Goal: Task Accomplishment & Management: Use online tool/utility

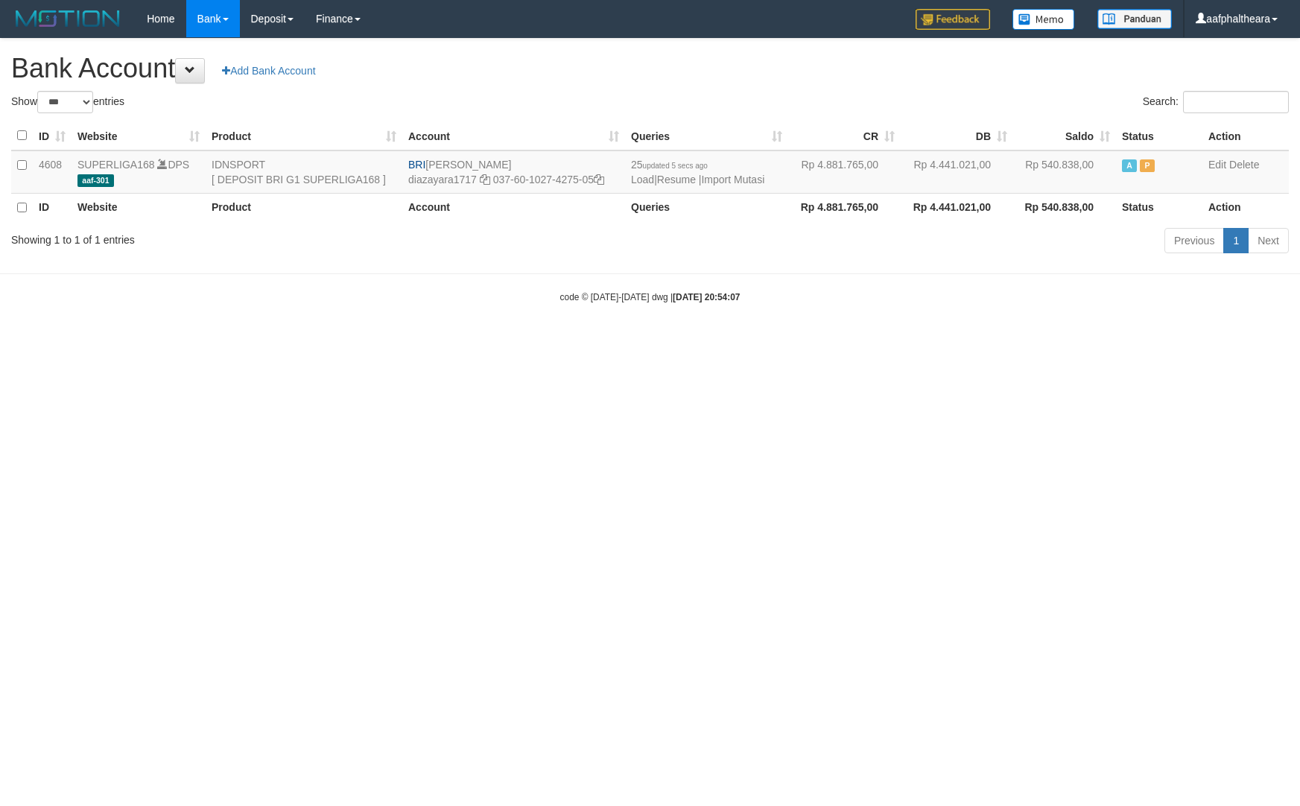
select select "***"
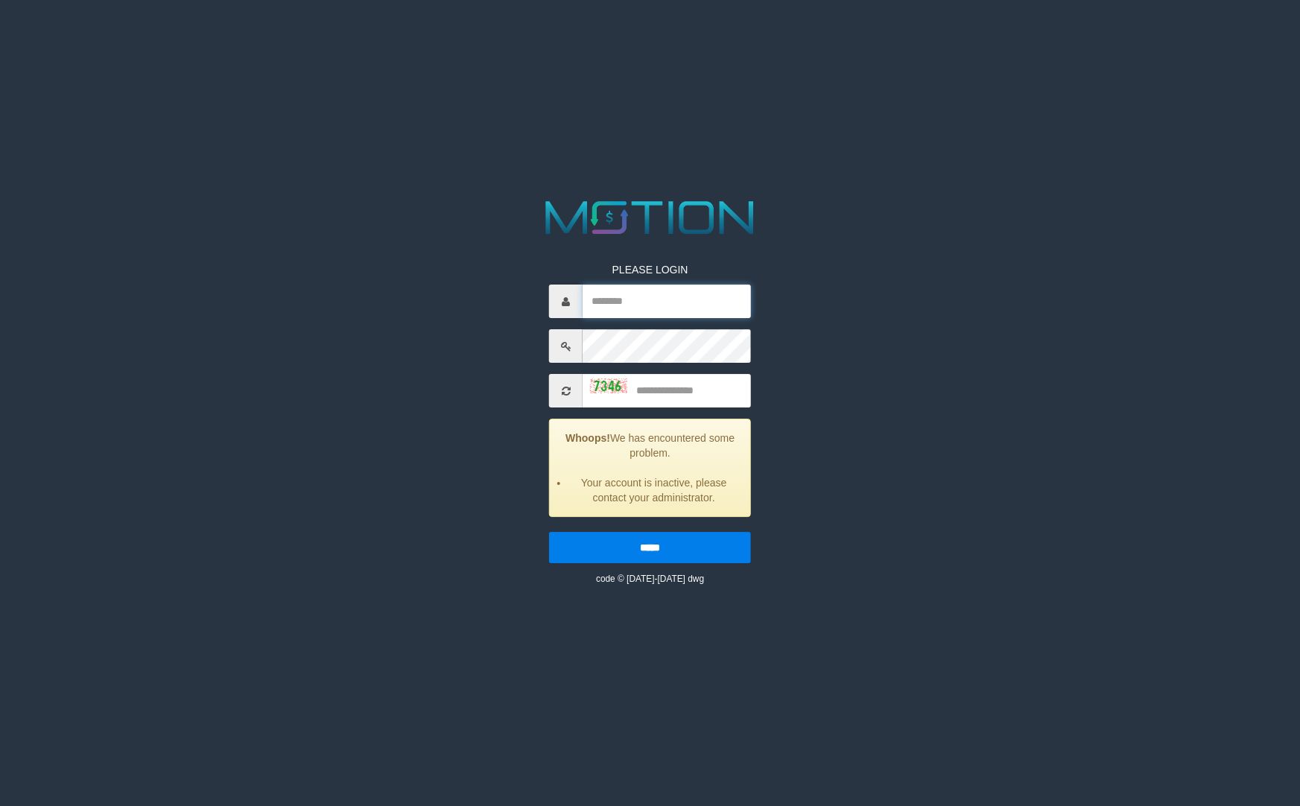
click at [675, 302] on input "text" at bounding box center [666, 302] width 168 height 34
type input "**********"
click at [639, 382] on input "text" at bounding box center [666, 391] width 168 height 34
type input "****"
click at [549, 532] on input "*****" at bounding box center [650, 547] width 202 height 31
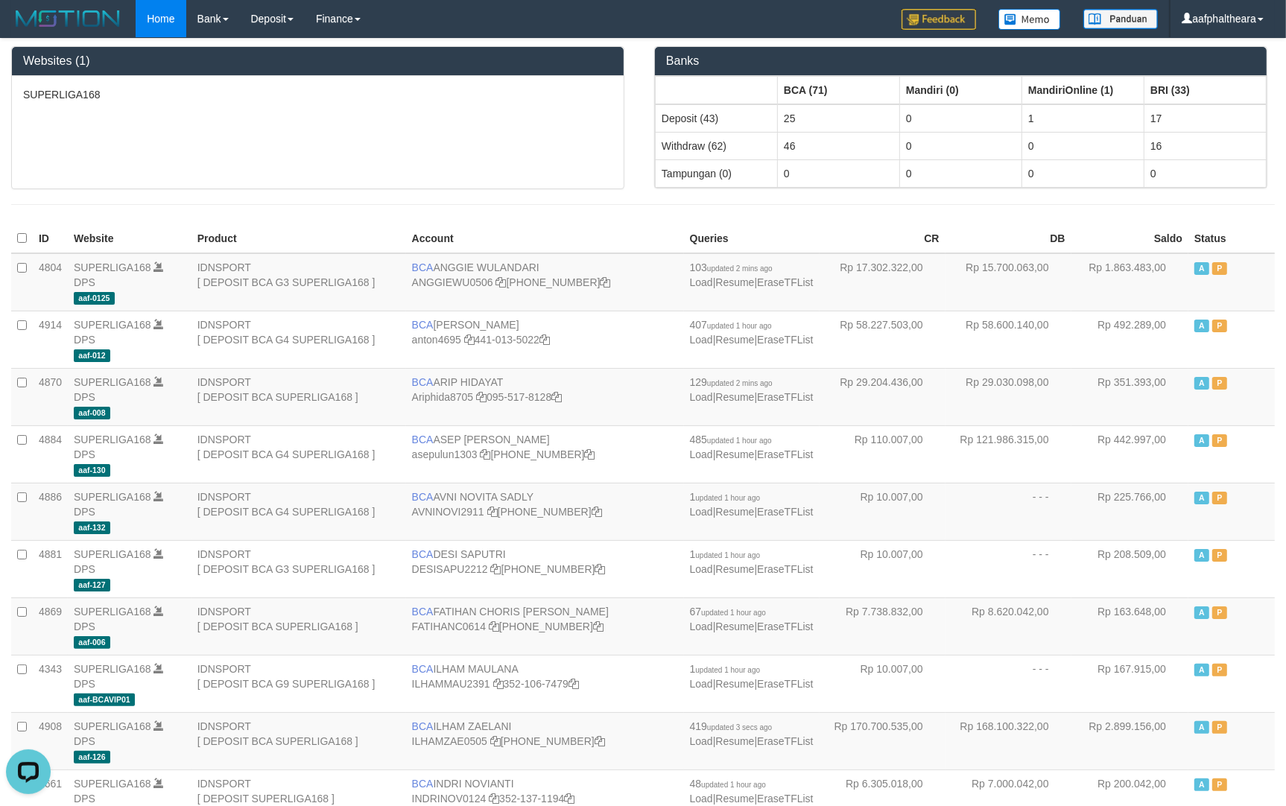
click at [475, 118] on div "SUPERLIGA168" at bounding box center [318, 132] width 612 height 112
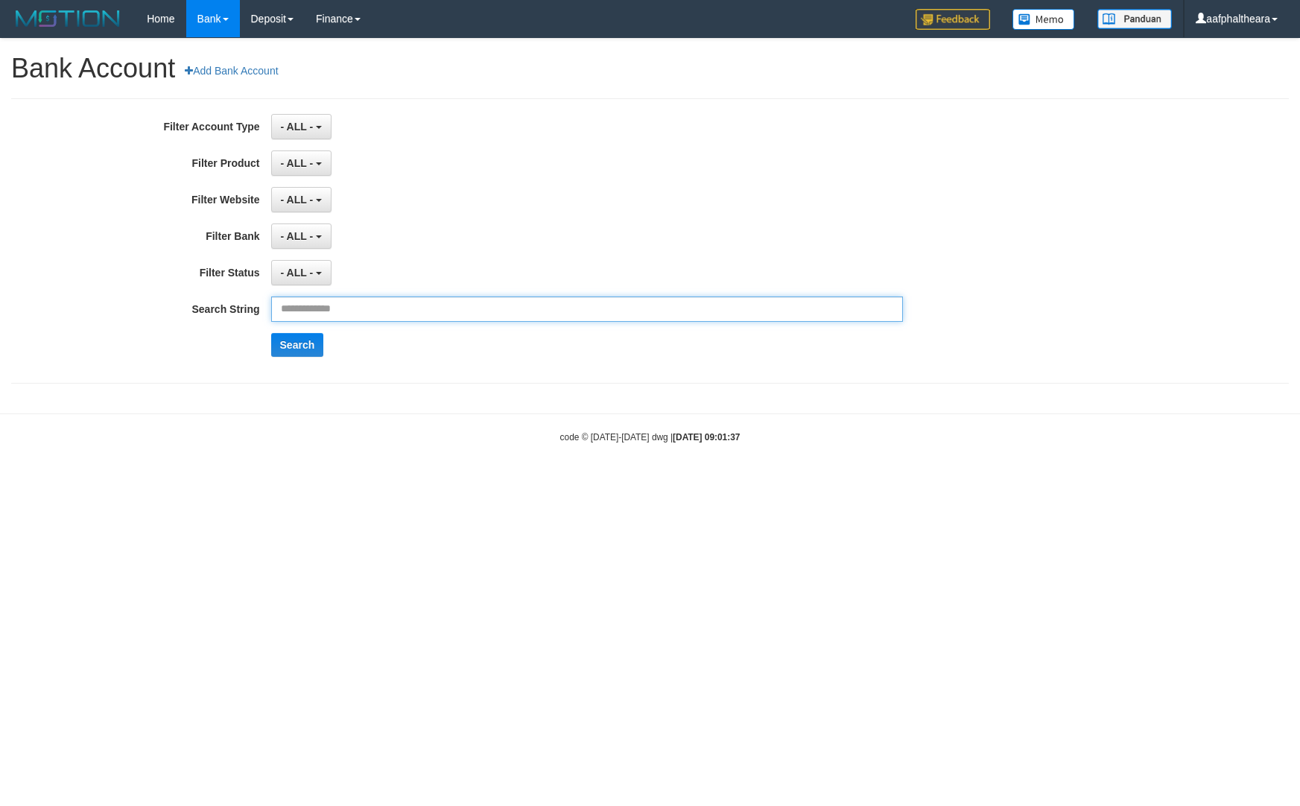
click at [373, 308] on input "text" at bounding box center [587, 308] width 632 height 25
paste input "**********"
type input "**********"
click at [308, 339] on button "Search" at bounding box center [297, 345] width 53 height 24
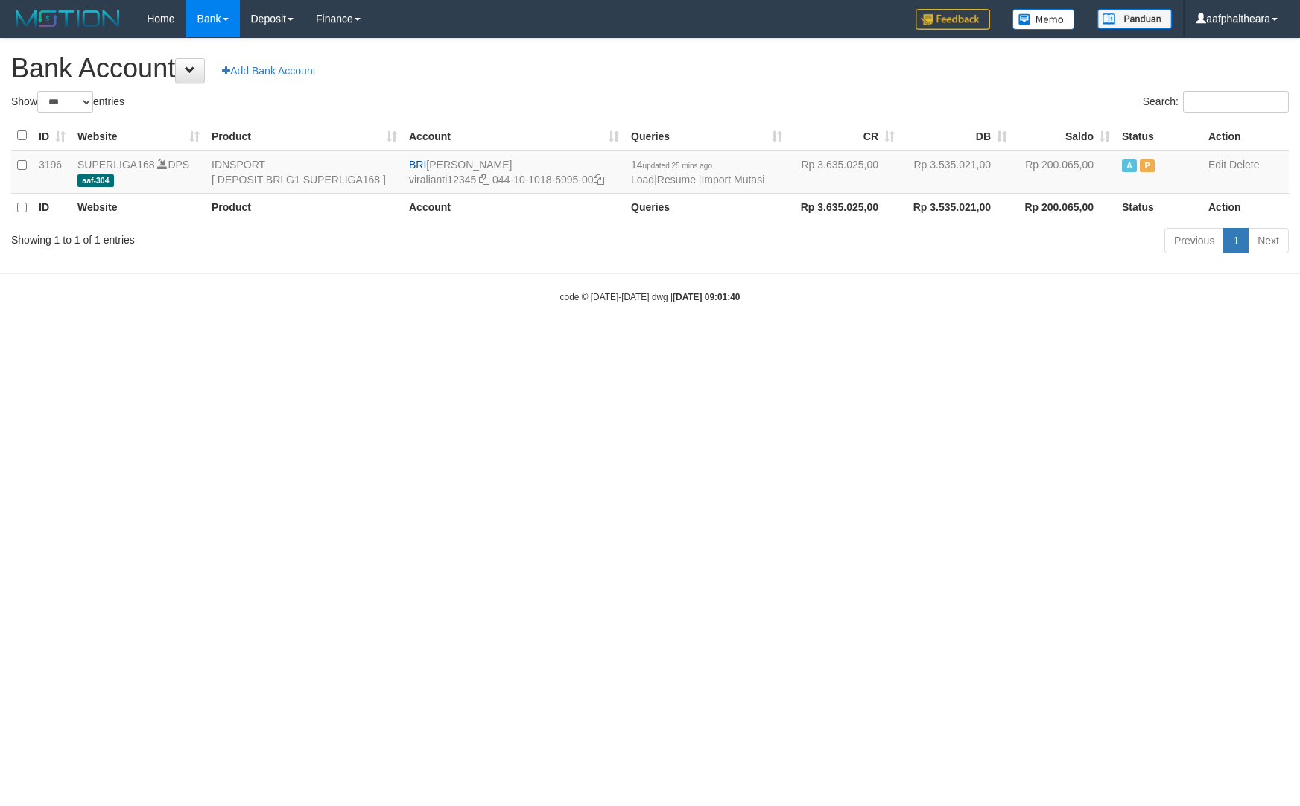
select select "***"
drag, startPoint x: 705, startPoint y: 533, endPoint x: 697, endPoint y: 520, distance: 15.7
click at [705, 341] on html "Toggle navigation Home Bank Account List Load By Website Group [ISPORT] SUPERLI…" at bounding box center [650, 170] width 1300 height 341
select select "***"
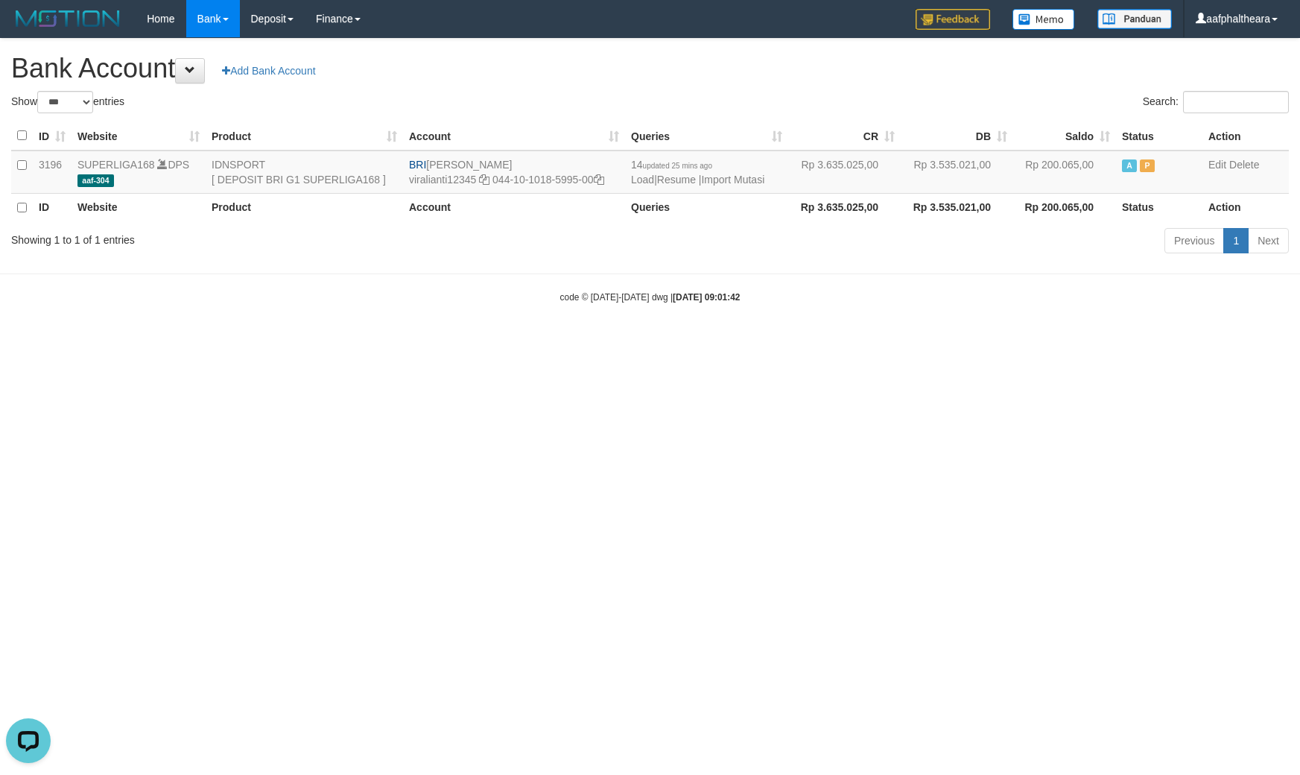
drag, startPoint x: 1134, startPoint y: 544, endPoint x: 1126, endPoint y: 546, distance: 7.8
click at [1127, 341] on html "Toggle navigation Home Bank Account List Load By Website Group [ISPORT] SUPERLI…" at bounding box center [650, 170] width 1300 height 341
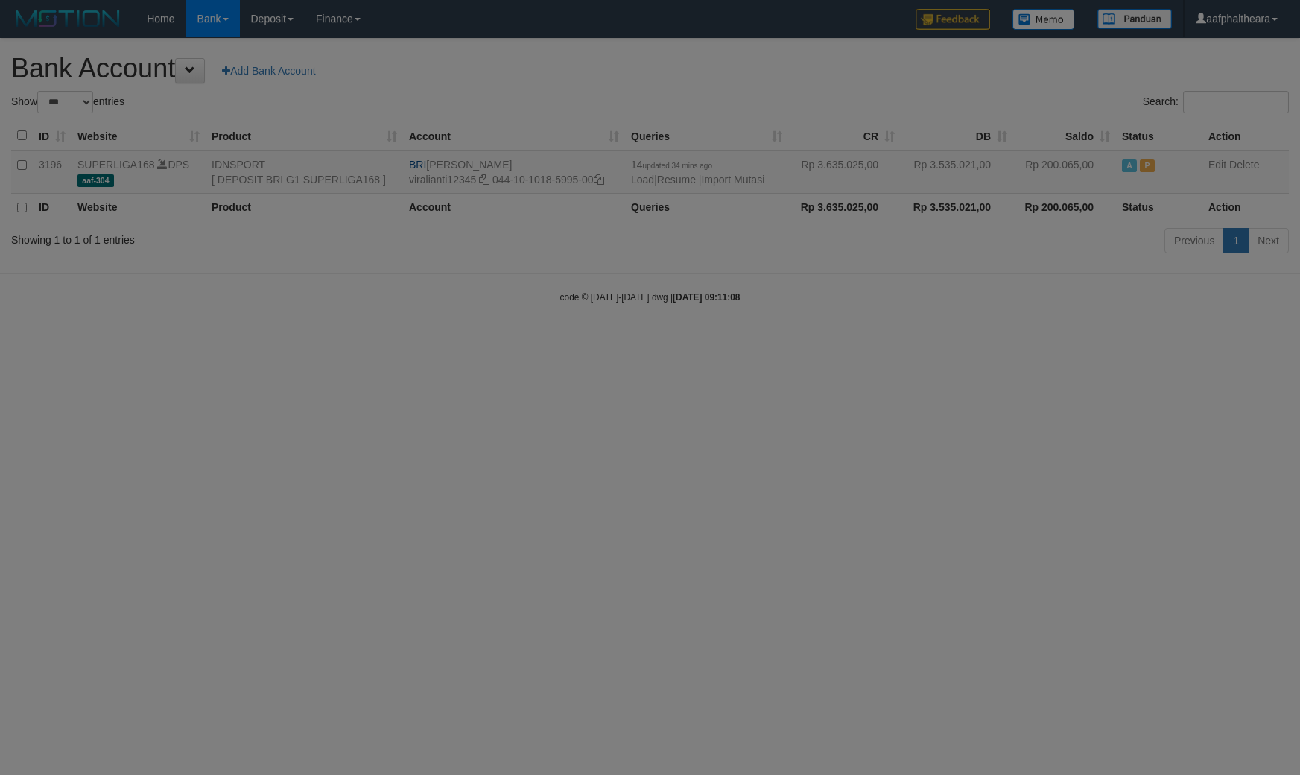
select select "***"
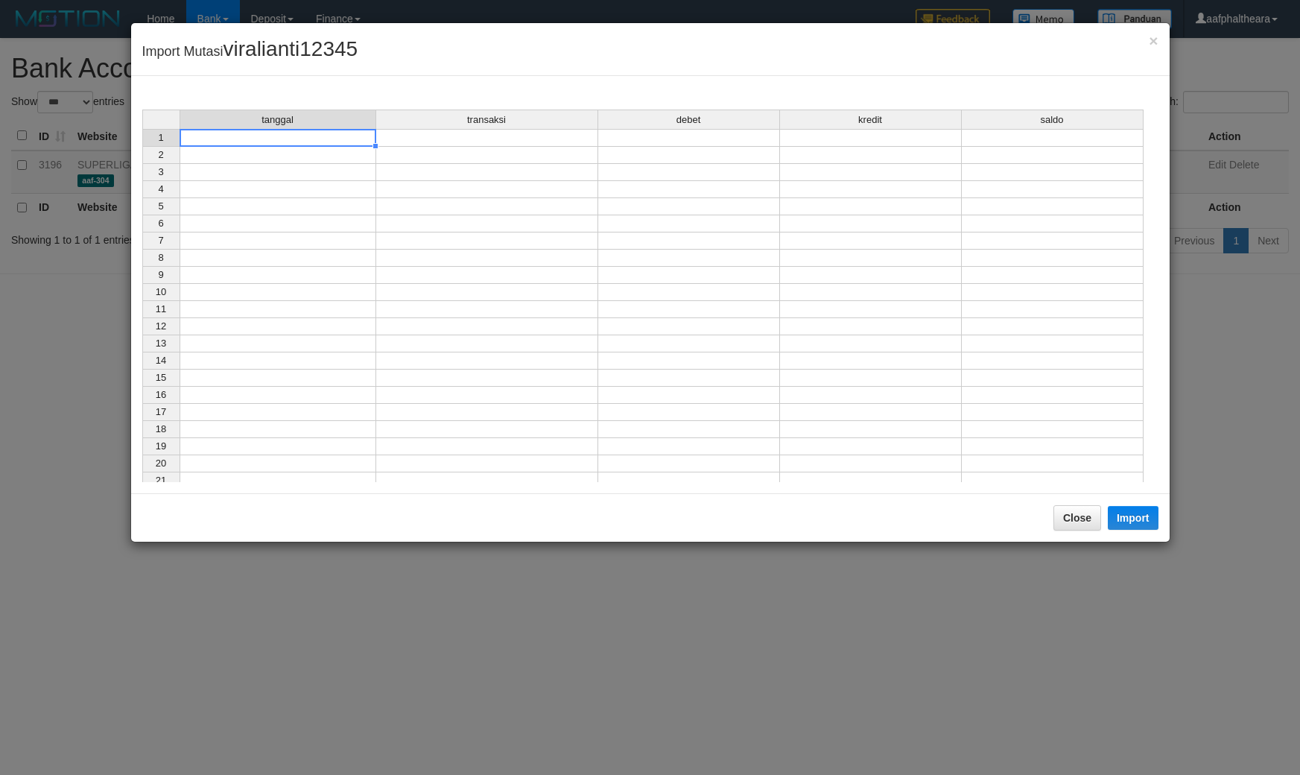
click at [142, 146] on div "tanggal transaksi debet kredit saldo 1 2 3 4 5 6 7 8 9 10 11 12 13 14 15 16 17 …" at bounding box center [142, 299] width 0 height 380
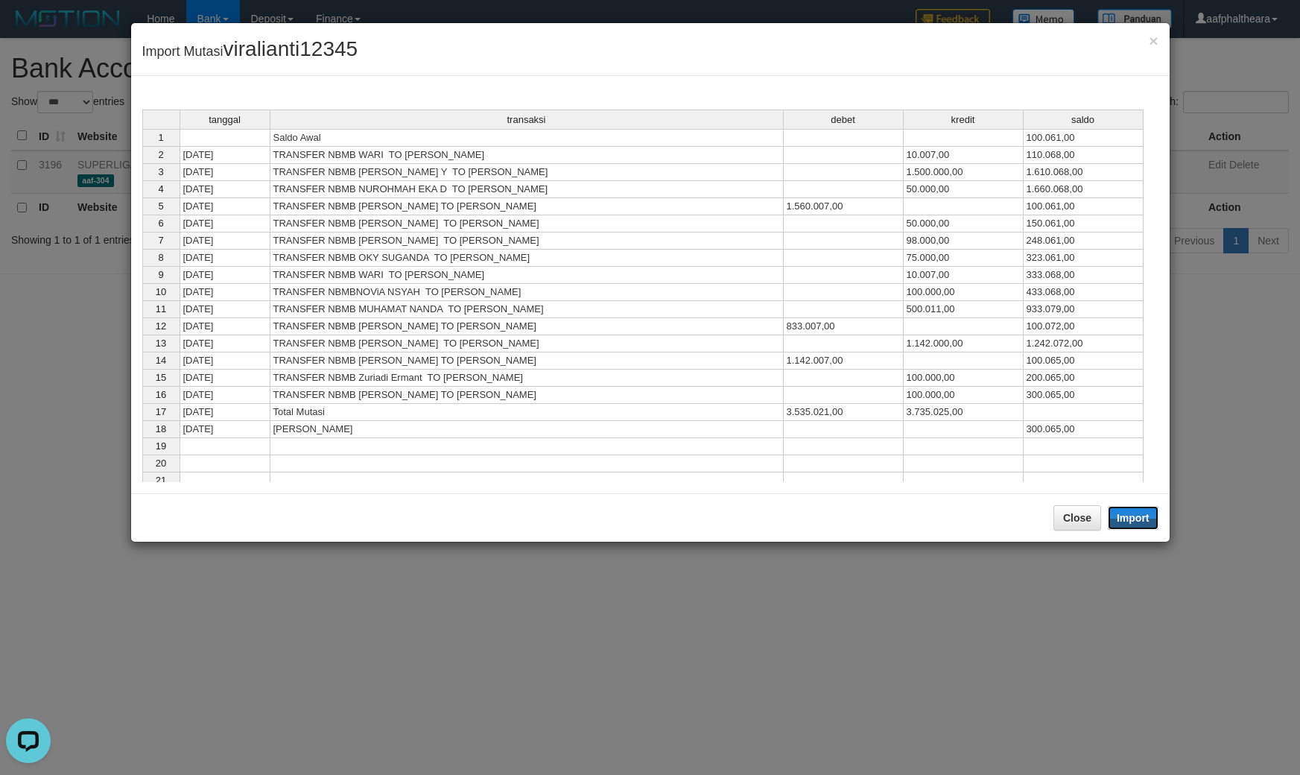
drag, startPoint x: 1132, startPoint y: 522, endPoint x: 1082, endPoint y: 556, distance: 61.2
click at [1131, 523] on button "Import" at bounding box center [1133, 518] width 51 height 24
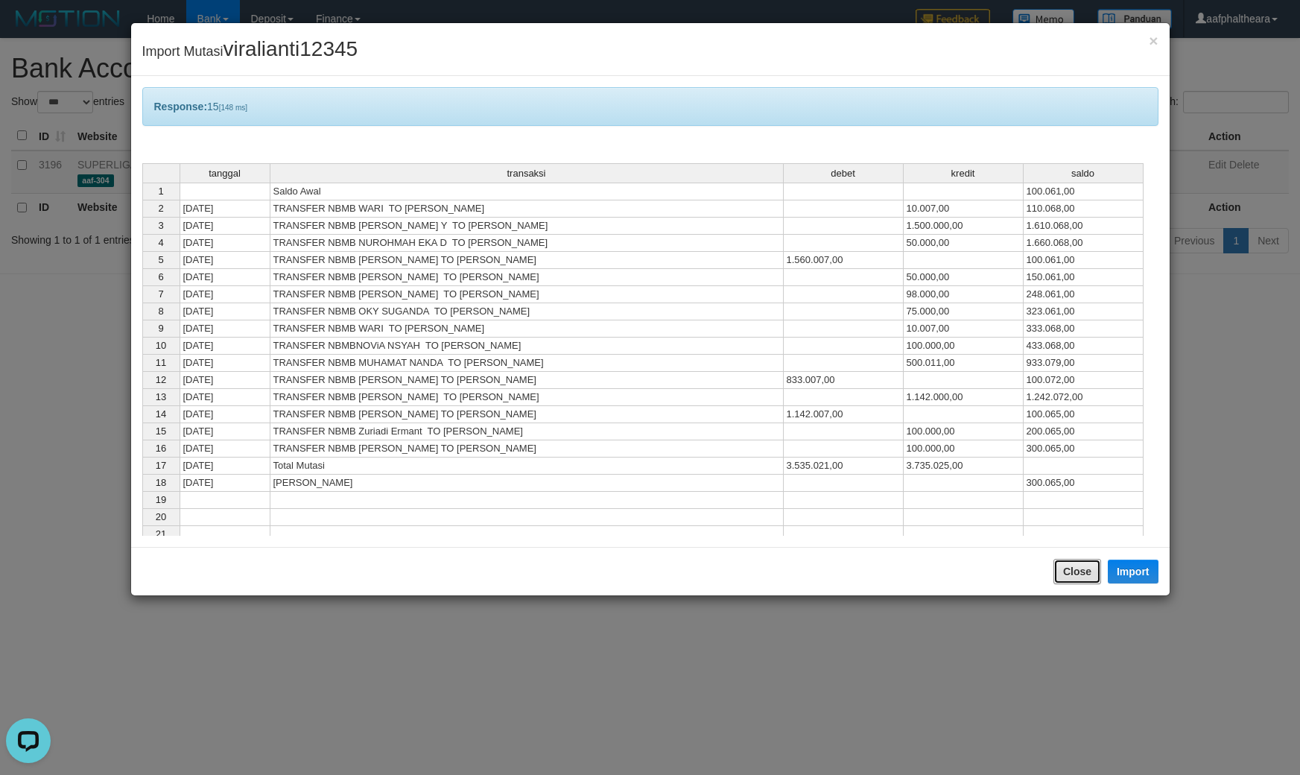
click at [1066, 572] on button "Close" at bounding box center [1077, 571] width 48 height 25
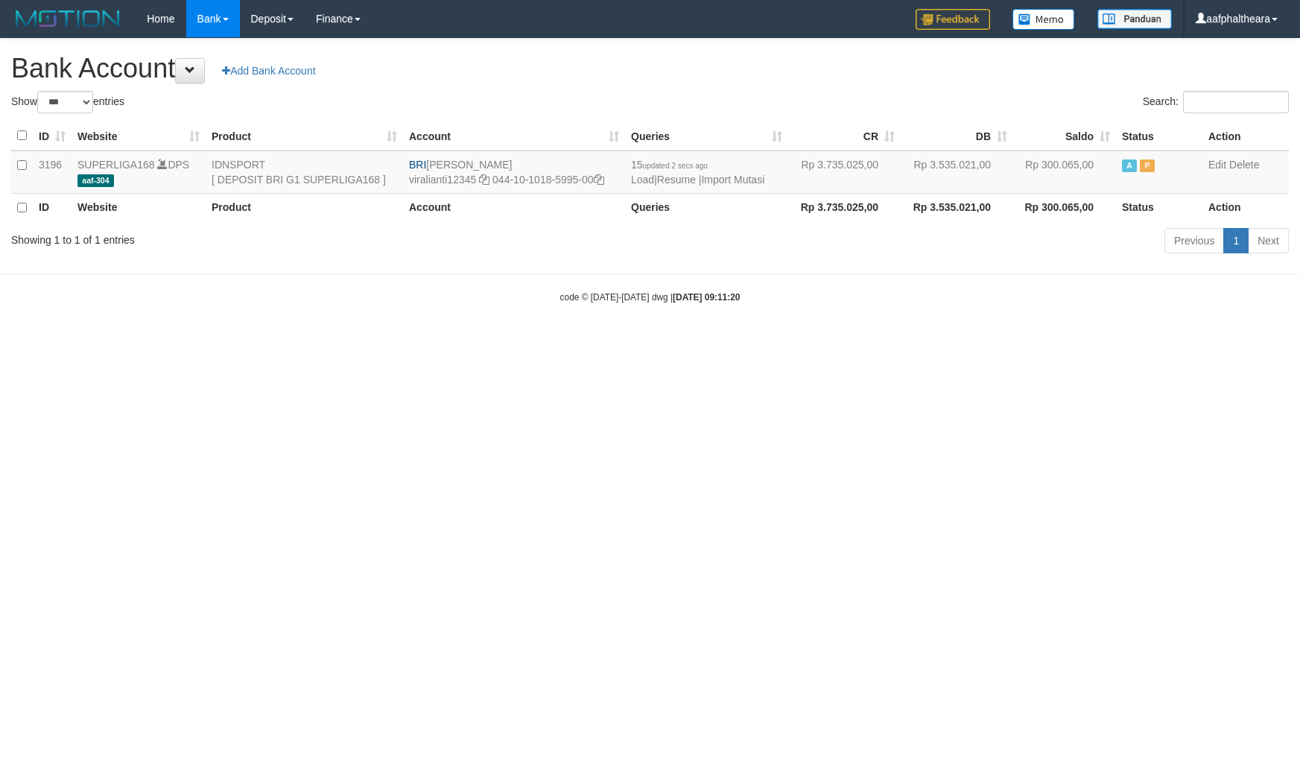
select select "***"
drag, startPoint x: 985, startPoint y: 475, endPoint x: 1157, endPoint y: 498, distance: 172.8
click at [1009, 341] on html "Toggle navigation Home Bank Account List Load By Website Group [ISPORT] SUPERLI…" at bounding box center [650, 170] width 1300 height 341
click at [967, 341] on html "Toggle navigation Home Bank Account List Load By Website Group [ISPORT] SUPERLI…" at bounding box center [650, 170] width 1300 height 341
select select "***"
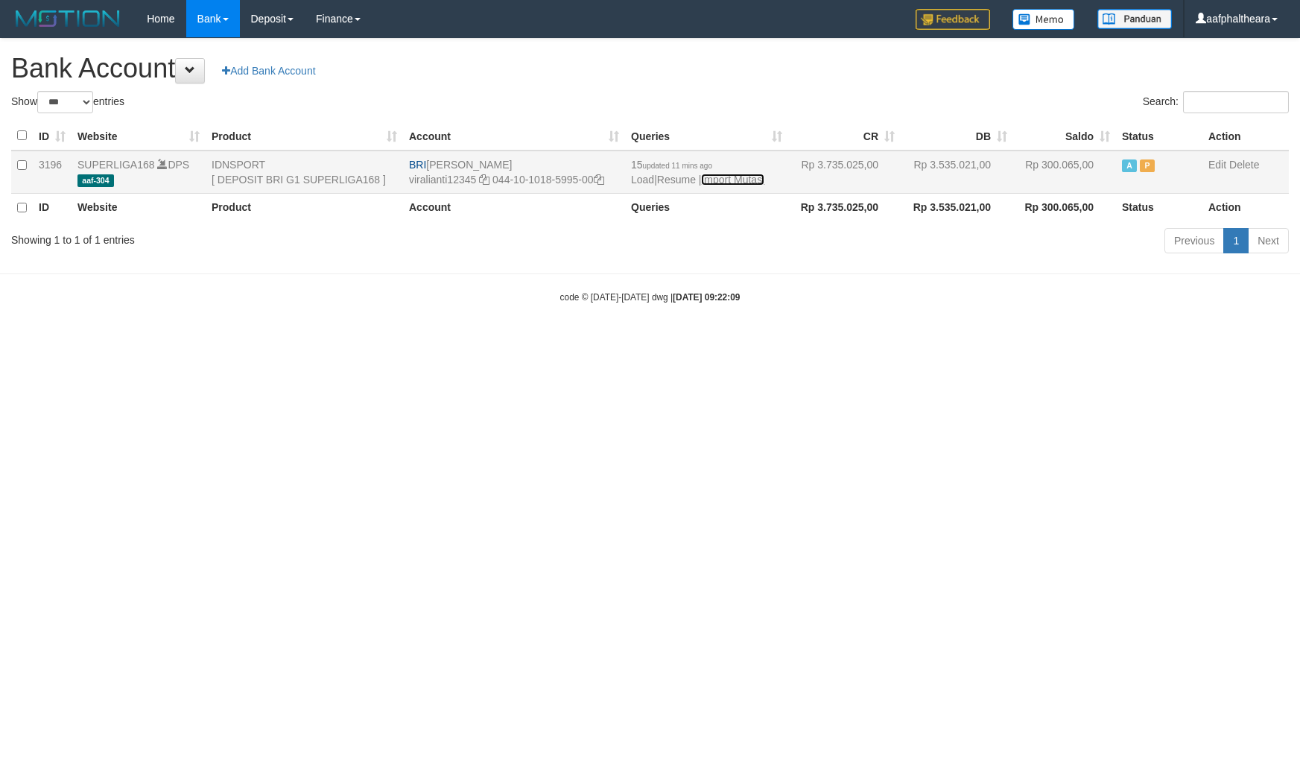
click at [735, 179] on link "Import Mutasi" at bounding box center [732, 180] width 63 height 12
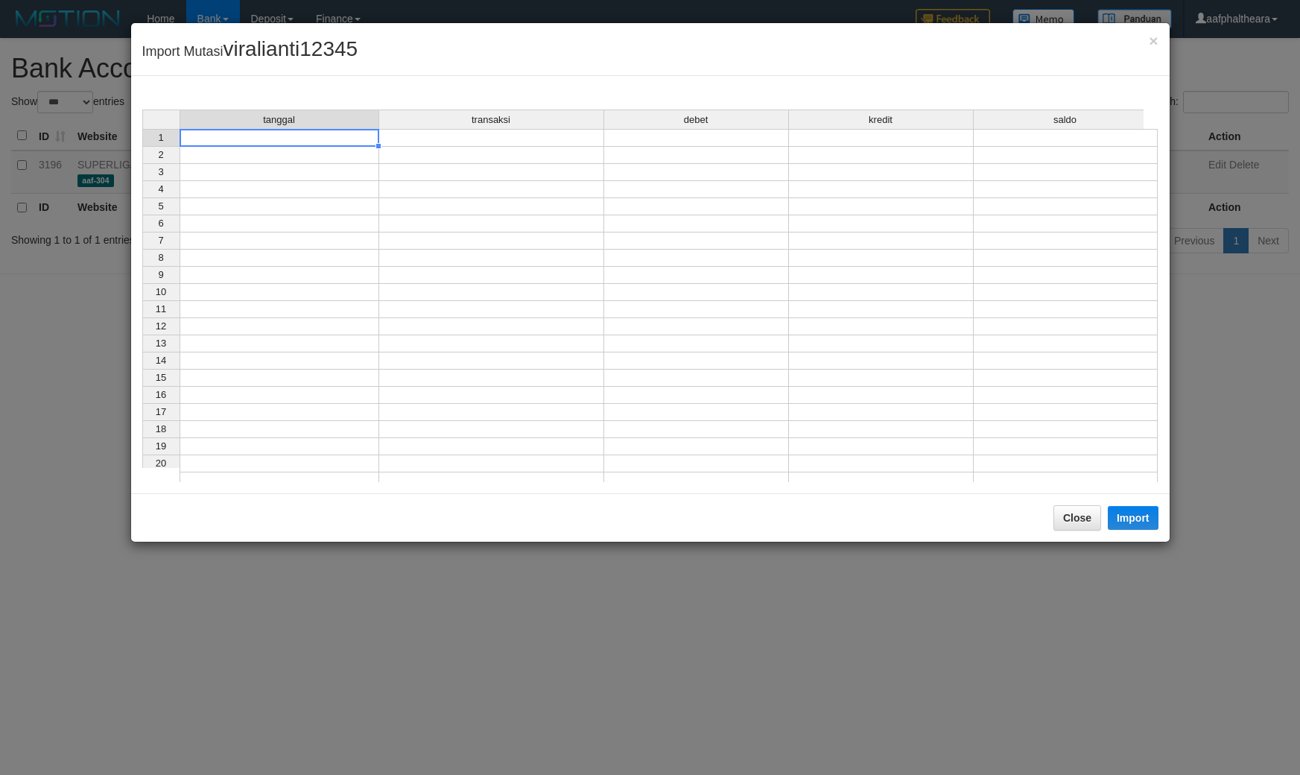
click at [267, 142] on td at bounding box center [280, 138] width 200 height 18
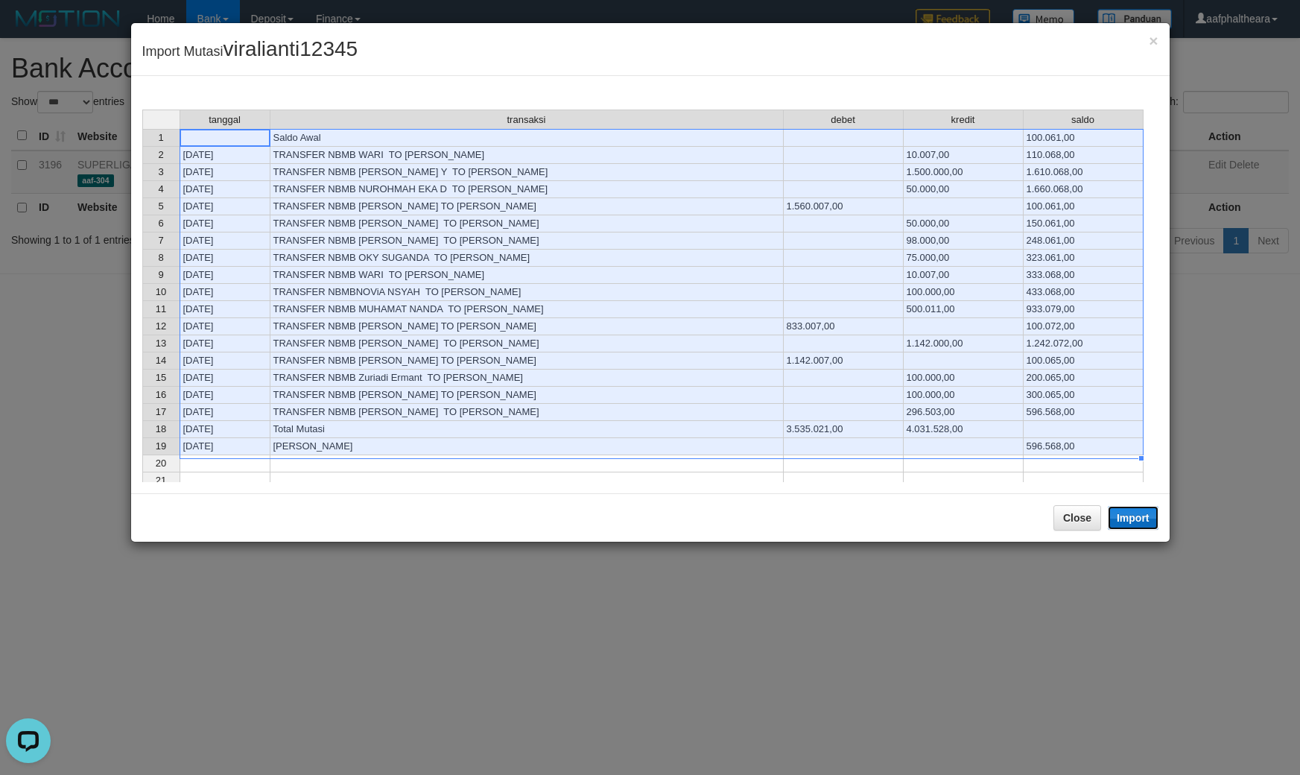
click at [1140, 523] on button "Import" at bounding box center [1133, 518] width 51 height 24
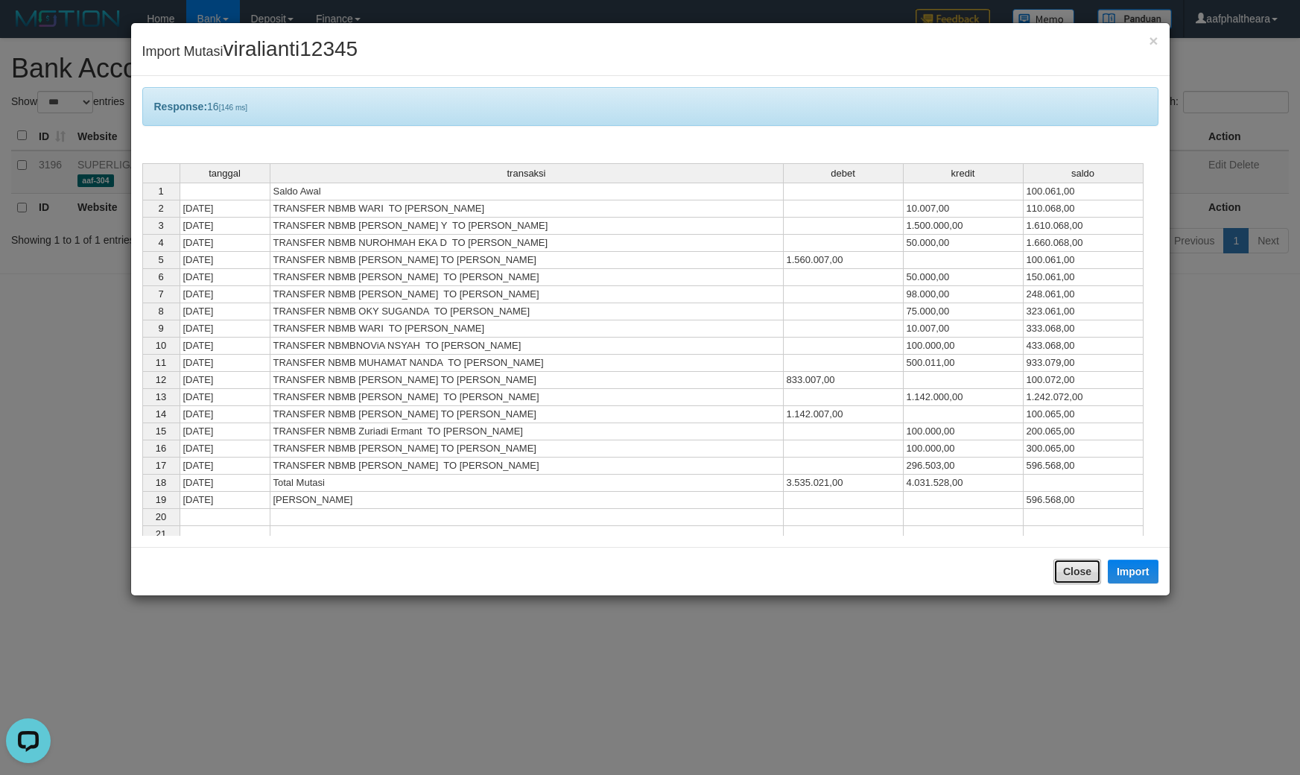
click at [1080, 572] on button "Close" at bounding box center [1077, 571] width 48 height 25
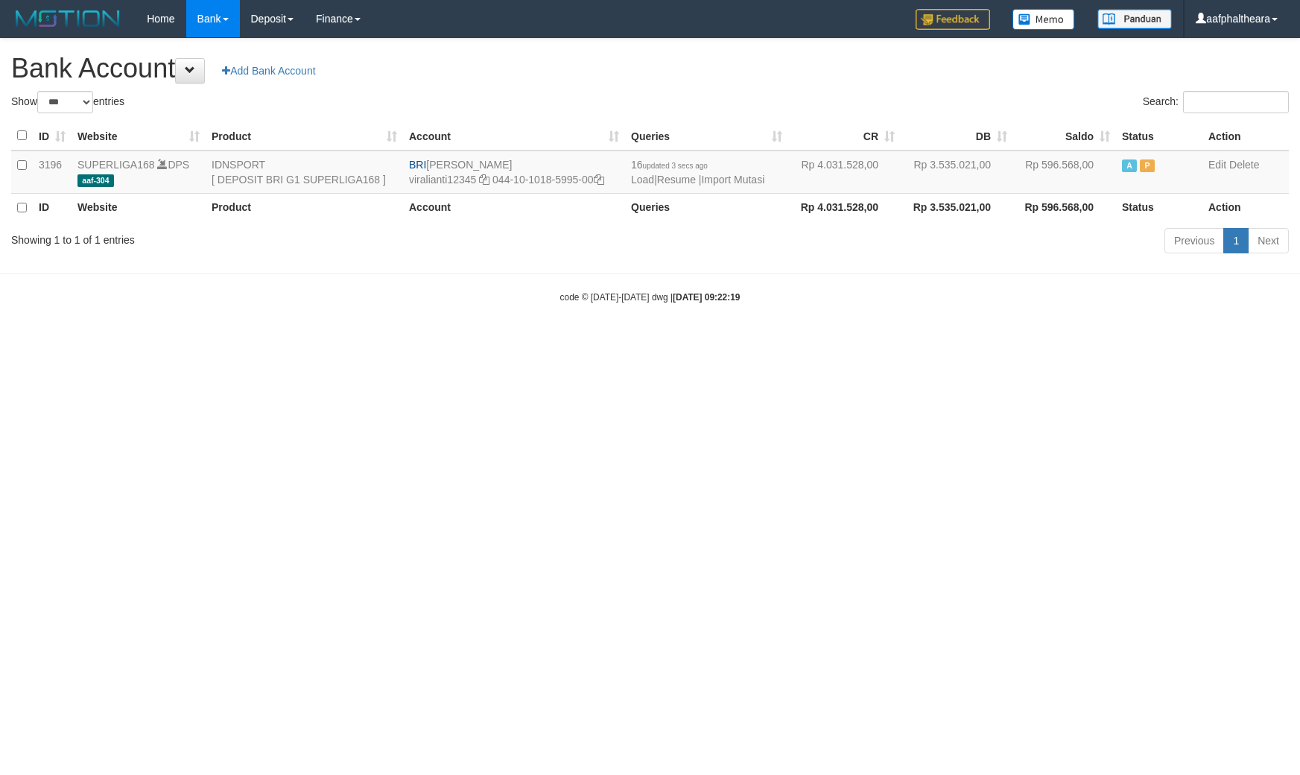
select select "***"
click at [969, 341] on html "Toggle navigation Home Bank Account List Load By Website Group [ISPORT] SUPERLI…" at bounding box center [650, 170] width 1300 height 341
click at [788, 84] on div "**********" at bounding box center [650, 148] width 1300 height 219
select select "***"
click at [742, 177] on link "Import Mutasi" at bounding box center [732, 180] width 63 height 12
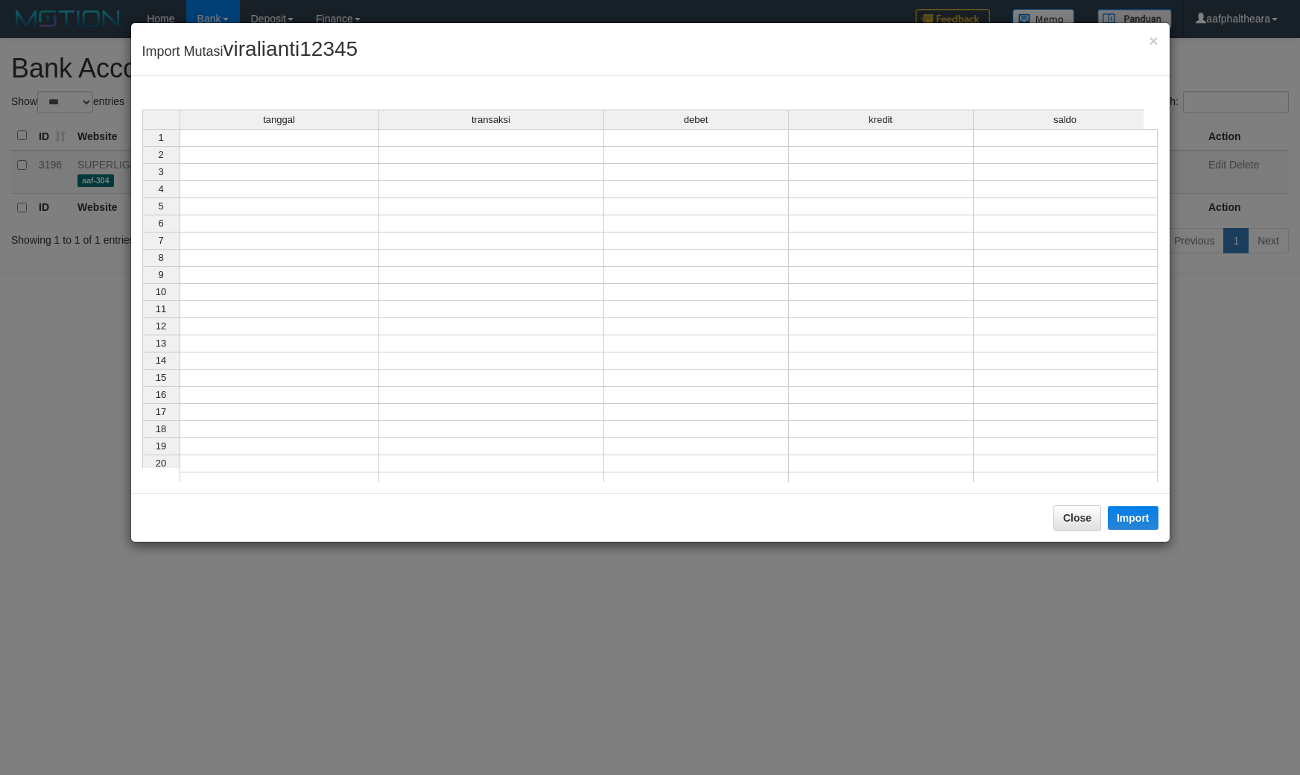
click at [298, 138] on td at bounding box center [280, 138] width 200 height 18
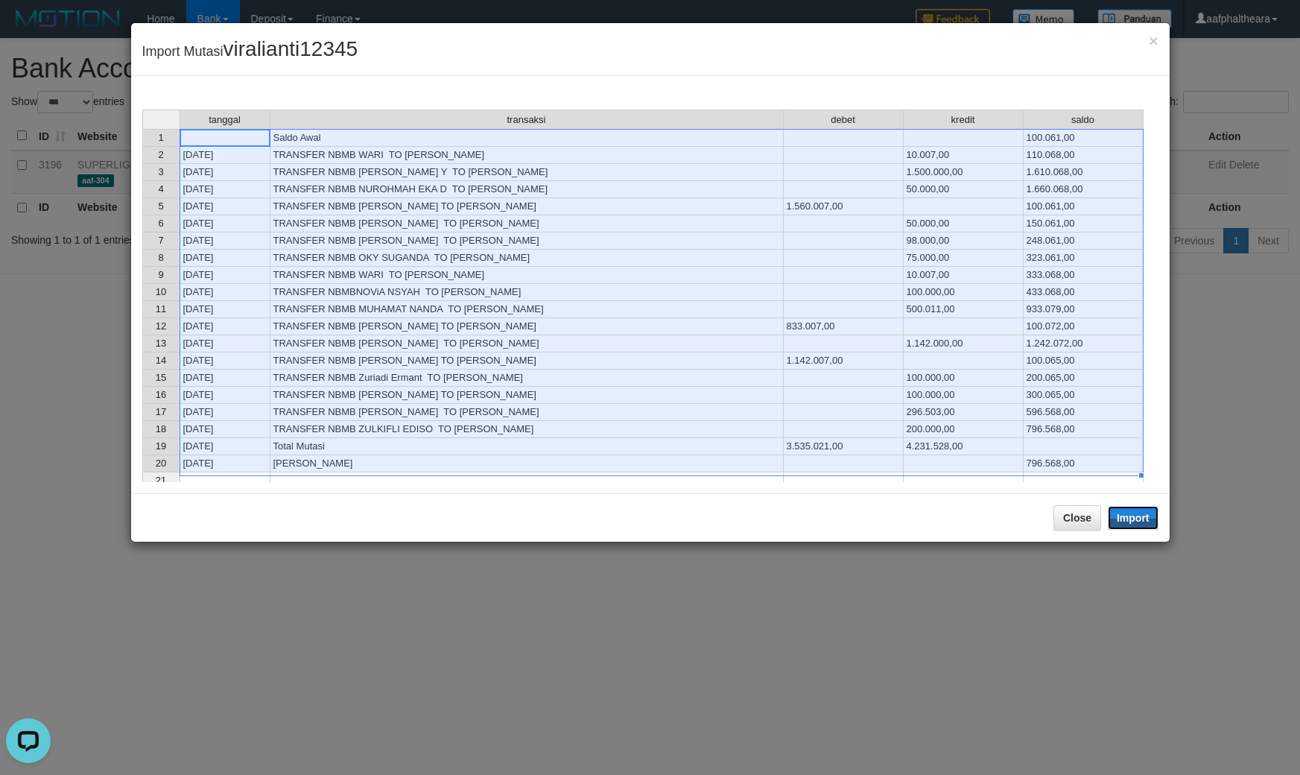
click at [1132, 527] on button "Import" at bounding box center [1133, 518] width 51 height 24
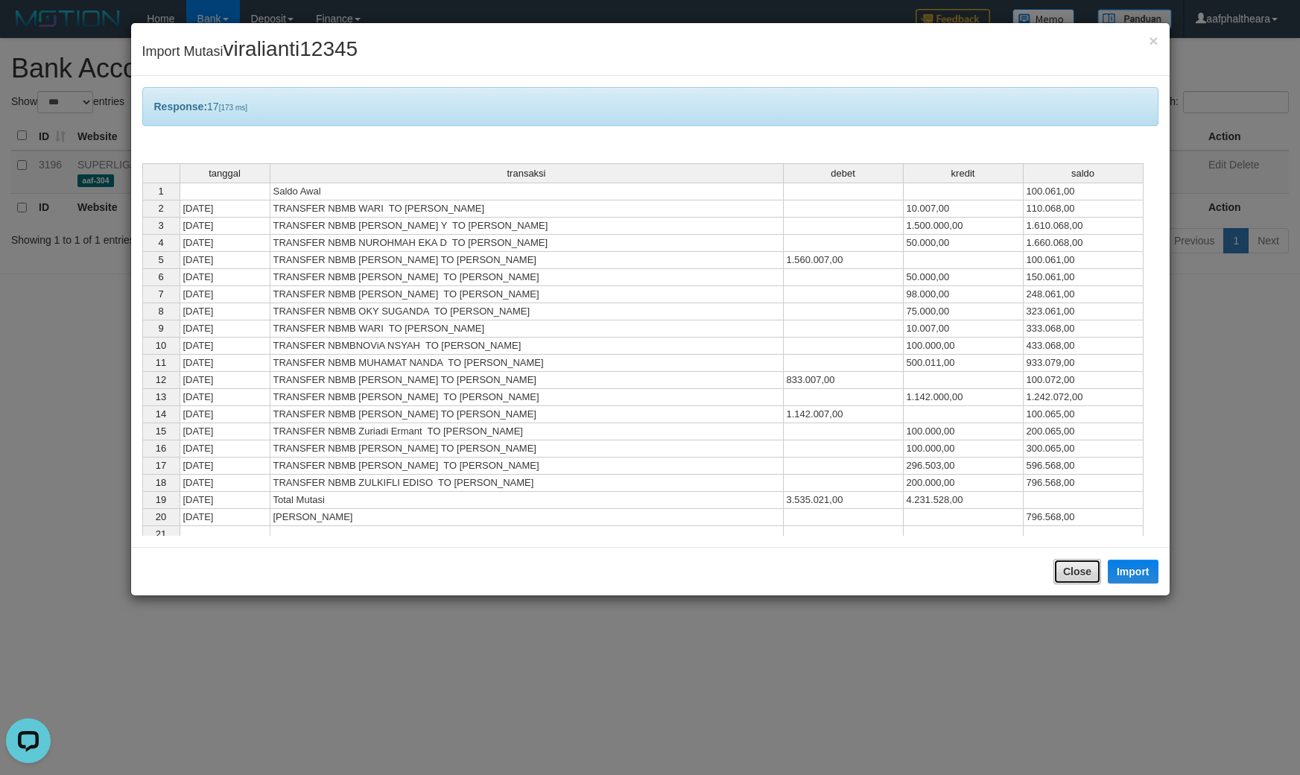
click at [1067, 572] on button "Close" at bounding box center [1077, 571] width 48 height 25
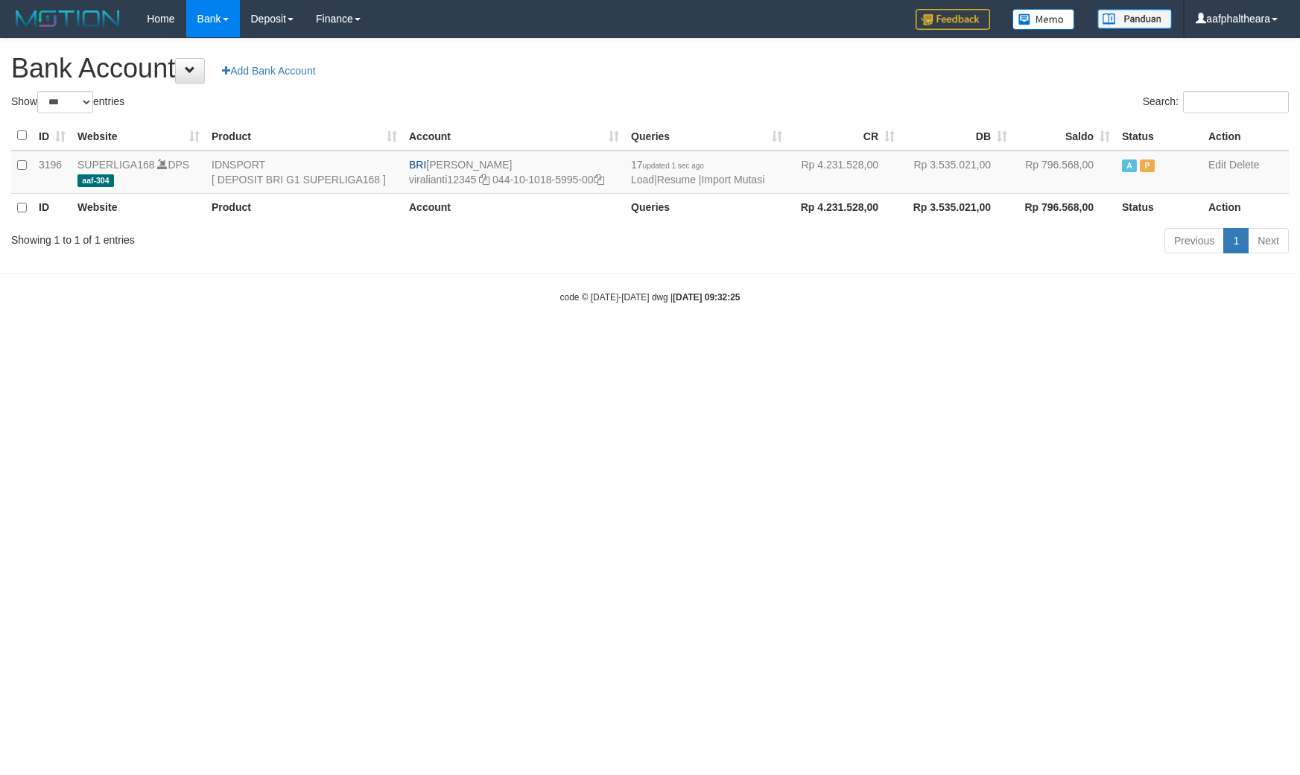
select select "***"
drag, startPoint x: 1017, startPoint y: 533, endPoint x: 1291, endPoint y: 579, distance: 277.9
click at [1171, 341] on html "Toggle navigation Home Bank Account List Load By Website Group [ISPORT] SUPERLI…" at bounding box center [650, 170] width 1300 height 341
drag, startPoint x: 773, startPoint y: 58, endPoint x: 779, endPoint y: 72, distance: 14.7
click at [775, 63] on h1 "Bank Account Add Bank Account" at bounding box center [649, 69] width 1277 height 30
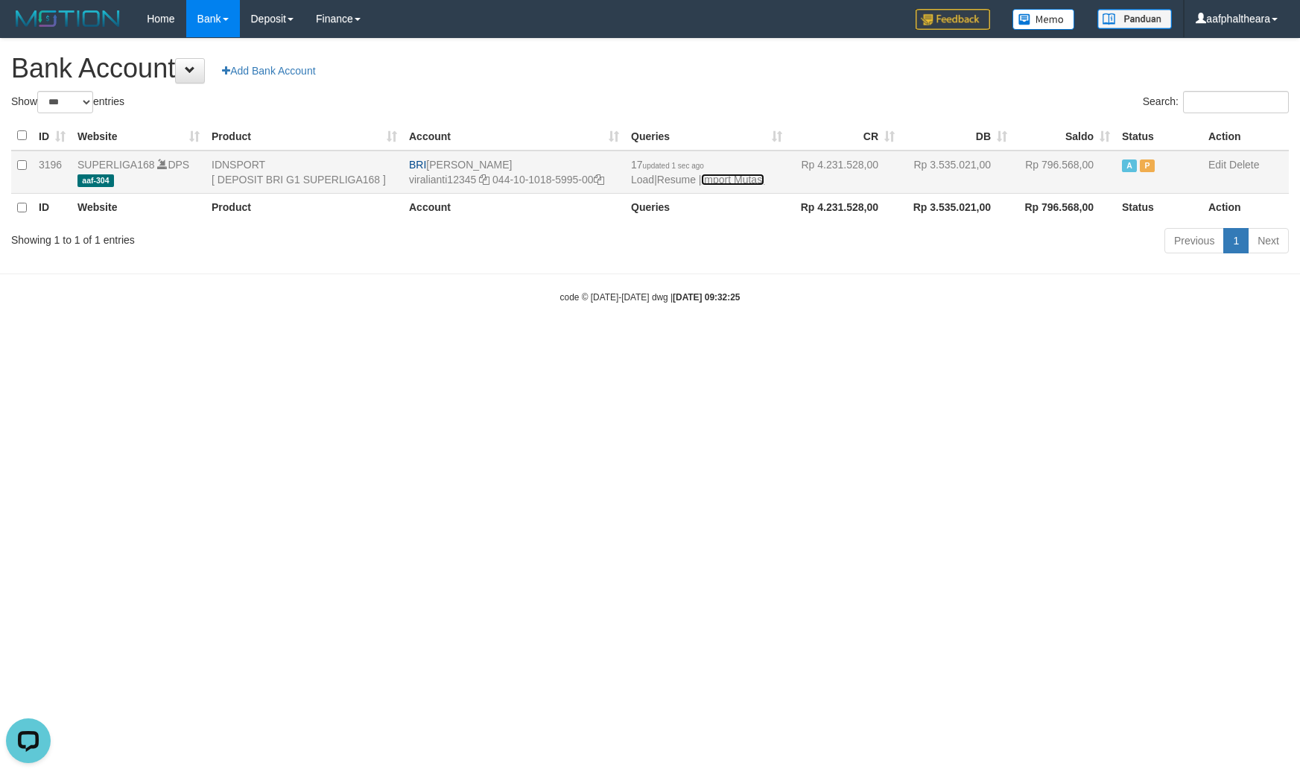
click at [742, 177] on link "Import Mutasi" at bounding box center [732, 180] width 63 height 12
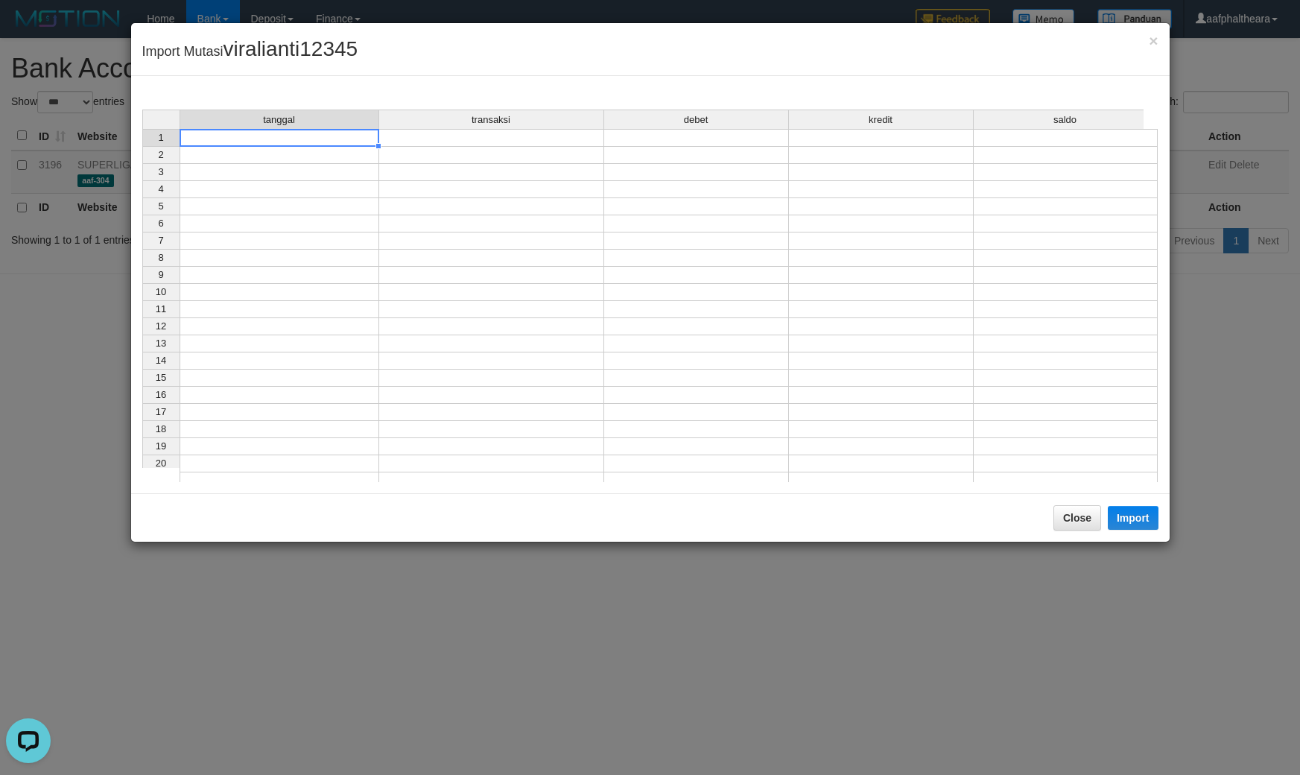
click at [311, 142] on td at bounding box center [280, 138] width 200 height 18
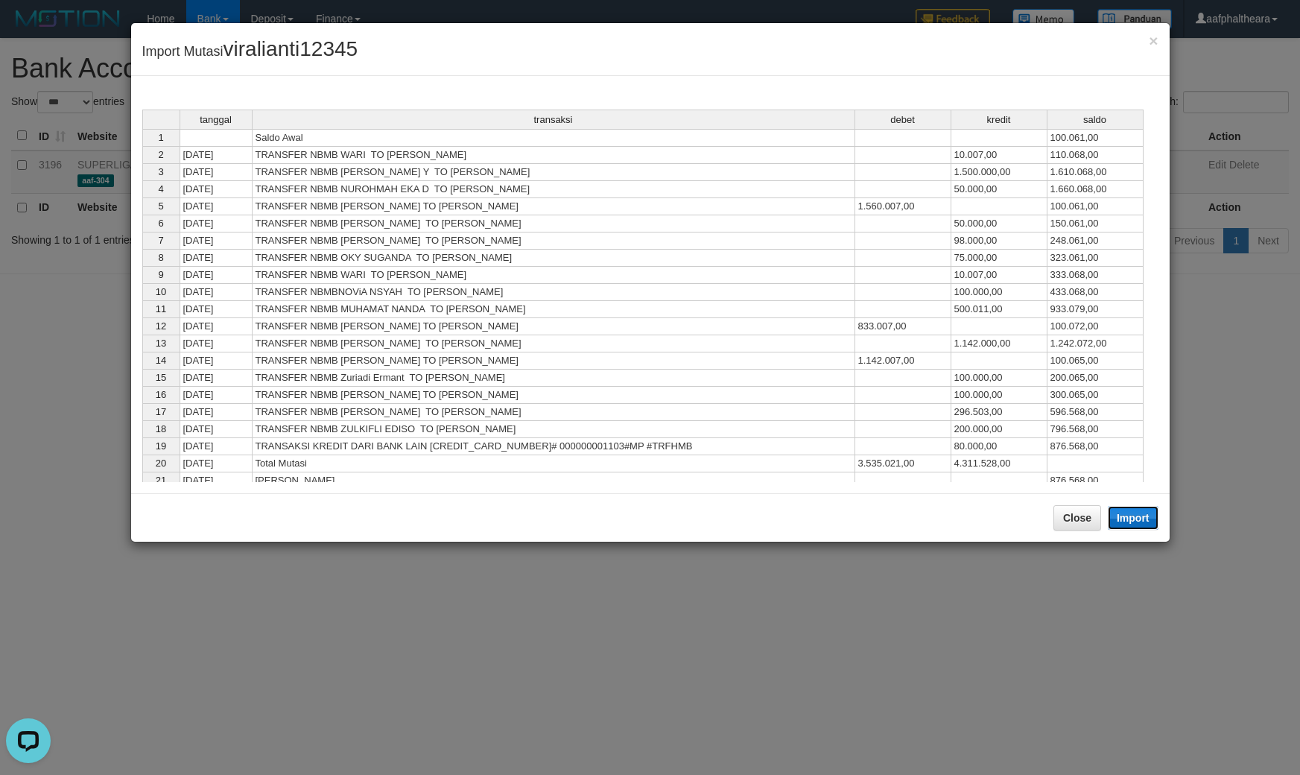
drag, startPoint x: 1125, startPoint y: 525, endPoint x: 1061, endPoint y: 574, distance: 80.2
click at [1125, 525] on button "Import" at bounding box center [1133, 518] width 51 height 24
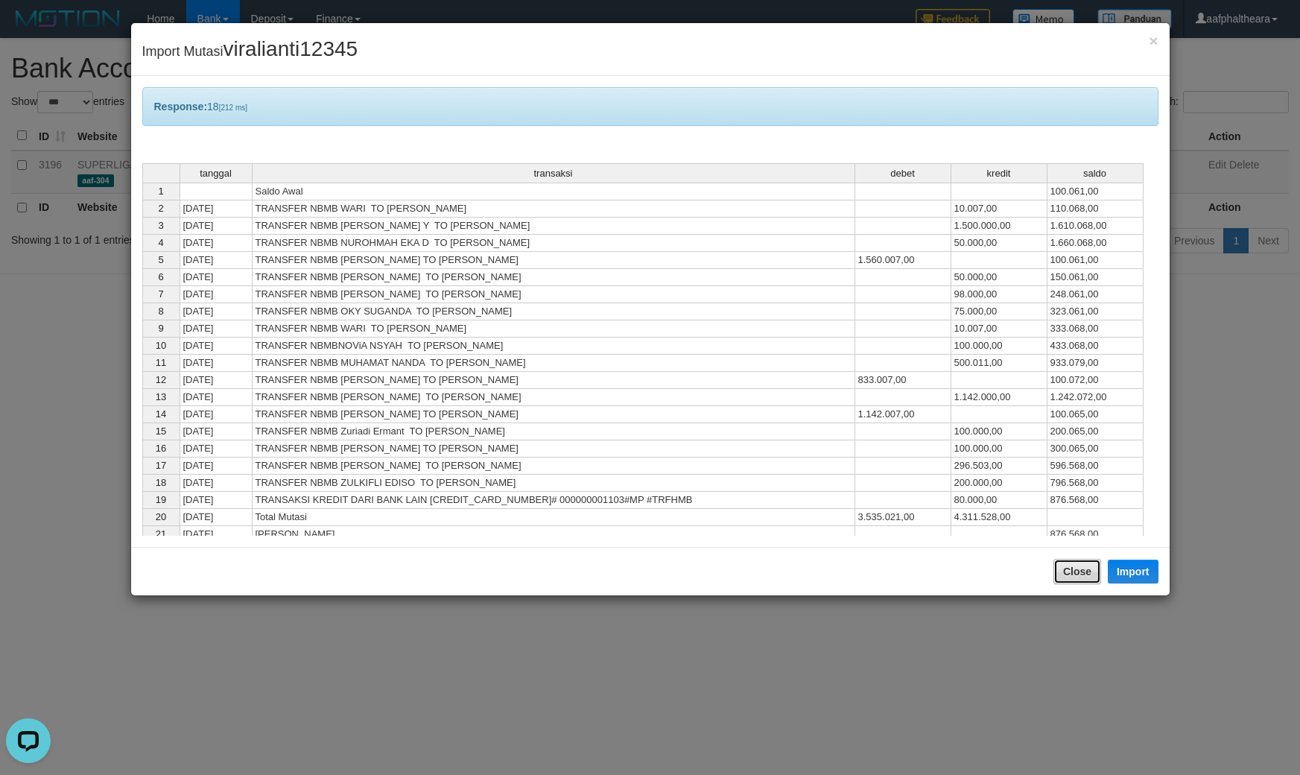
click at [1070, 574] on button "Close" at bounding box center [1077, 571] width 48 height 25
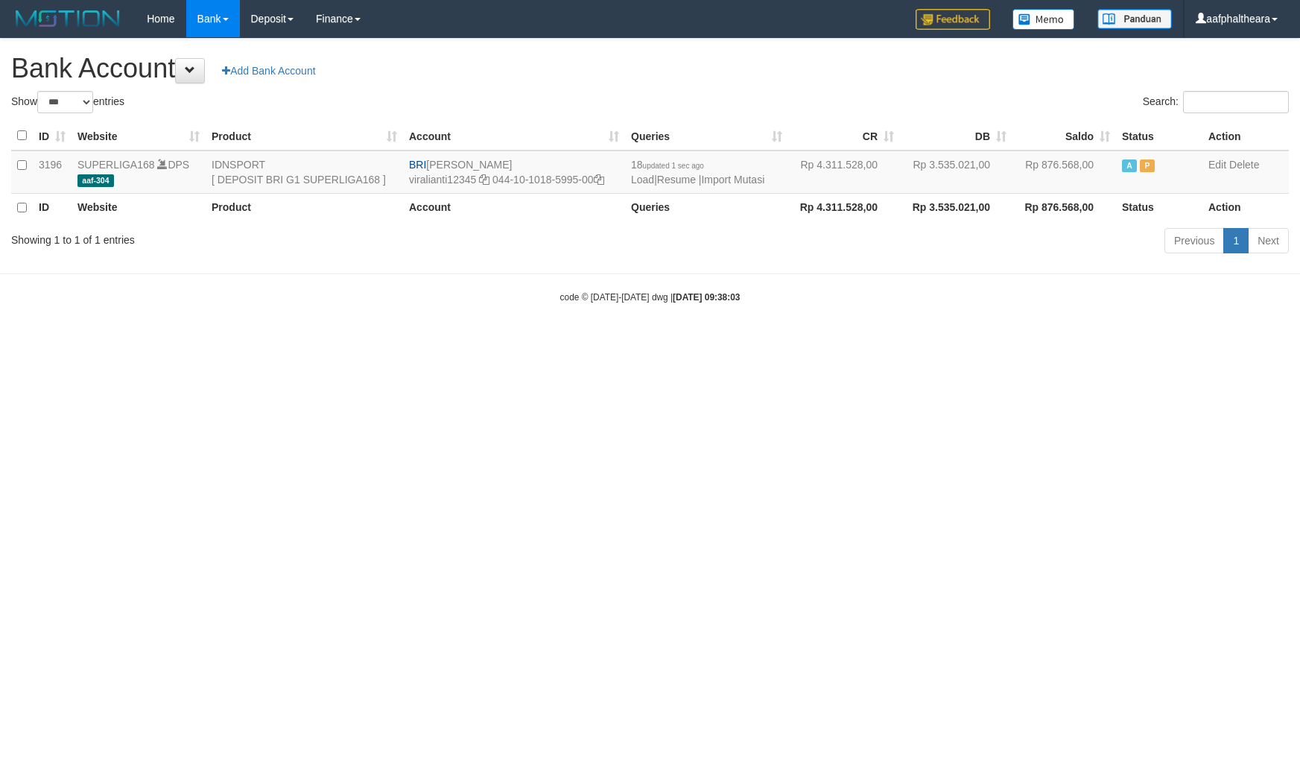
select select "***"
click at [854, 83] on h1 "Bank Account Add Bank Account" at bounding box center [649, 69] width 1277 height 30
click at [730, 176] on link "Import Mutasi" at bounding box center [732, 180] width 63 height 12
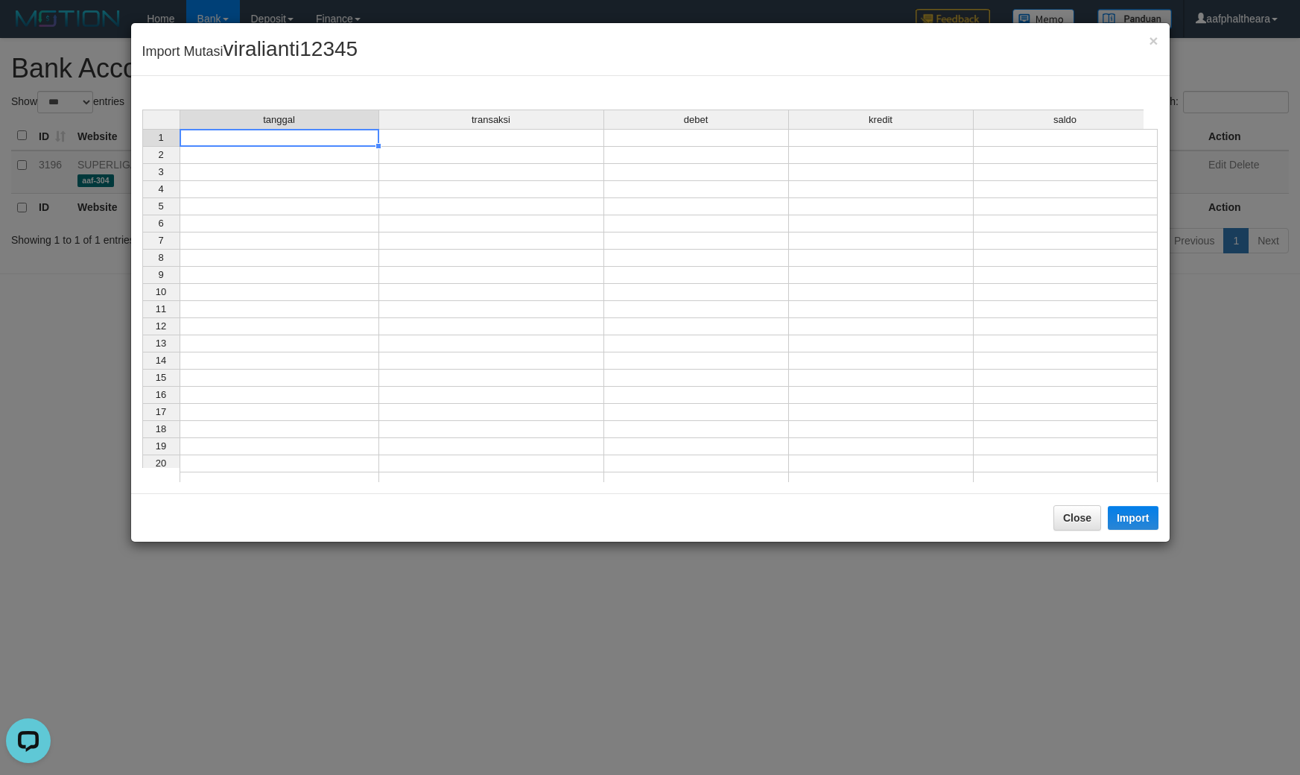
click at [314, 142] on td at bounding box center [280, 138] width 200 height 18
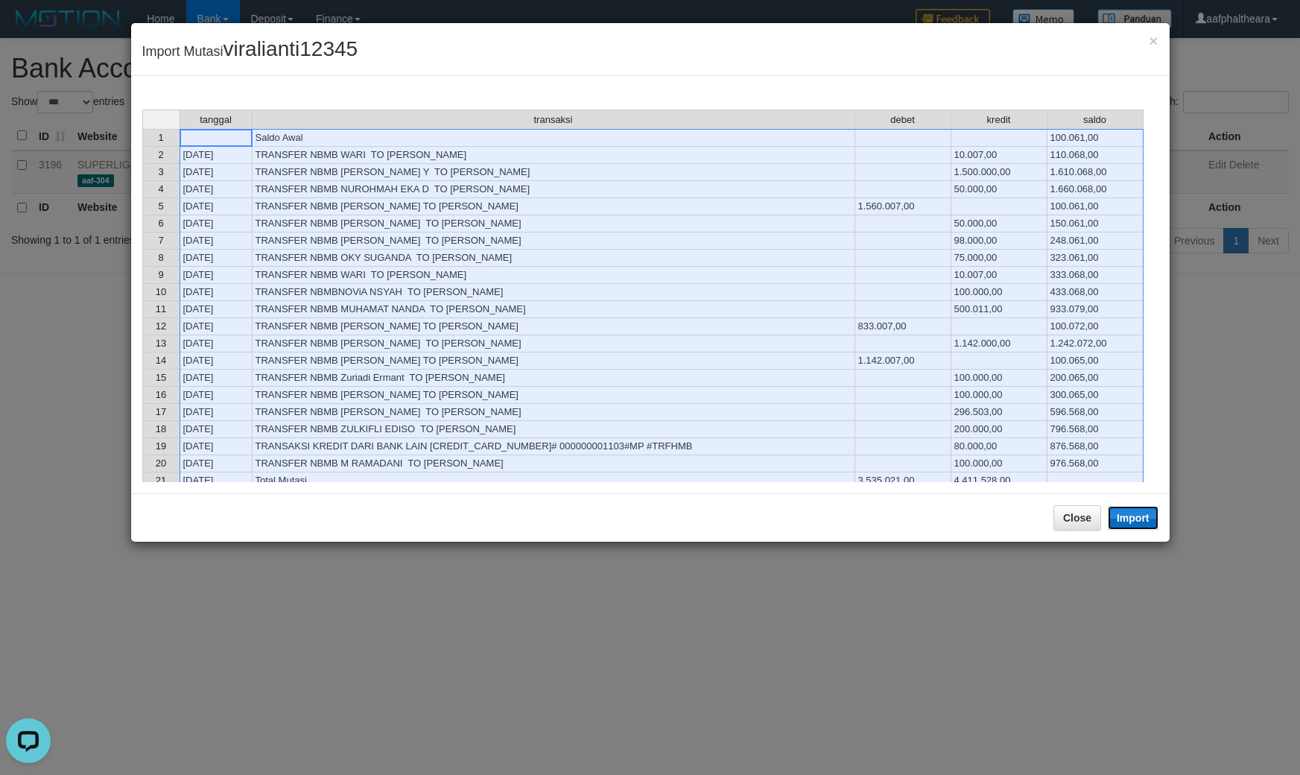
click at [1134, 519] on button "Import" at bounding box center [1133, 518] width 51 height 24
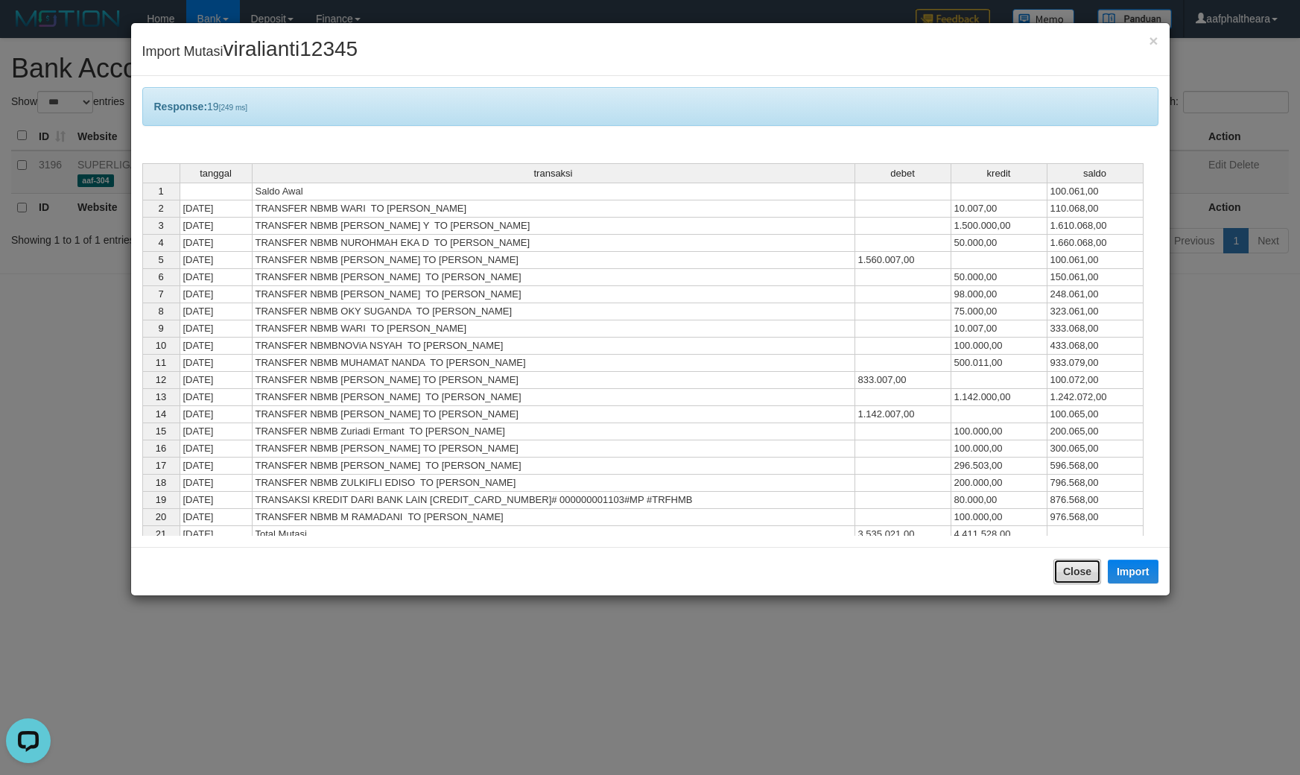
click at [1078, 566] on button "Close" at bounding box center [1077, 571] width 48 height 25
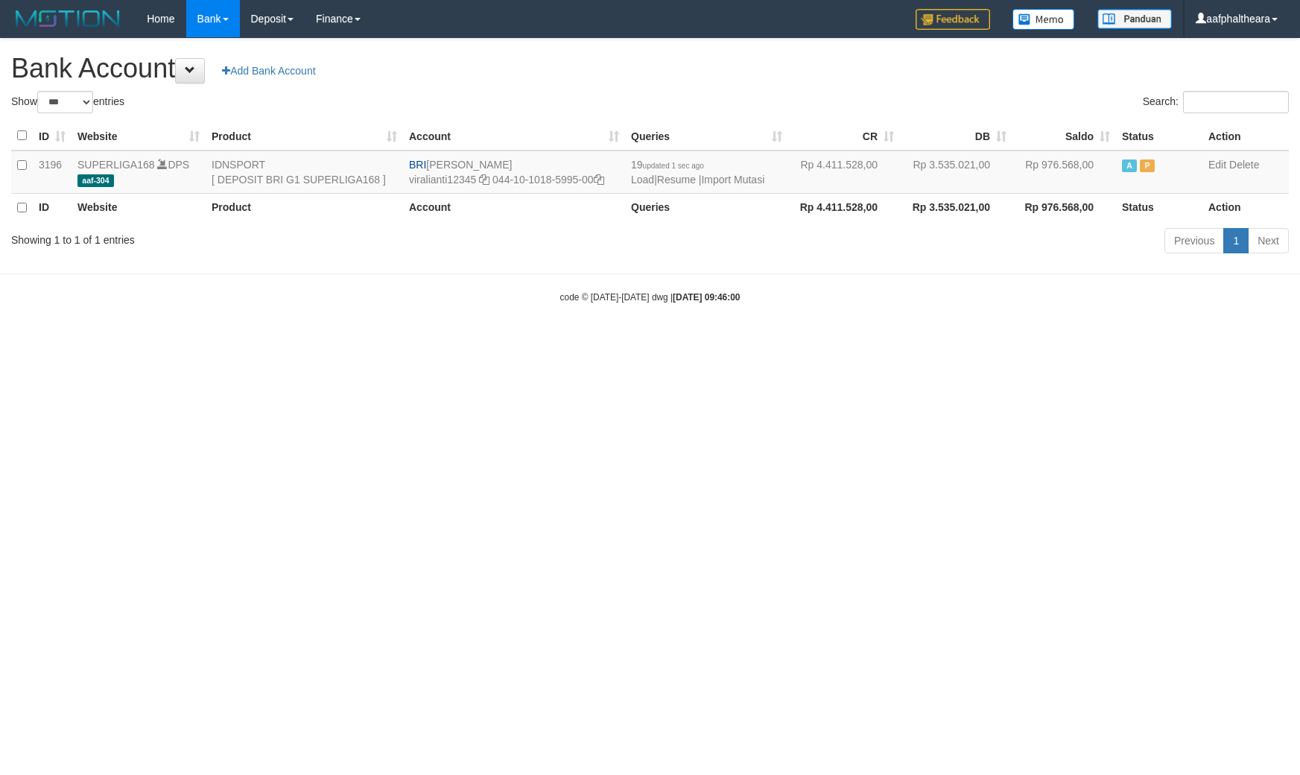
select select "***"
click at [927, 83] on h1 "Bank Account Add Bank Account" at bounding box center [649, 69] width 1277 height 30
select select "***"
click at [751, 48] on div "**********" at bounding box center [650, 148] width 1300 height 219
select select "***"
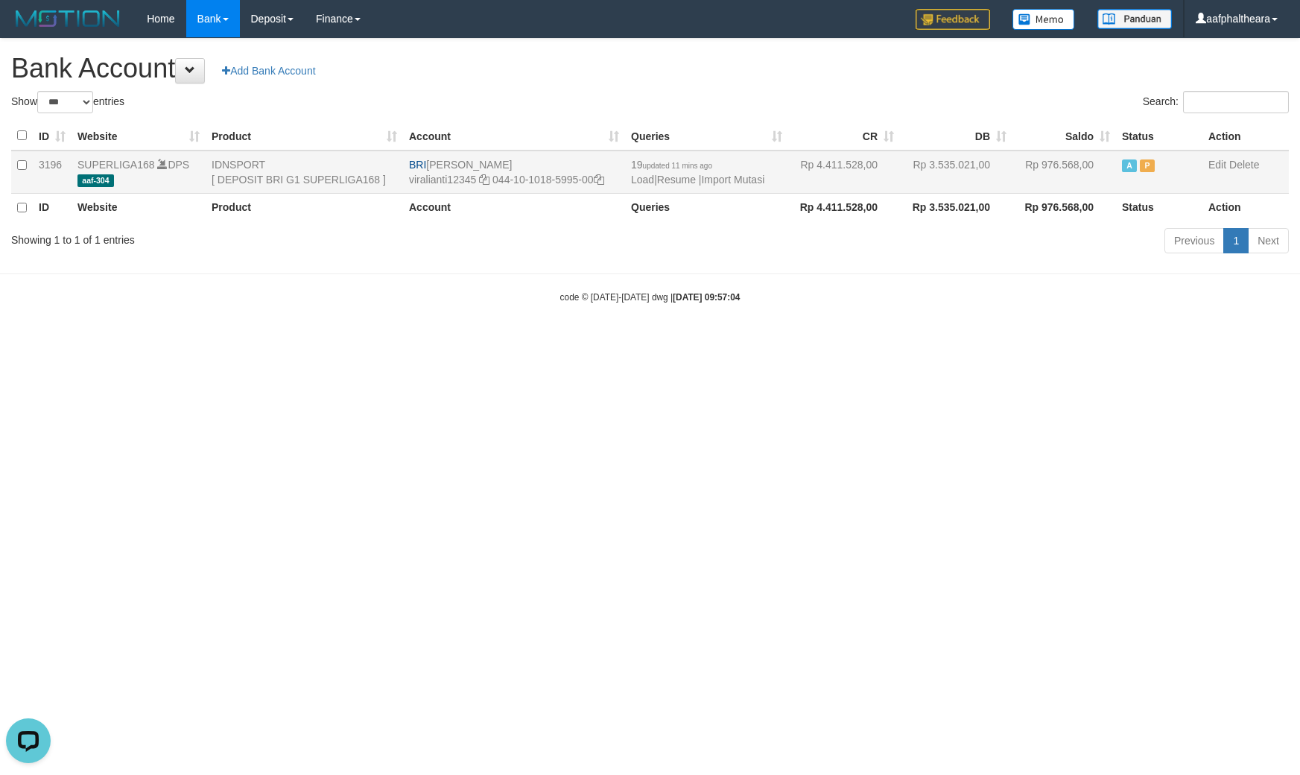
drag, startPoint x: 993, startPoint y: 425, endPoint x: 582, endPoint y: 182, distance: 477.1
click at [911, 341] on html "Toggle navigation Home Bank Account List Load By Website Group [ISPORT] SUPERLI…" at bounding box center [650, 170] width 1300 height 341
drag, startPoint x: 427, startPoint y: 162, endPoint x: 545, endPoint y: 155, distance: 118.6
click at [545, 155] on td "BRI VIRA APRILIANTI viralianti12345 044-10-1018-5995-00" at bounding box center [514, 171] width 222 height 43
copy td "[PERSON_NAME]"
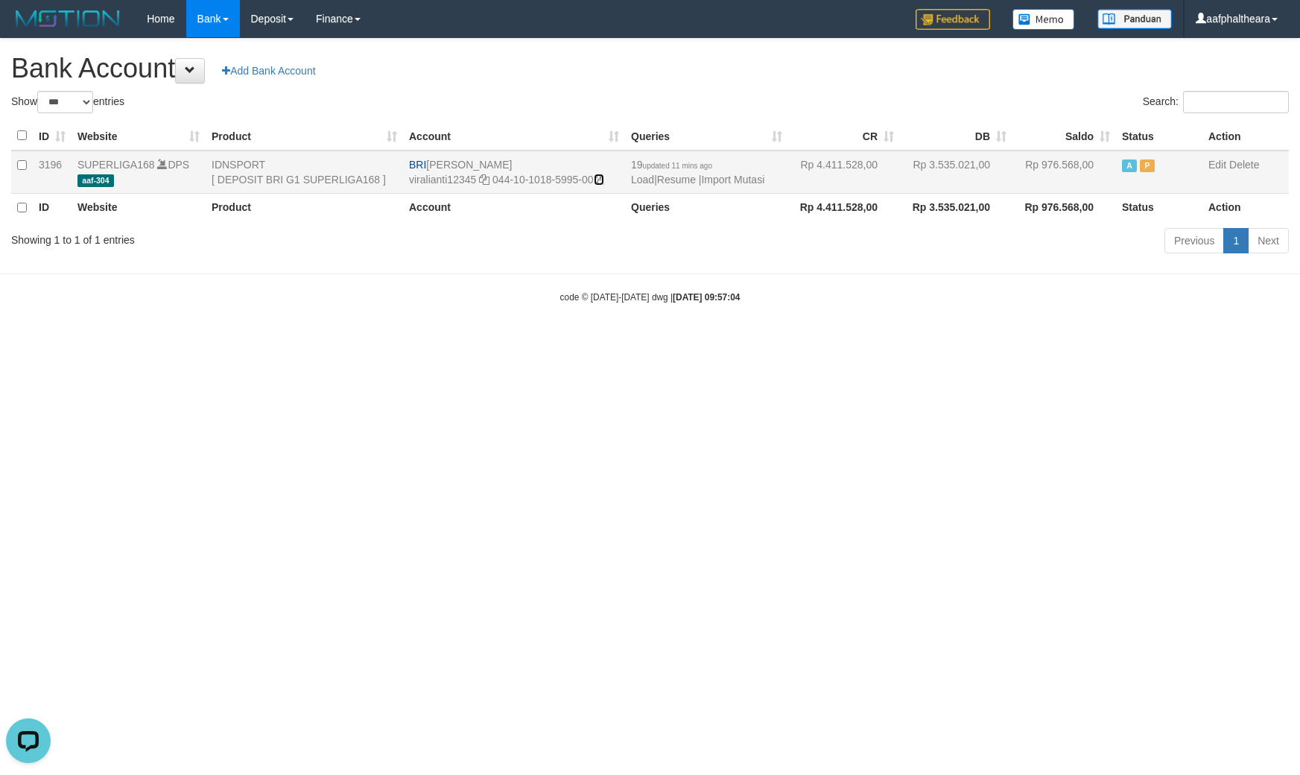
click at [602, 177] on icon at bounding box center [599, 179] width 10 height 10
copy td "[PERSON_NAME]"
click at [602, 177] on icon at bounding box center [599, 179] width 10 height 10
drag, startPoint x: 932, startPoint y: 384, endPoint x: 767, endPoint y: 243, distance: 217.1
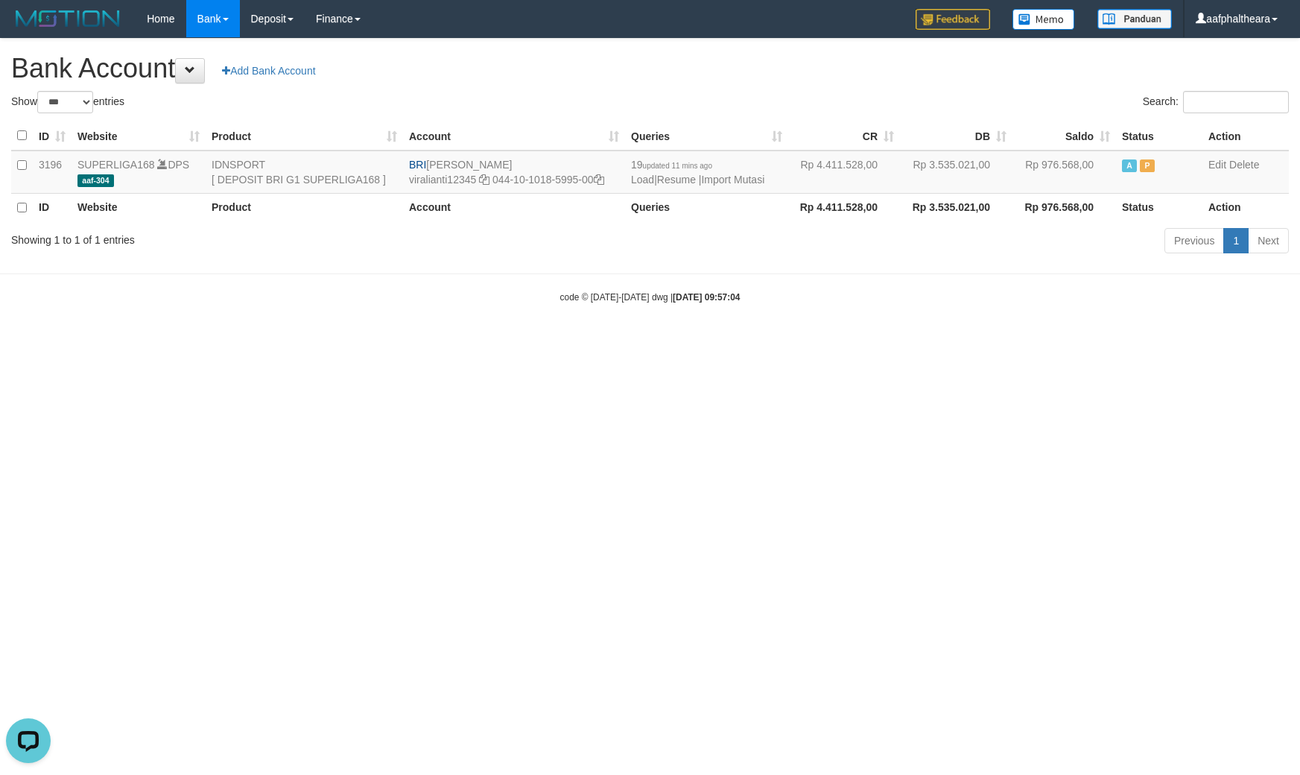
click at [866, 317] on html "Toggle navigation Home Bank Account List Load By Website Group [ISPORT] SUPERLI…" at bounding box center [650, 170] width 1300 height 341
click at [746, 177] on link "Import Mutasi" at bounding box center [732, 180] width 63 height 12
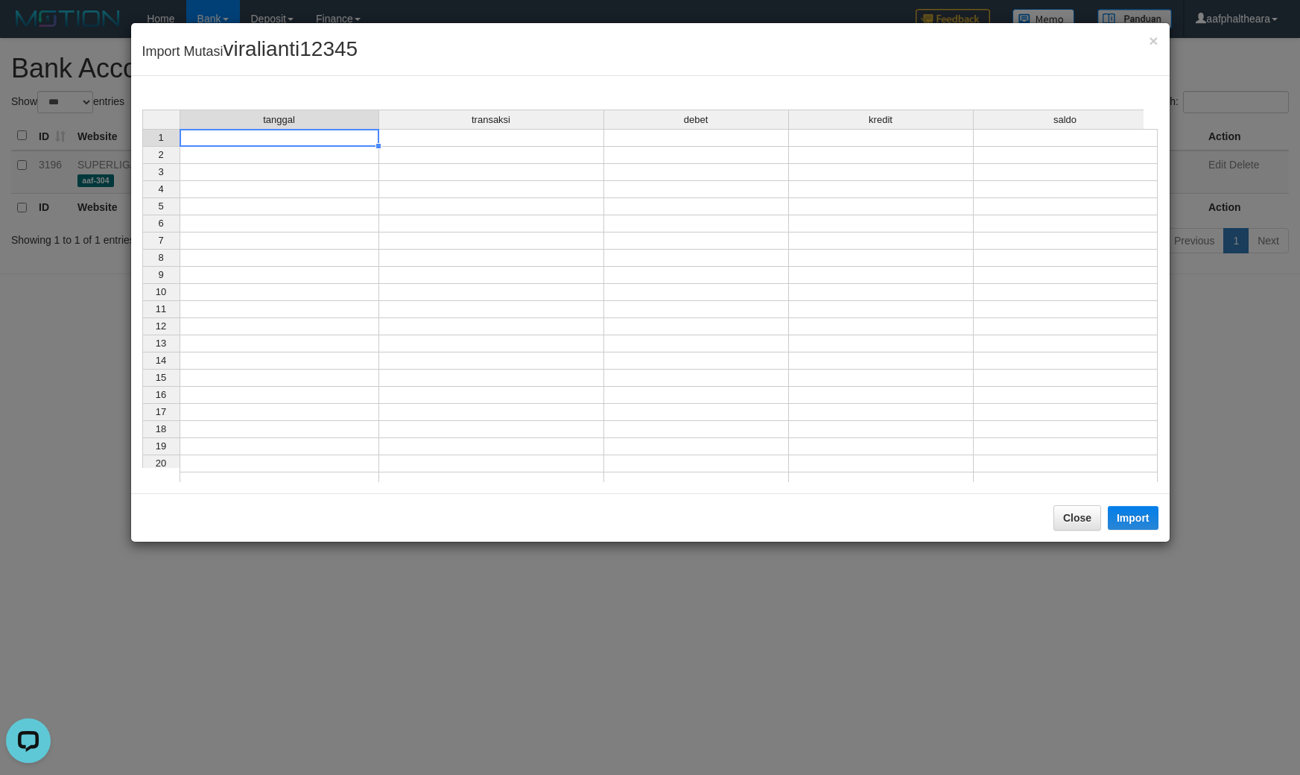
click at [324, 140] on td at bounding box center [280, 138] width 200 height 18
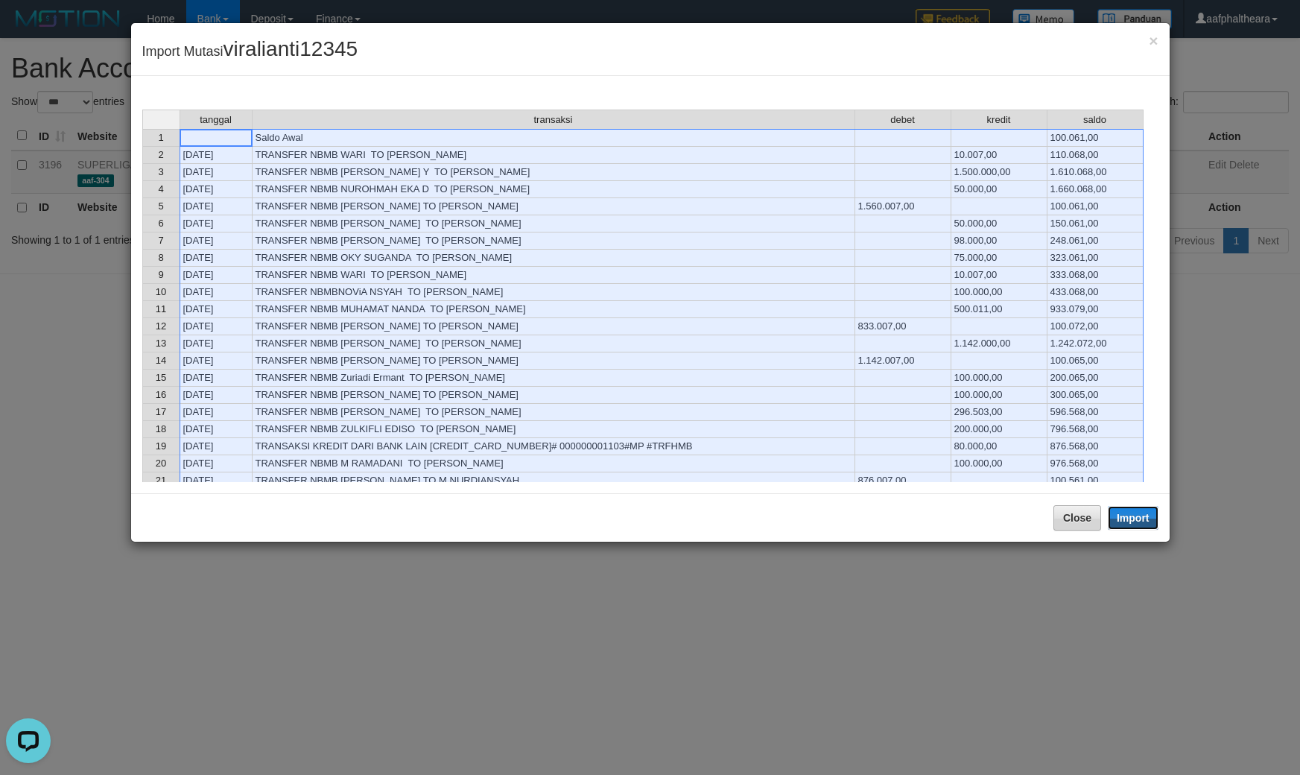
click at [1125, 518] on button "Import" at bounding box center [1133, 518] width 51 height 24
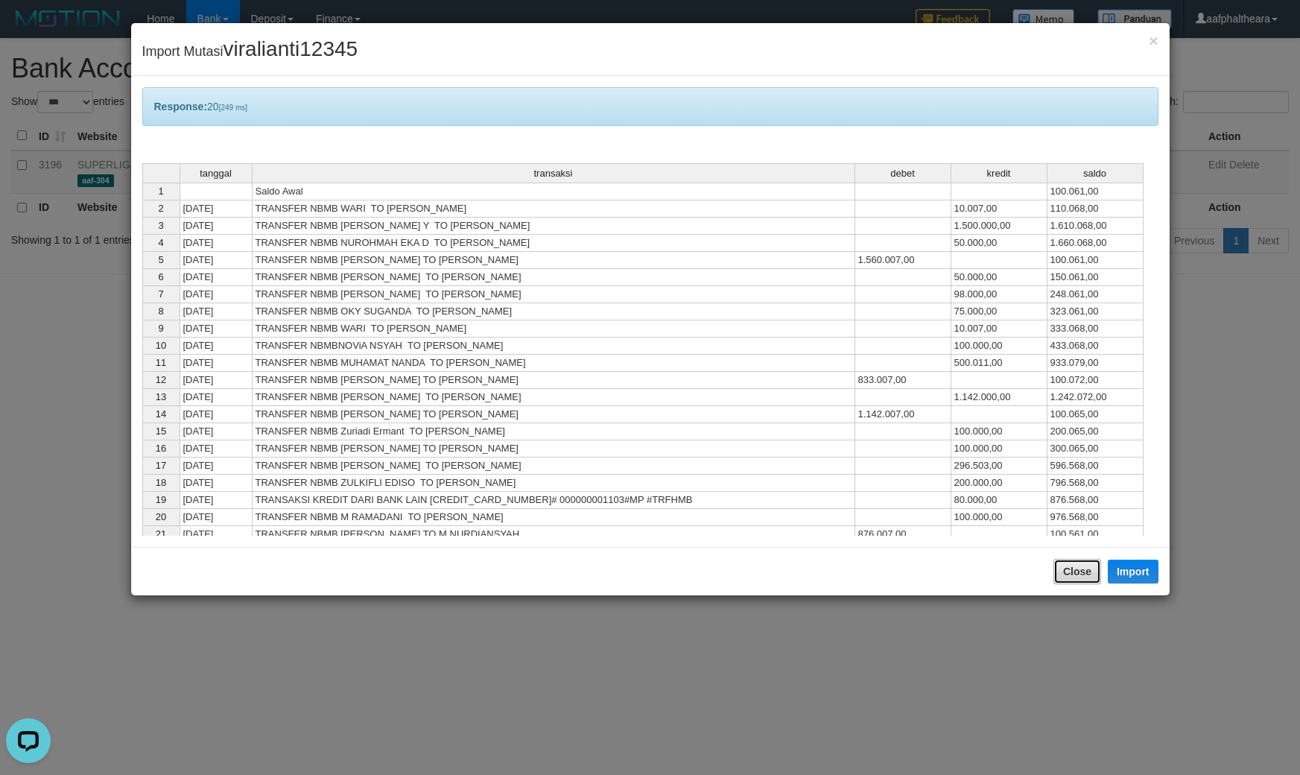
click at [1060, 575] on button "Close" at bounding box center [1077, 571] width 48 height 25
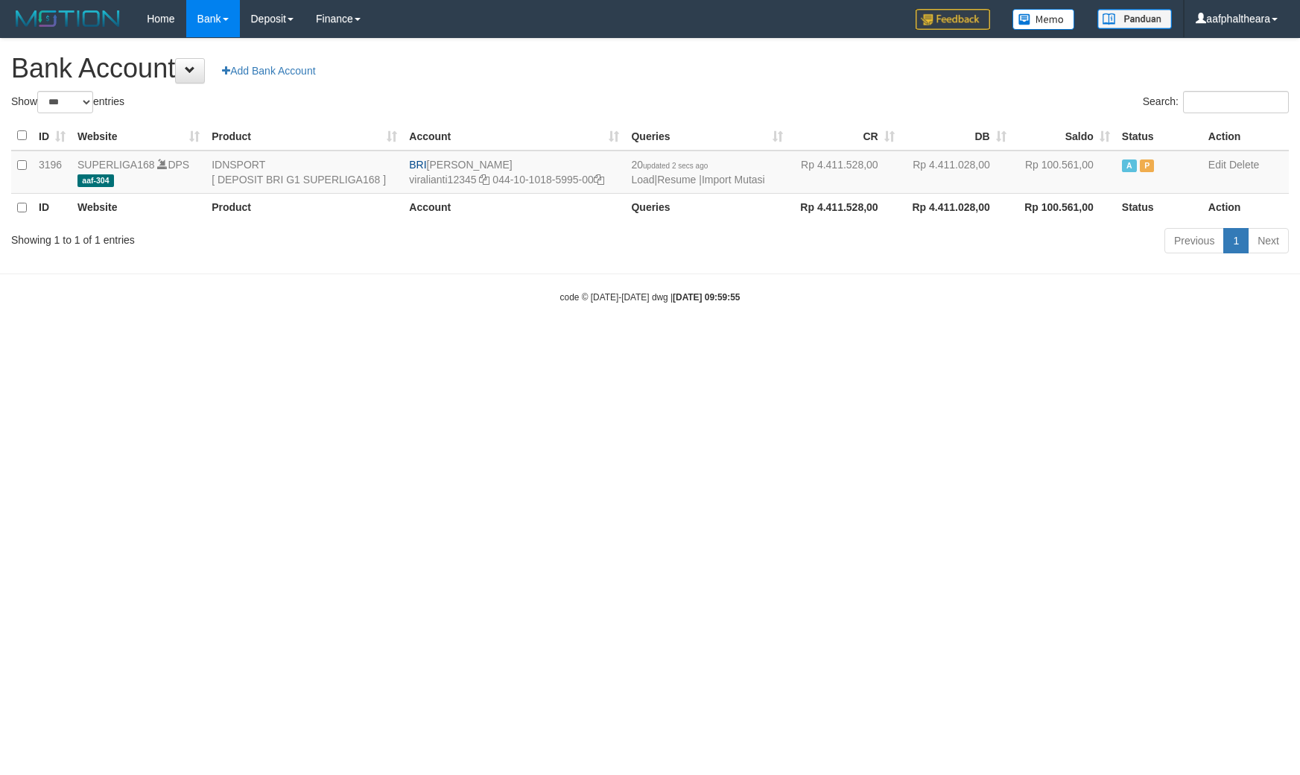
select select "***"
drag, startPoint x: 899, startPoint y: 440, endPoint x: 794, endPoint y: 280, distance: 191.5
click at [891, 341] on html "Toggle navigation Home Bank Account List Load By Website Group [ISPORT] SUPERLI…" at bounding box center [650, 170] width 1300 height 341
click at [967, 341] on html "Toggle navigation Home Bank Account List Load By Website Group [ISPORT] SUPERLI…" at bounding box center [650, 170] width 1300 height 341
drag, startPoint x: 965, startPoint y: 436, endPoint x: 626, endPoint y: 60, distance: 505.8
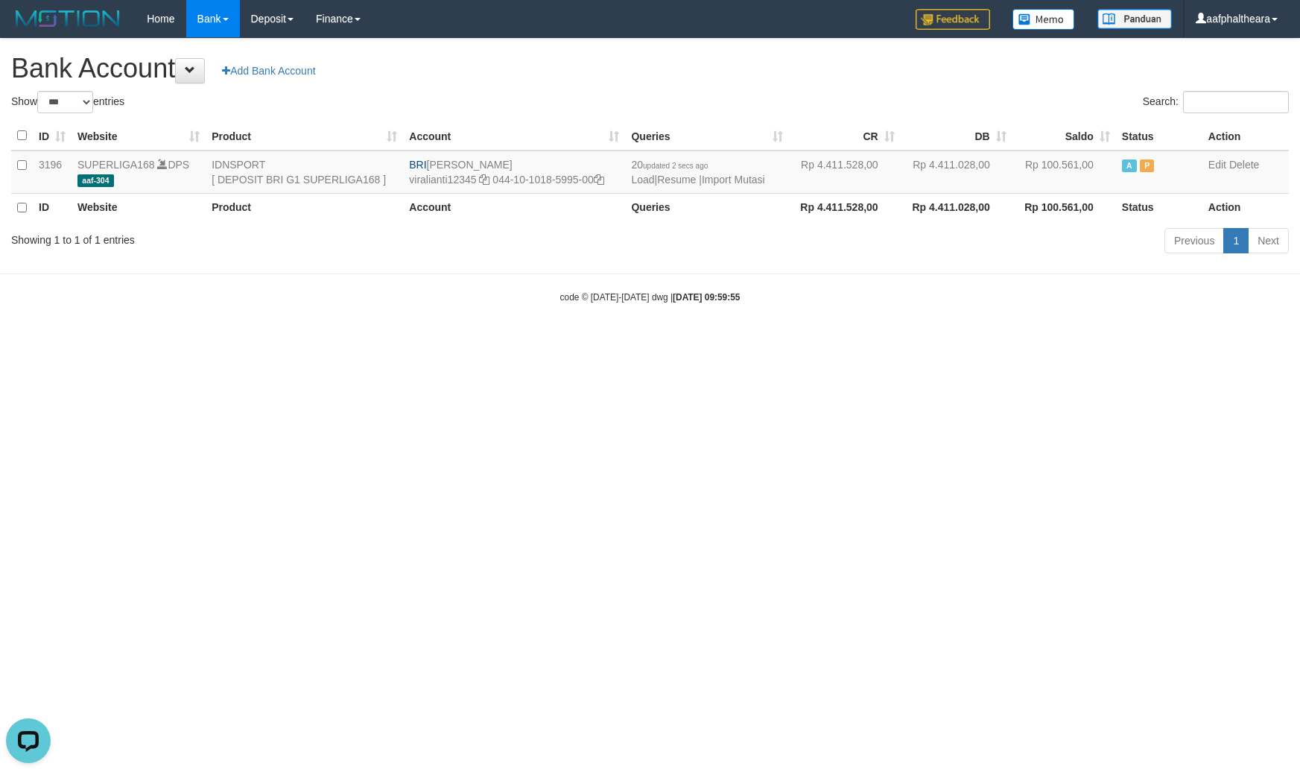
click at [895, 315] on html "Toggle navigation Home Bank Account List Load By Website Group [ISPORT] SUPERLI…" at bounding box center [650, 170] width 1300 height 341
click at [756, 177] on link "Import Mutasi" at bounding box center [733, 180] width 63 height 12
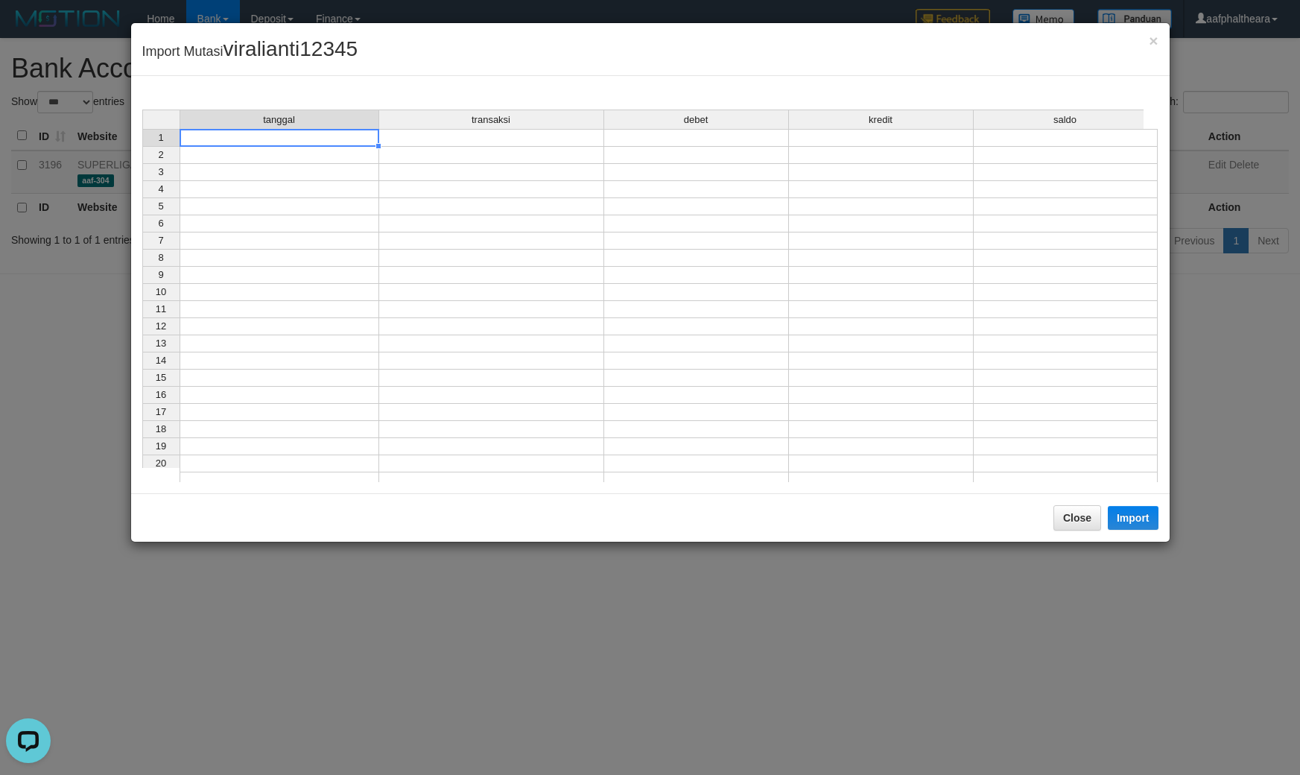
click at [262, 142] on td at bounding box center [280, 138] width 200 height 18
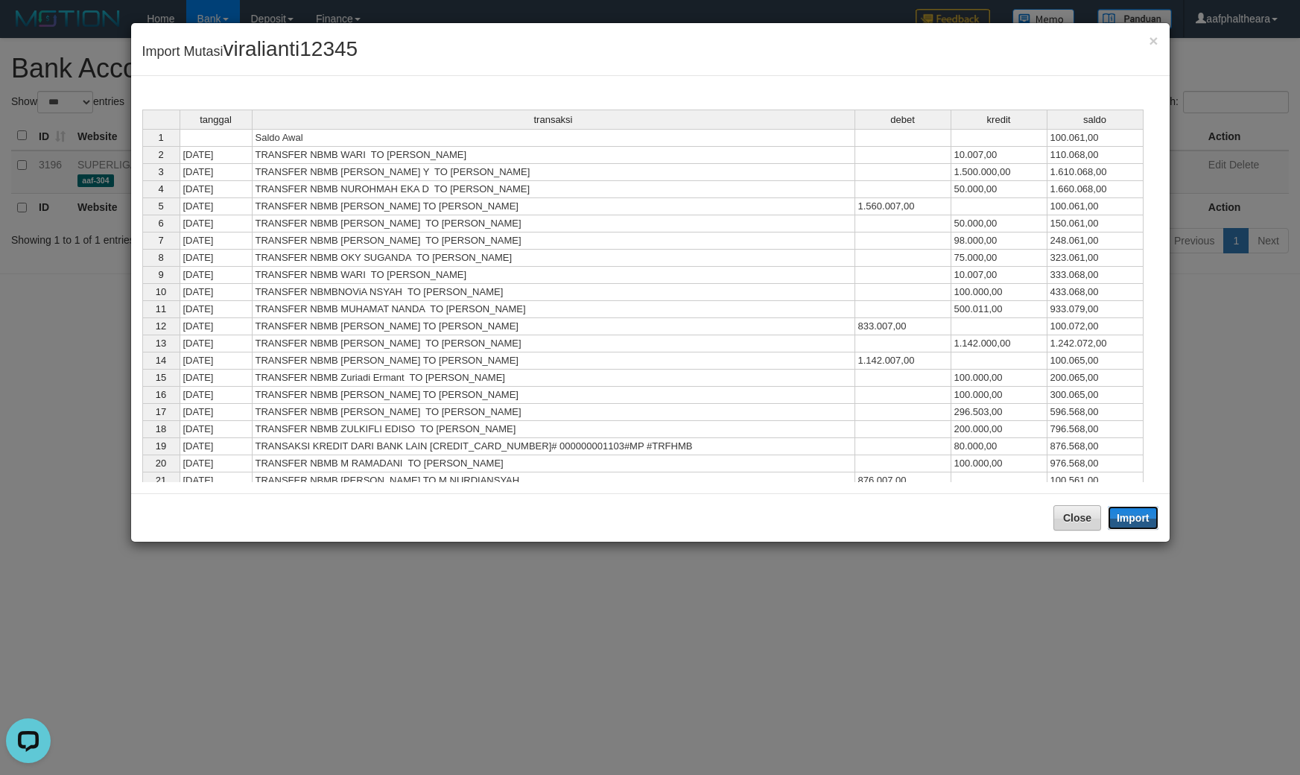
drag, startPoint x: 1137, startPoint y: 511, endPoint x: 1058, endPoint y: 576, distance: 102.1
click at [1134, 515] on button "Import" at bounding box center [1133, 518] width 51 height 24
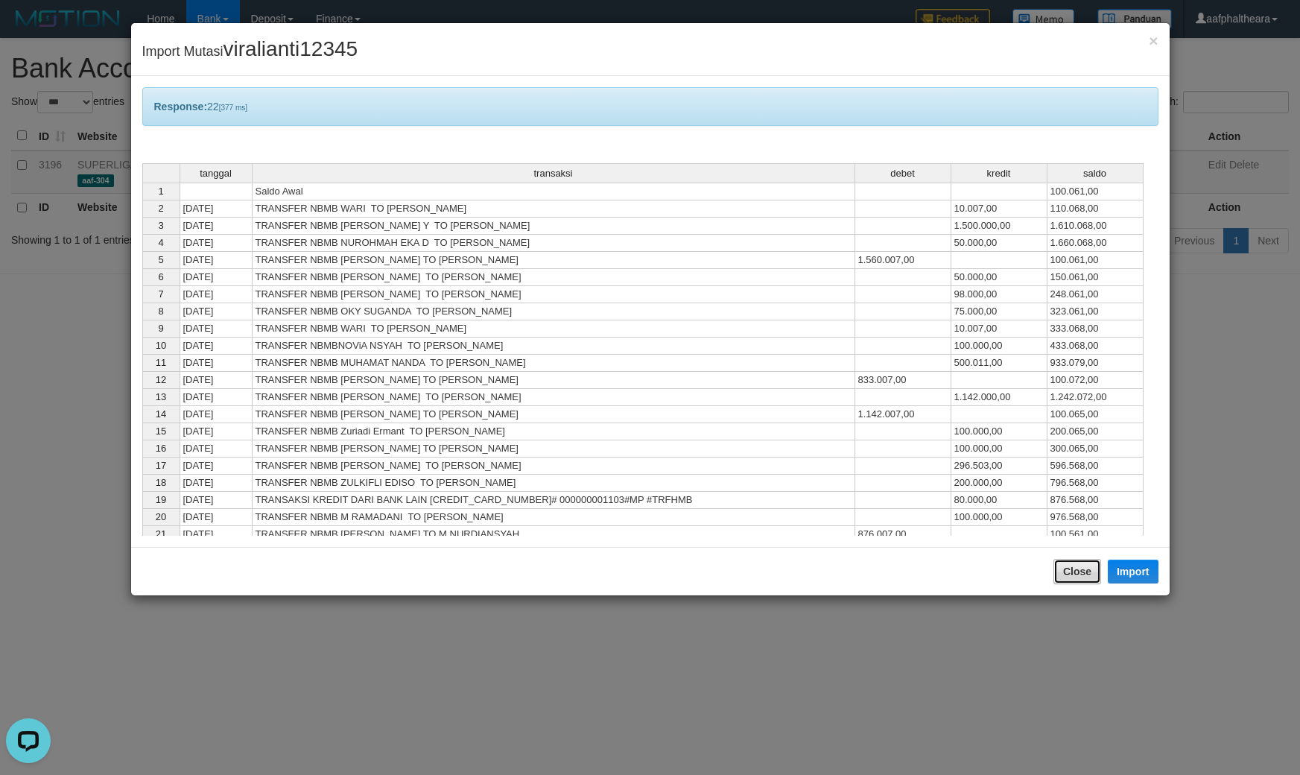
click at [1073, 577] on button "Close" at bounding box center [1077, 571] width 48 height 25
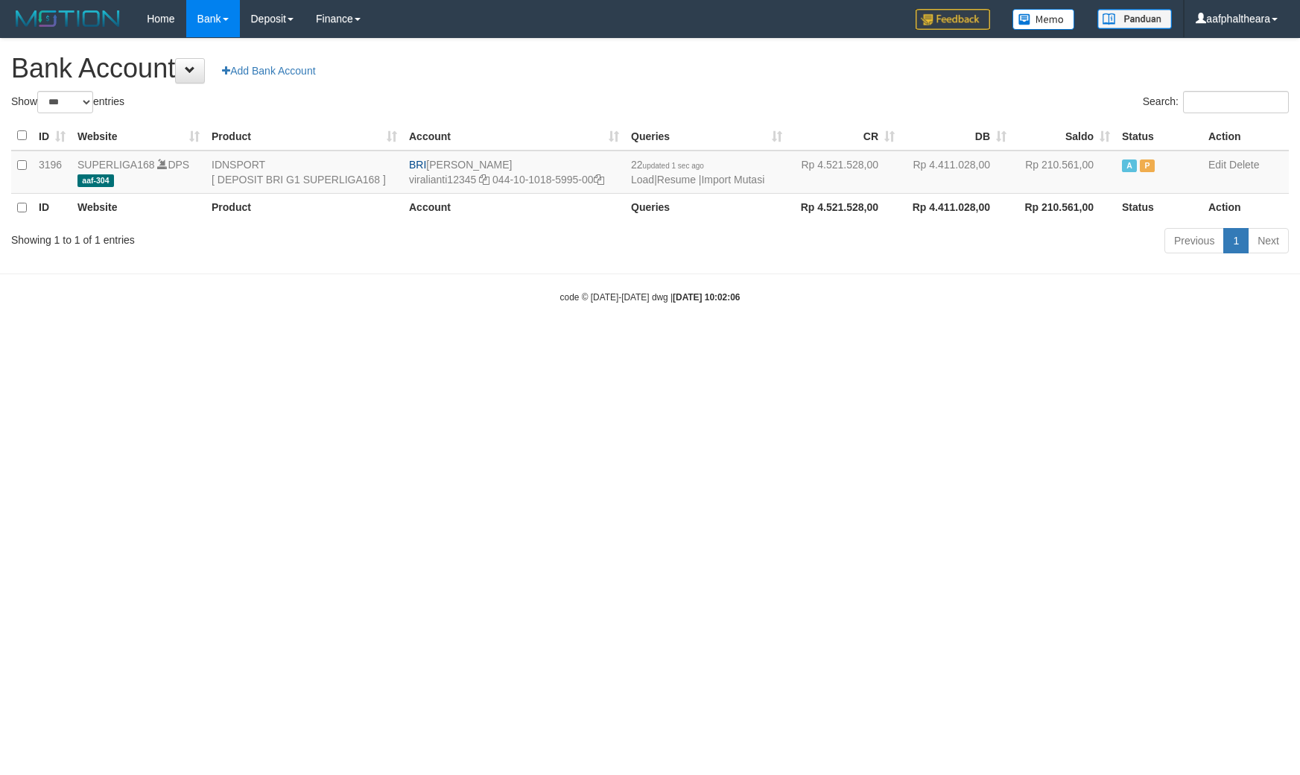
select select "***"
click at [988, 341] on html "Toggle navigation Home Bank Account List Load By Website Group [ISPORT] SUPERLI…" at bounding box center [650, 170] width 1300 height 341
click at [831, 69] on h1 "Bank Account Add Bank Account" at bounding box center [649, 69] width 1277 height 30
click at [727, 177] on link "Import Mutasi" at bounding box center [732, 180] width 63 height 12
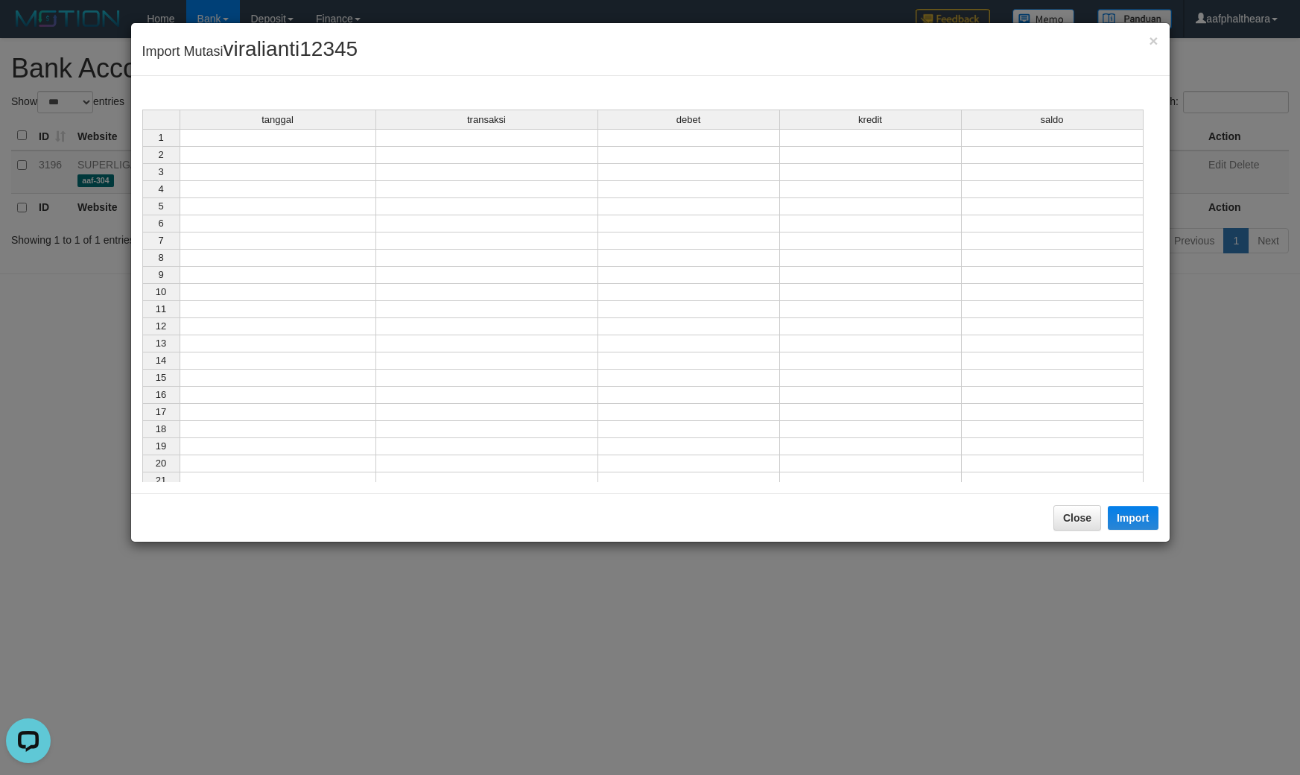
click at [351, 139] on td at bounding box center [278, 138] width 197 height 18
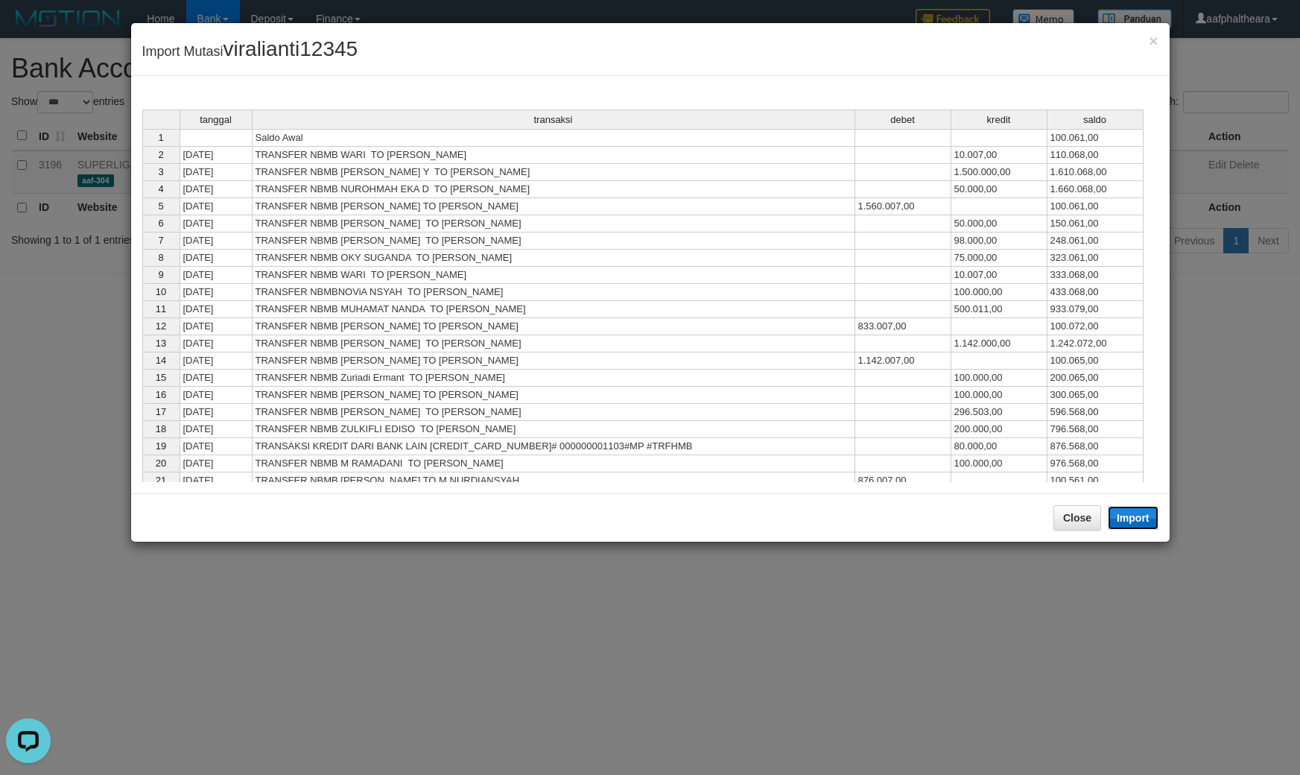
click at [1123, 518] on button "Import" at bounding box center [1133, 518] width 51 height 24
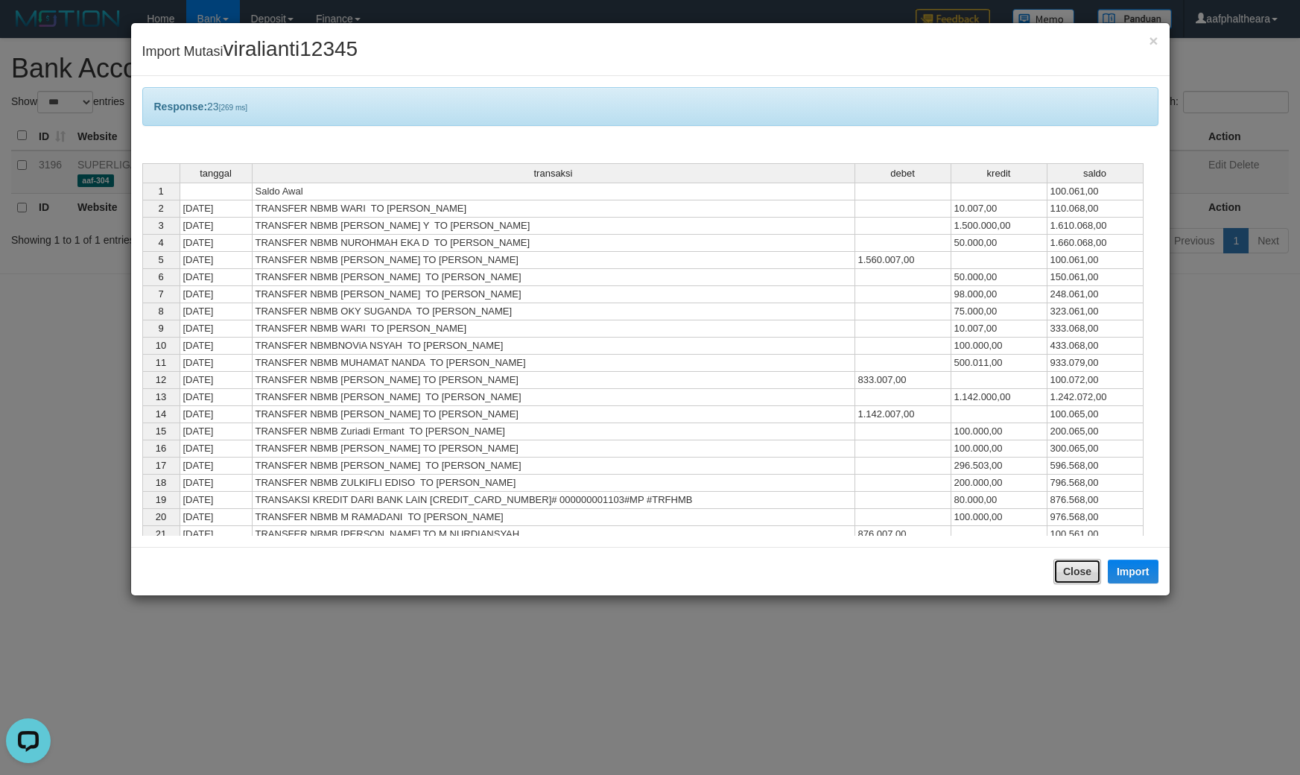
click at [1062, 574] on button "Close" at bounding box center [1077, 571] width 48 height 25
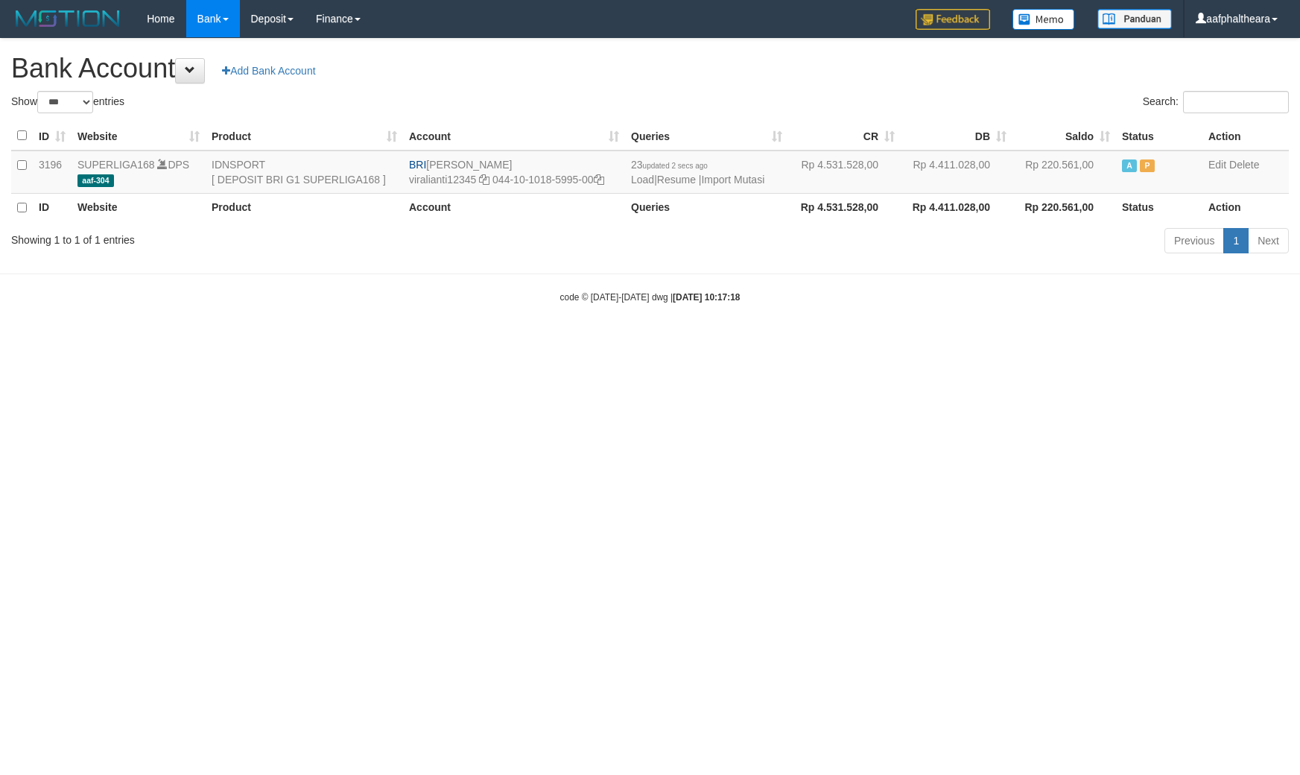
select select "***"
click at [714, 98] on div "Search:" at bounding box center [975, 104] width 628 height 26
select select "***"
click at [861, 341] on html "Toggle navigation Home Bank Account List Load By Website Group [ISPORT] SUPERLI…" at bounding box center [650, 170] width 1300 height 341
select select "***"
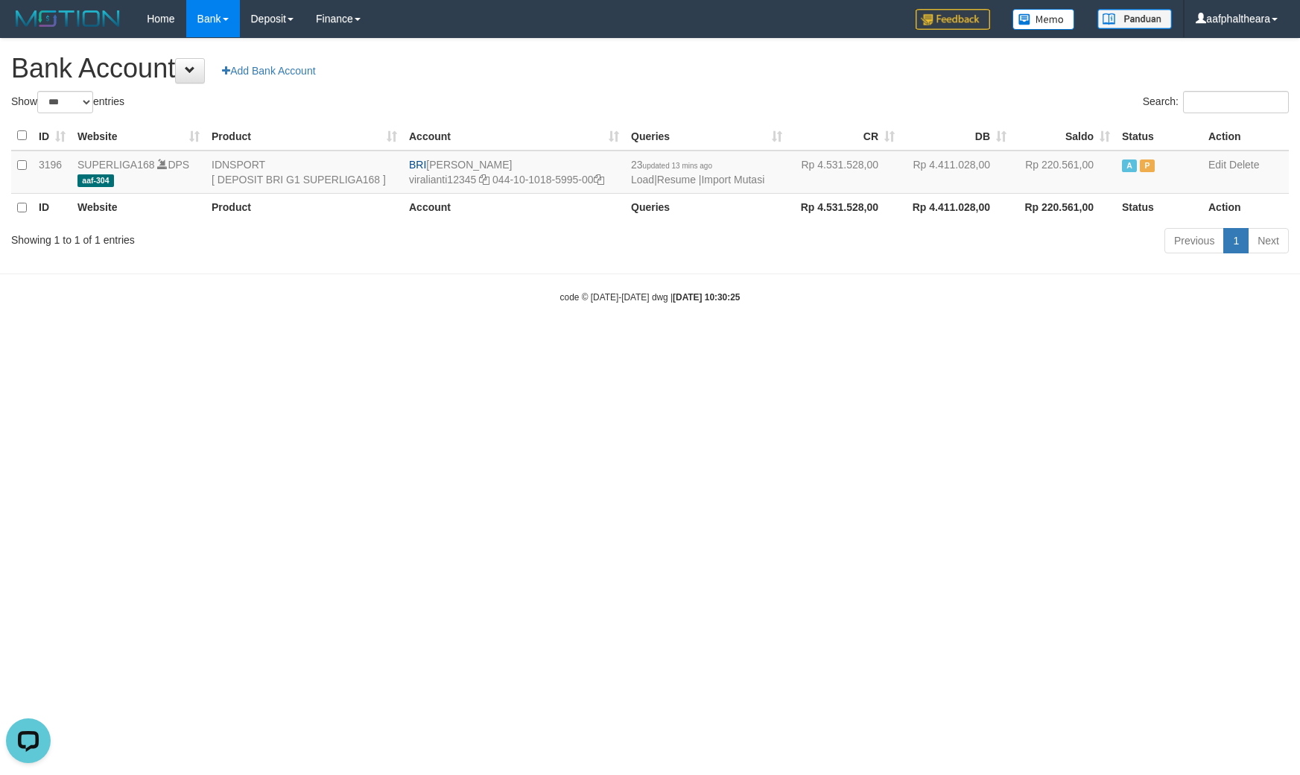
click at [783, 57] on h1 "Bank Account Add Bank Account" at bounding box center [649, 69] width 1277 height 30
click at [726, 181] on link "Import Mutasi" at bounding box center [732, 180] width 63 height 12
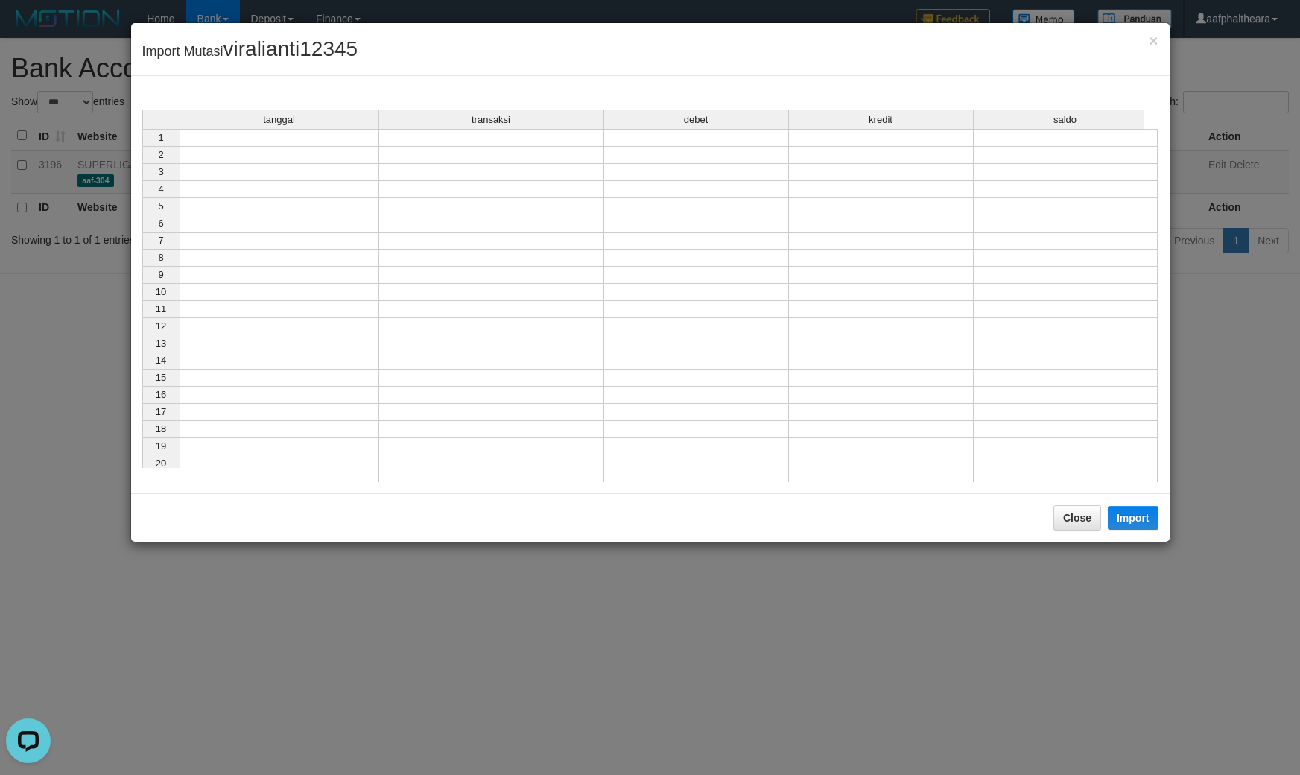
click at [244, 136] on td at bounding box center [280, 138] width 200 height 18
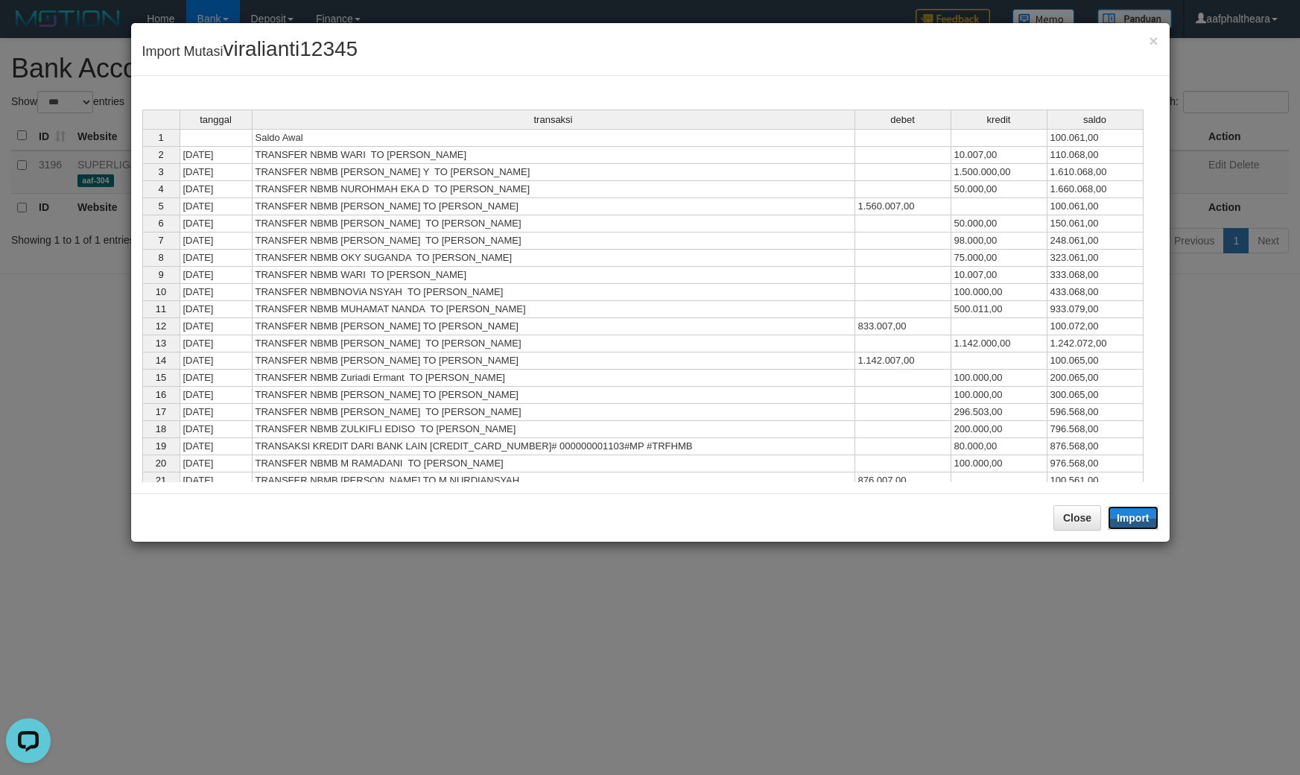
drag, startPoint x: 1123, startPoint y: 516, endPoint x: 1099, endPoint y: 586, distance: 74.0
click at [1127, 519] on button "Import" at bounding box center [1133, 518] width 51 height 24
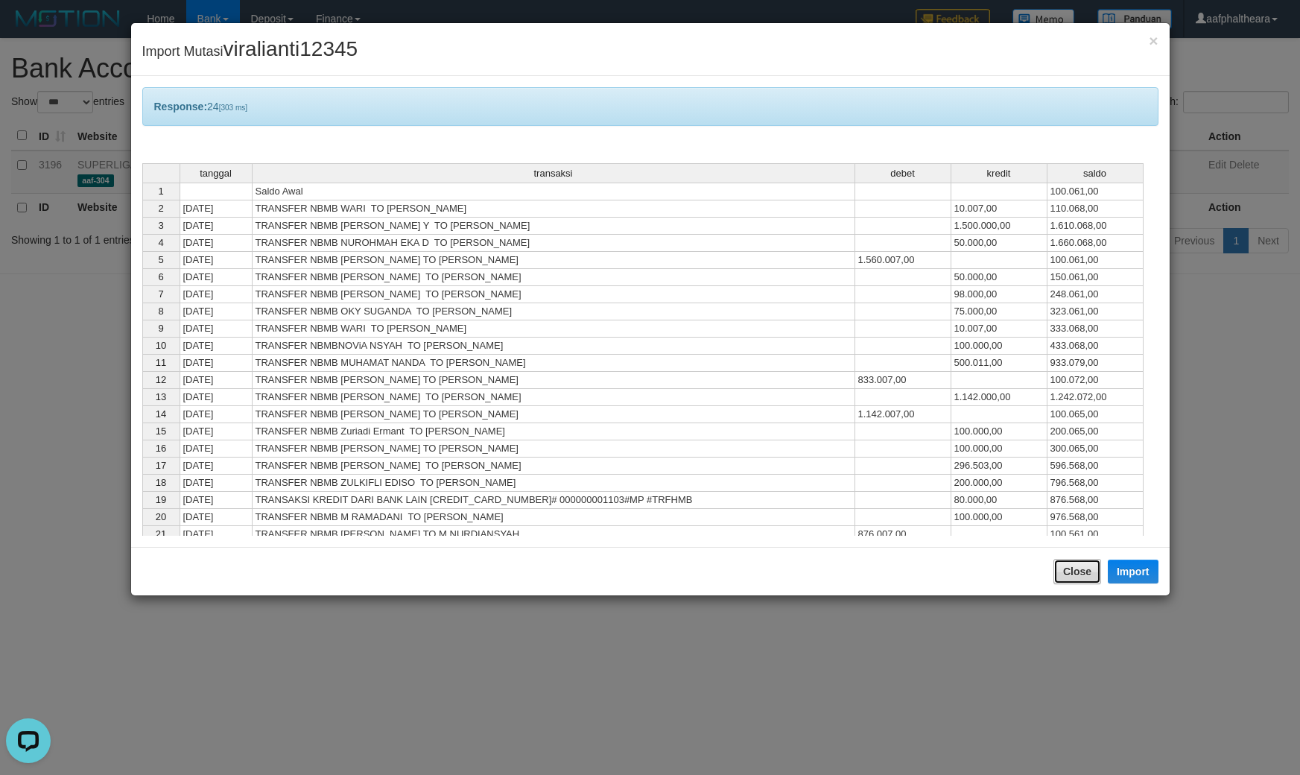
click at [1088, 577] on button "Close" at bounding box center [1077, 571] width 48 height 25
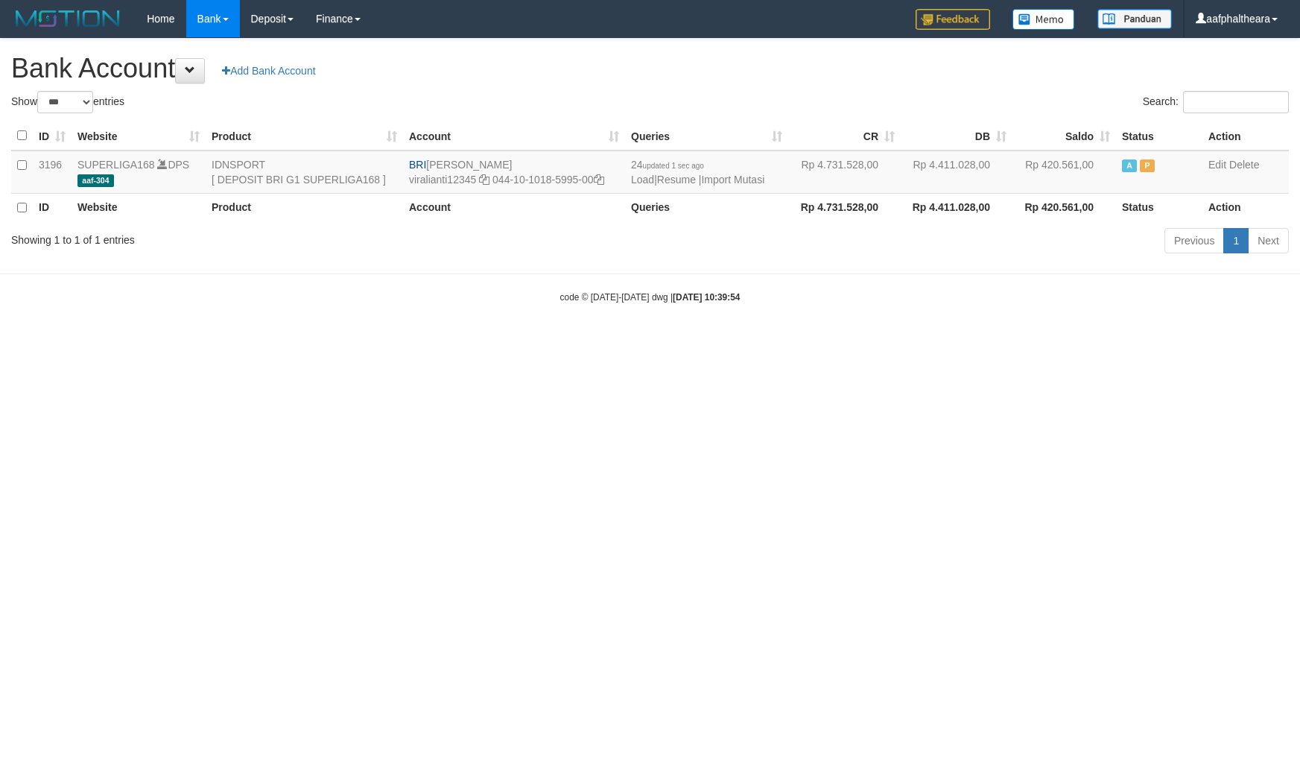
select select "***"
click at [731, 69] on h1 "Bank Account Add Bank Account" at bounding box center [649, 69] width 1277 height 30
click at [782, 341] on html "Toggle navigation Home Bank Account List Load By Website Group [ISPORT] SUPERLI…" at bounding box center [650, 170] width 1300 height 341
select select "***"
click at [758, 181] on link "Import Mutasi" at bounding box center [732, 180] width 63 height 12
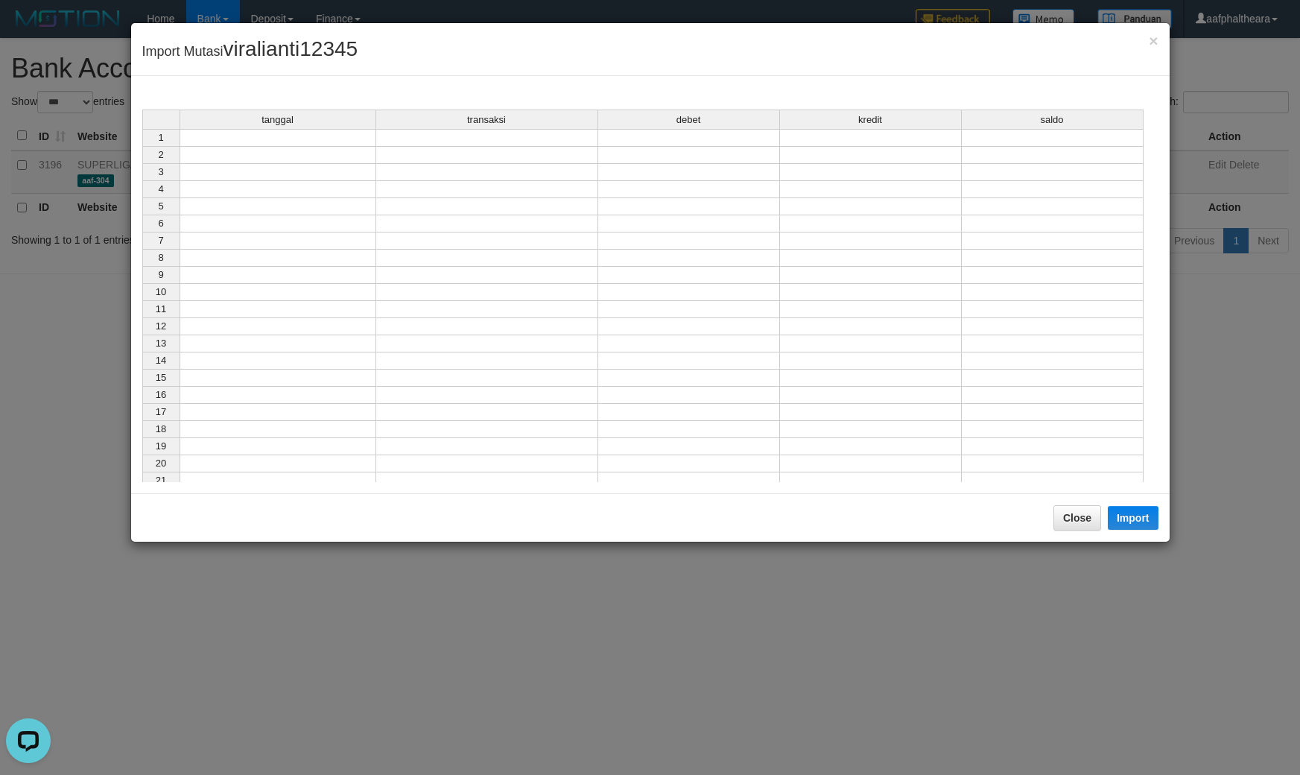
click at [351, 143] on td at bounding box center [278, 138] width 197 height 18
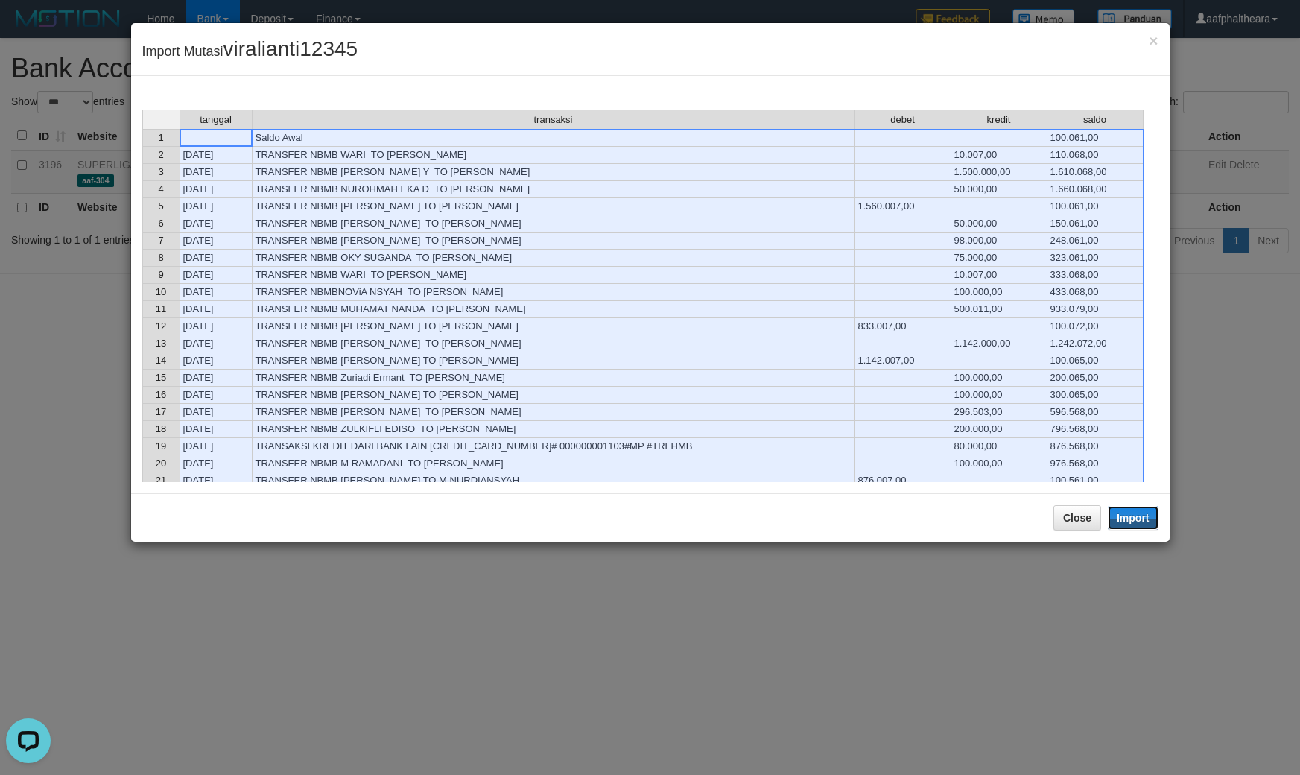
drag, startPoint x: 1129, startPoint y: 516, endPoint x: 1073, endPoint y: 597, distance: 97.9
click at [1130, 525] on button "Import" at bounding box center [1133, 518] width 51 height 24
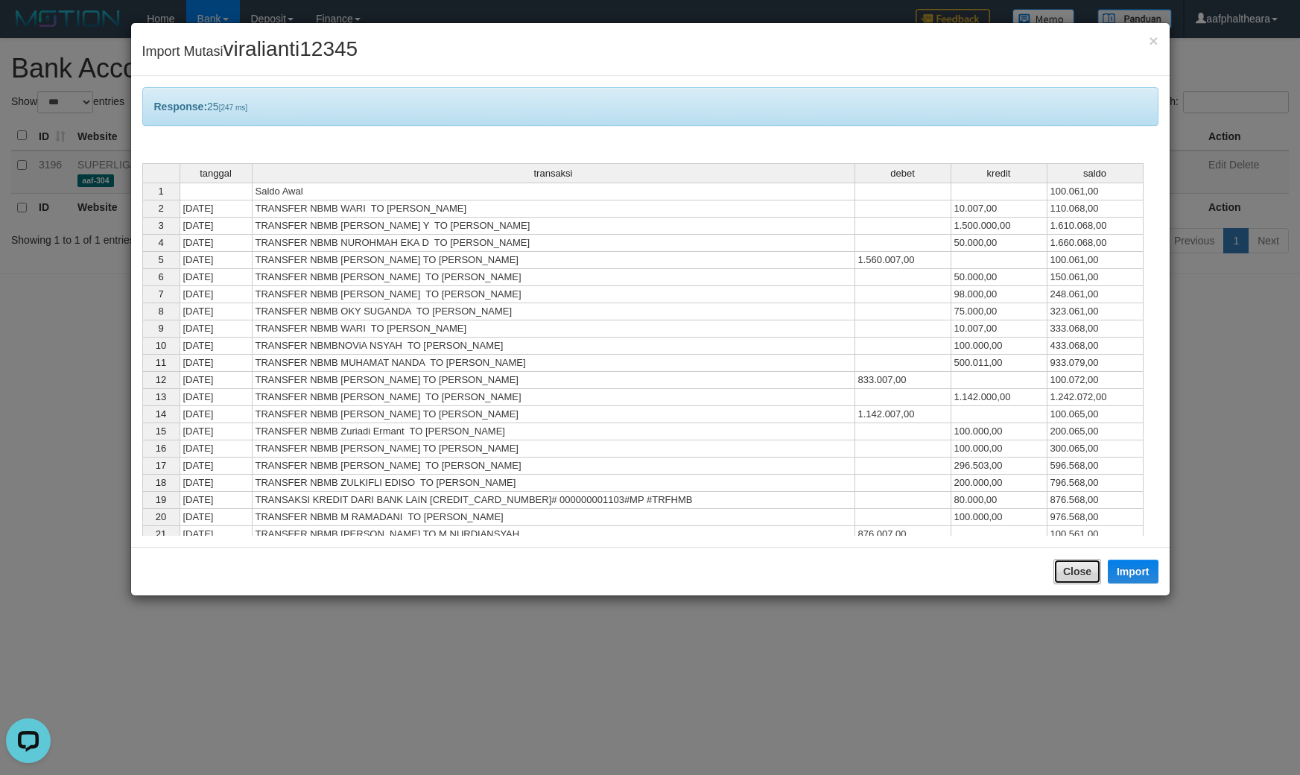
click at [1065, 564] on button "Close" at bounding box center [1077, 571] width 48 height 25
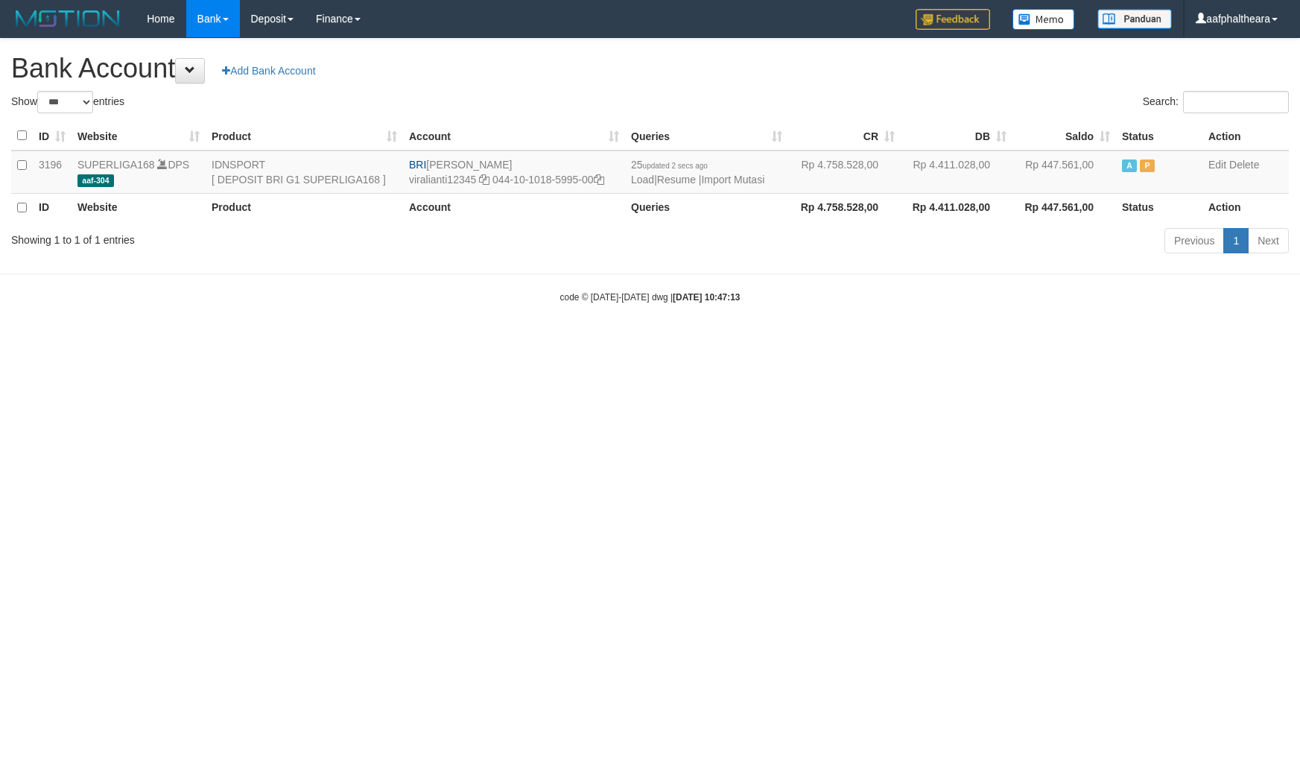
select select "***"
click at [1014, 341] on html "Toggle navigation Home Bank Account List Load By Website Group [ISPORT] SUPERLI…" at bounding box center [650, 170] width 1300 height 341
click at [805, 341] on html "Toggle navigation Home Bank Account List Load By Website Group [ISPORT] SUPERLI…" at bounding box center [650, 170] width 1300 height 341
select select "***"
click at [734, 174] on link "Import Mutasi" at bounding box center [732, 180] width 63 height 12
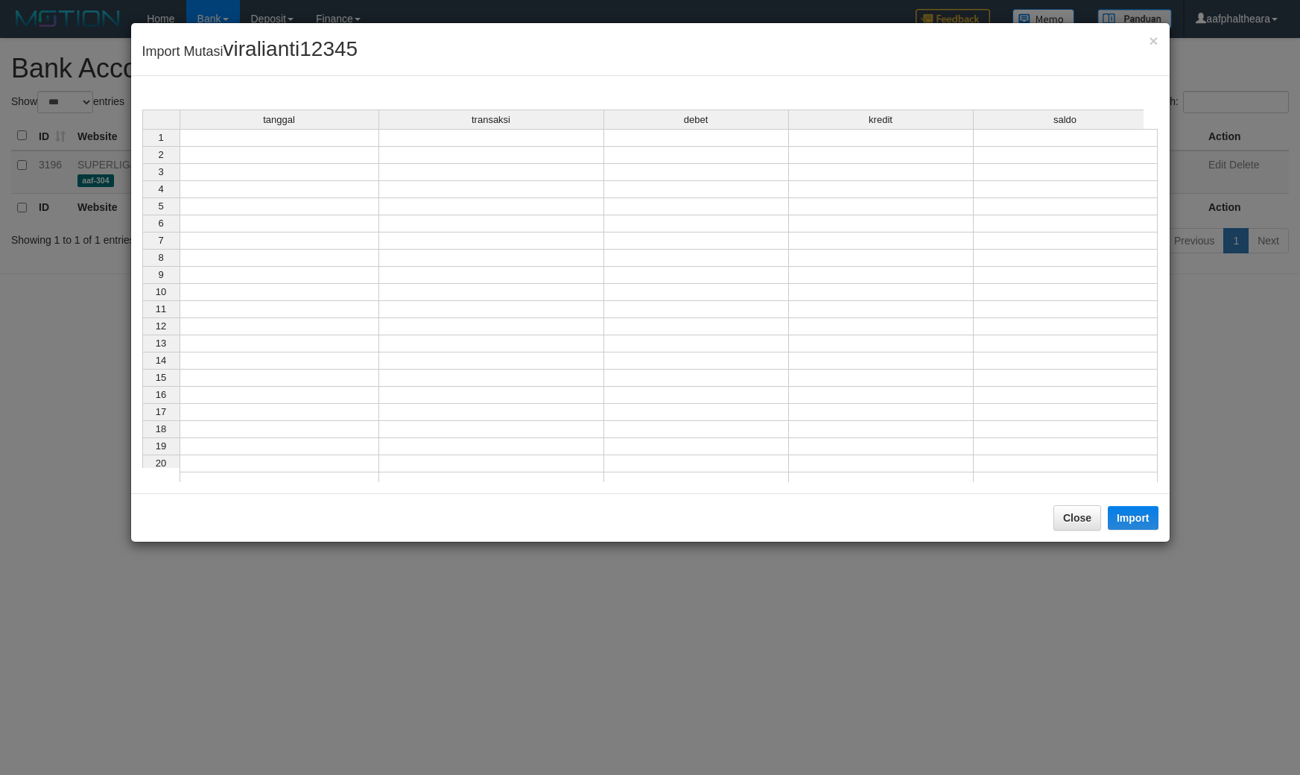
click at [283, 140] on td at bounding box center [280, 138] width 200 height 18
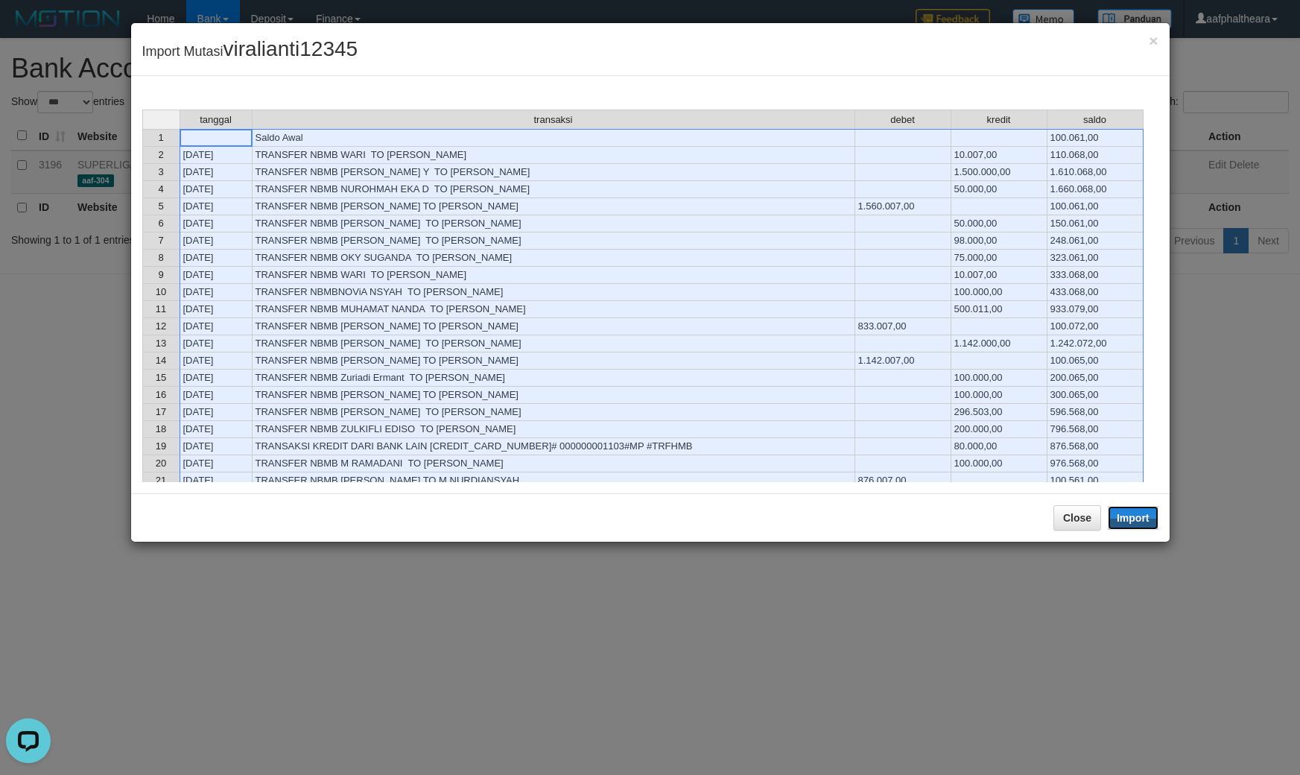
click at [1132, 518] on button "Import" at bounding box center [1133, 518] width 51 height 24
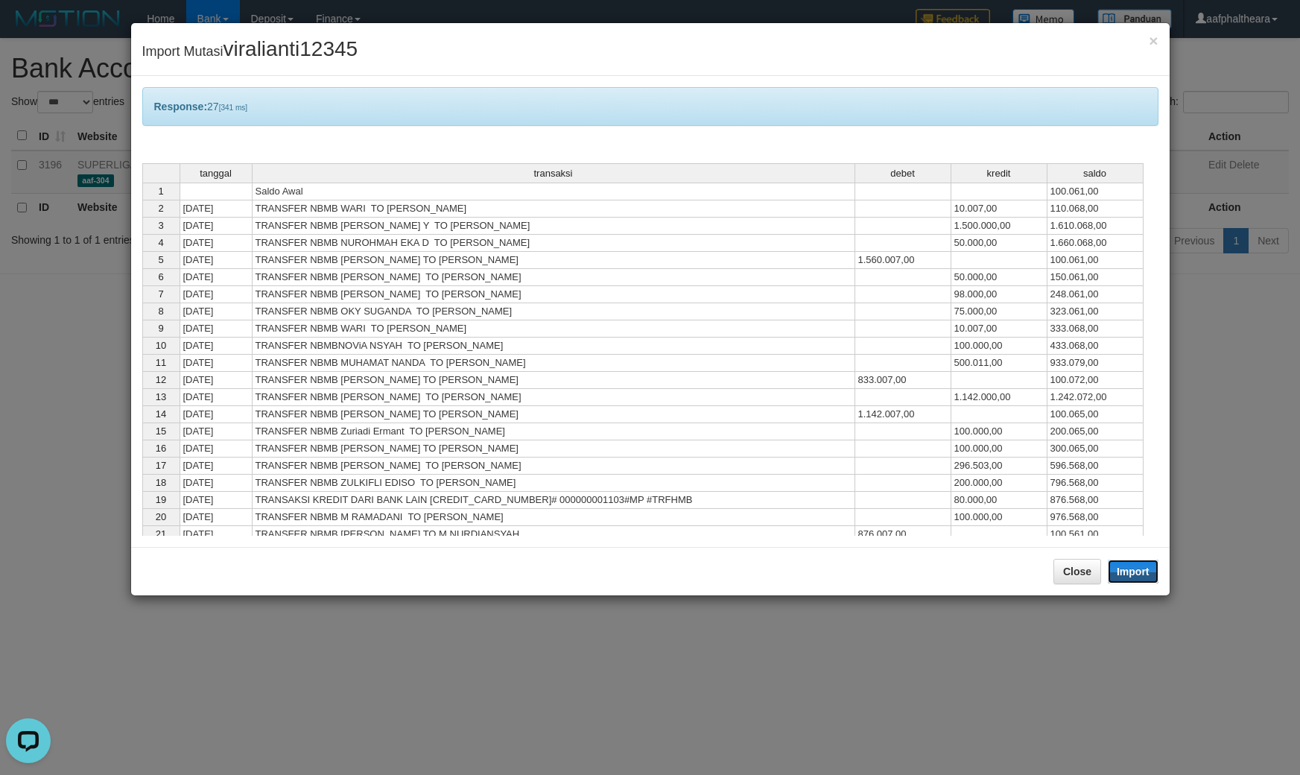
drag, startPoint x: 1142, startPoint y: 563, endPoint x: 1173, endPoint y: 542, distance: 38.0
click at [1172, 544] on div "× Import Mutasi viralianti12345 Response: 27 [341 ms] tanggal transaksi debet k…" at bounding box center [650, 387] width 1300 height 775
click at [1078, 568] on button "Close" at bounding box center [1077, 571] width 48 height 25
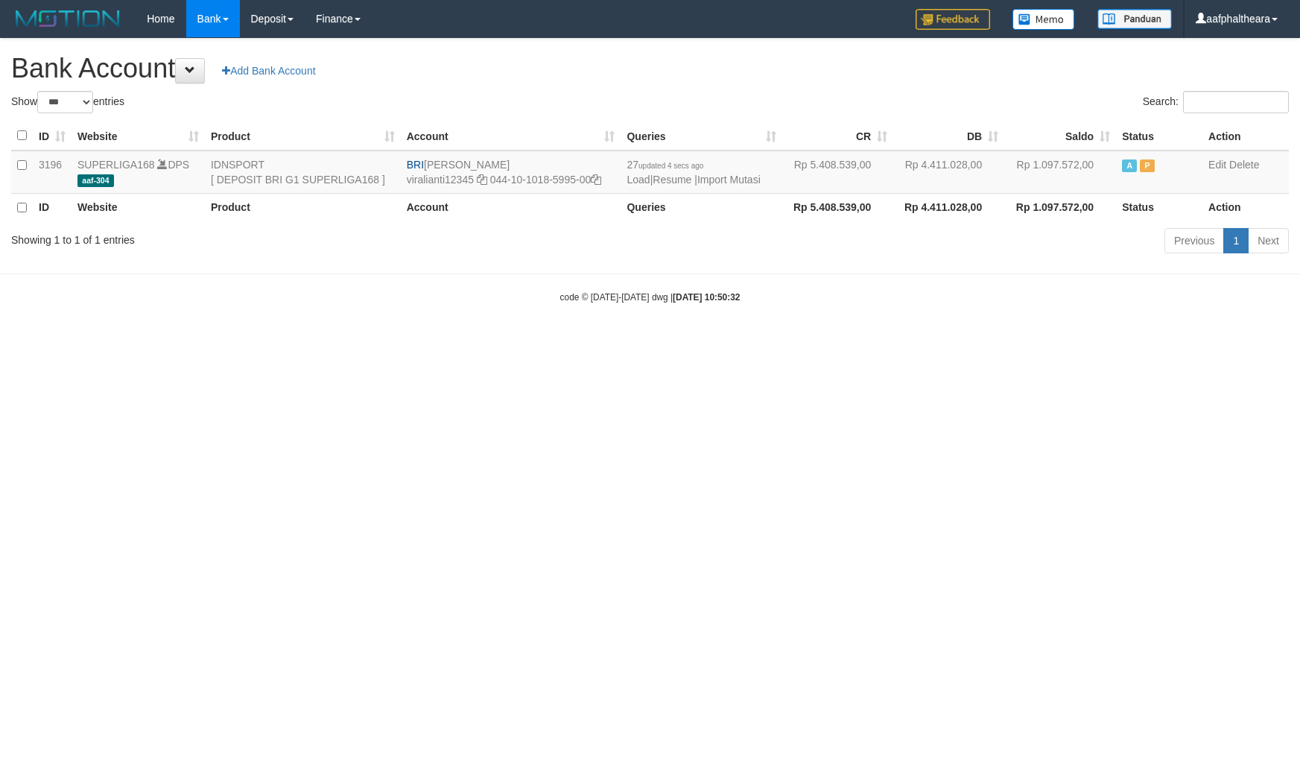
select select "***"
click at [1077, 341] on html "Toggle navigation Home Bank Account List Load By Website Group [ISPORT] SUPERLI…" at bounding box center [650, 170] width 1300 height 341
drag, startPoint x: 974, startPoint y: 78, endPoint x: 1170, endPoint y: 135, distance: 203.9
click at [977, 78] on h1 "Bank Account Add Bank Account" at bounding box center [649, 69] width 1277 height 30
click at [814, 60] on h1 "Bank Account Add Bank Account" at bounding box center [649, 69] width 1277 height 30
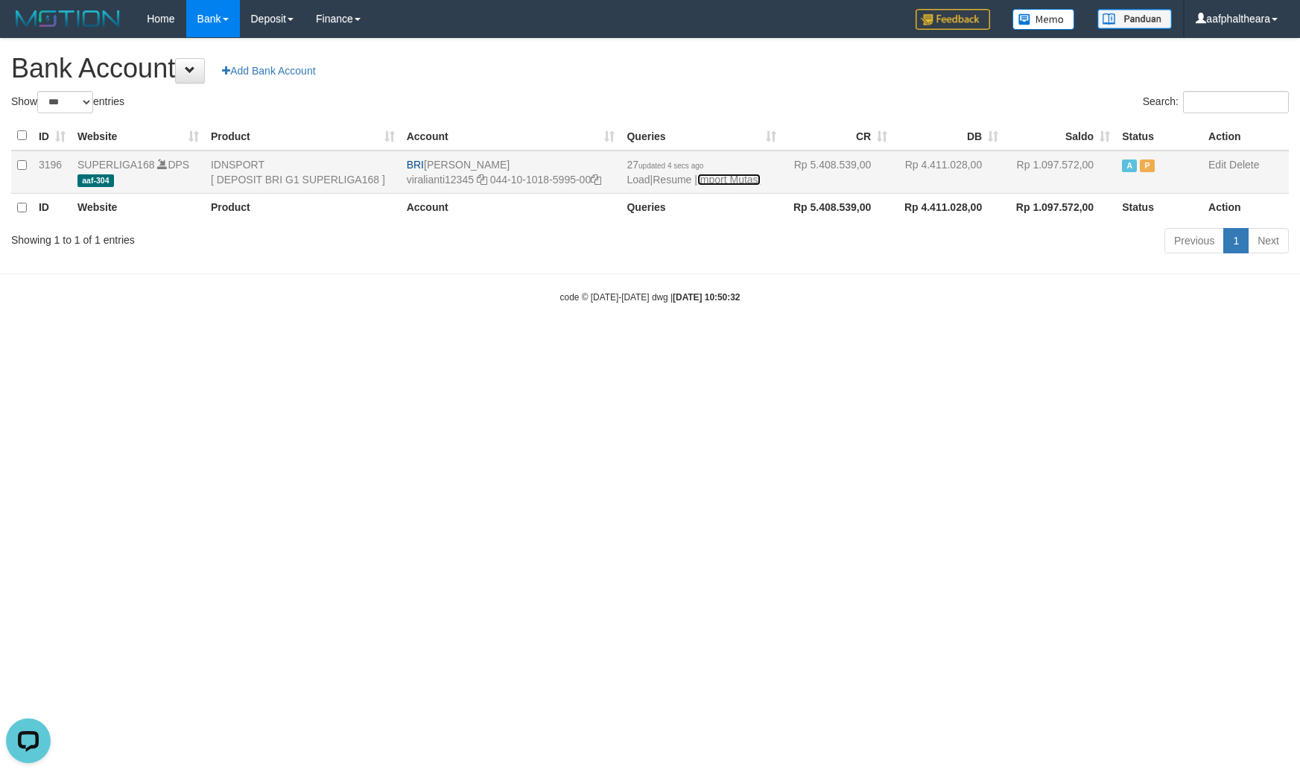
click at [746, 177] on link "Import Mutasi" at bounding box center [728, 180] width 63 height 12
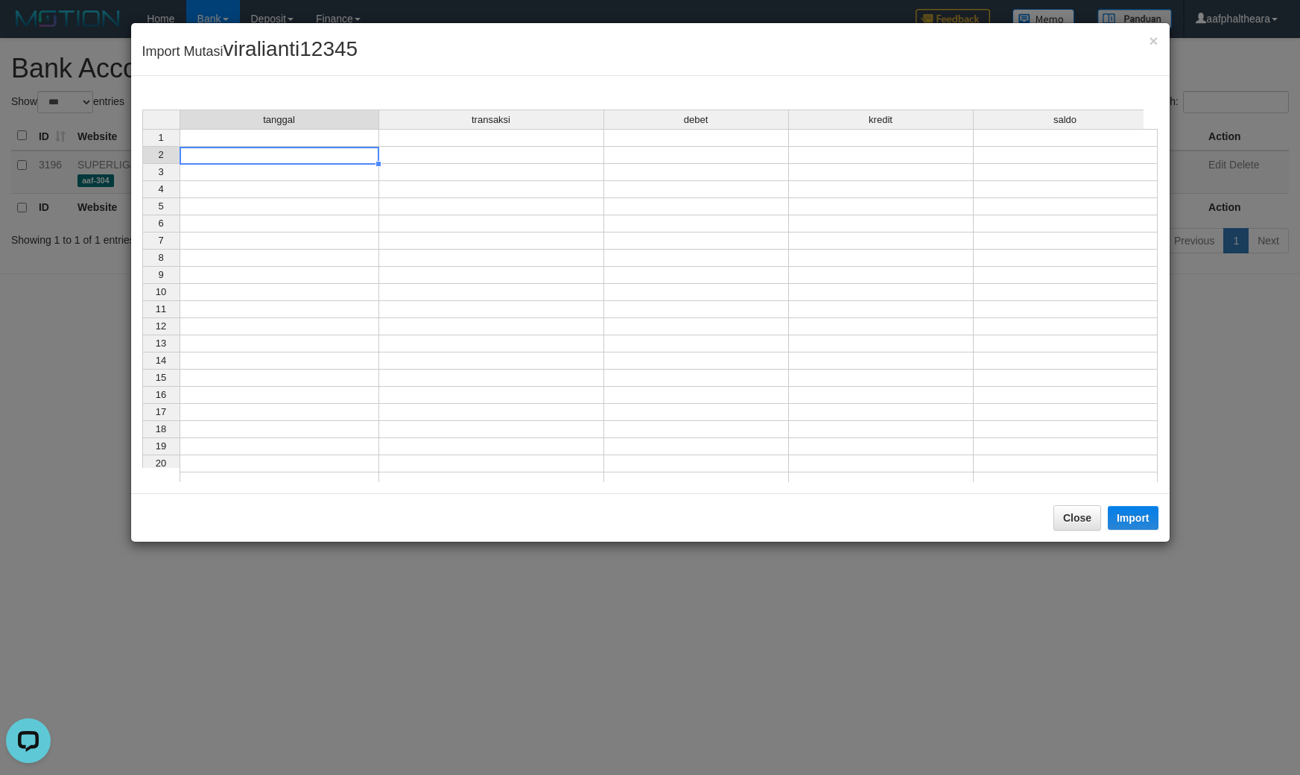
click at [356, 150] on td at bounding box center [280, 155] width 200 height 17
click at [350, 139] on td at bounding box center [280, 138] width 200 height 18
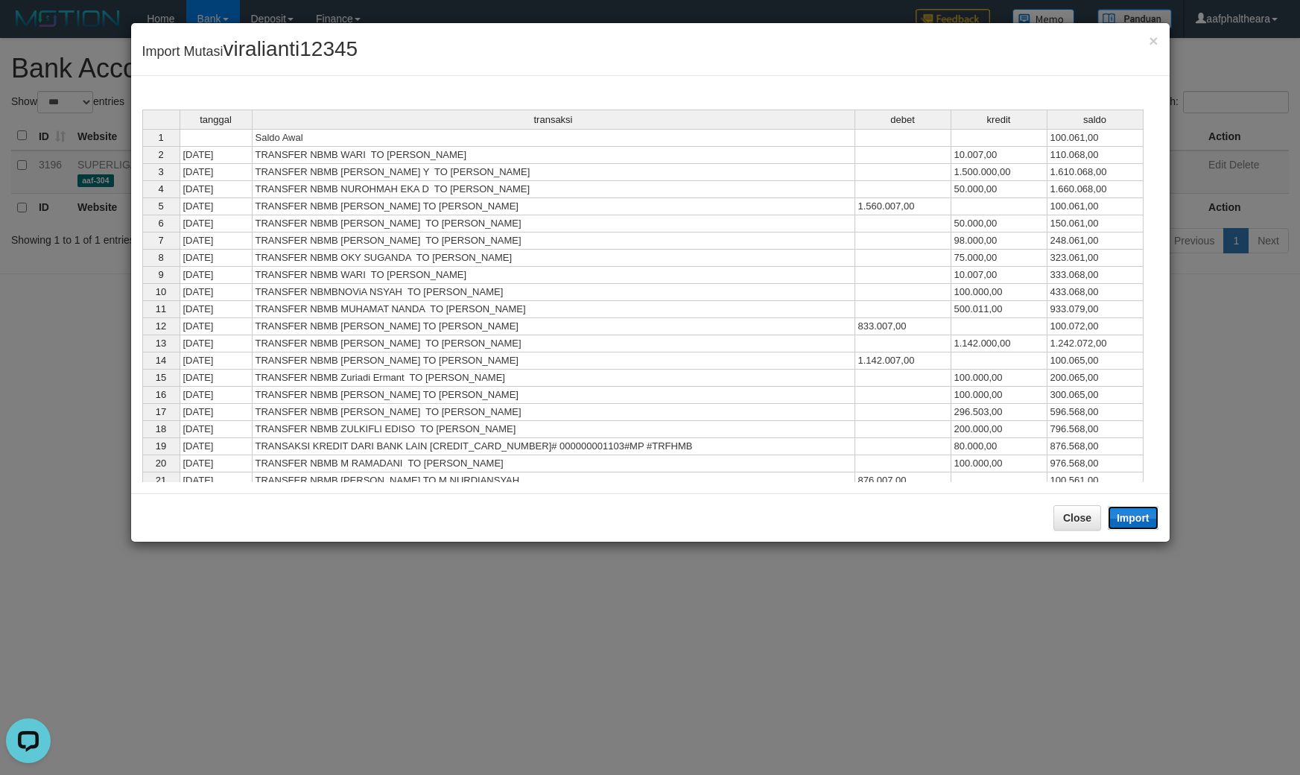
click at [1134, 522] on button "Import" at bounding box center [1133, 518] width 51 height 24
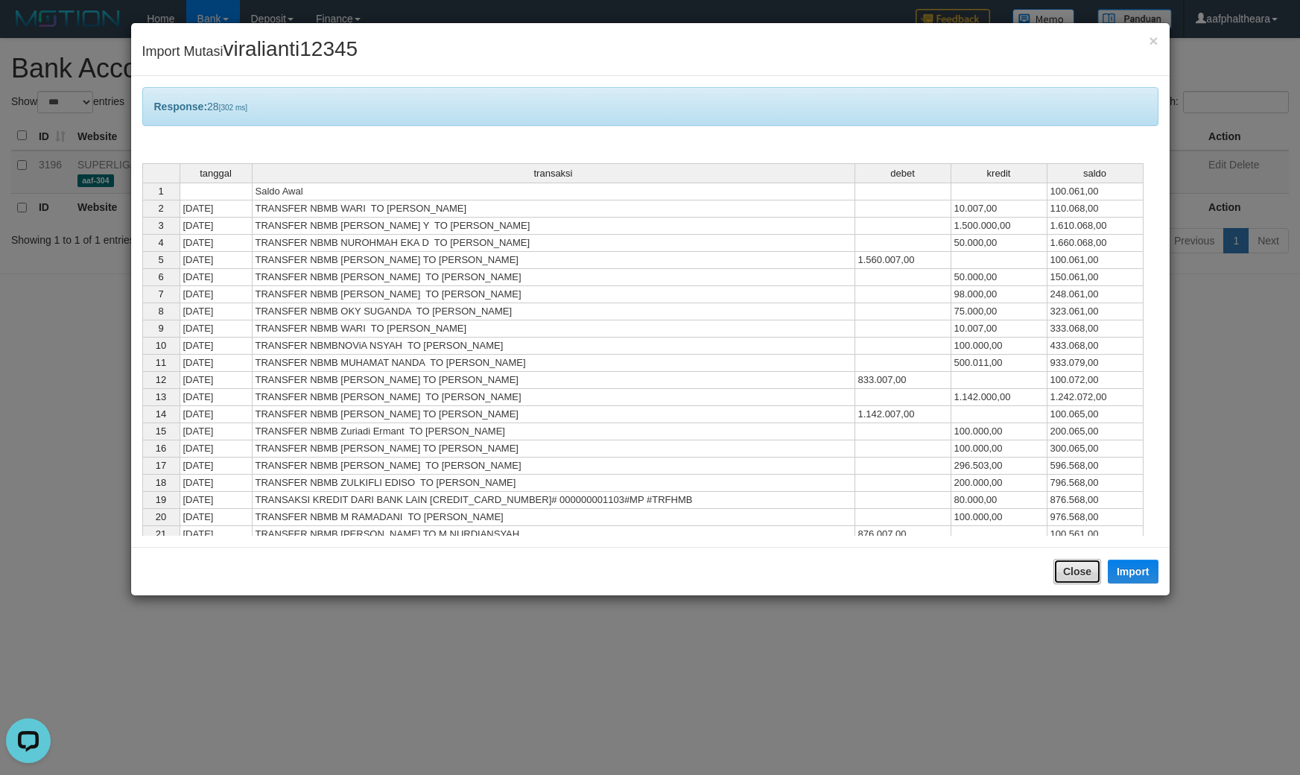
click at [1070, 582] on button "Close" at bounding box center [1077, 571] width 48 height 25
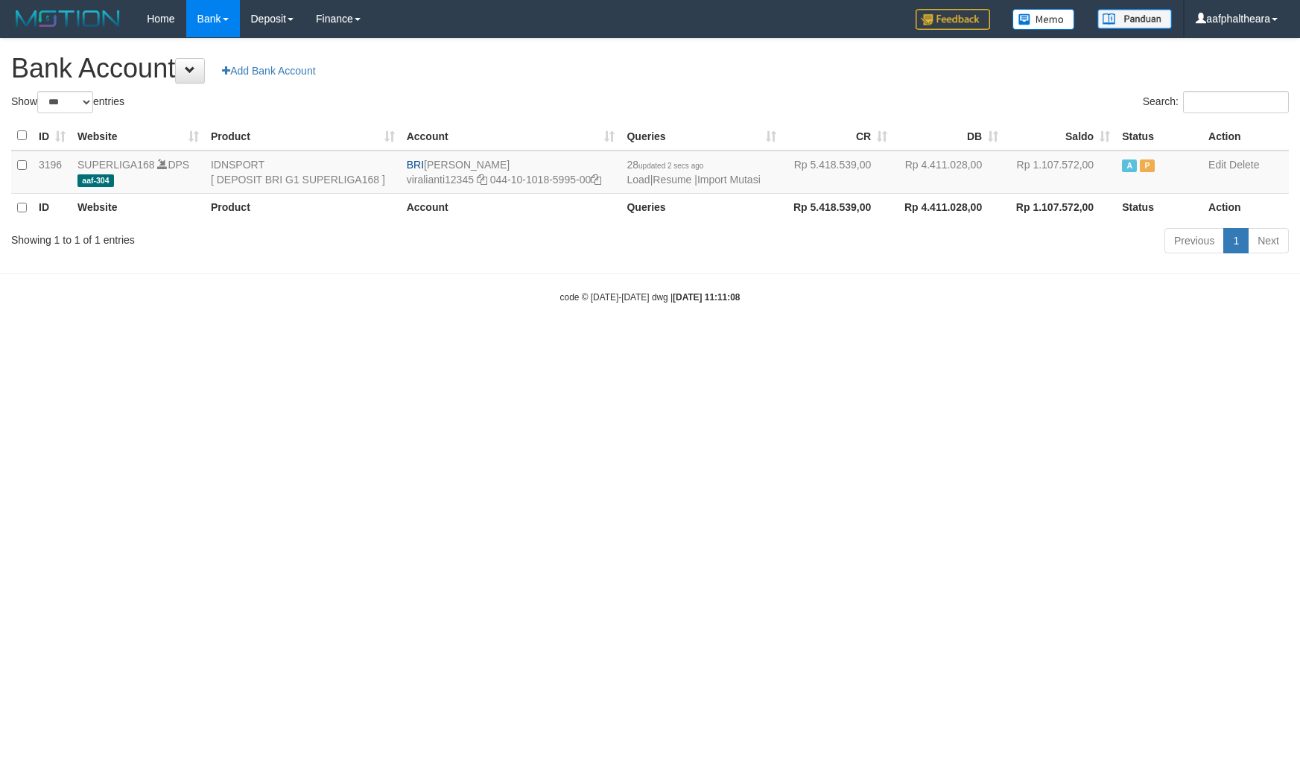
select select "***"
drag, startPoint x: 425, startPoint y: 159, endPoint x: 518, endPoint y: 153, distance: 92.5
click at [518, 153] on td "BRI [PERSON_NAME] viralianti12345 044-10-1018-5995-00" at bounding box center [511, 171] width 220 height 43
copy td "[PERSON_NAME]"
click at [598, 180] on icon at bounding box center [596, 179] width 10 height 10
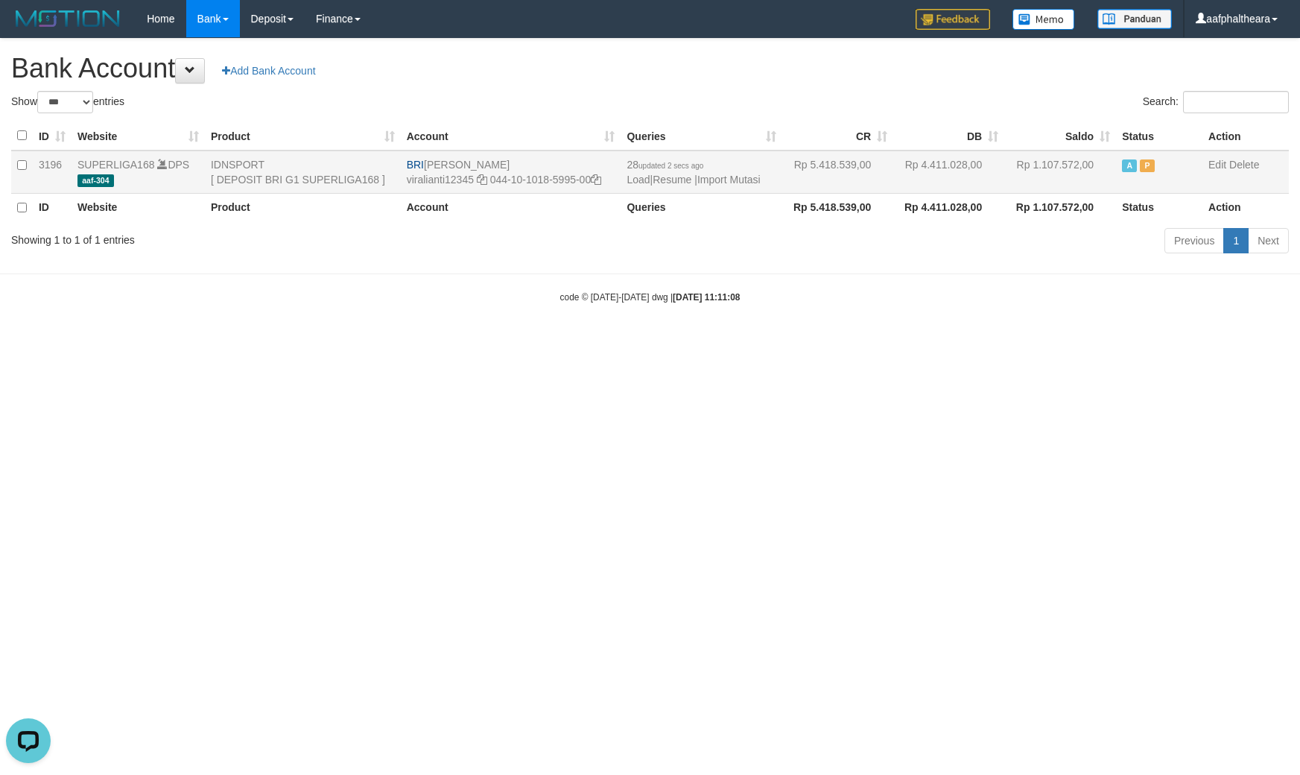
copy td "[PERSON_NAME]"
drag, startPoint x: 598, startPoint y: 180, endPoint x: 609, endPoint y: 183, distance: 11.1
click at [601, 180] on icon at bounding box center [596, 179] width 10 height 10
drag, startPoint x: 1116, startPoint y: 527, endPoint x: 1009, endPoint y: 452, distance: 130.0
click at [1103, 341] on html "Toggle navigation Home Bank Account List Load By Website Group [ISPORT] SUPERLI…" at bounding box center [650, 170] width 1300 height 341
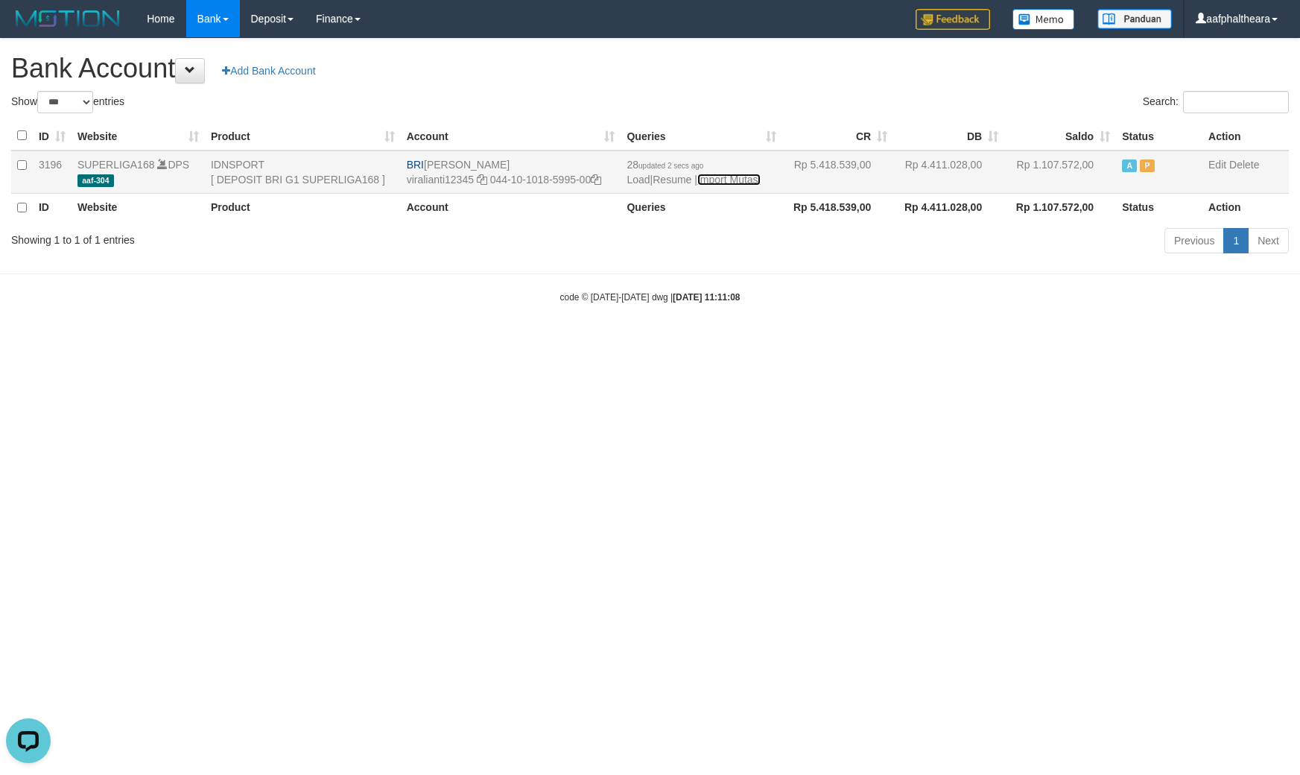
click at [743, 174] on link "Import Mutasi" at bounding box center [728, 180] width 63 height 12
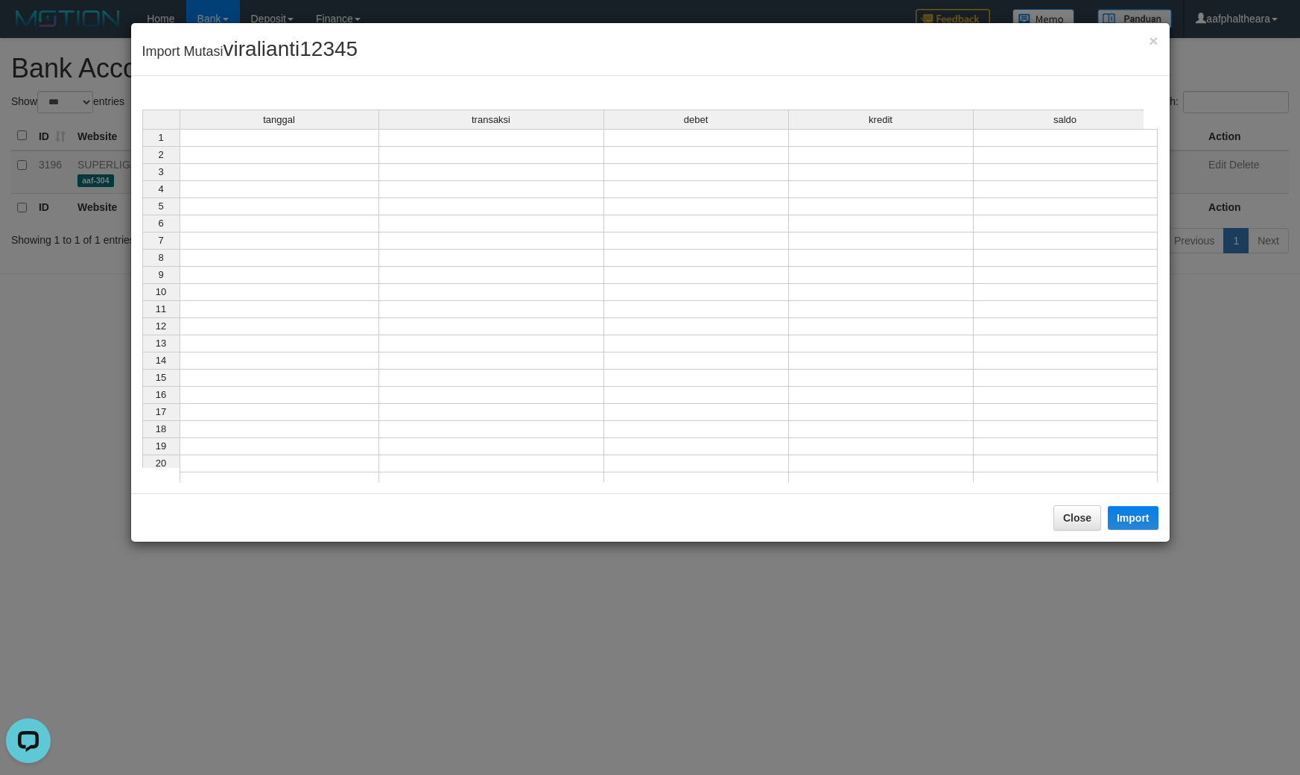
click at [258, 140] on td at bounding box center [280, 138] width 200 height 18
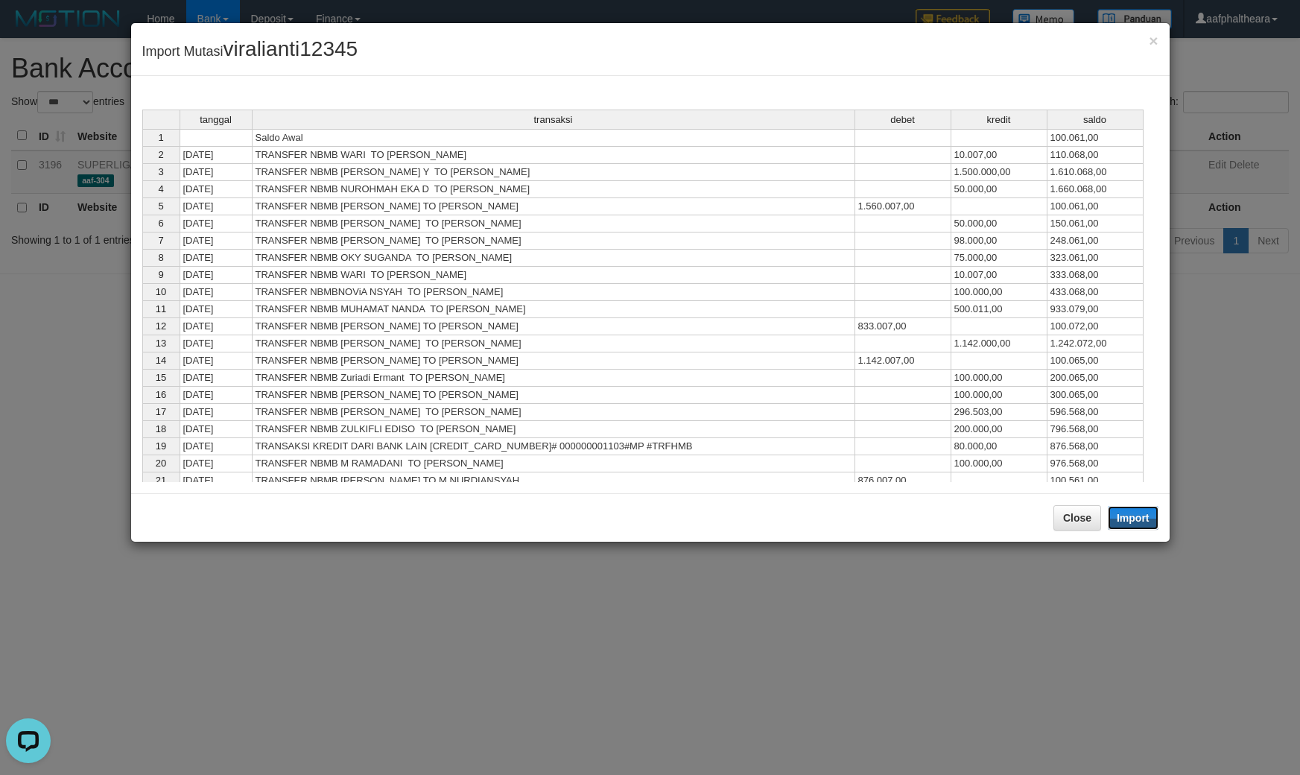
drag, startPoint x: 1125, startPoint y: 519, endPoint x: 1103, endPoint y: 577, distance: 62.0
click at [1125, 518] on button "Import" at bounding box center [1133, 518] width 51 height 24
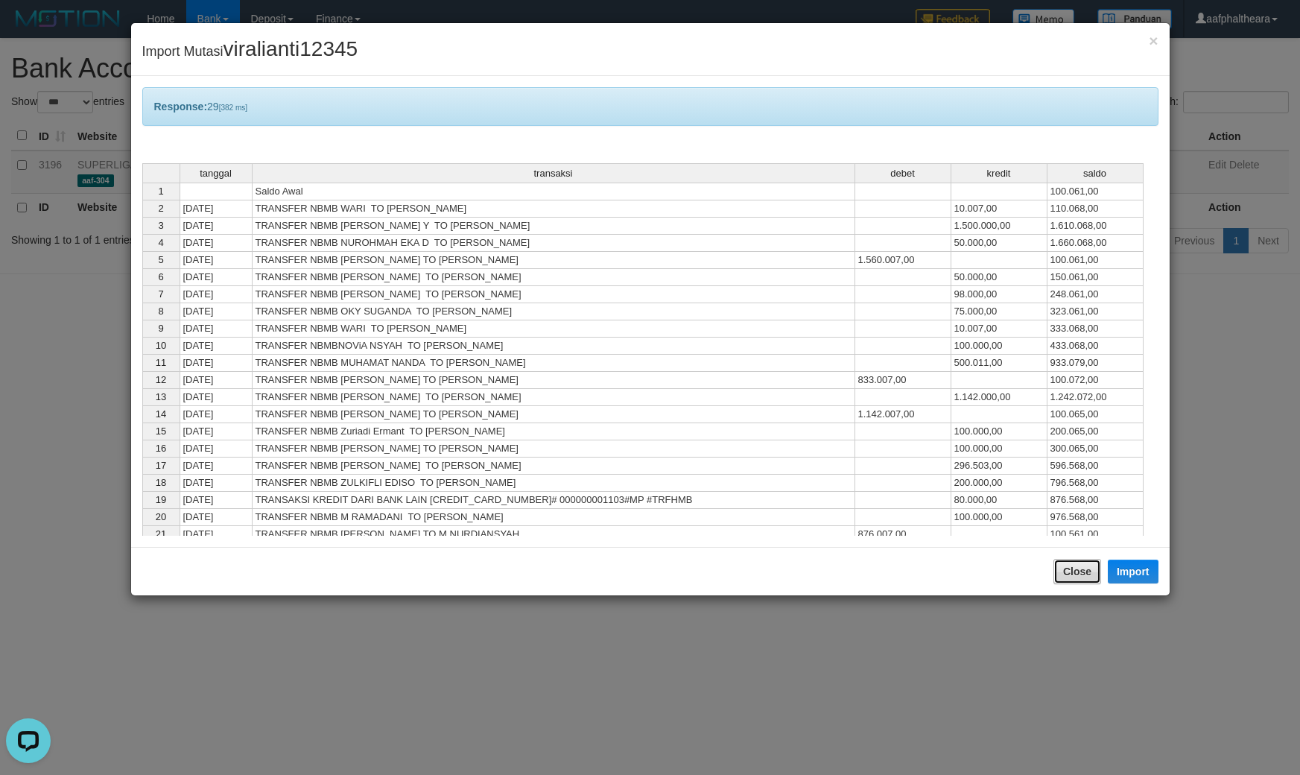
click at [1067, 571] on button "Close" at bounding box center [1077, 571] width 48 height 25
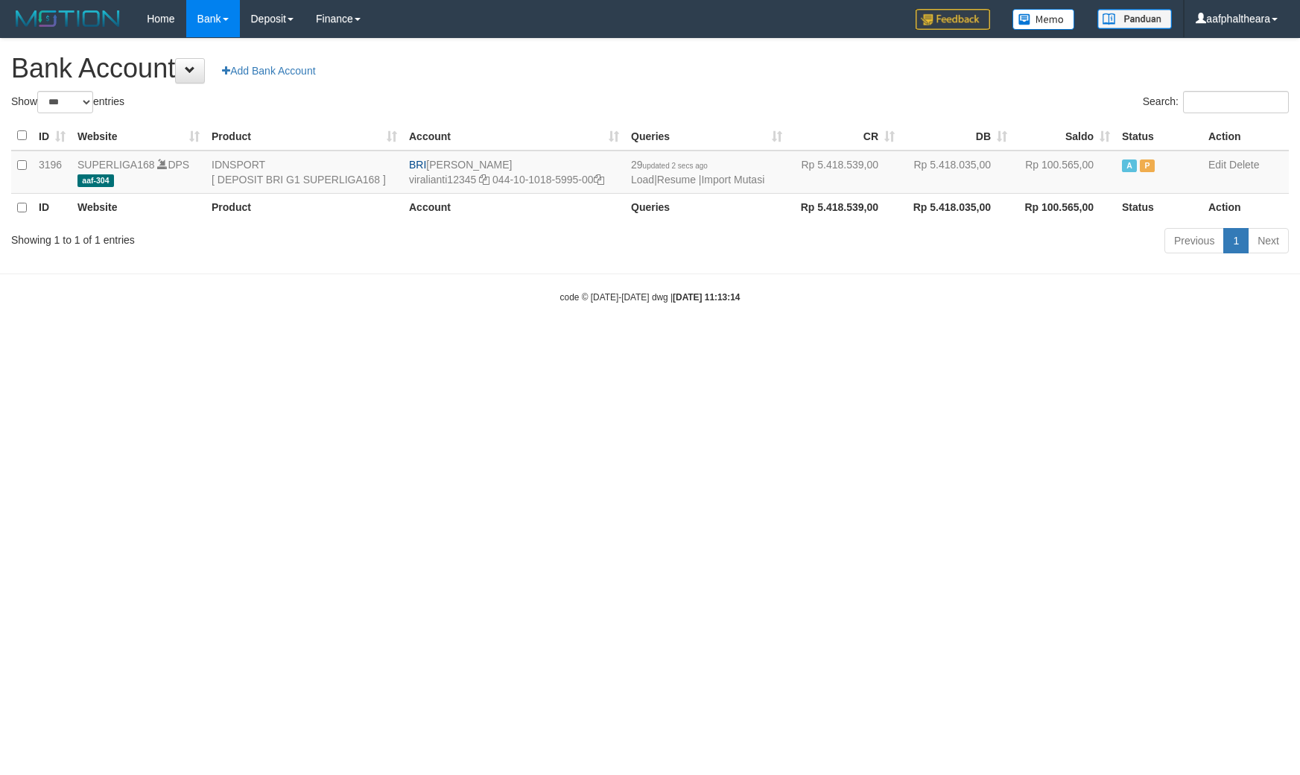
select select "***"
click at [851, 109] on div "Search:" at bounding box center [975, 104] width 628 height 26
select select "***"
click at [924, 78] on h1 "Bank Account Add Bank Account" at bounding box center [649, 69] width 1277 height 30
select select "***"
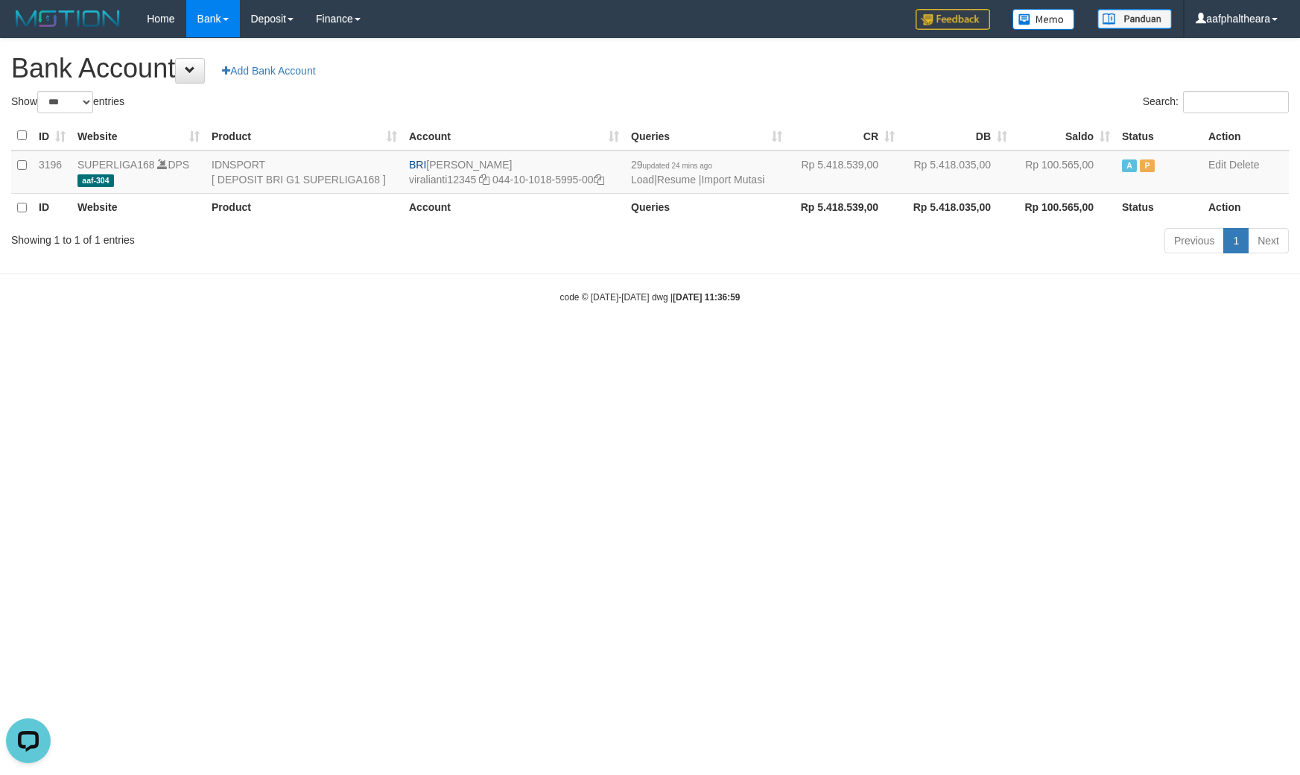
click at [907, 91] on div "Search:" at bounding box center [975, 104] width 628 height 26
select select "***"
drag, startPoint x: 894, startPoint y: 460, endPoint x: 857, endPoint y: 434, distance: 44.4
click at [877, 341] on html "Toggle navigation Home Bank Account List Load By Website Group [ISPORT] SUPERLI…" at bounding box center [650, 170] width 1300 height 341
drag, startPoint x: 429, startPoint y: 164, endPoint x: 524, endPoint y: 158, distance: 94.8
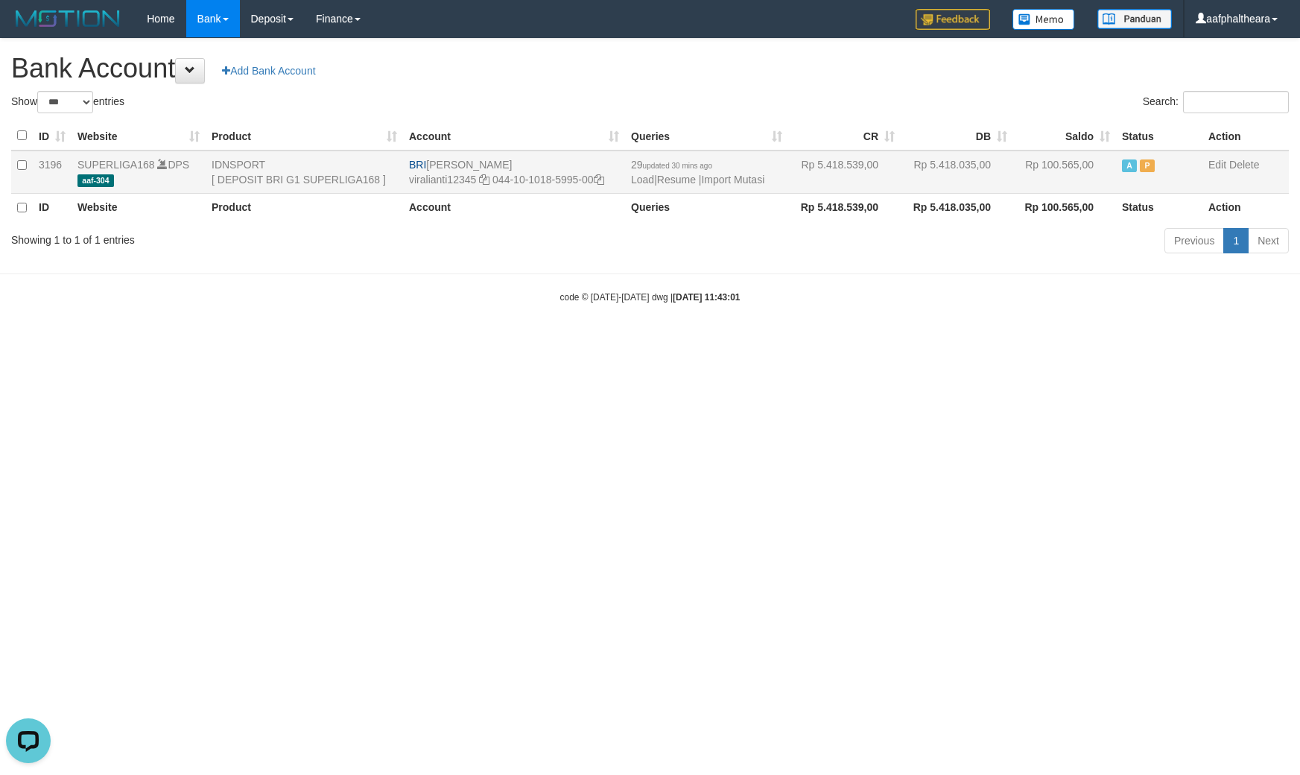
click at [524, 158] on td "BRI VIRA APRILIANTI viralianti12345 044-10-1018-5995-00" at bounding box center [514, 171] width 222 height 43
copy td "[PERSON_NAME]"
click at [955, 60] on h1 "Bank Account Add Bank Account" at bounding box center [649, 69] width 1277 height 30
click at [746, 180] on link "Import Mutasi" at bounding box center [732, 180] width 63 height 12
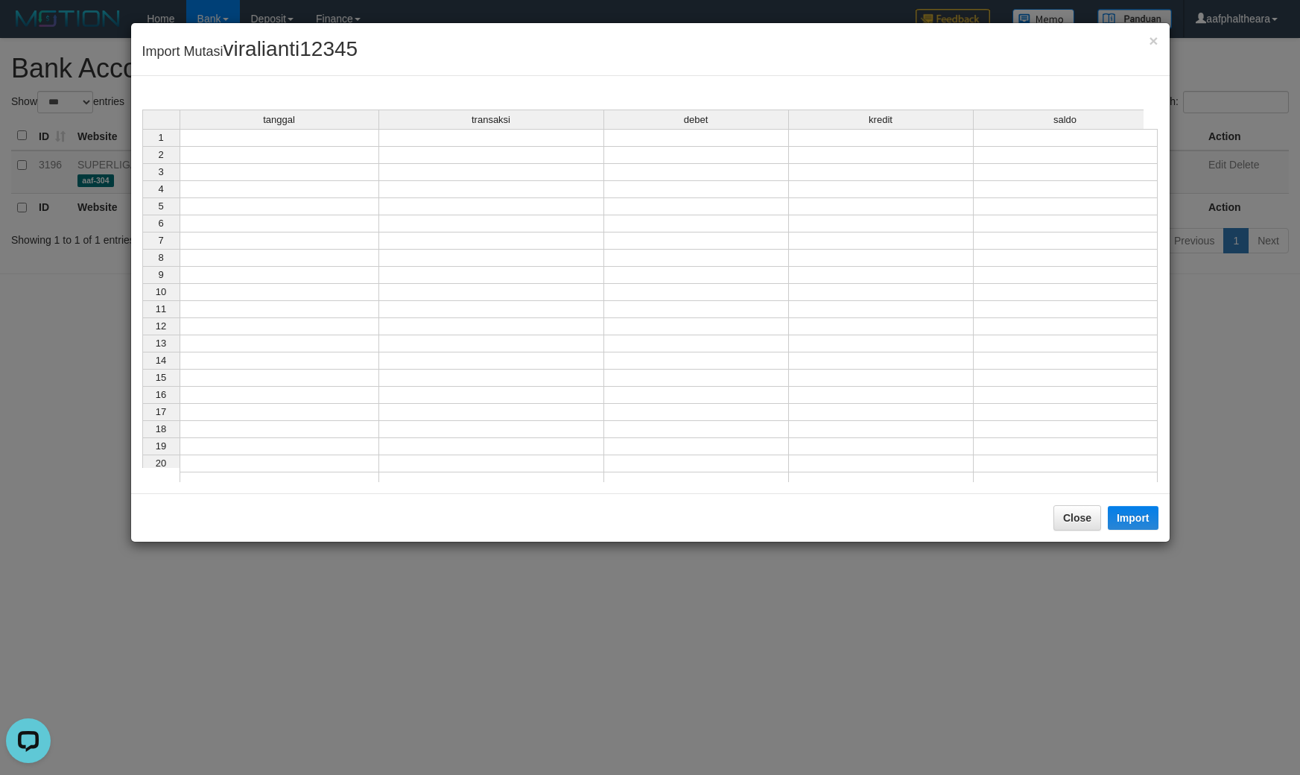
click at [347, 135] on td at bounding box center [280, 138] width 200 height 18
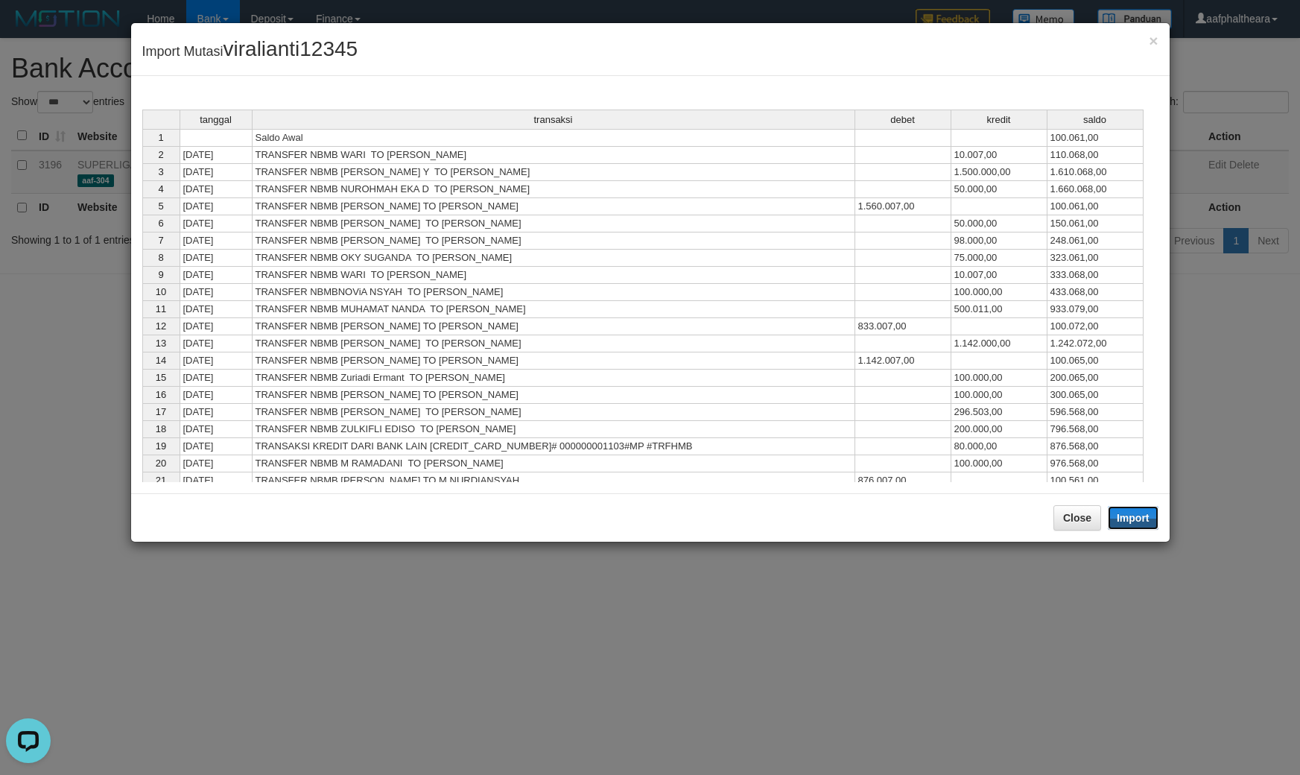
drag, startPoint x: 1149, startPoint y: 521, endPoint x: 1085, endPoint y: 593, distance: 96.0
click at [1149, 522] on button "Import" at bounding box center [1133, 518] width 51 height 24
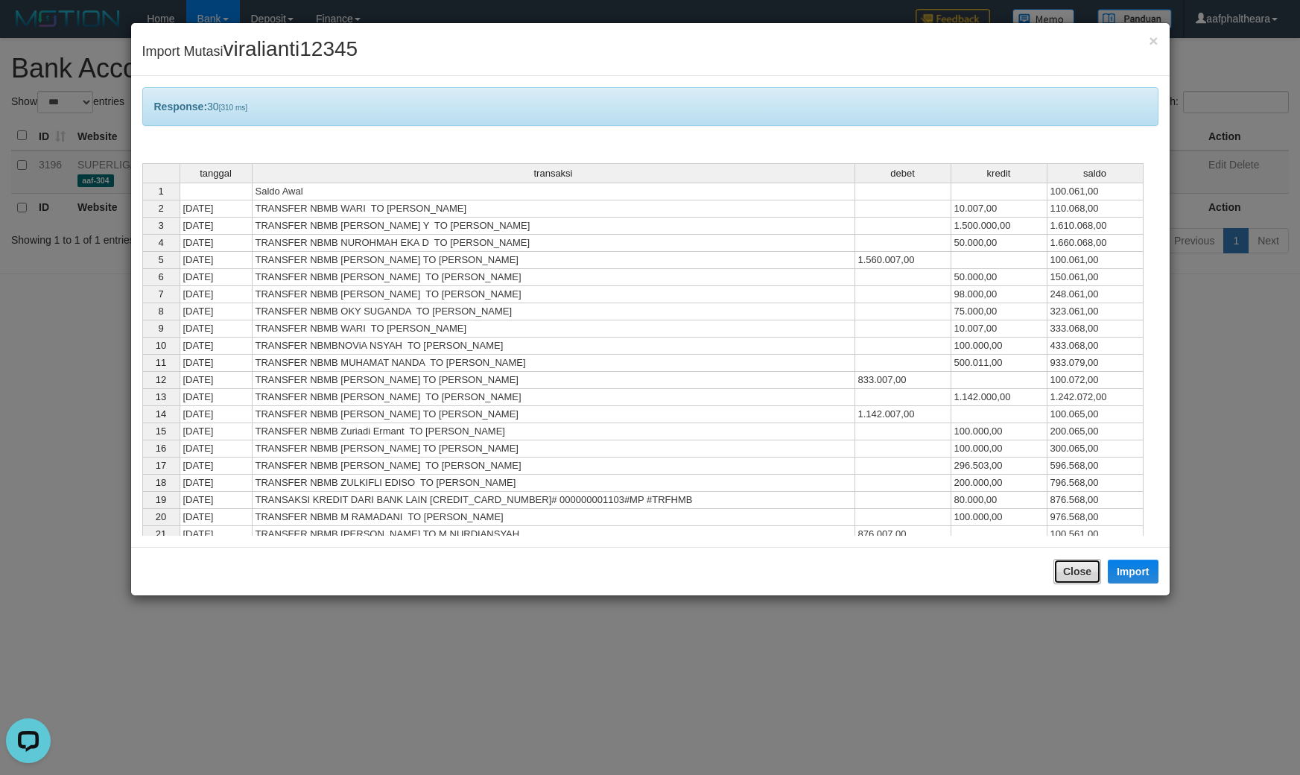
click at [1067, 568] on button "Close" at bounding box center [1077, 571] width 48 height 25
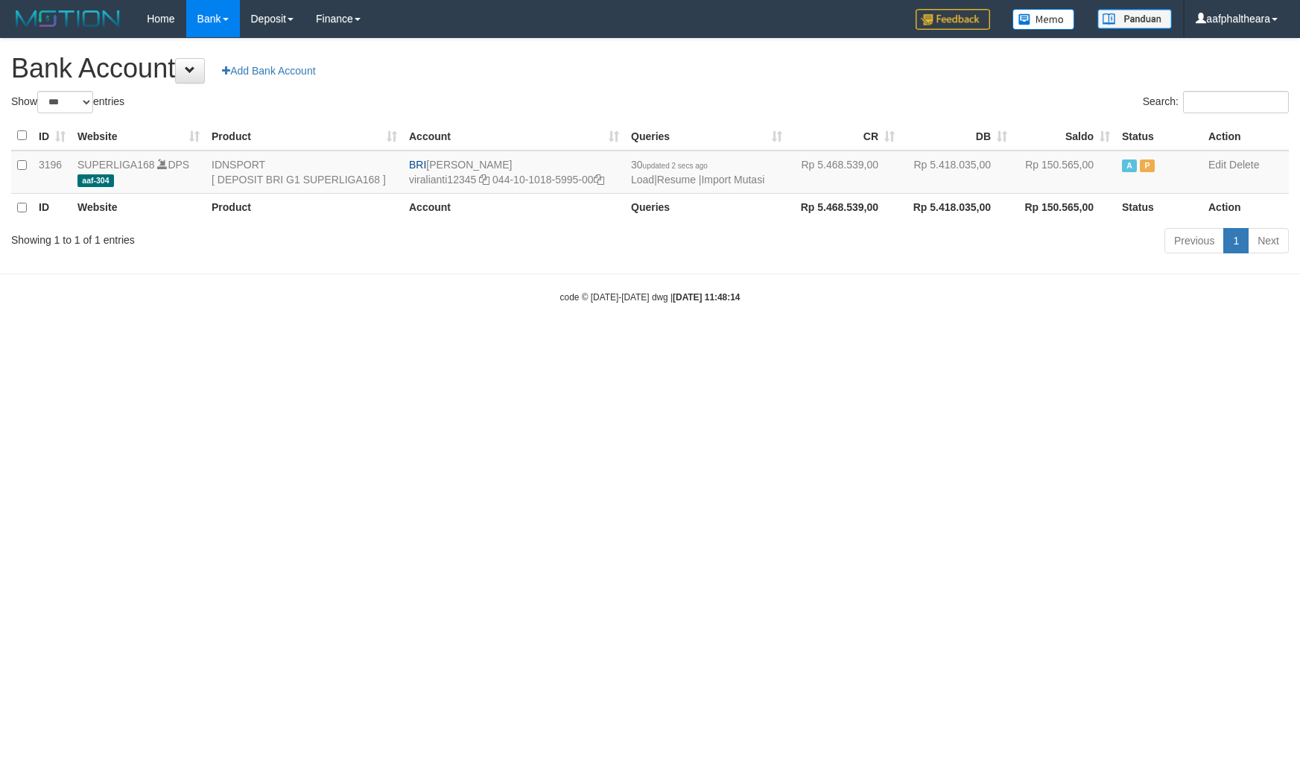
select select "***"
click at [1078, 341] on html "Toggle navigation Home Bank Account List Load By Website Group [ISPORT] SUPERLI…" at bounding box center [650, 170] width 1300 height 341
drag, startPoint x: 1000, startPoint y: 474, endPoint x: 853, endPoint y: 384, distance: 172.2
click at [993, 341] on html "Toggle navigation Home Bank Account List Load By Website Group [ISPORT] SUPERLI…" at bounding box center [650, 170] width 1300 height 341
click at [730, 177] on link "Import Mutasi" at bounding box center [732, 180] width 63 height 12
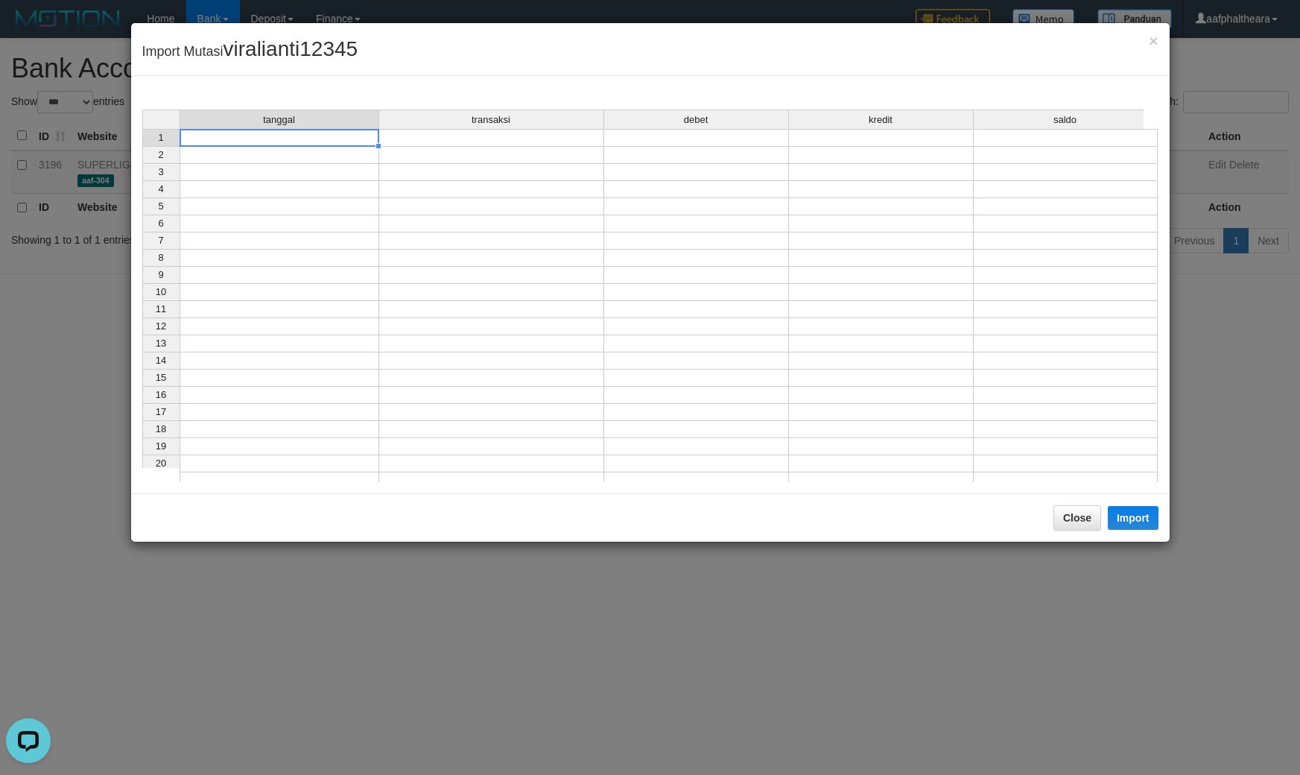
click at [314, 135] on td at bounding box center [280, 138] width 200 height 18
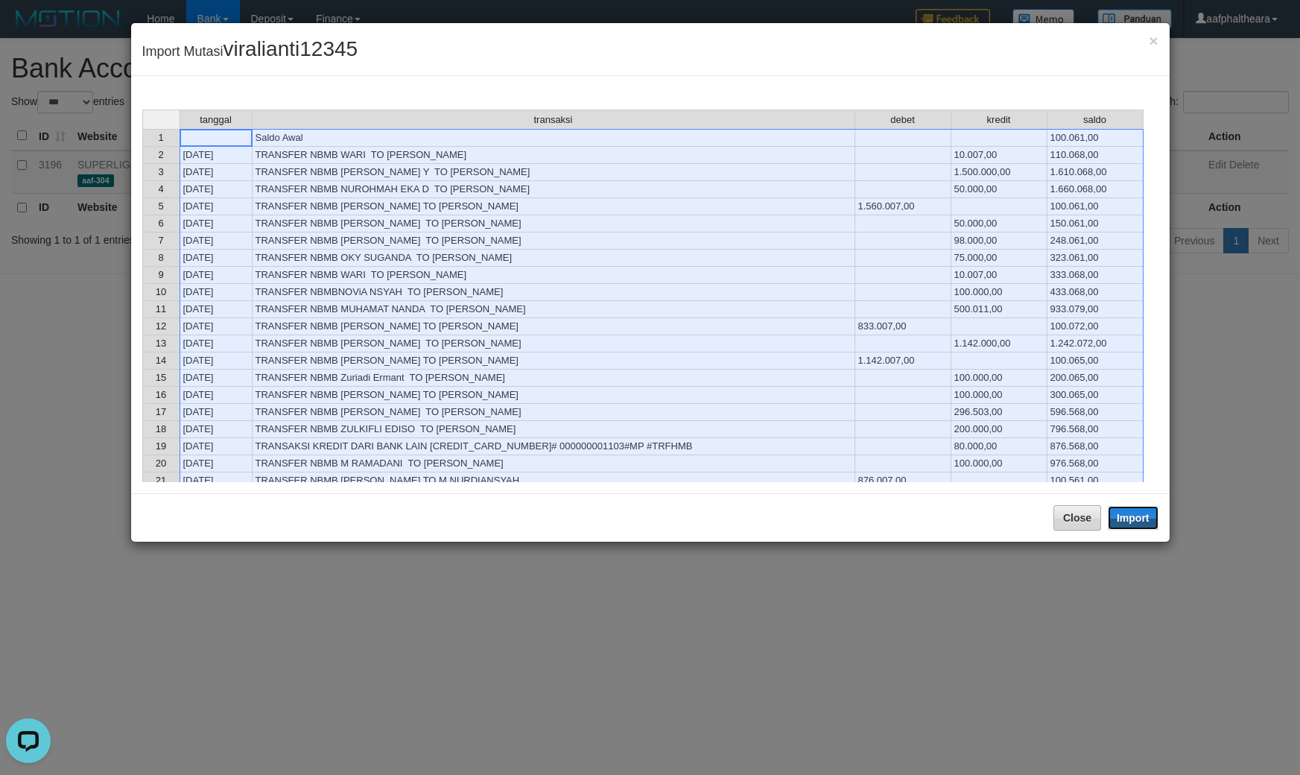
drag, startPoint x: 1121, startPoint y: 519, endPoint x: 1074, endPoint y: 568, distance: 68.0
click at [1121, 521] on button "Import" at bounding box center [1133, 518] width 51 height 24
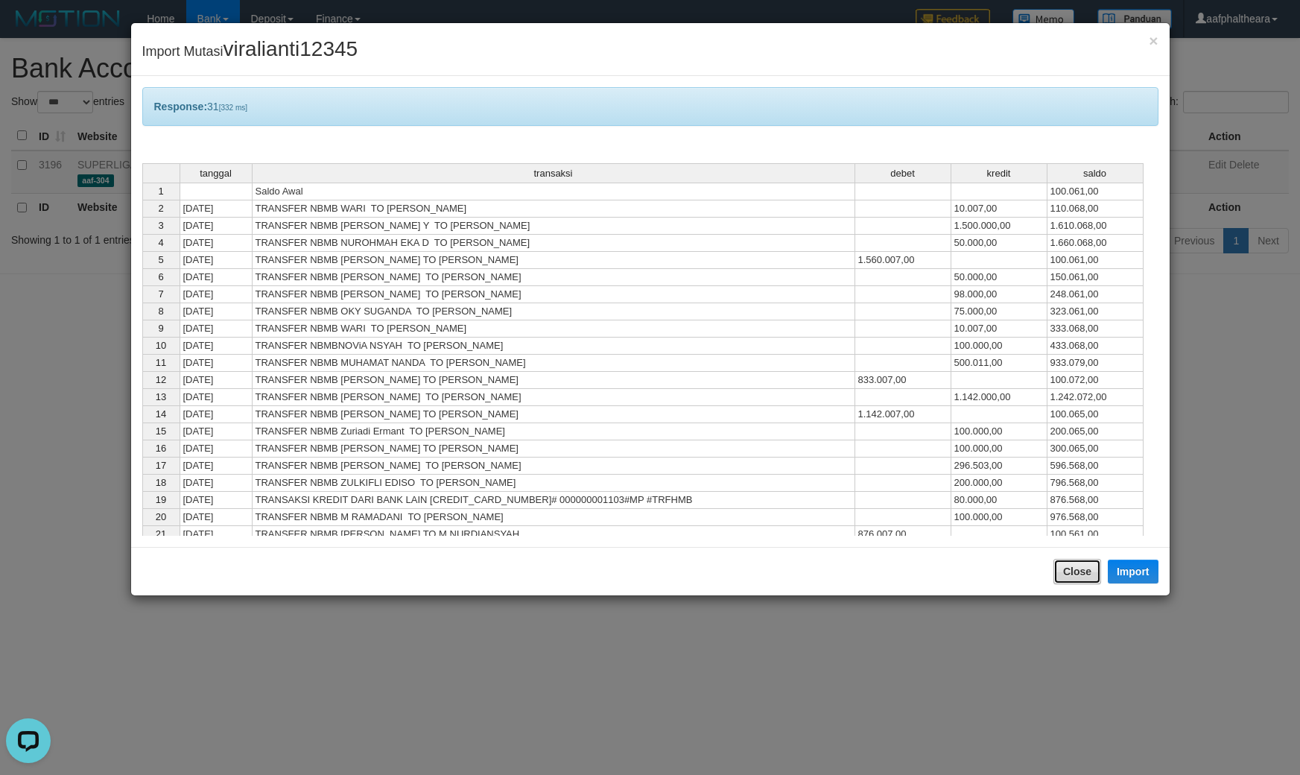
click at [1074, 566] on button "Close" at bounding box center [1077, 571] width 48 height 25
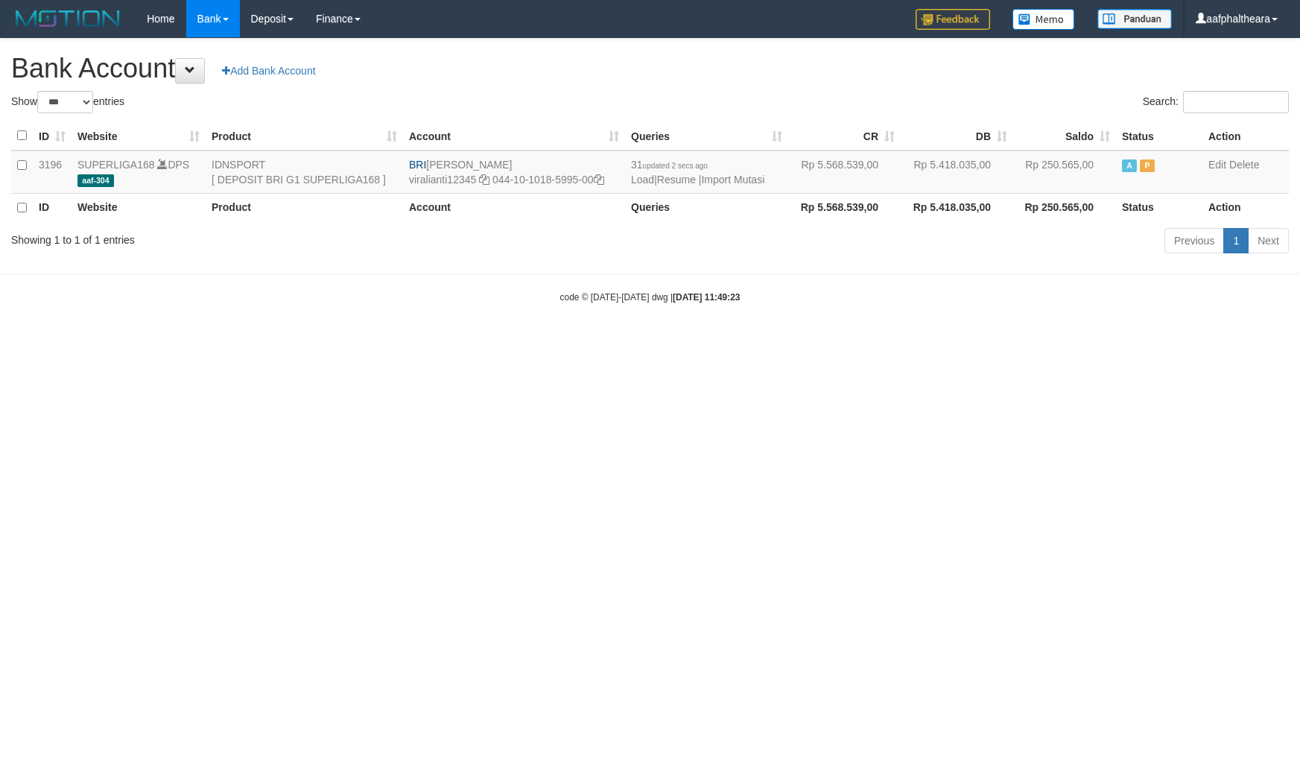
select select "***"
drag, startPoint x: 831, startPoint y: 84, endPoint x: 803, endPoint y: 123, distance: 47.5
click at [831, 84] on div "**********" at bounding box center [650, 148] width 1300 height 219
click at [732, 176] on link "Import Mutasi" at bounding box center [732, 180] width 63 height 12
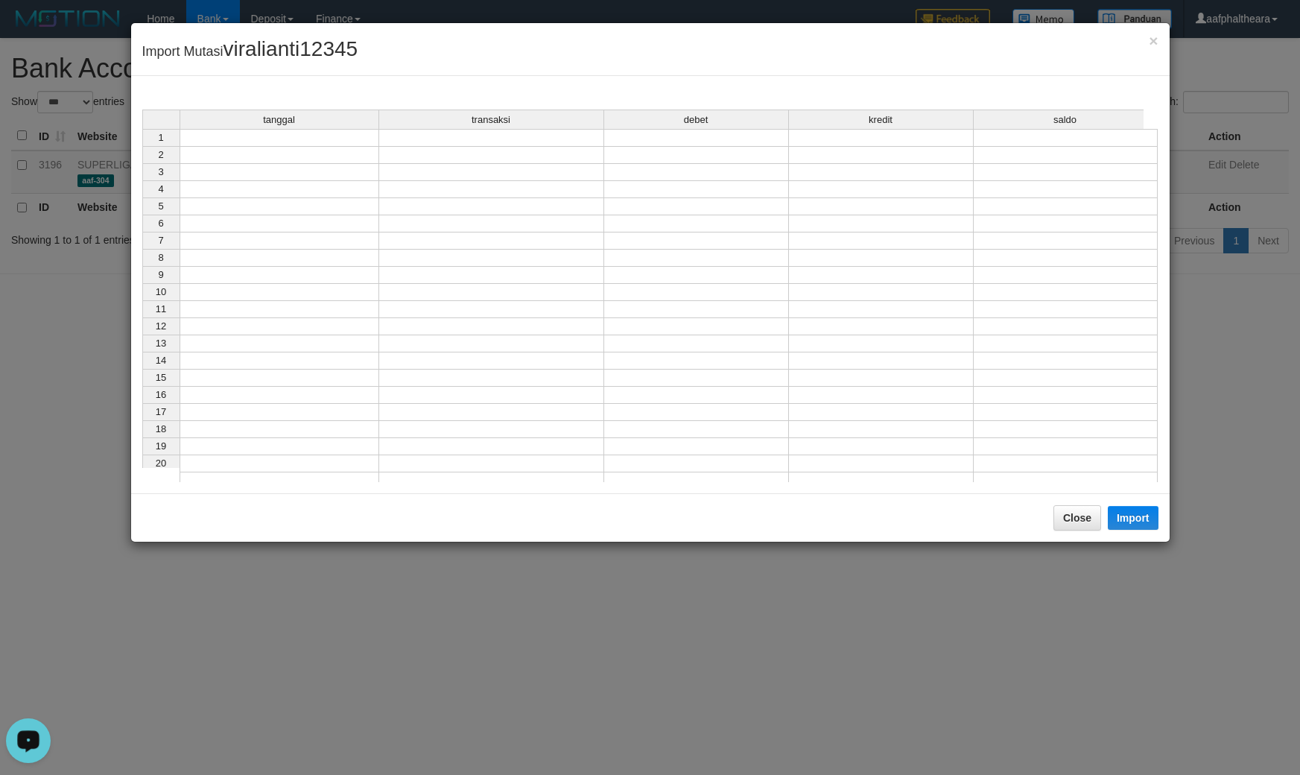
click at [294, 142] on td at bounding box center [280, 138] width 200 height 18
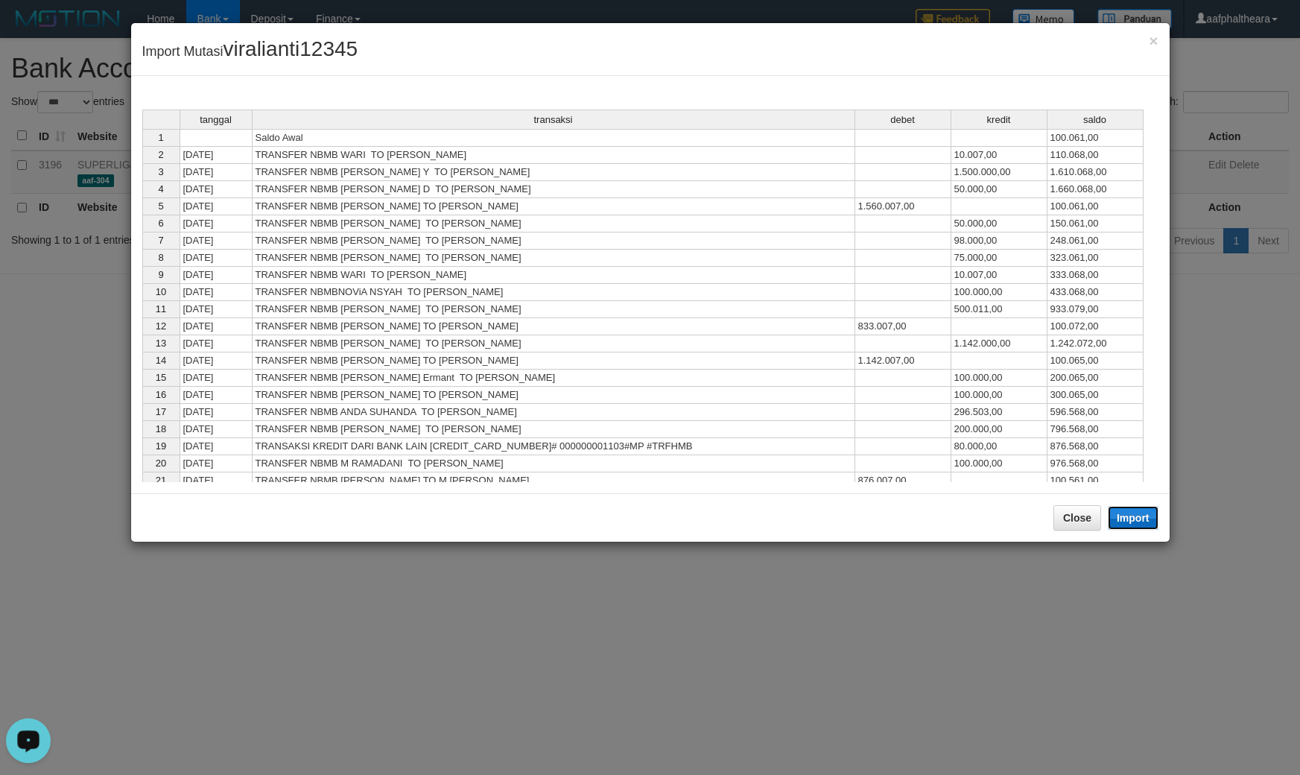
click at [1122, 512] on button "Import" at bounding box center [1133, 518] width 51 height 24
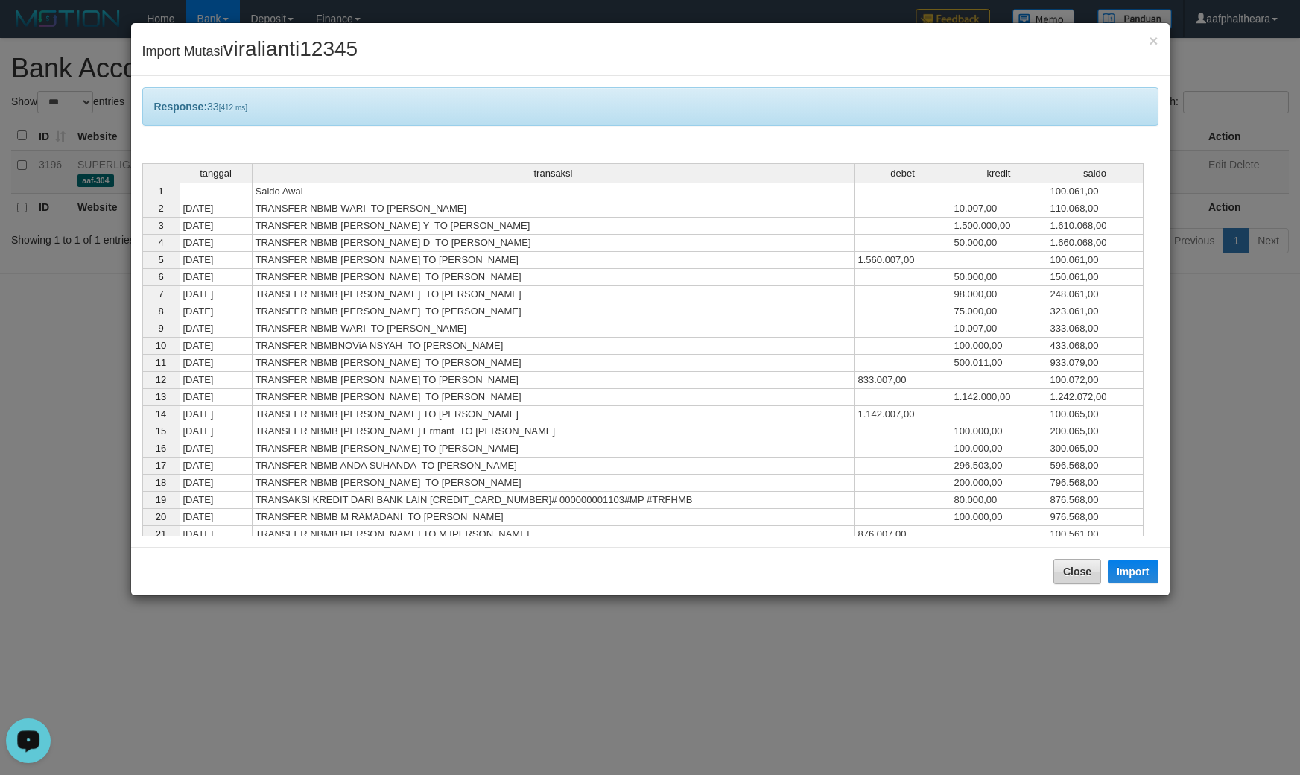
click at [1073, 559] on div "Close Import" at bounding box center [650, 571] width 1038 height 48
click at [1071, 571] on button "Close" at bounding box center [1077, 571] width 48 height 25
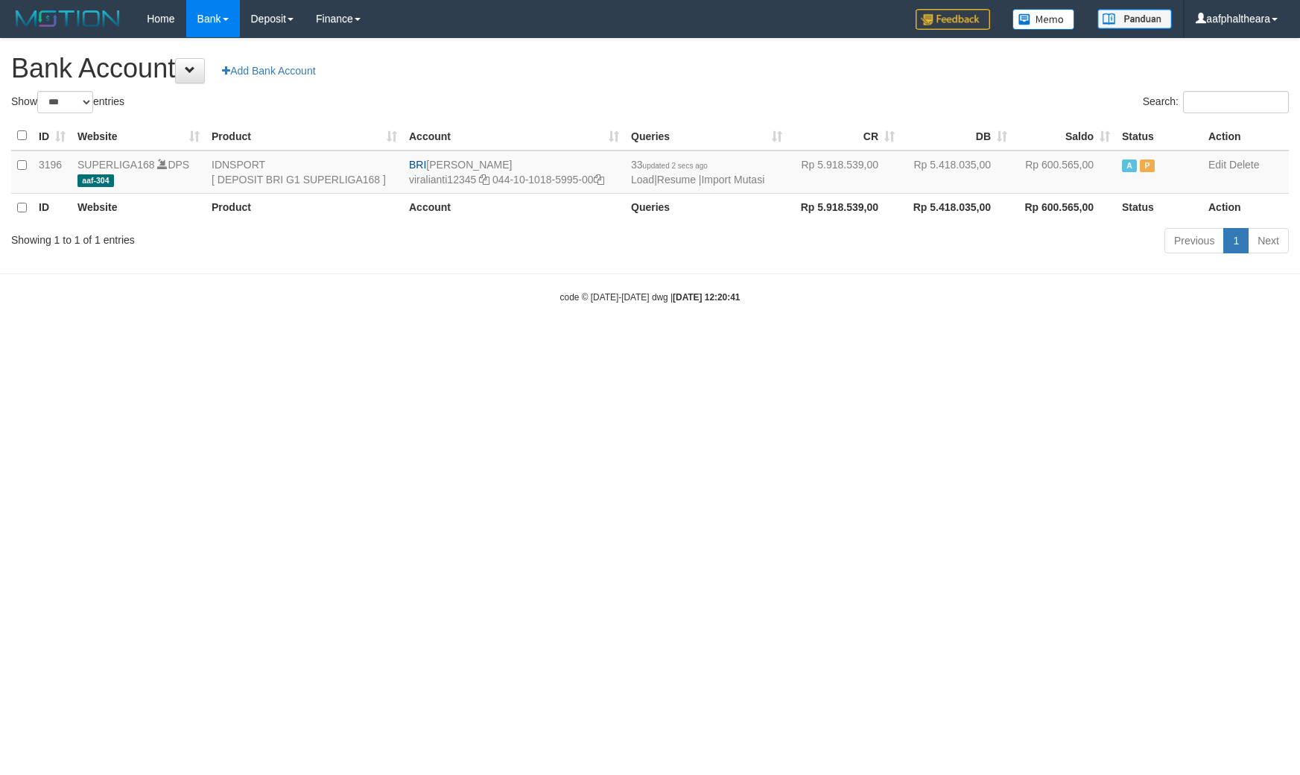
select select "***"
click at [825, 64] on h1 "Bank Account Add Bank Account" at bounding box center [649, 69] width 1277 height 30
select select "***"
click at [845, 35] on div "Home Bank Account List Load By Website Group [ISPORT] SUPERLIGA168 By Load Grou…" at bounding box center [649, 19] width 1277 height 38
click at [735, 182] on link "Import Mutasi" at bounding box center [732, 180] width 63 height 12
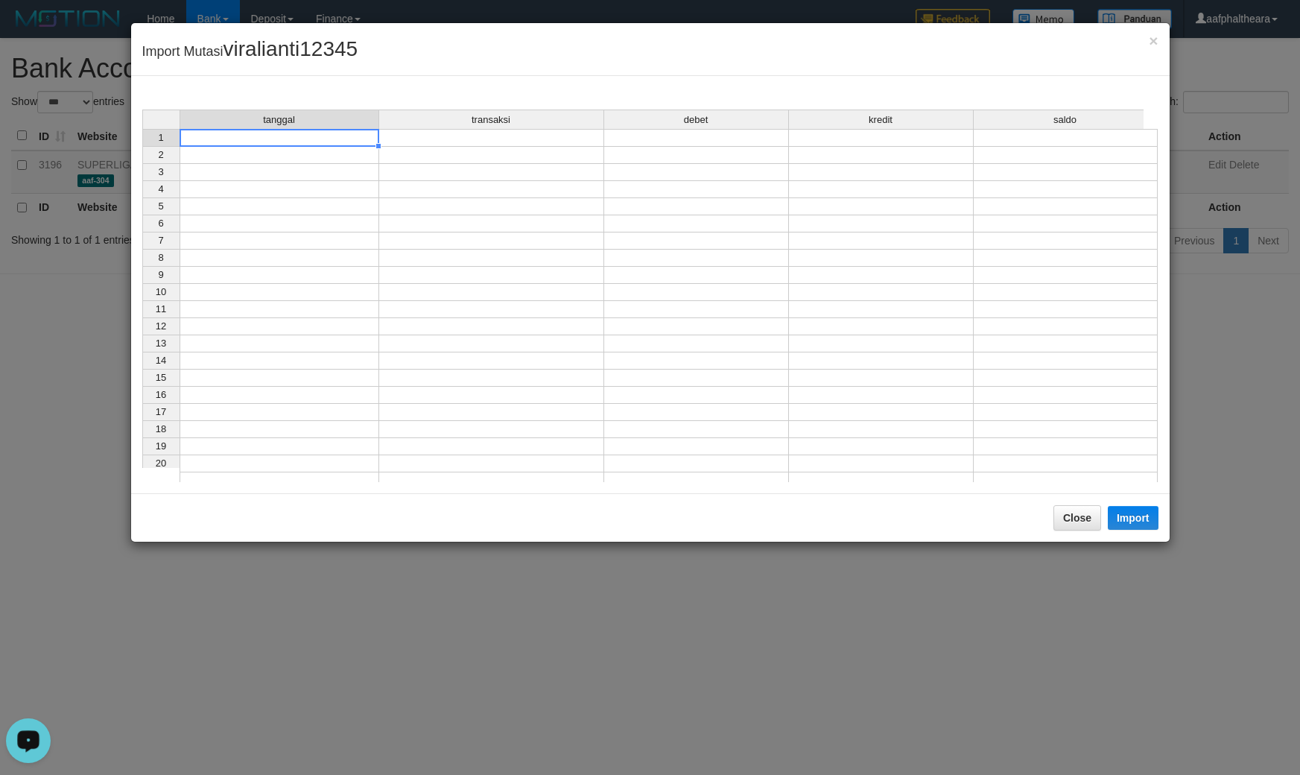
click at [361, 142] on td at bounding box center [280, 138] width 200 height 18
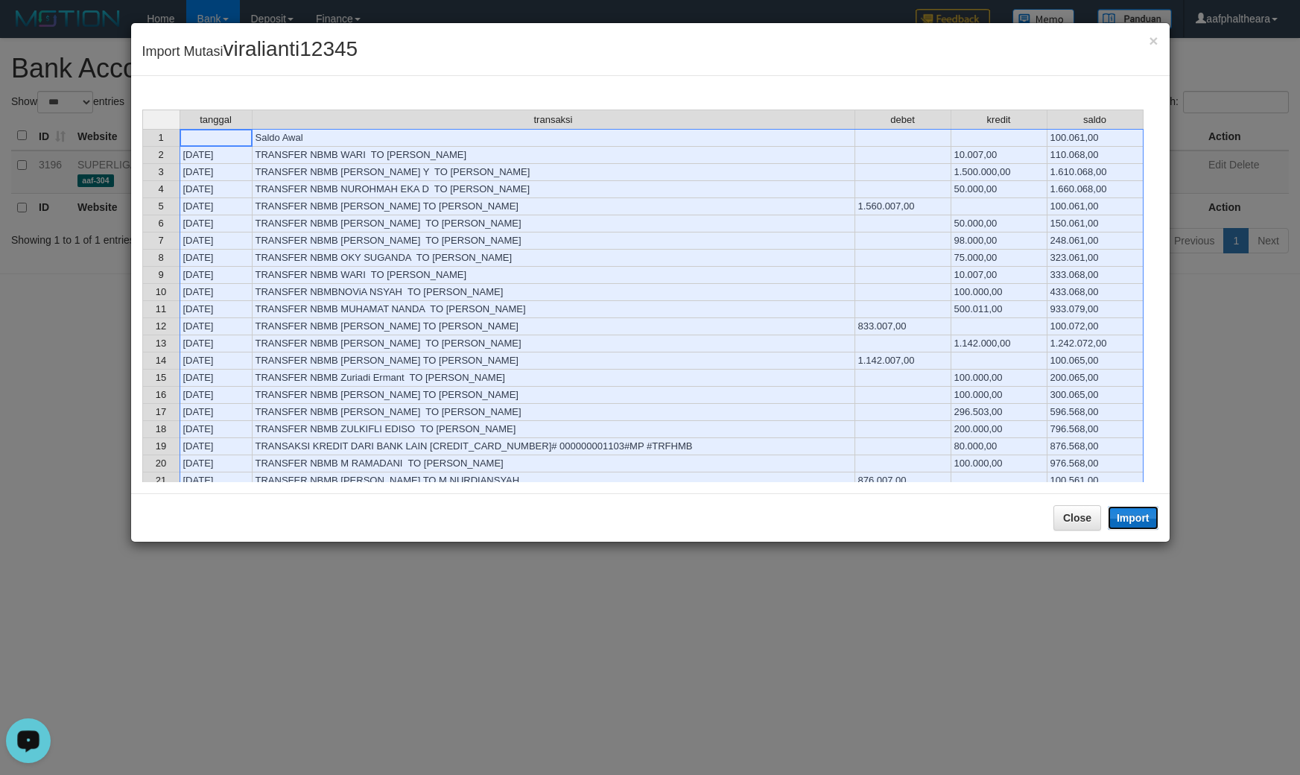
click at [1127, 516] on button "Import" at bounding box center [1133, 518] width 51 height 24
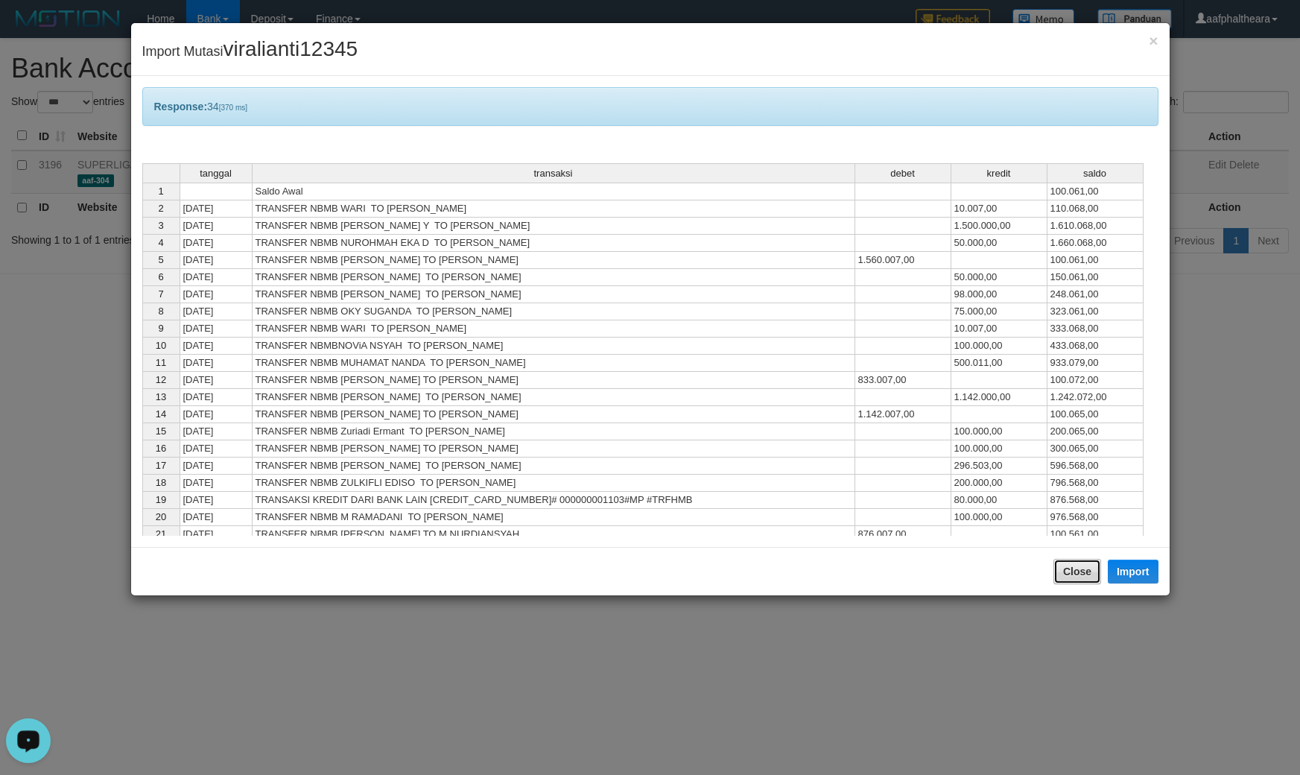
click at [1077, 576] on button "Close" at bounding box center [1077, 571] width 48 height 25
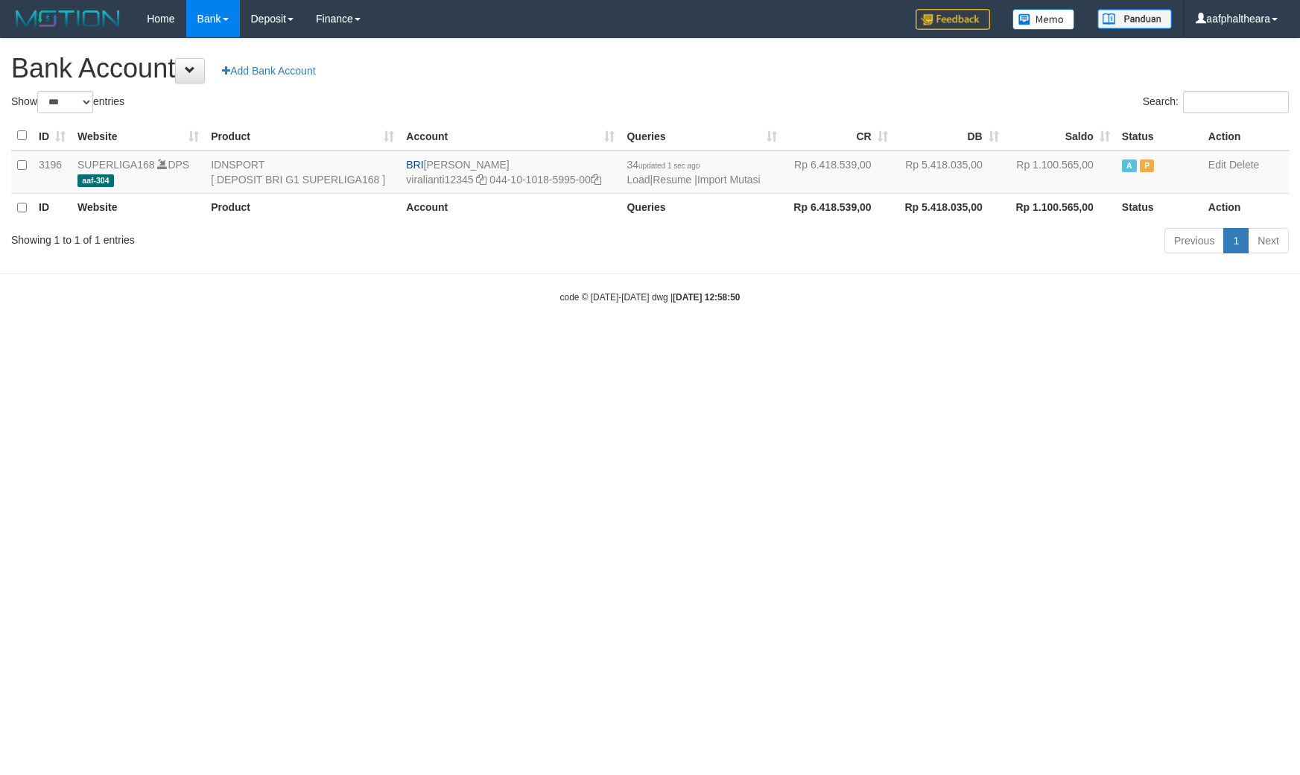
select select "***"
drag, startPoint x: 1021, startPoint y: 384, endPoint x: 559, endPoint y: 295, distance: 471.1
click at [1020, 341] on html "Toggle navigation Home Bank Account List Load By Website Group [ISPORT] SUPERLI…" at bounding box center [650, 170] width 1300 height 341
drag, startPoint x: 427, startPoint y: 165, endPoint x: 524, endPoint y: 158, distance: 97.1
click at [524, 158] on td "BRI [PERSON_NAME] viralianti12345 044-10-1018-5995-00" at bounding box center [510, 171] width 220 height 43
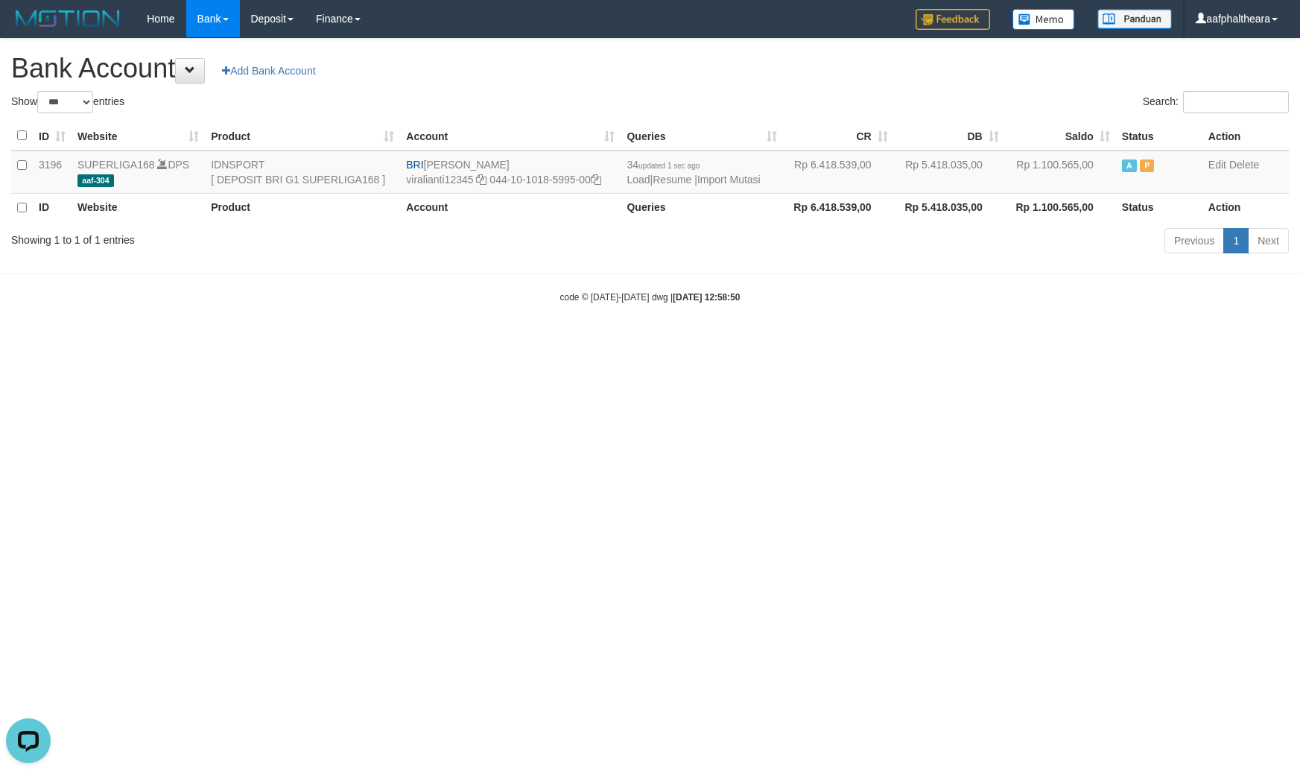
copy td "[PERSON_NAME]"
click at [600, 181] on icon at bounding box center [596, 179] width 10 height 10
copy td "[PERSON_NAME]"
click at [600, 181] on icon at bounding box center [596, 179] width 10 height 10
click at [924, 341] on html "Toggle navigation Home Bank Account List Load By Website Group [ISPORT] SUPERLI…" at bounding box center [650, 170] width 1300 height 341
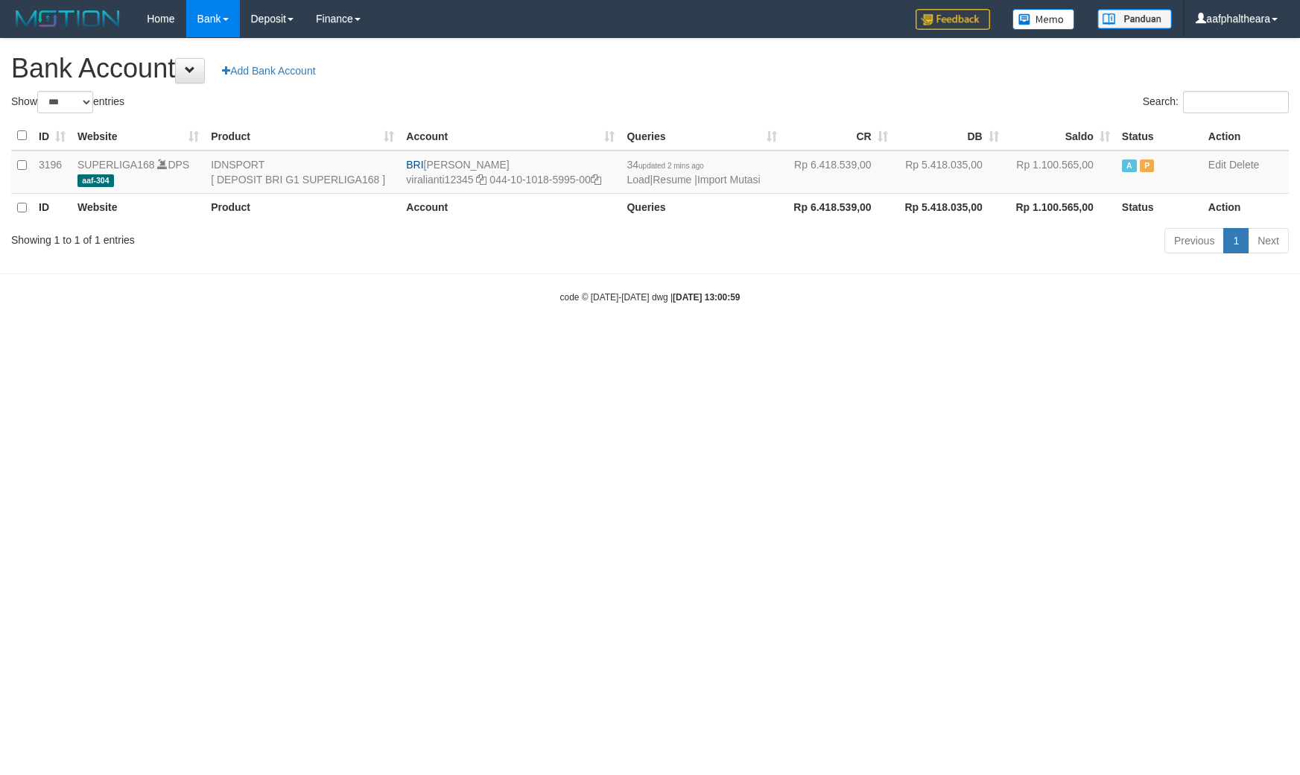
select select "***"
click at [730, 177] on link "Import Mutasi" at bounding box center [728, 180] width 63 height 12
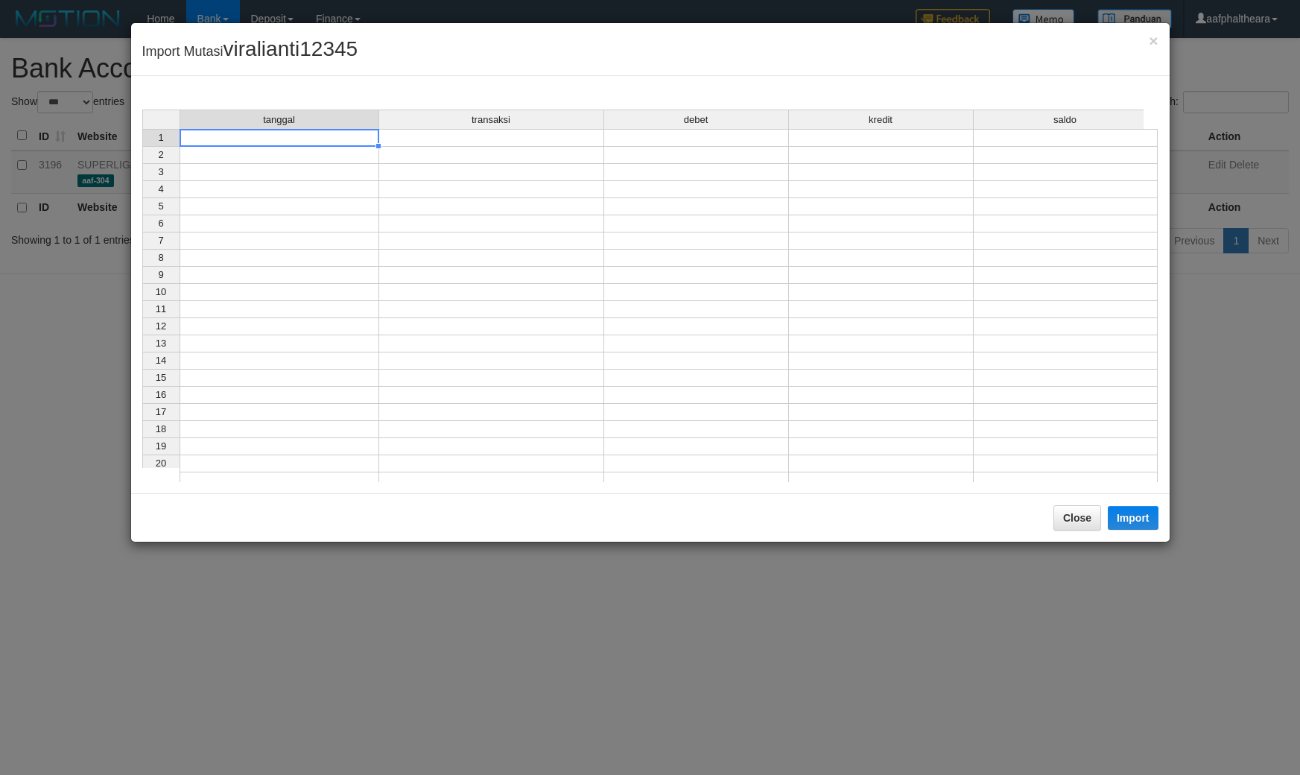
click at [343, 136] on td at bounding box center [280, 138] width 200 height 18
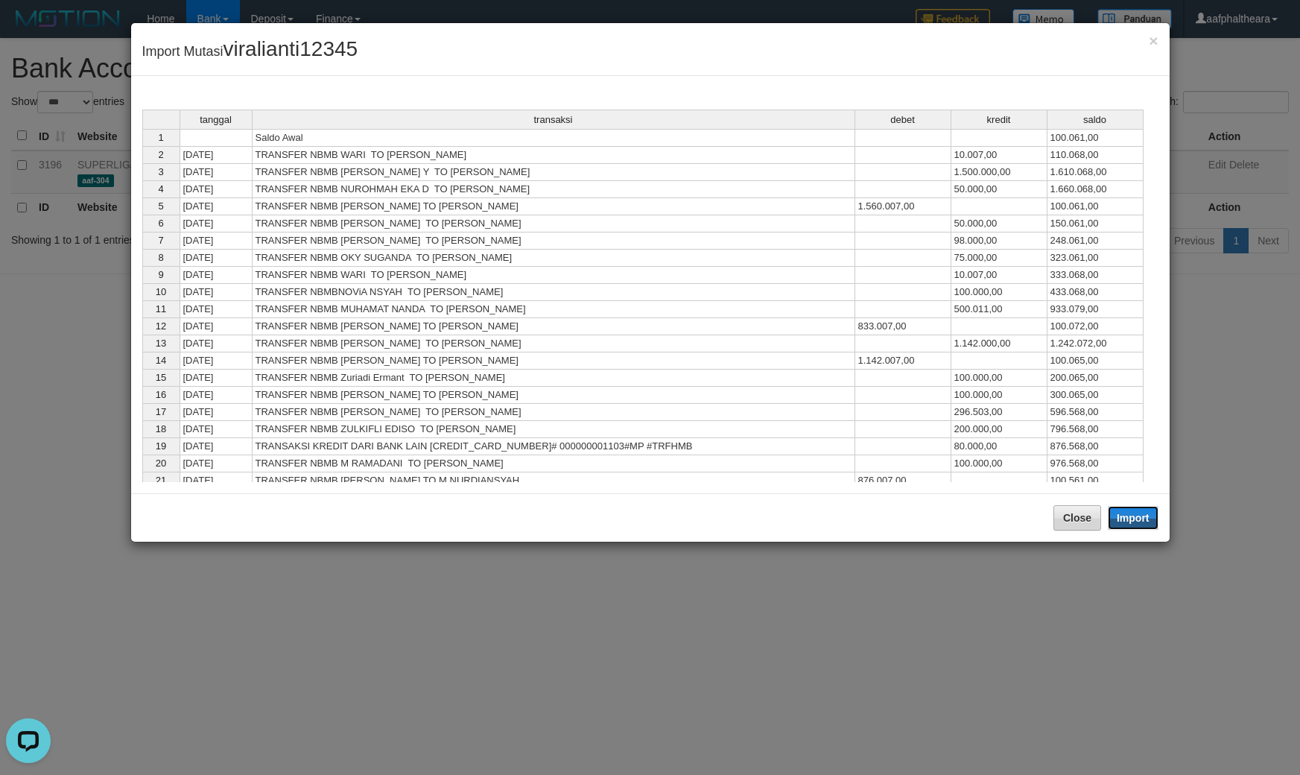
drag, startPoint x: 1140, startPoint y: 522, endPoint x: 1082, endPoint y: 580, distance: 81.1
click at [1140, 522] on button "Import" at bounding box center [1133, 518] width 51 height 24
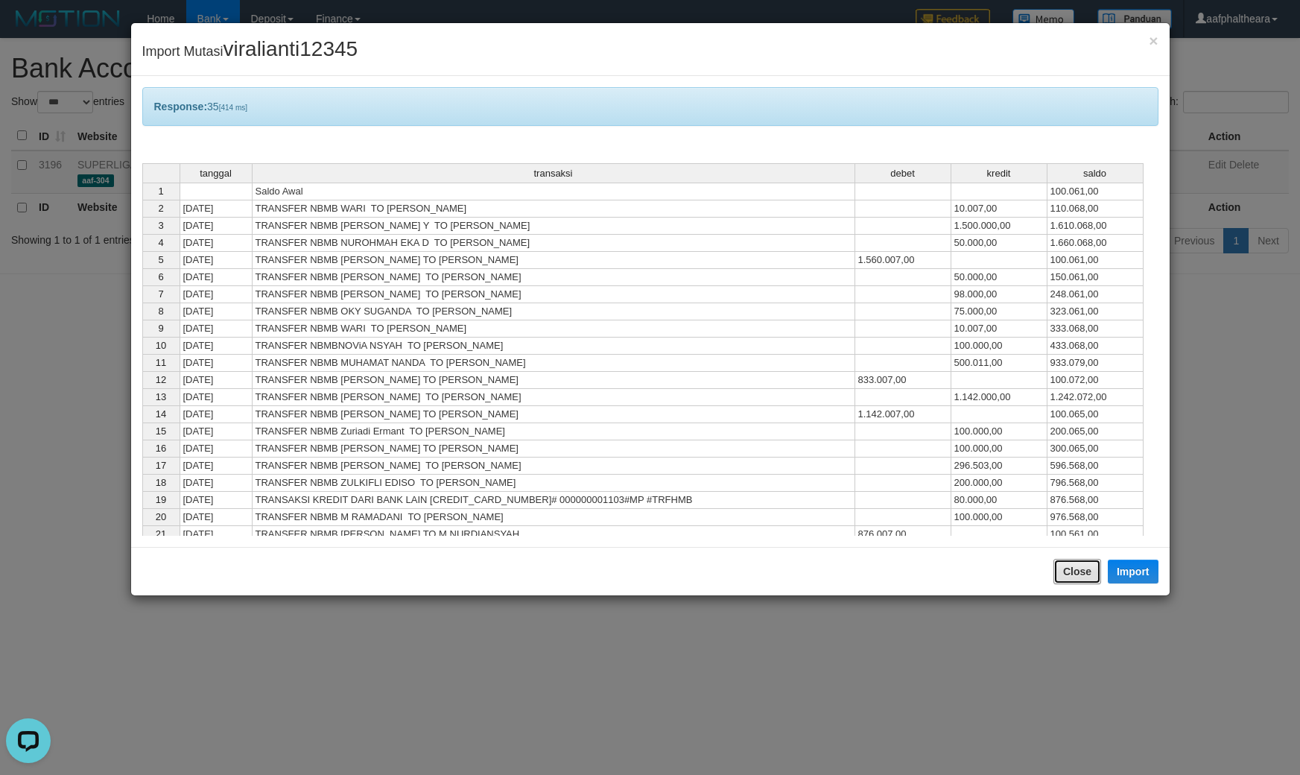
click at [1078, 571] on button "Close" at bounding box center [1077, 571] width 48 height 25
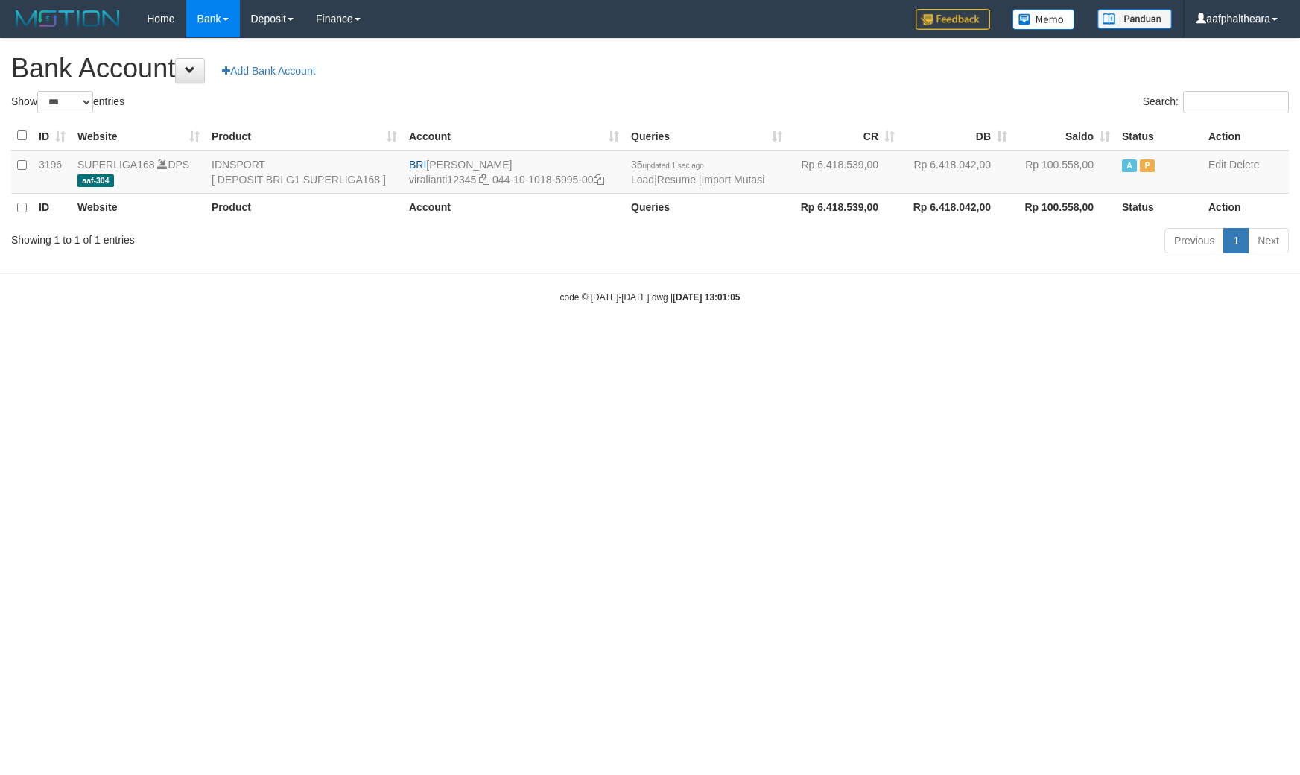
select select "***"
drag, startPoint x: 849, startPoint y: 79, endPoint x: 816, endPoint y: 127, distance: 58.3
click at [849, 80] on h1 "Bank Account Add Bank Account" at bounding box center [649, 69] width 1277 height 30
click at [750, 181] on link "Import Mutasi" at bounding box center [732, 180] width 63 height 12
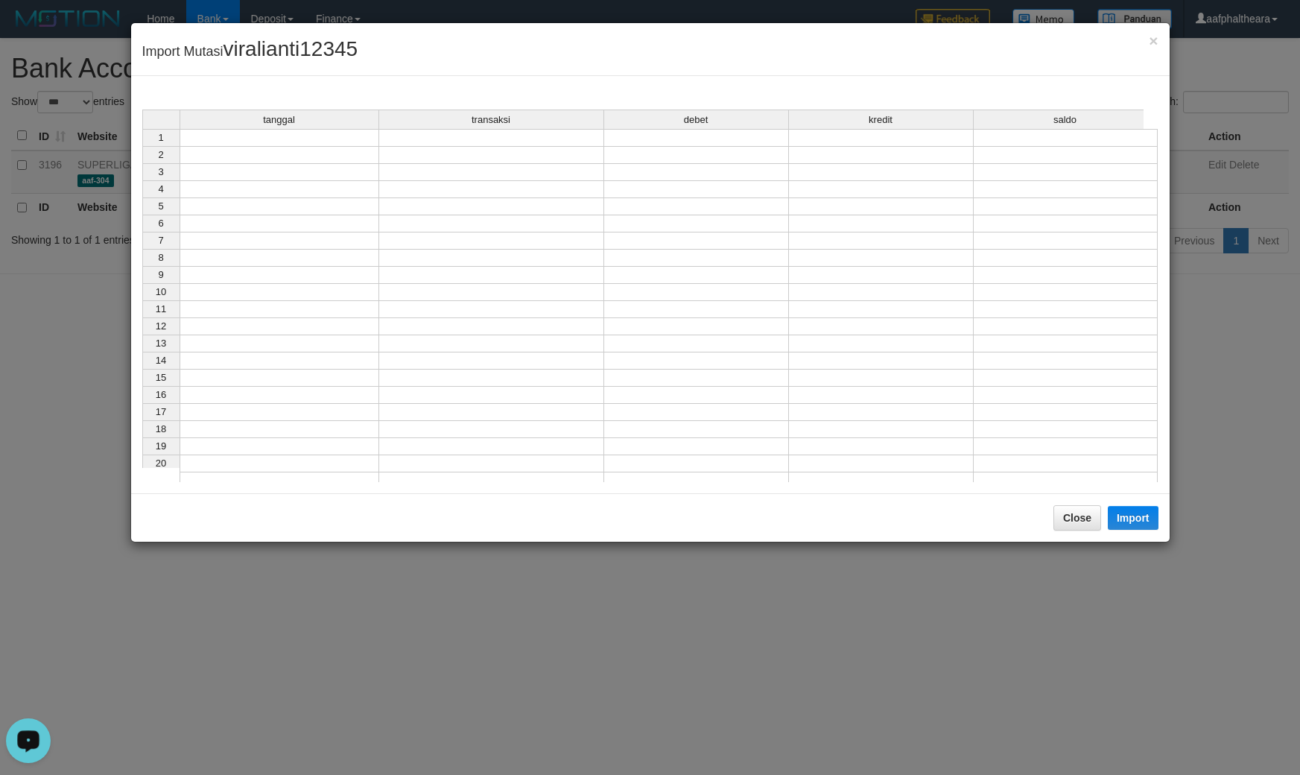
click at [282, 140] on td at bounding box center [280, 138] width 200 height 18
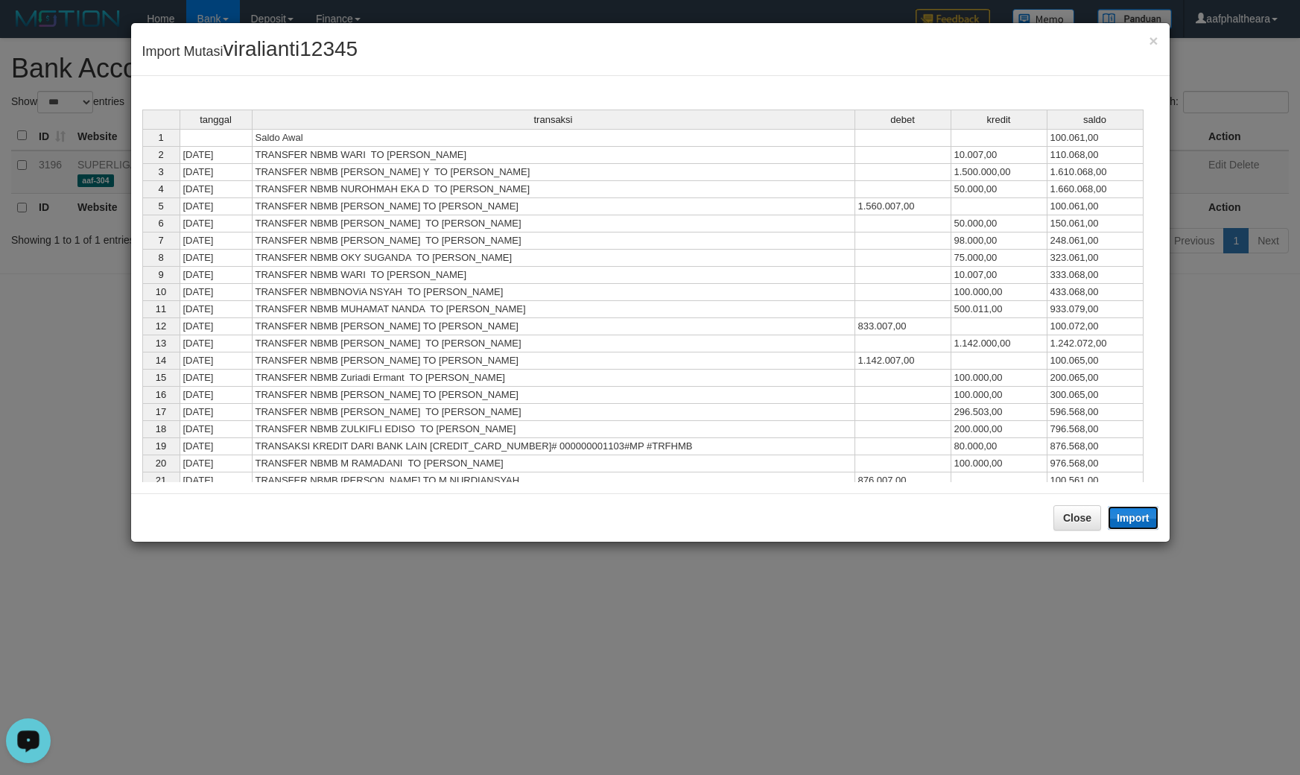
click at [1121, 512] on button "Import" at bounding box center [1133, 518] width 51 height 24
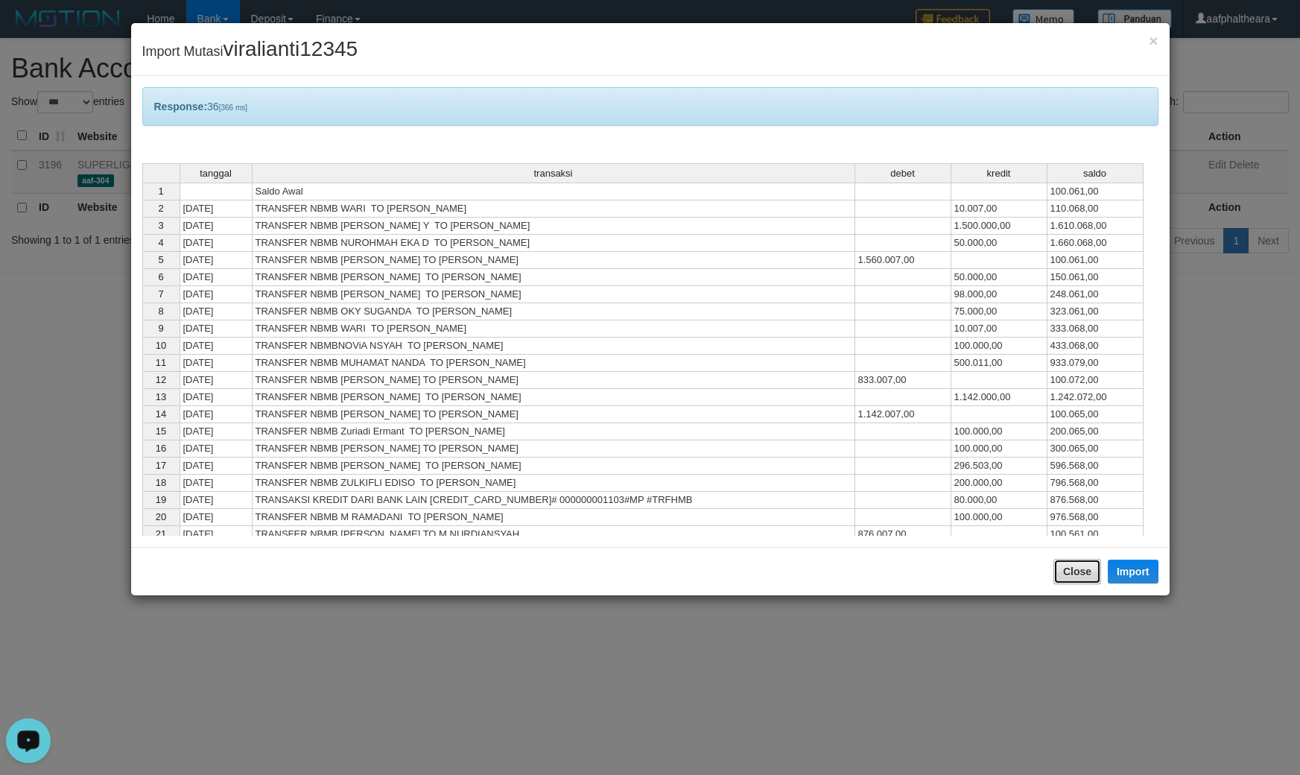
click at [1071, 561] on button "Close" at bounding box center [1077, 571] width 48 height 25
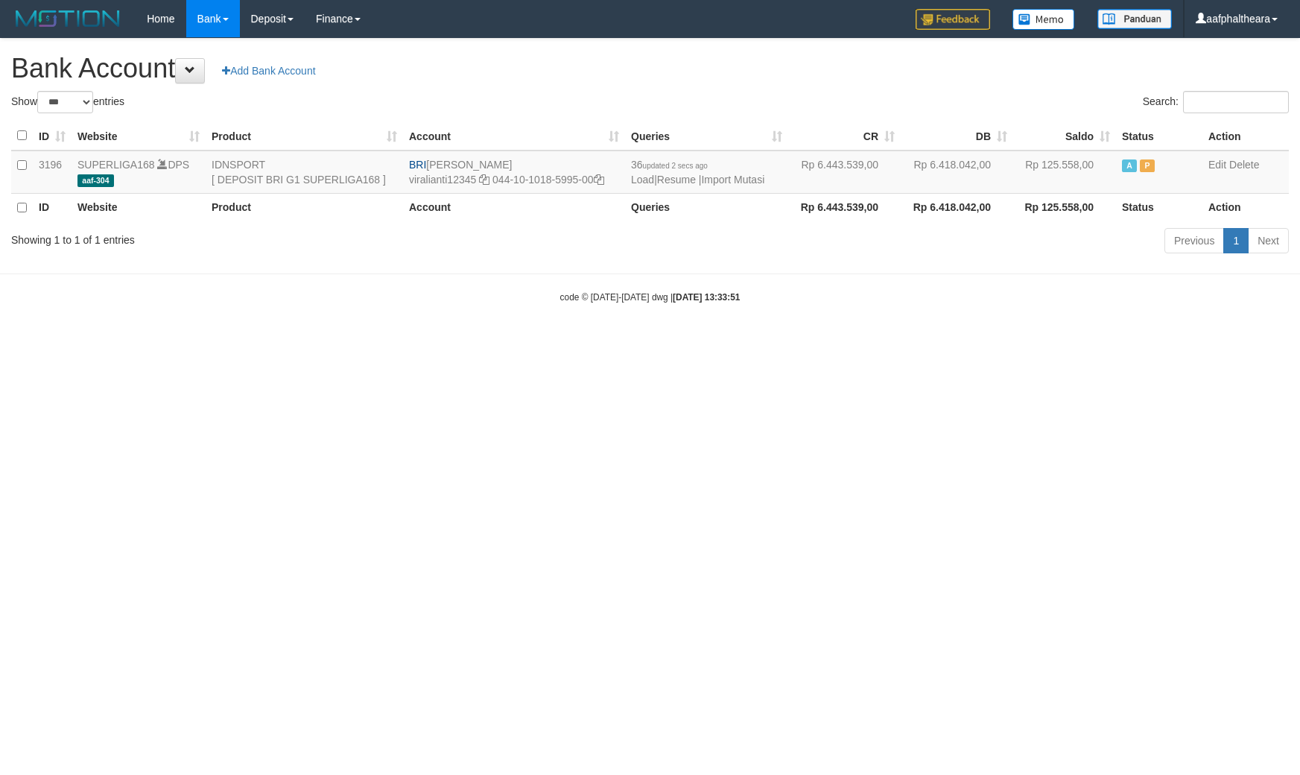
select select "***"
click at [1151, 341] on html "Toggle navigation Home Bank Account List Load By Website Group [ISPORT] SUPERLI…" at bounding box center [650, 170] width 1300 height 341
click at [834, 87] on div "**********" at bounding box center [650, 148] width 1300 height 219
select select "***"
click at [773, 38] on div "Home Bank Account List Load By Website Group [ISPORT] SUPERLIGA168 By Load Grou…" at bounding box center [649, 19] width 1277 height 38
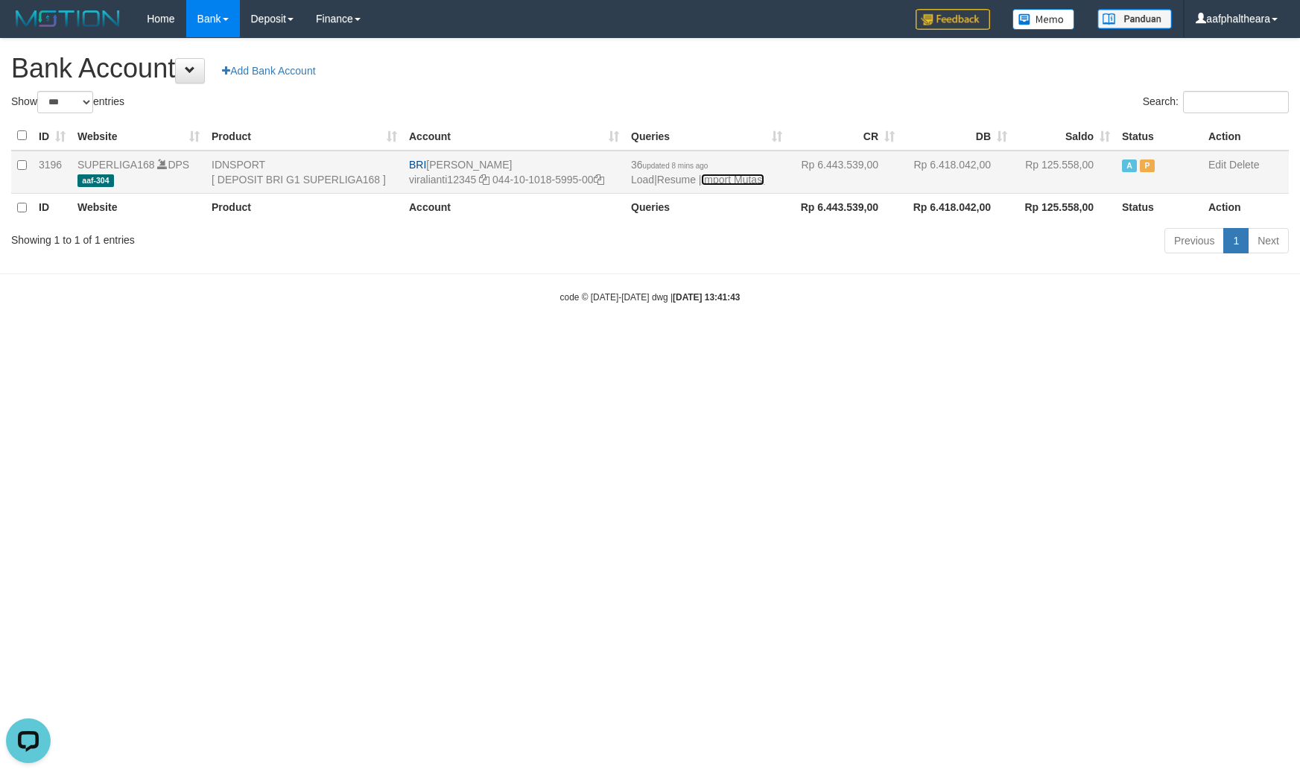
click at [728, 179] on link "Import Mutasi" at bounding box center [732, 180] width 63 height 12
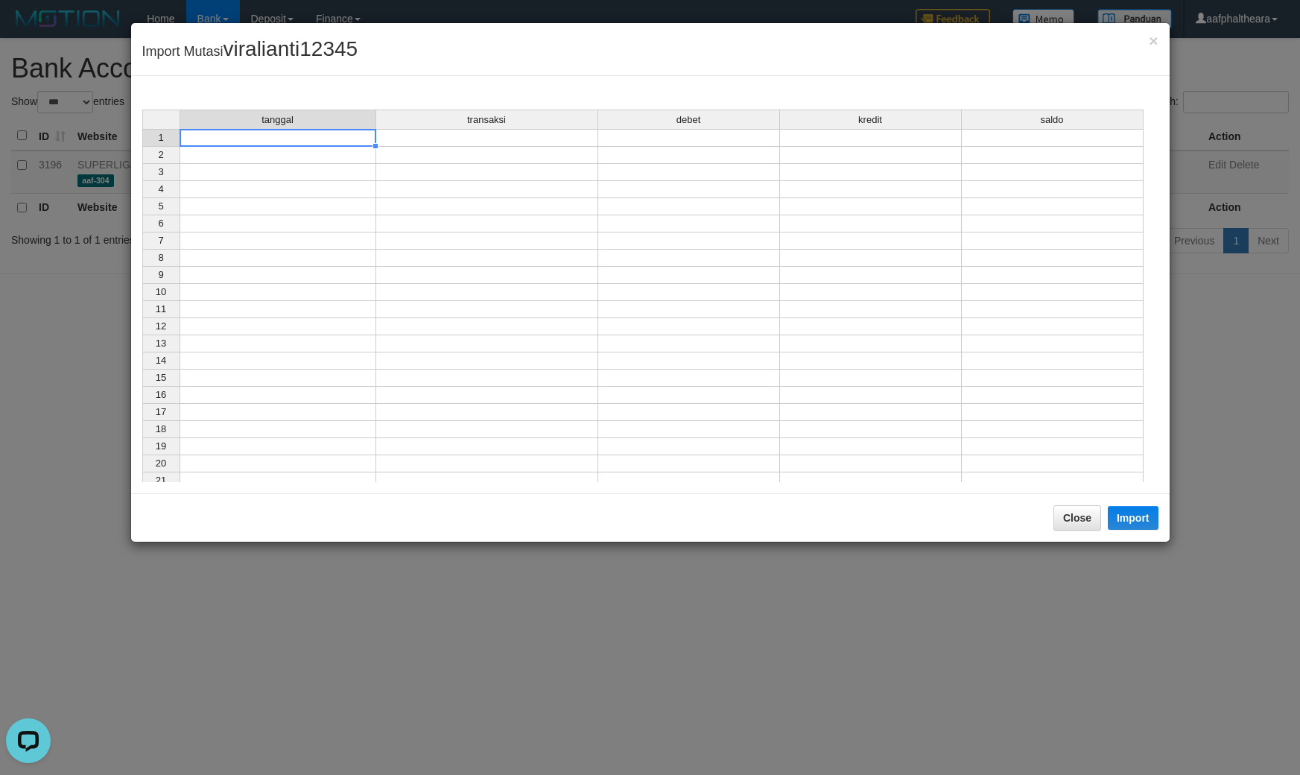
click at [336, 139] on td at bounding box center [278, 138] width 197 height 18
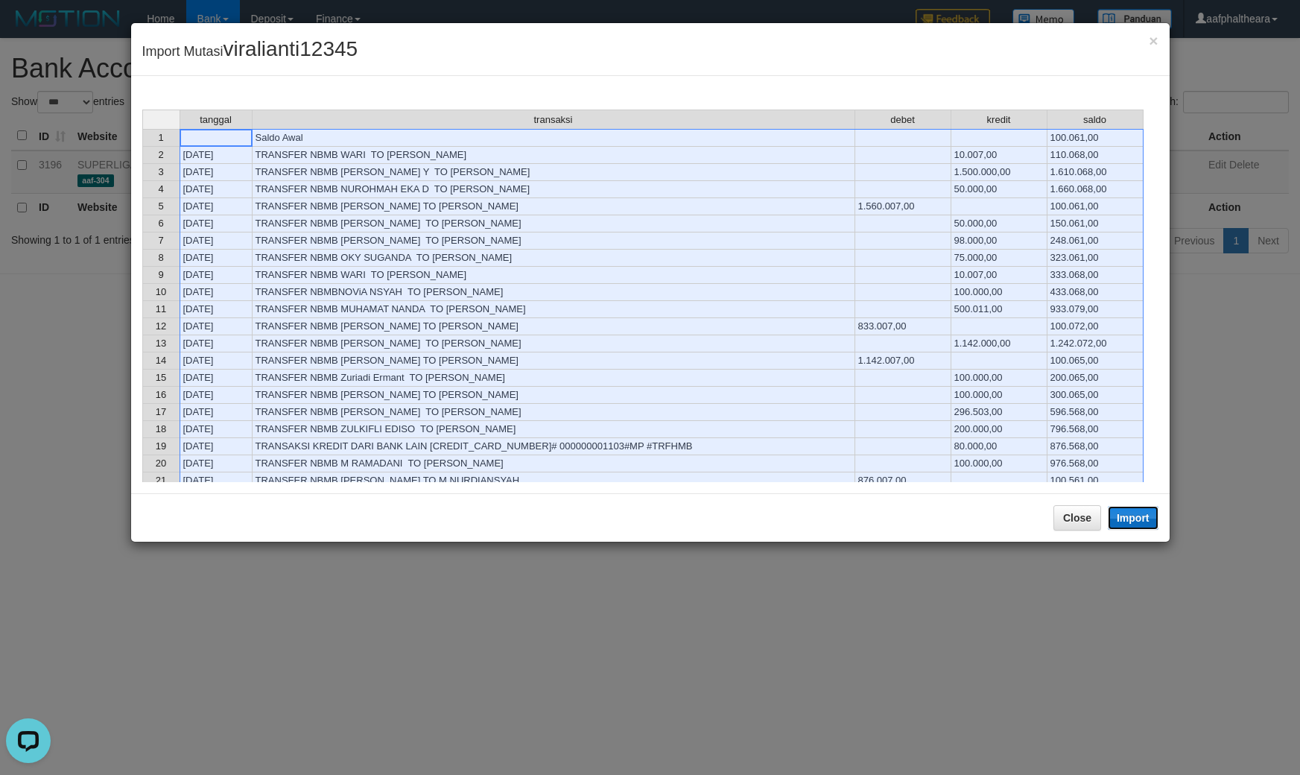
click at [1140, 518] on button "Import" at bounding box center [1133, 518] width 51 height 24
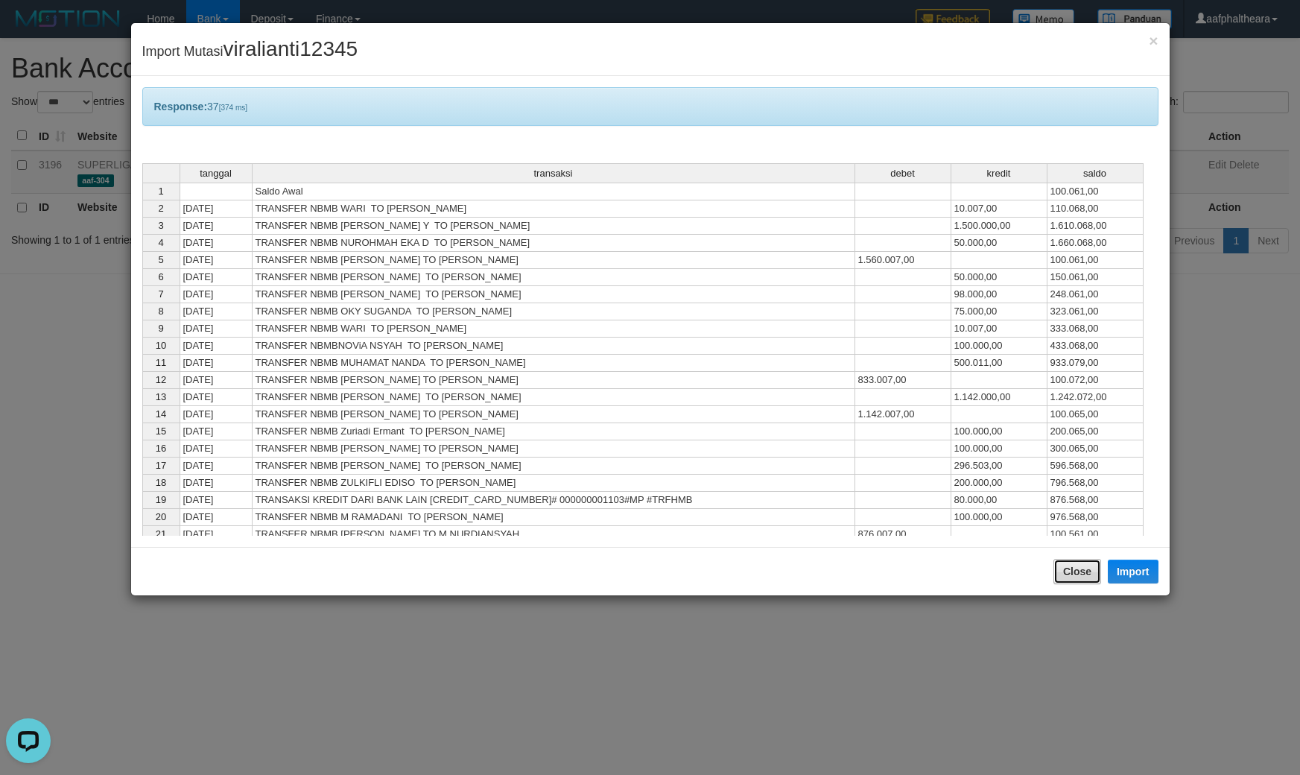
click at [1059, 562] on button "Close" at bounding box center [1077, 571] width 48 height 25
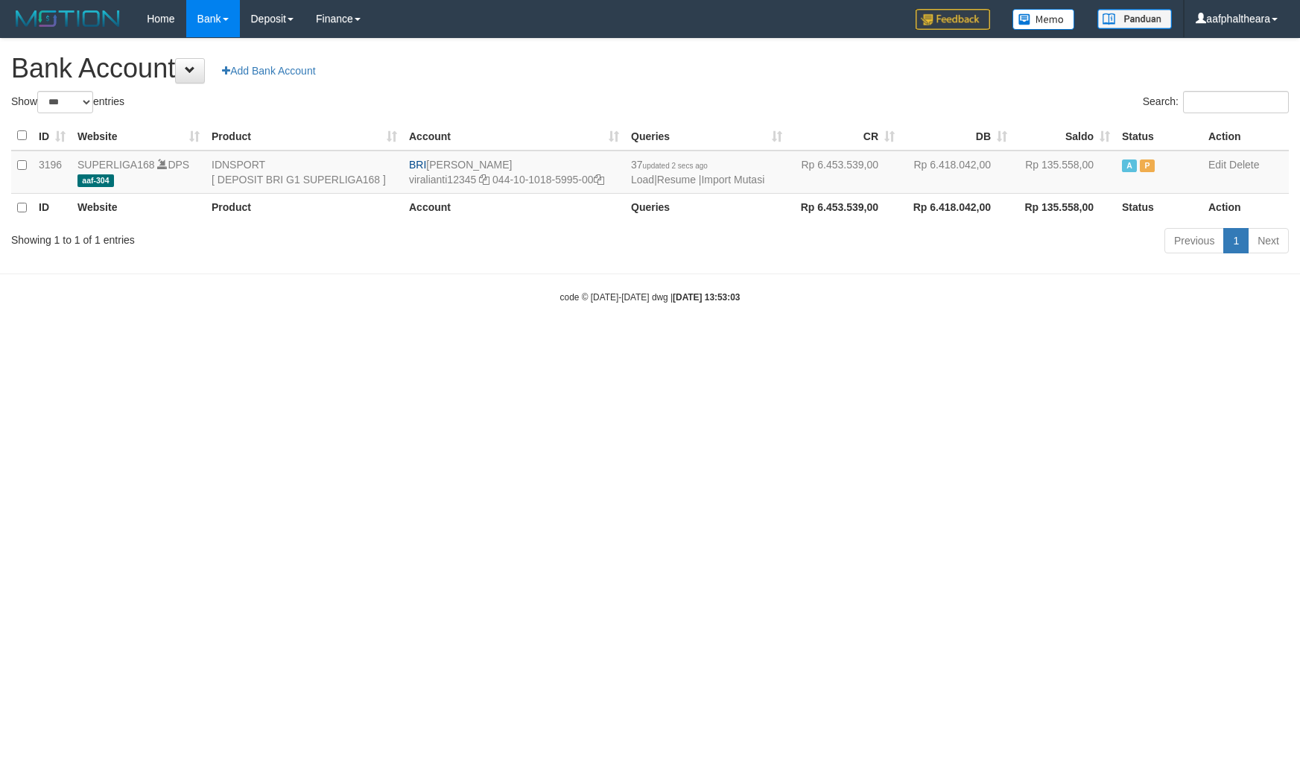
select select "***"
click at [806, 92] on div "Search:" at bounding box center [975, 104] width 628 height 26
click at [725, 174] on link "Import Mutasi" at bounding box center [732, 180] width 63 height 12
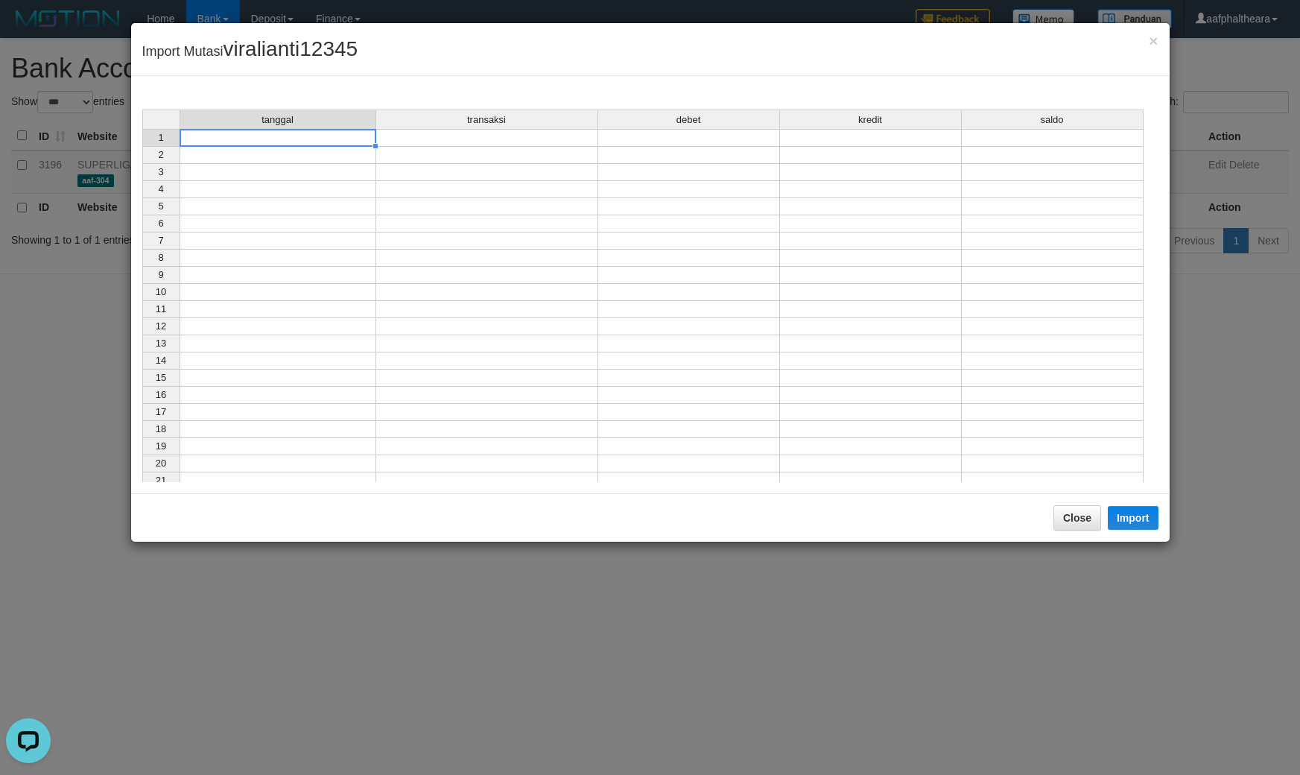
click at [276, 132] on td at bounding box center [278, 138] width 197 height 18
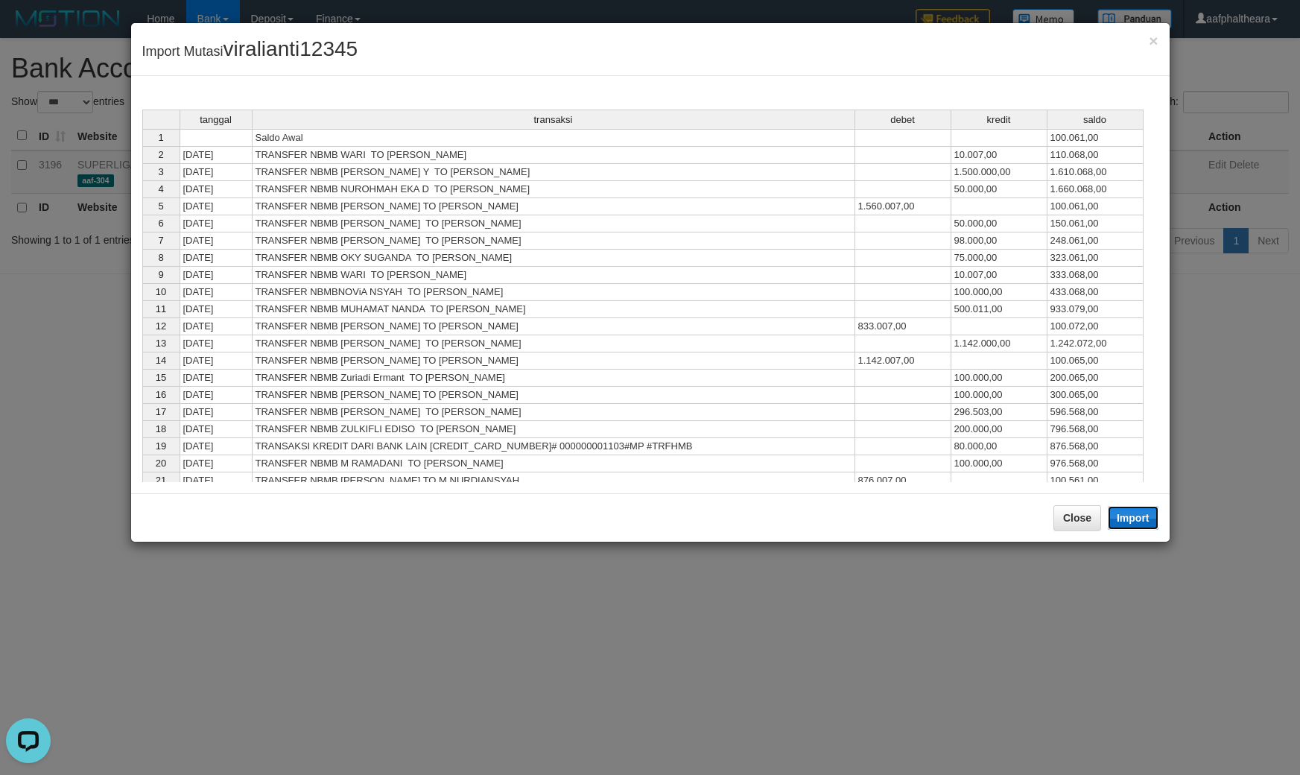
click at [1117, 512] on button "Import" at bounding box center [1133, 518] width 51 height 24
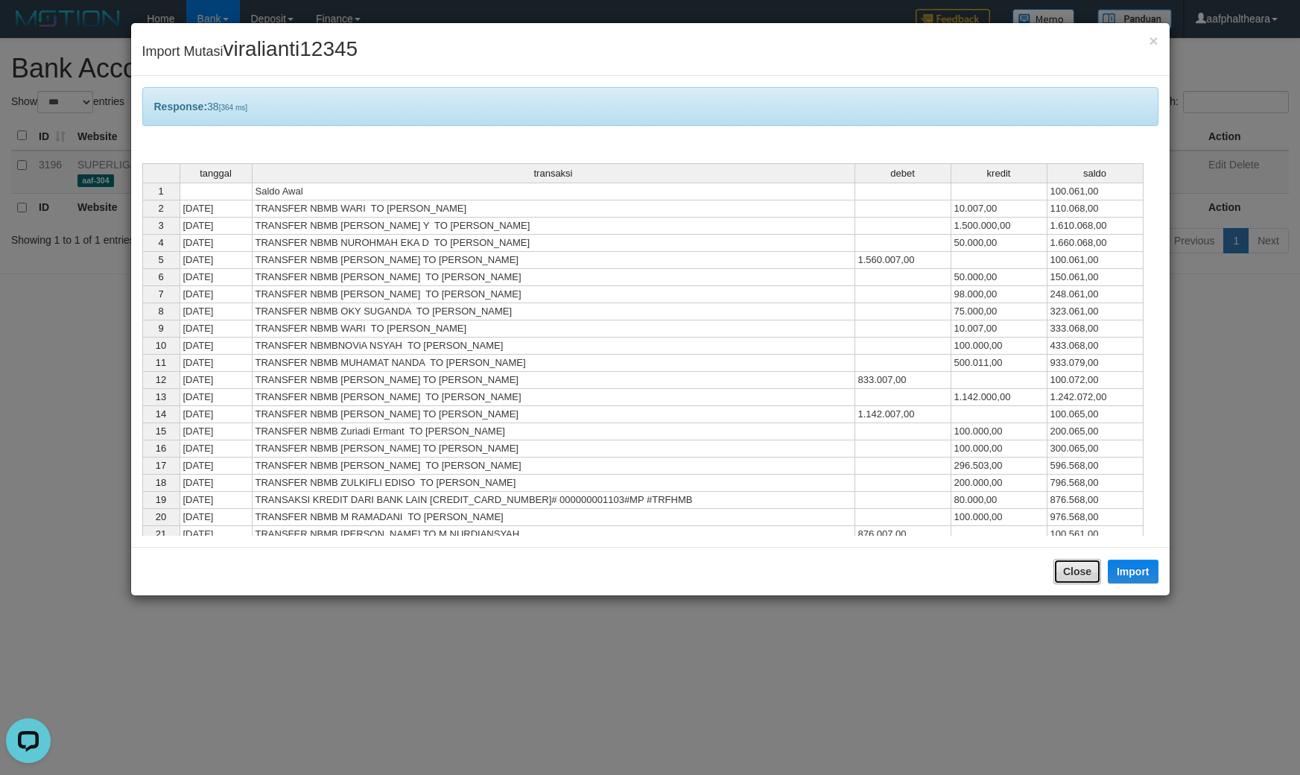
click at [1070, 570] on button "Close" at bounding box center [1077, 571] width 48 height 25
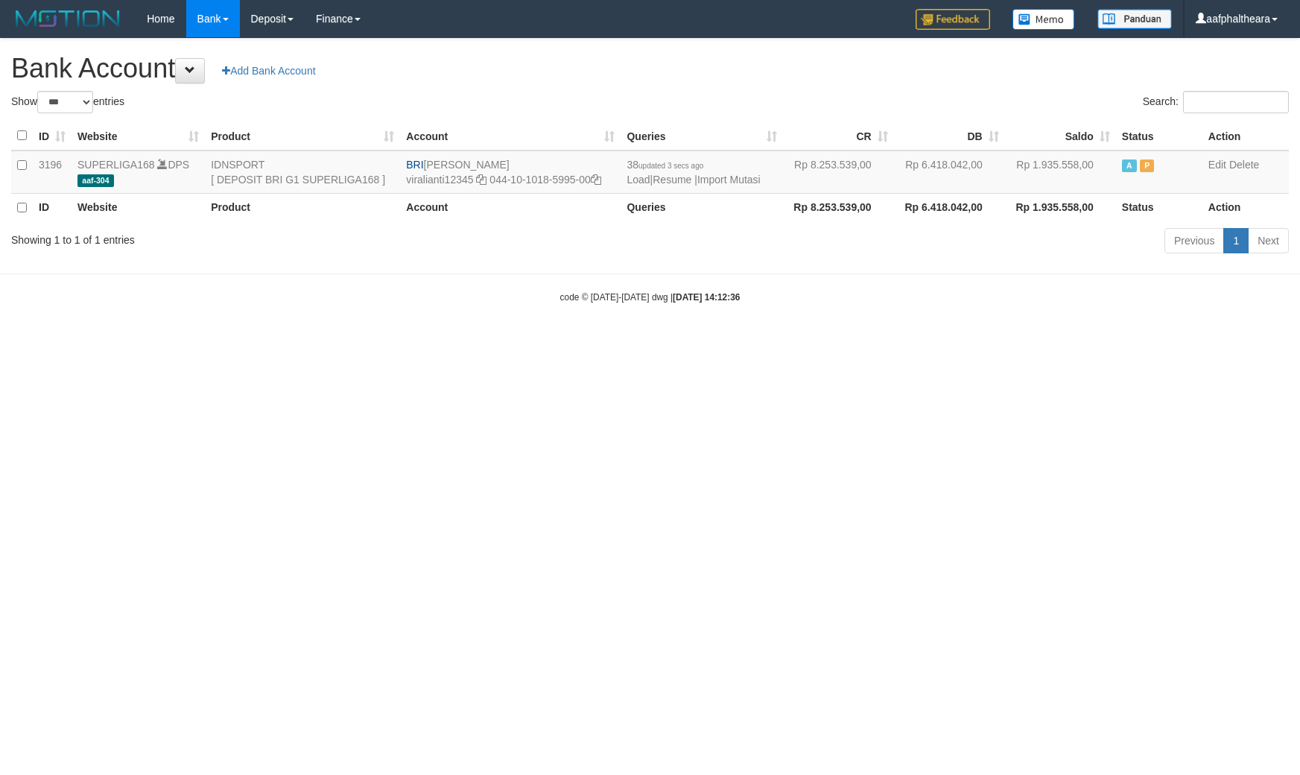
select select "***"
drag, startPoint x: 998, startPoint y: 311, endPoint x: 794, endPoint y: 261, distance: 210.1
click at [972, 306] on body "Toggle navigation Home Bank Account List Load By Website Group [ISPORT] SUPERLI…" at bounding box center [650, 170] width 1300 height 341
click at [752, 177] on link "Import Mutasi" at bounding box center [728, 180] width 63 height 12
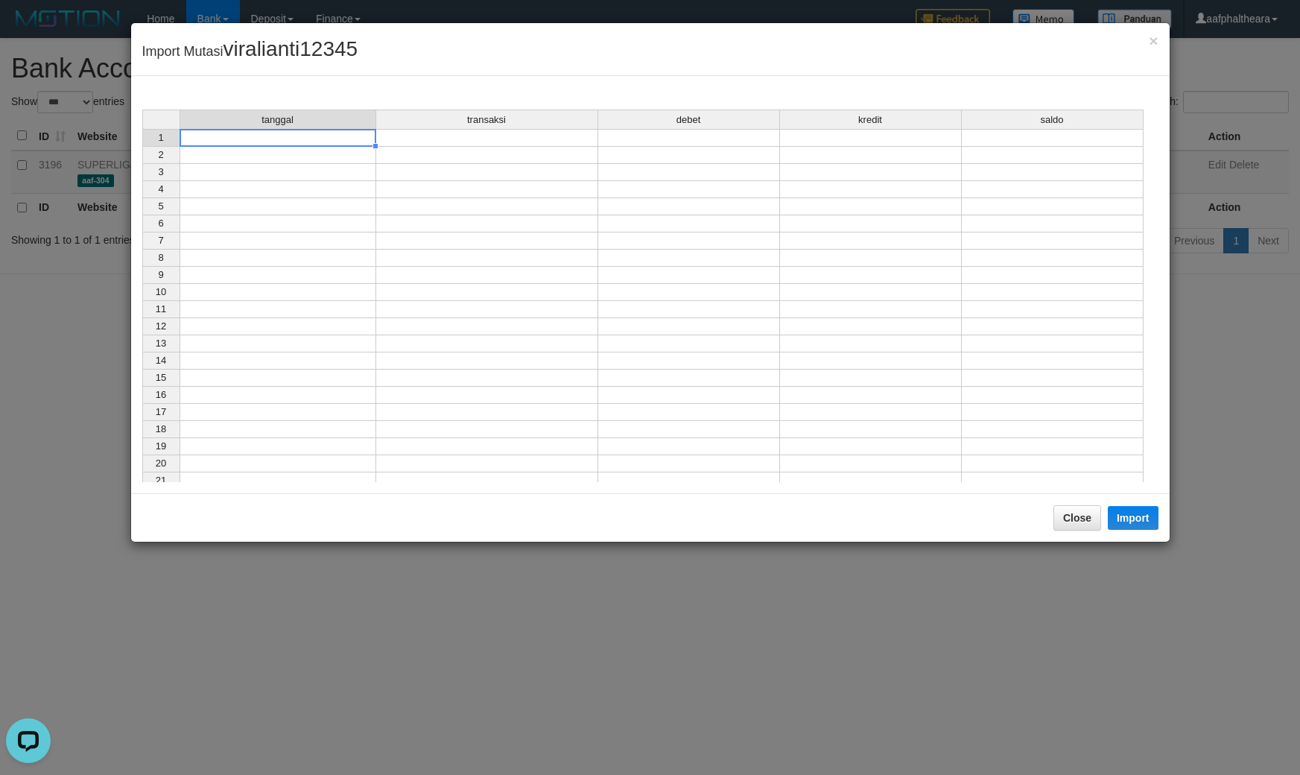
click at [356, 142] on td at bounding box center [278, 138] width 197 height 18
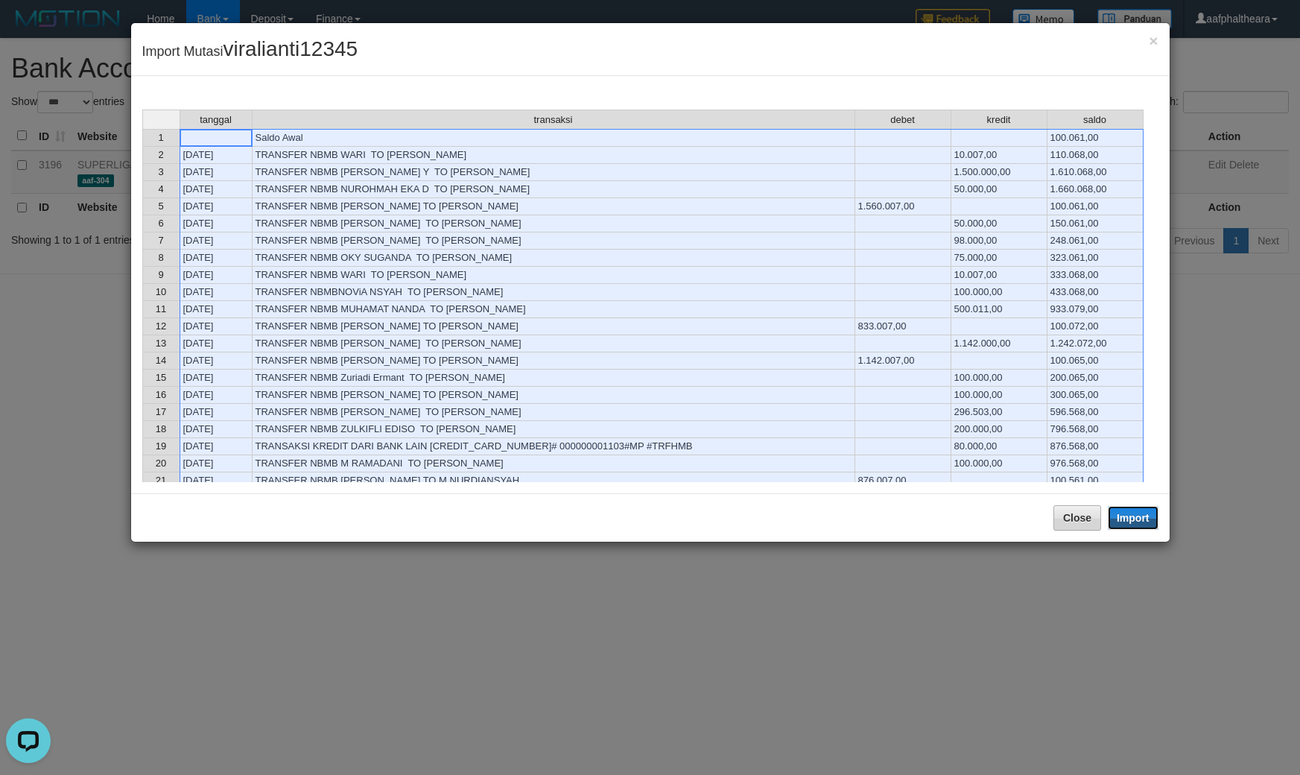
drag, startPoint x: 1126, startPoint y: 515, endPoint x: 1053, endPoint y: 574, distance: 94.8
click at [1127, 516] on button "Import" at bounding box center [1133, 518] width 51 height 24
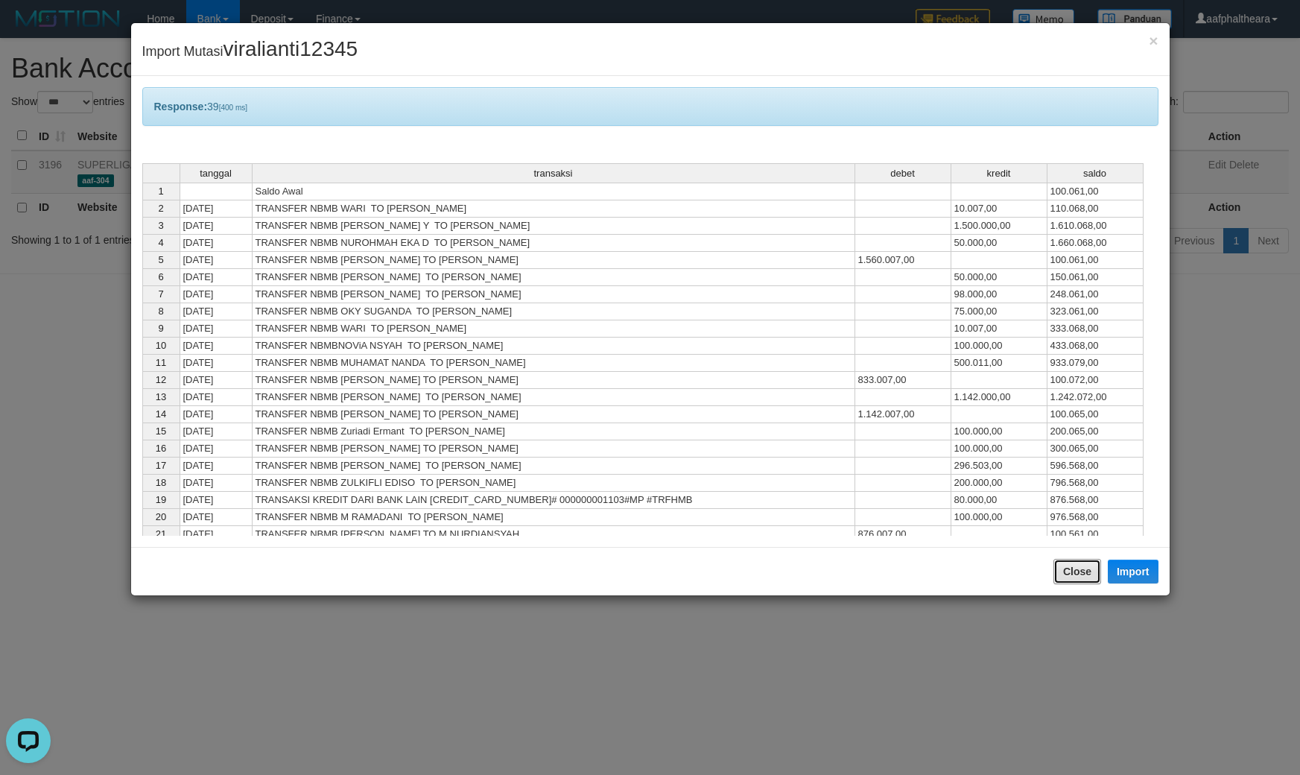
drag, startPoint x: 1070, startPoint y: 565, endPoint x: 1062, endPoint y: 556, distance: 12.1
click at [1071, 565] on button "Close" at bounding box center [1077, 571] width 48 height 25
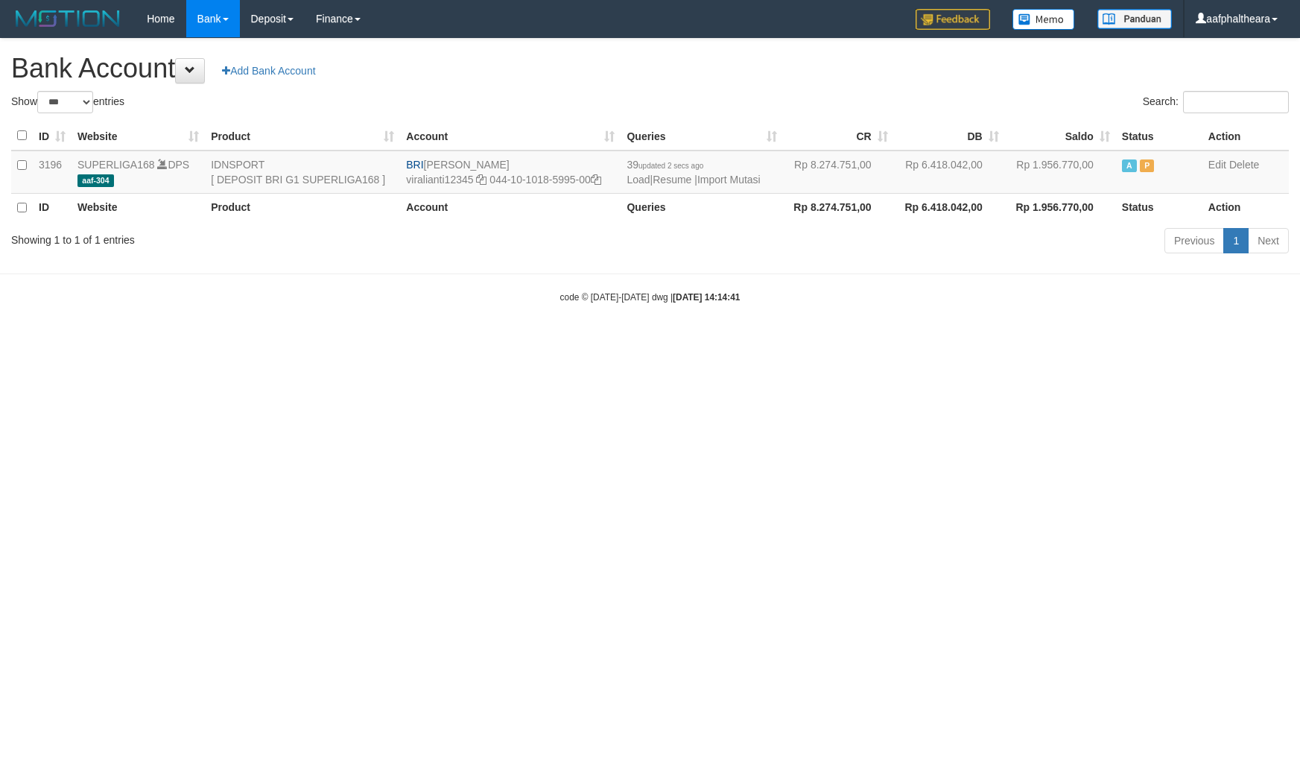
select select "***"
drag, startPoint x: 814, startPoint y: 68, endPoint x: 820, endPoint y: 76, distance: 10.1
click at [816, 69] on h1 "Bank Account Add Bank Account" at bounding box center [649, 69] width 1277 height 30
click at [737, 177] on link "Import Mutasi" at bounding box center [728, 180] width 63 height 12
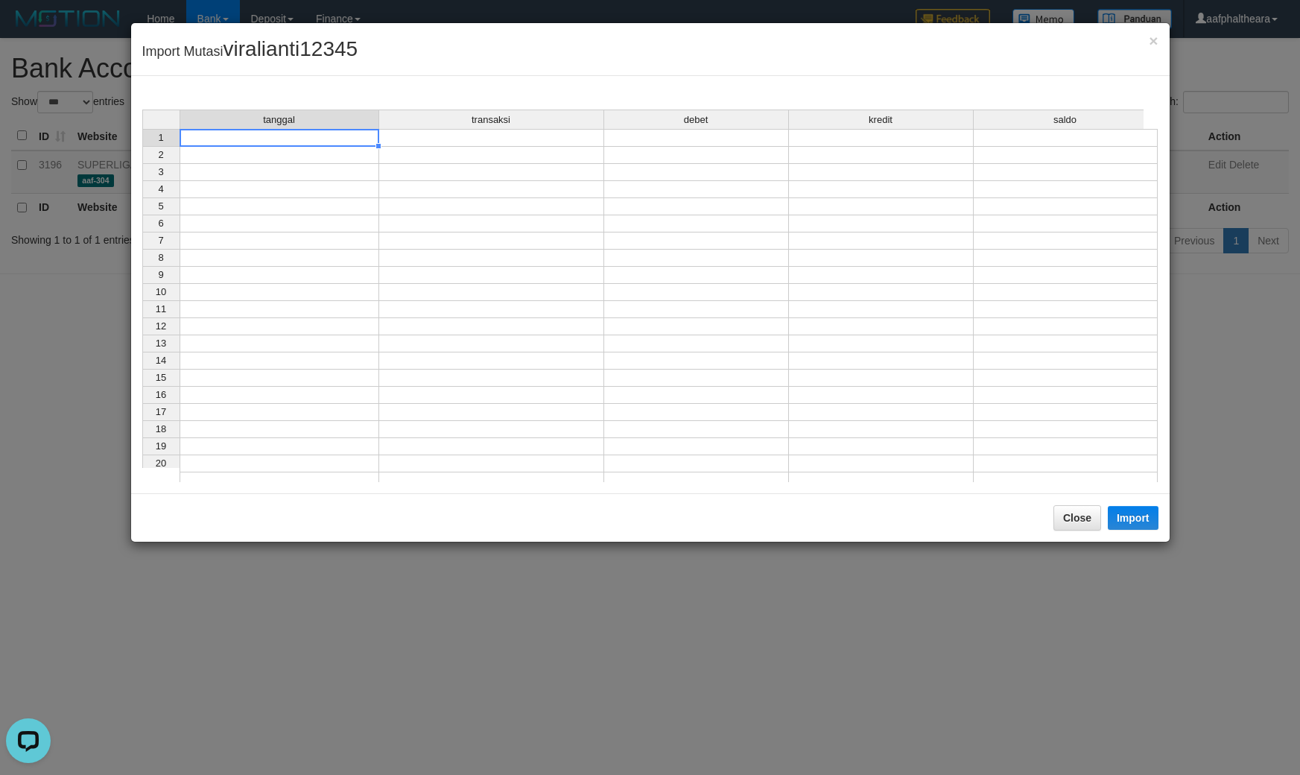
click at [269, 142] on td at bounding box center [280, 138] width 200 height 18
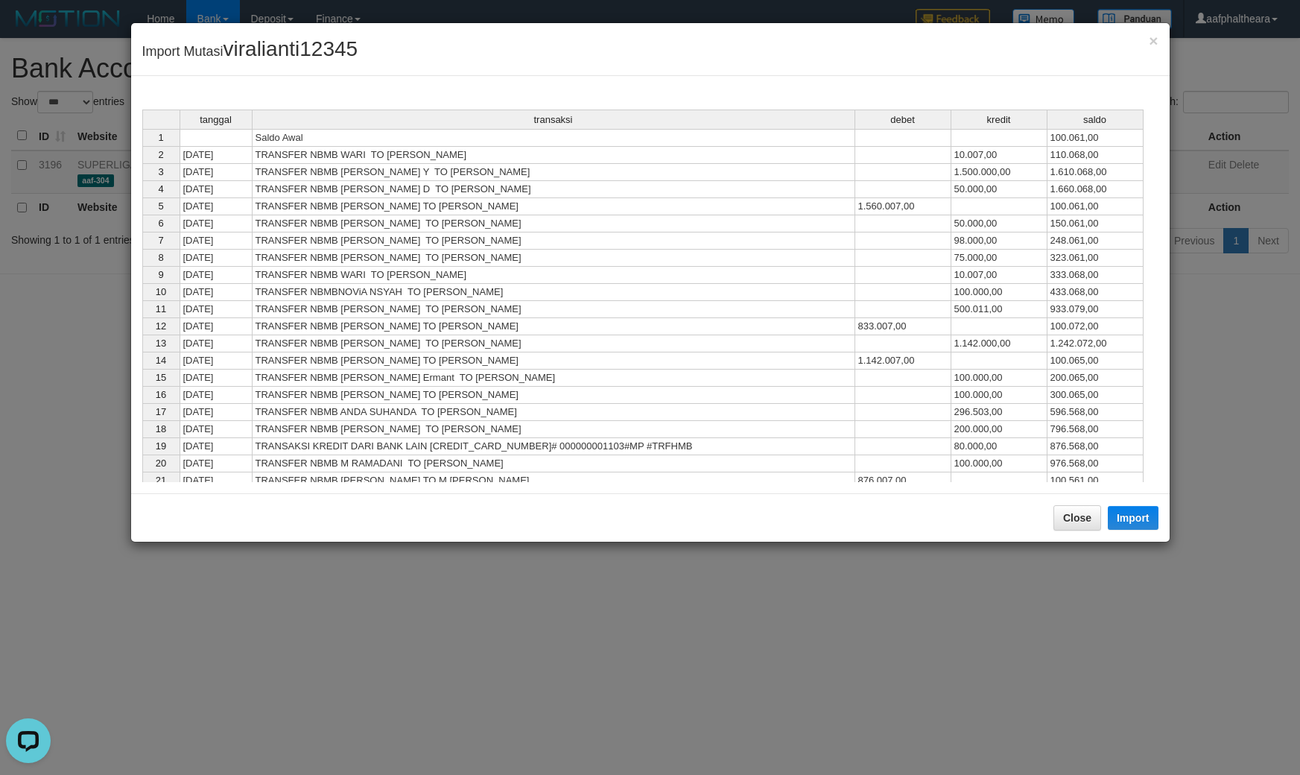
click at [1145, 504] on div "Close Import" at bounding box center [650, 517] width 1038 height 48
click at [1134, 509] on button "Import" at bounding box center [1133, 518] width 51 height 24
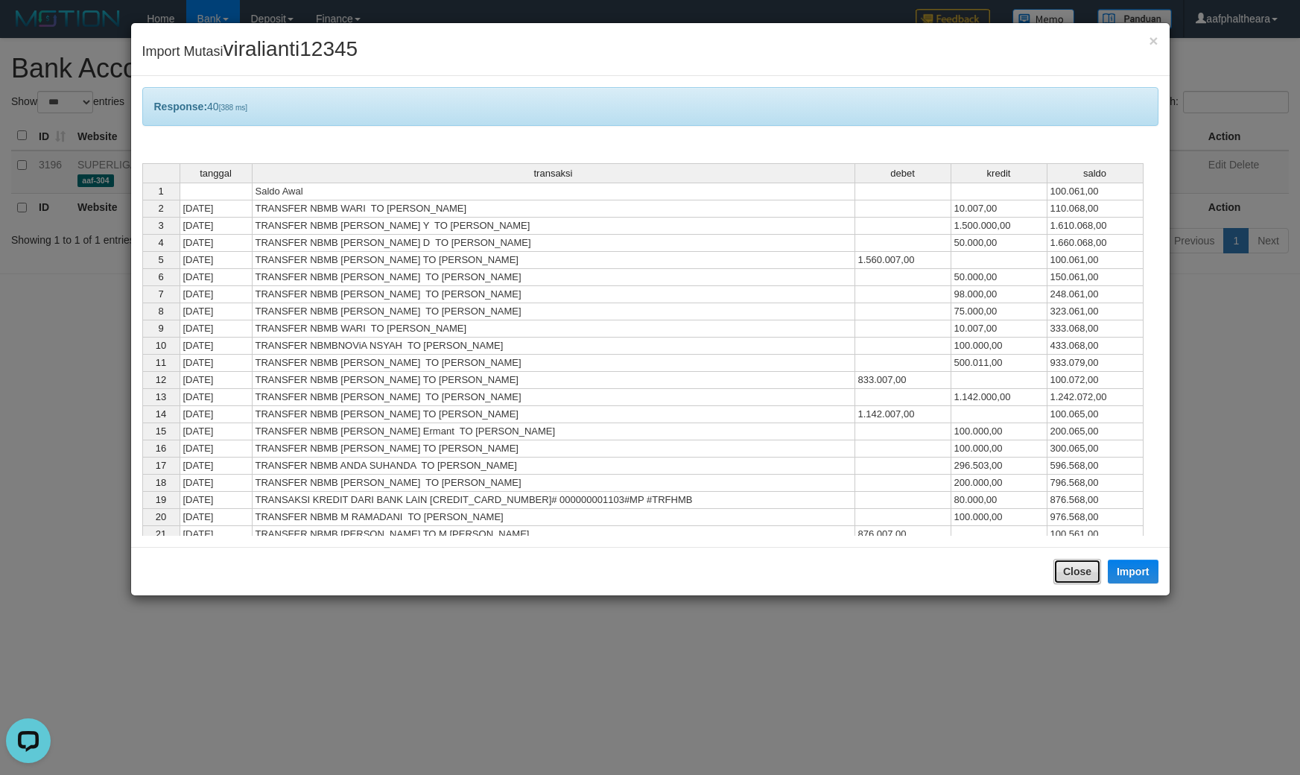
click at [1070, 562] on button "Close" at bounding box center [1077, 571] width 48 height 25
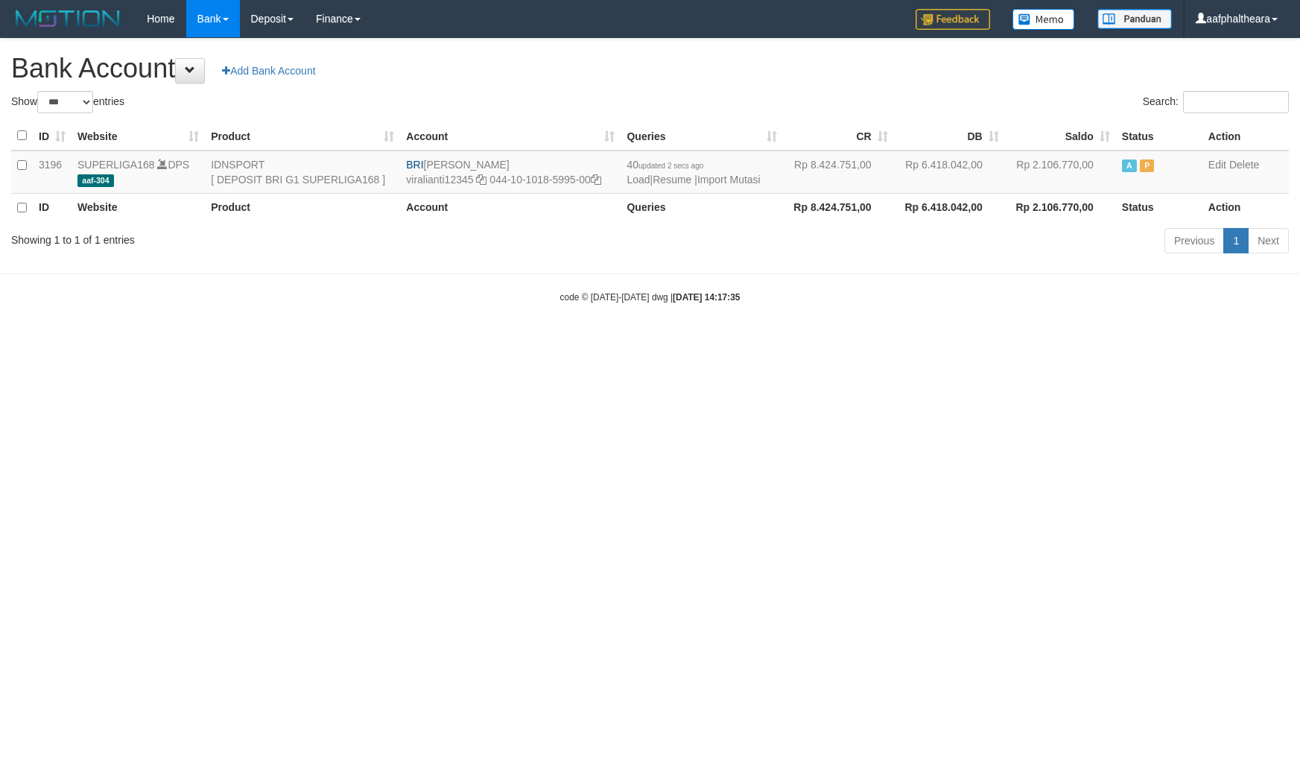
select select "***"
click at [1116, 341] on html "Toggle navigation Home Bank Account List Load By Website Group [ISPORT] SUPERLI…" at bounding box center [650, 170] width 1300 height 341
click at [728, 341] on html "Toggle navigation Home Bank Account List Load By Website Group [ISPORT] SUPERLI…" at bounding box center [650, 170] width 1300 height 341
drag, startPoint x: 425, startPoint y: 162, endPoint x: 546, endPoint y: 162, distance: 121.4
click at [546, 162] on td "BRI VIRA APRILIANTI viralianti12345 044-10-1018-5995-00" at bounding box center [510, 171] width 220 height 43
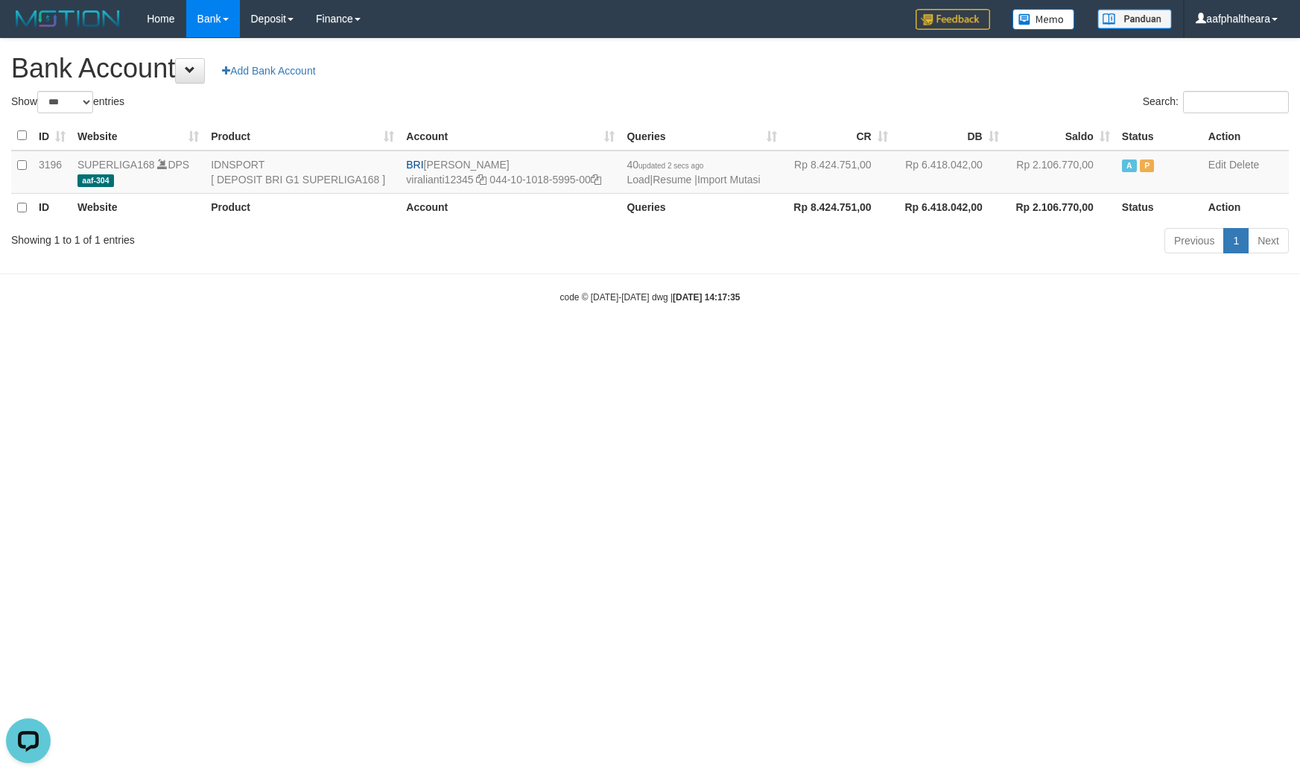
copy td "VIRA APRILIANTI"
click at [600, 177] on icon at bounding box center [596, 179] width 10 height 10
copy td "VIRA APRILIANTI"
click at [600, 177] on icon at bounding box center [596, 179] width 10 height 10
drag, startPoint x: 947, startPoint y: 482, endPoint x: 936, endPoint y: 471, distance: 15.8
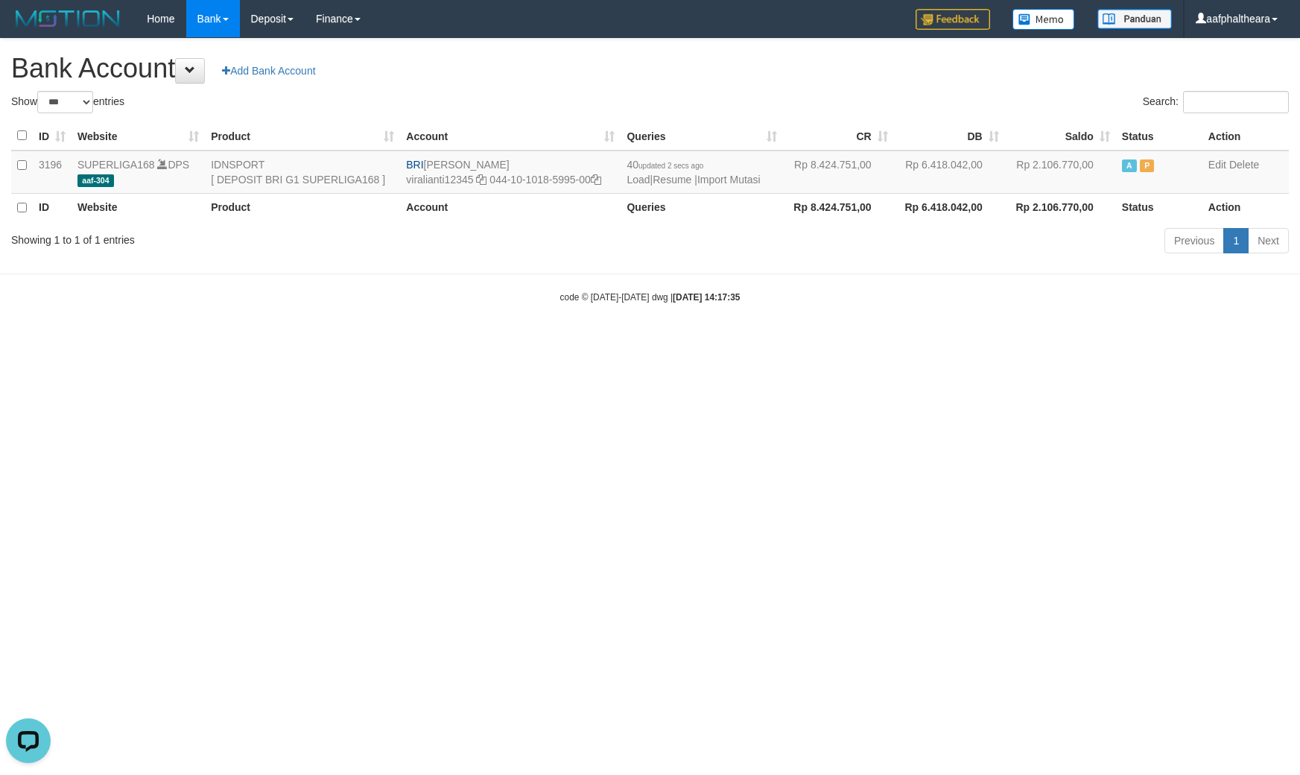
click at [939, 341] on html "Toggle navigation Home Bank Account List Load By Website Group [ISPORT] SUPERLI…" at bounding box center [650, 170] width 1300 height 341
click at [750, 181] on link "Import Mutasi" at bounding box center [728, 180] width 63 height 12
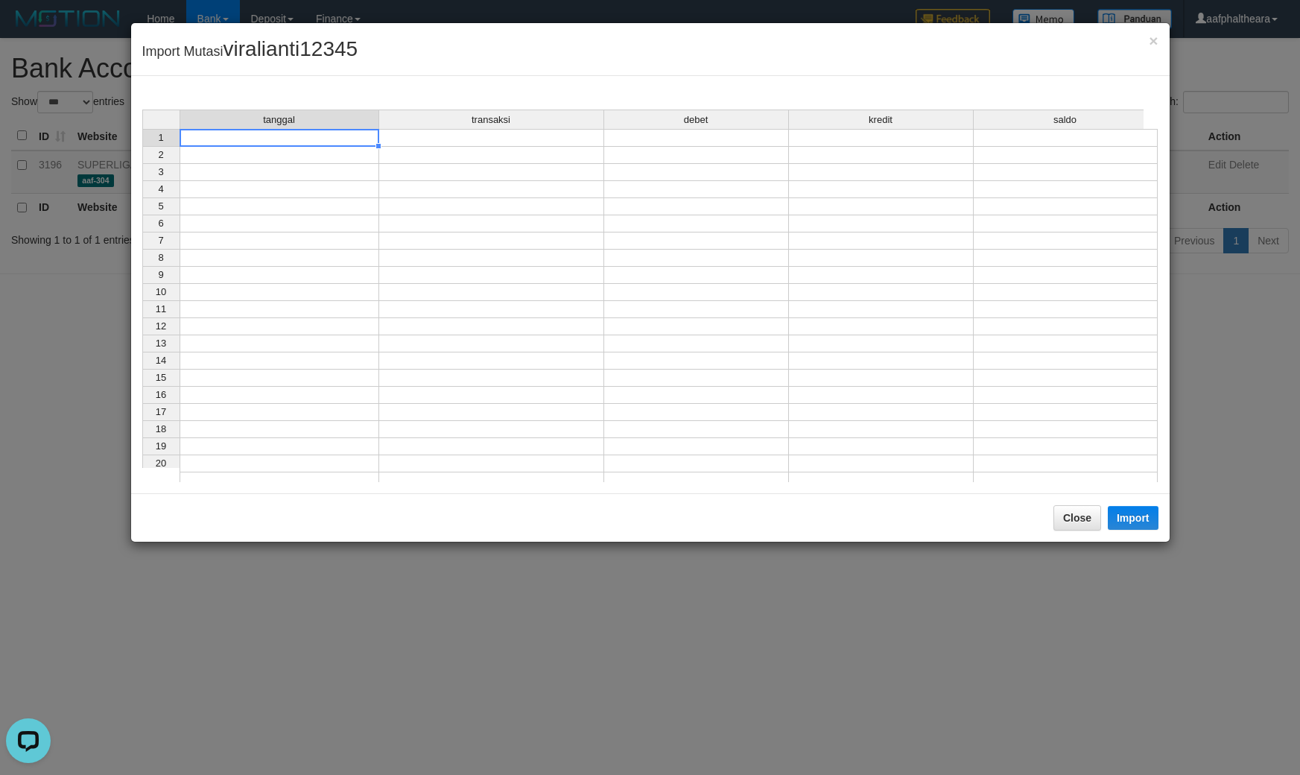
click at [348, 139] on td at bounding box center [280, 138] width 200 height 18
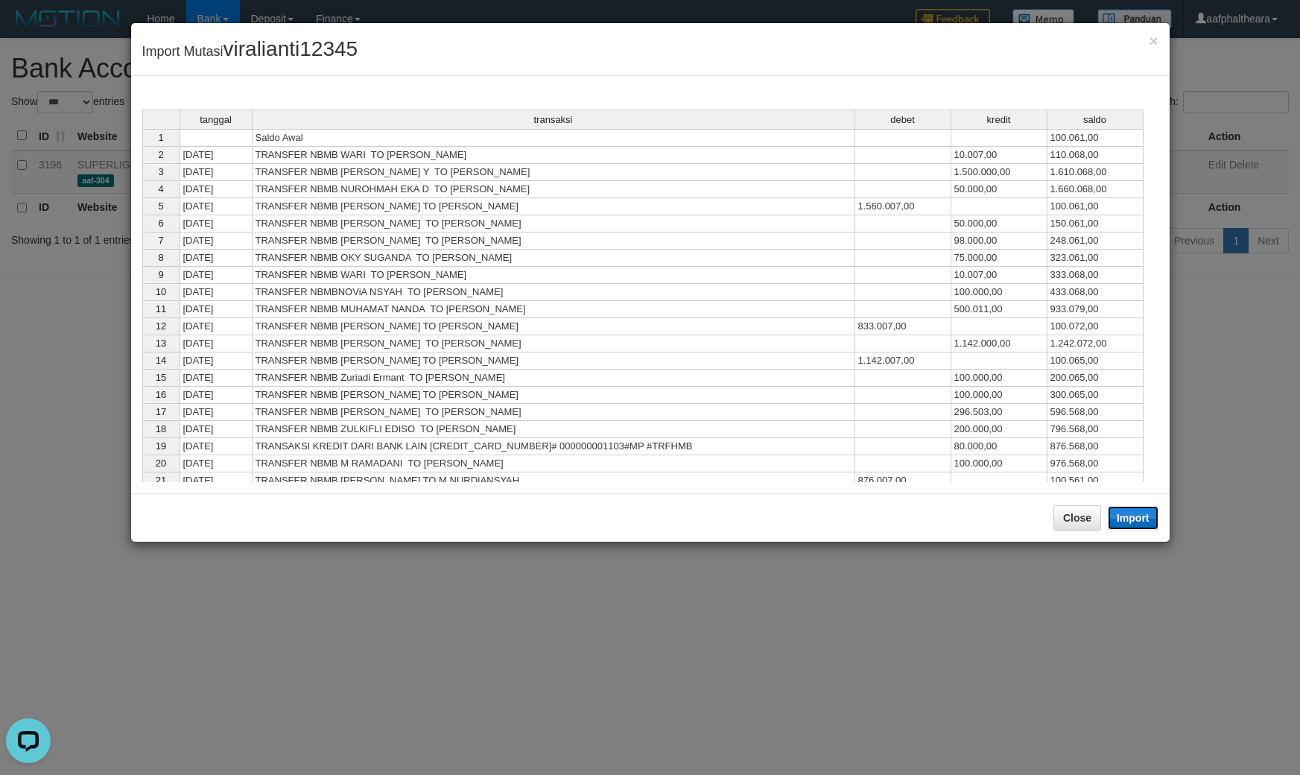
click at [1141, 526] on button "Import" at bounding box center [1133, 518] width 51 height 24
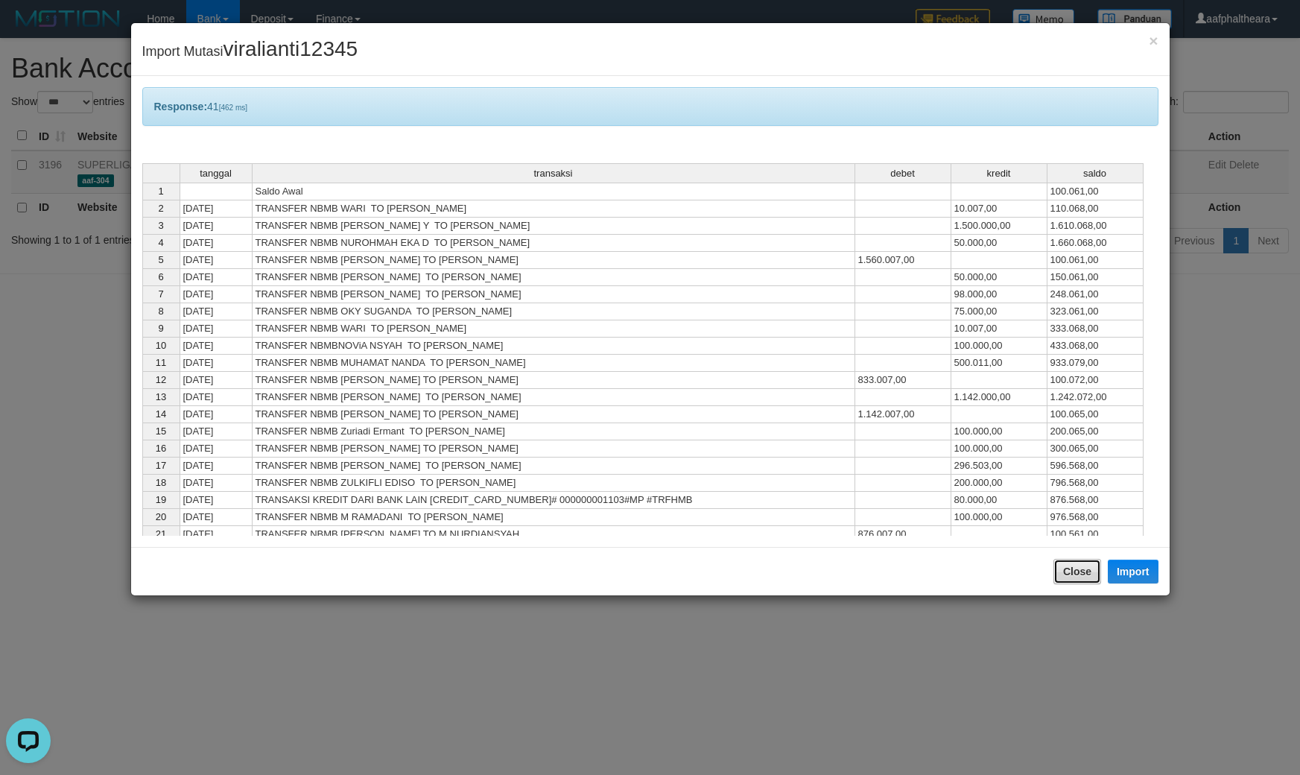
click at [1082, 571] on button "Close" at bounding box center [1077, 571] width 48 height 25
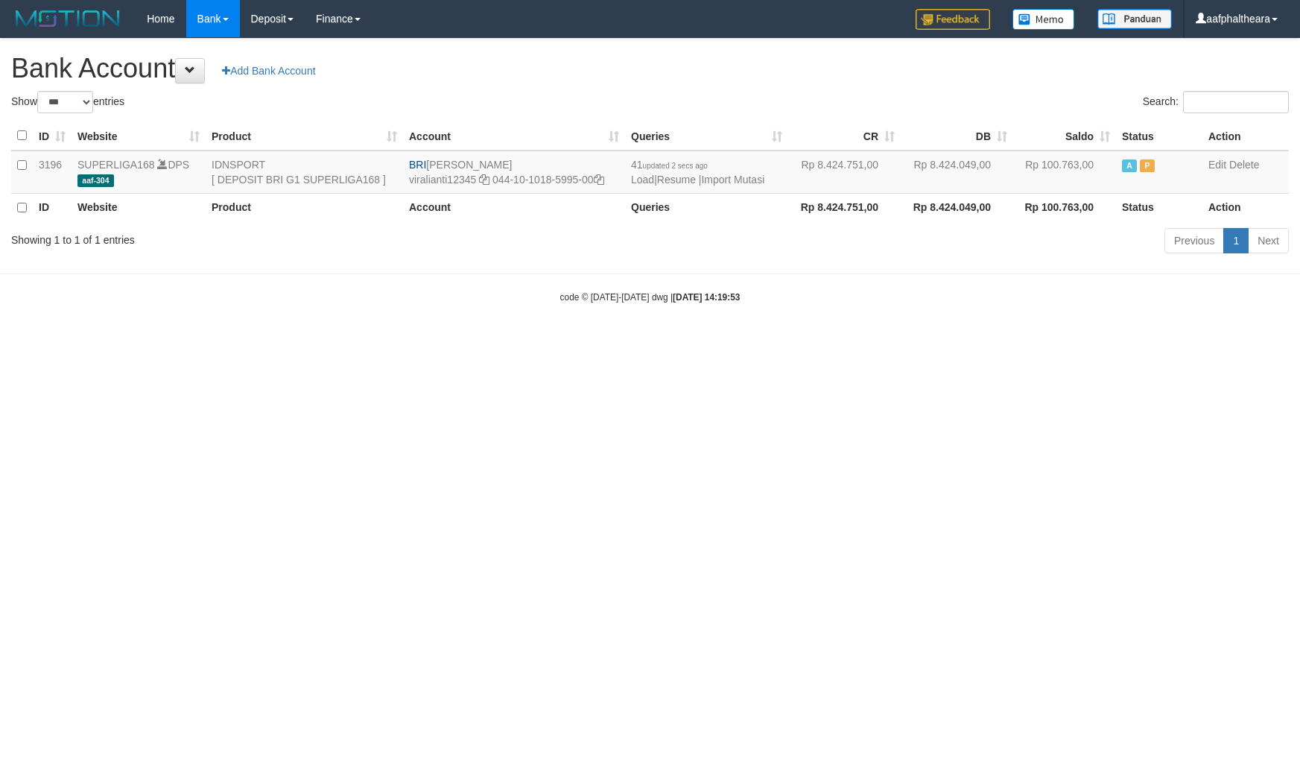
select select "***"
click at [1059, 82] on h1 "Bank Account Add Bank Account" at bounding box center [649, 69] width 1277 height 30
click at [816, 82] on h1 "Bank Account Add Bank Account" at bounding box center [649, 69] width 1277 height 30
select select "***"
click at [725, 180] on link "Import Mutasi" at bounding box center [732, 180] width 63 height 12
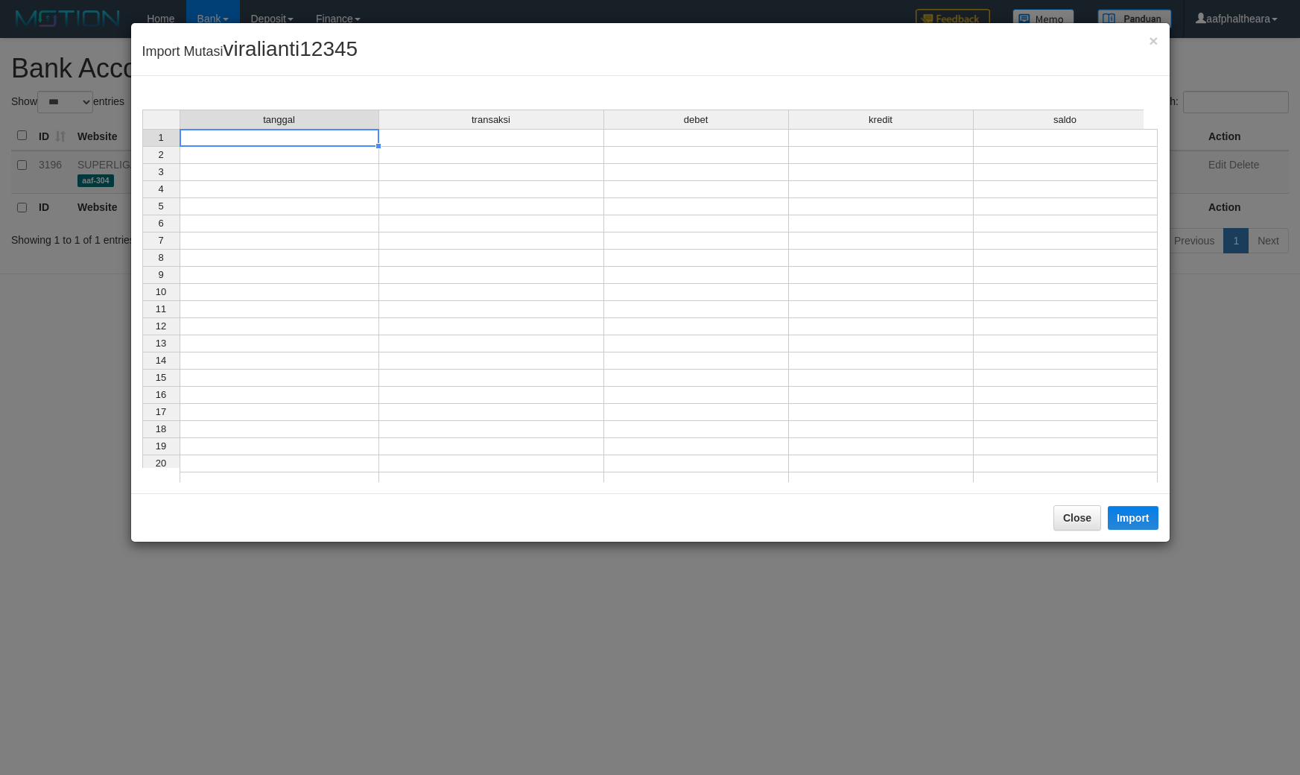
click at [332, 138] on td at bounding box center [280, 138] width 200 height 18
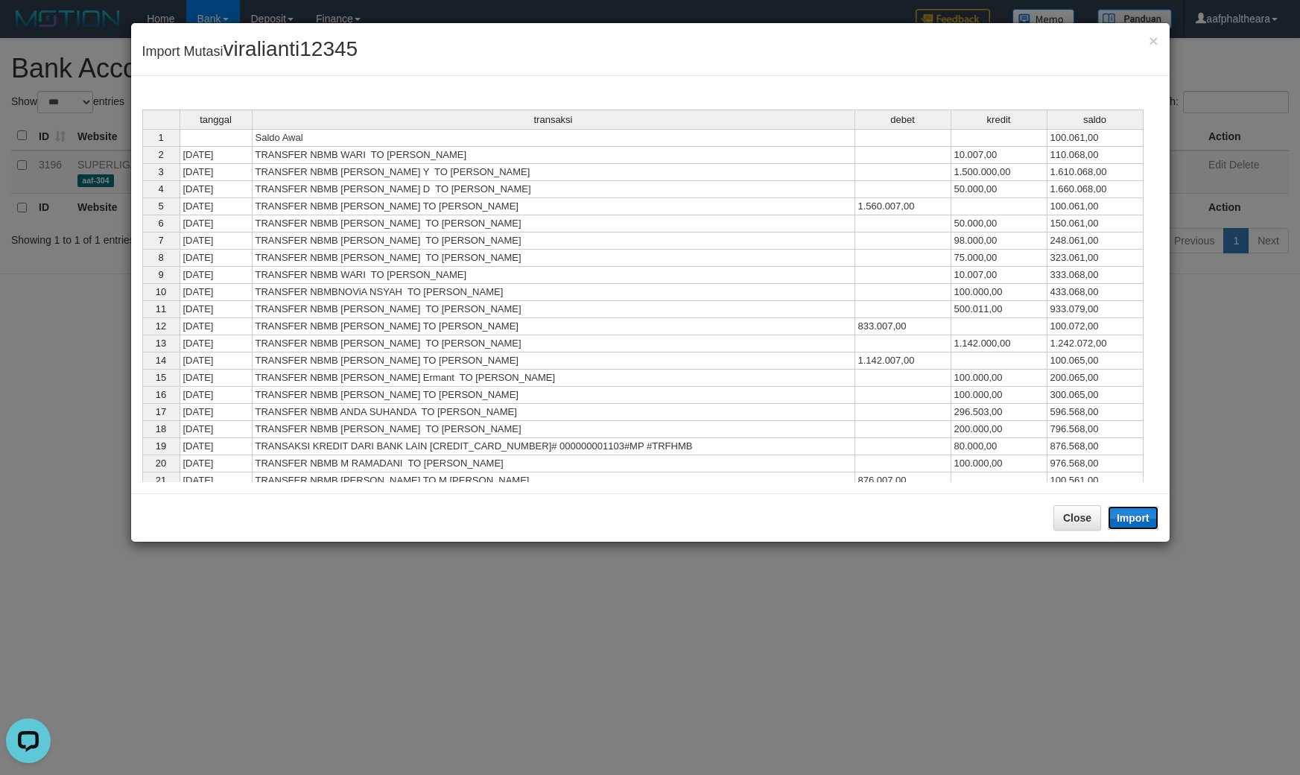
click at [1132, 516] on button "Import" at bounding box center [1133, 518] width 51 height 24
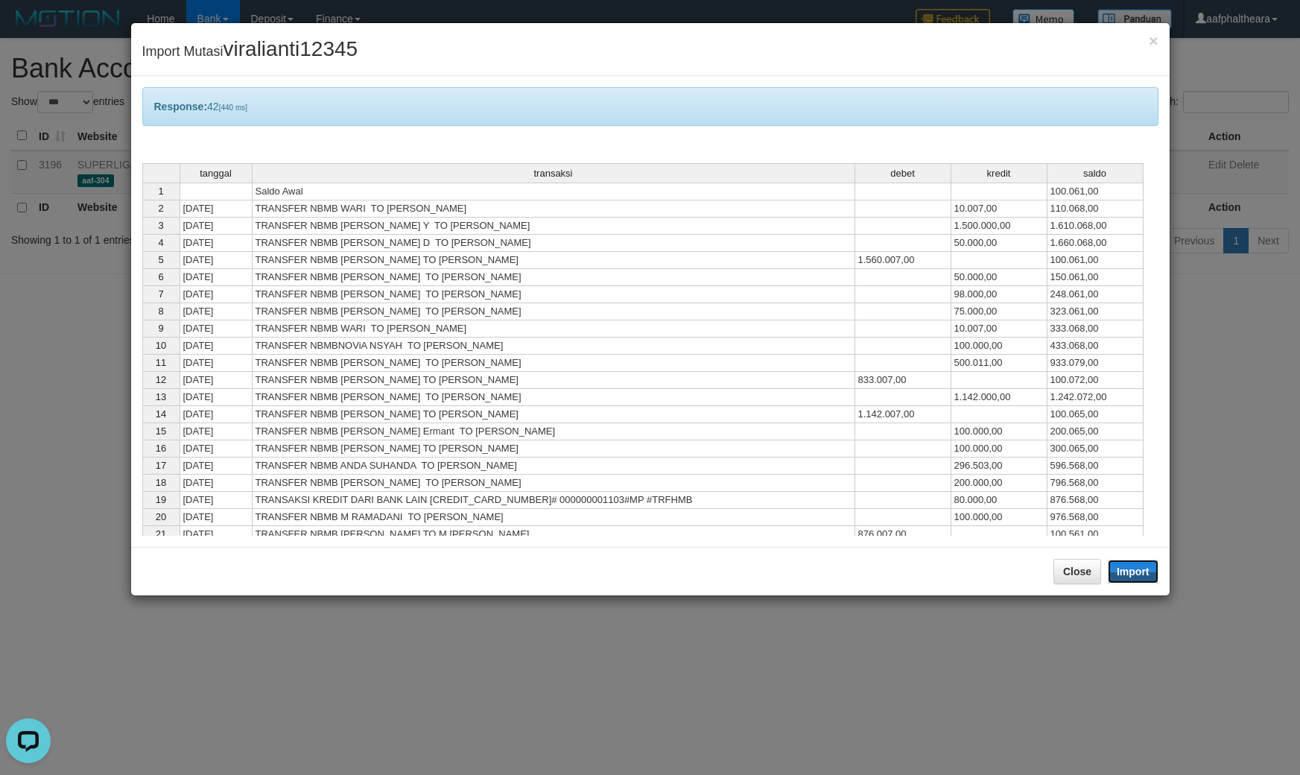
drag, startPoint x: 1123, startPoint y: 568, endPoint x: 1257, endPoint y: 467, distance: 167.6
click at [1178, 533] on div "× Import Mutasi viralianti12345 Response: 42 [440 ms] tanggal transaksi debet k…" at bounding box center [650, 387] width 1300 height 775
click at [1060, 571] on button "Close" at bounding box center [1077, 571] width 48 height 25
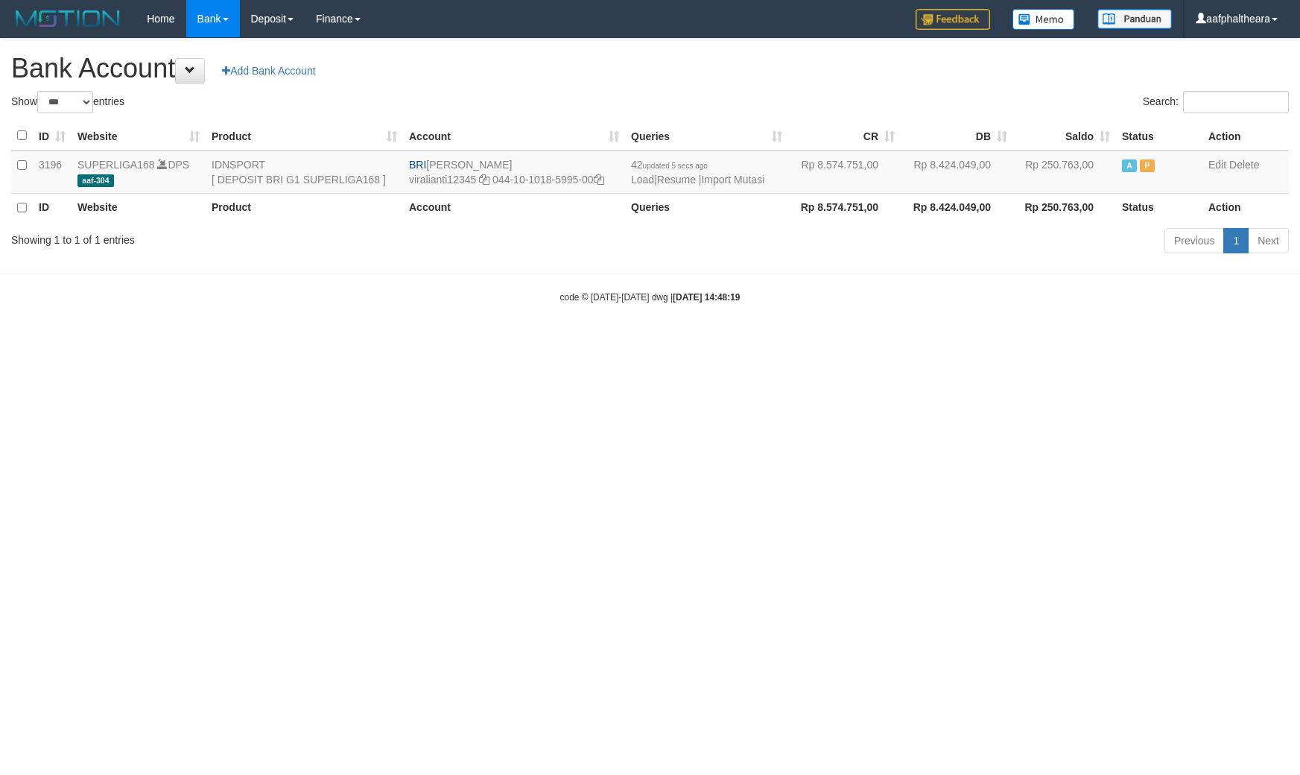
select select "***"
click at [1064, 341] on html "Toggle navigation Home Bank Account List Load By Website Group [ISPORT] SUPERLI…" at bounding box center [650, 170] width 1300 height 341
drag, startPoint x: 854, startPoint y: 76, endPoint x: 827, endPoint y: 105, distance: 40.0
click at [854, 76] on h1 "Bank Account Add Bank Account" at bounding box center [649, 69] width 1277 height 30
click at [728, 179] on link "Import Mutasi" at bounding box center [732, 180] width 63 height 12
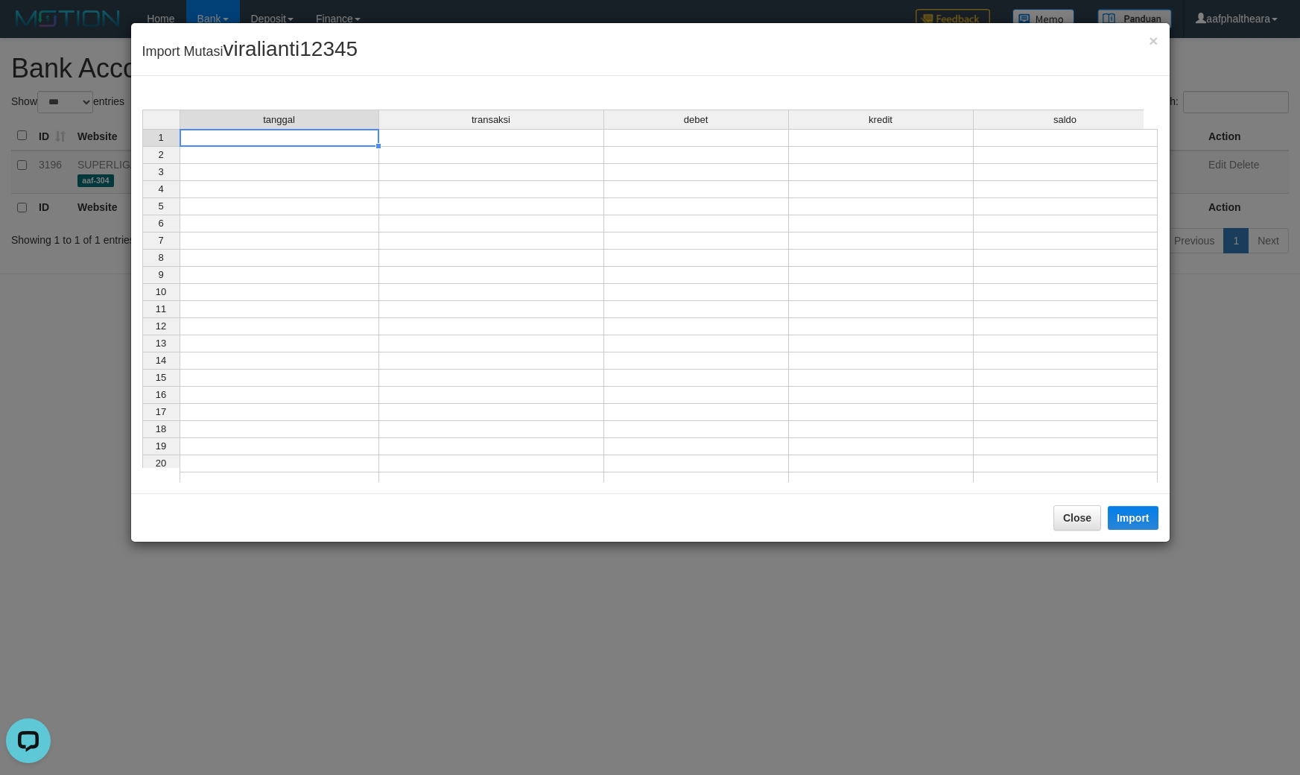
click at [247, 142] on td at bounding box center [280, 138] width 200 height 18
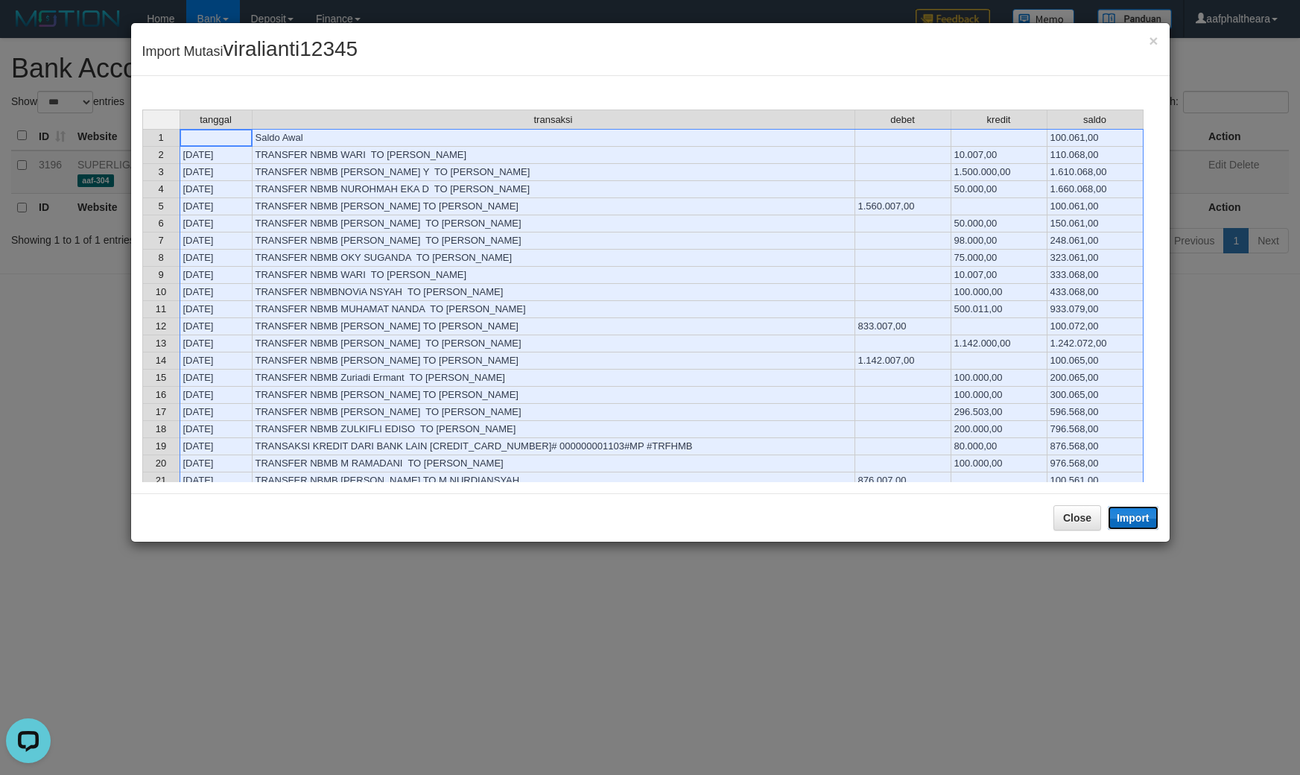
click at [1134, 522] on button "Import" at bounding box center [1133, 518] width 51 height 24
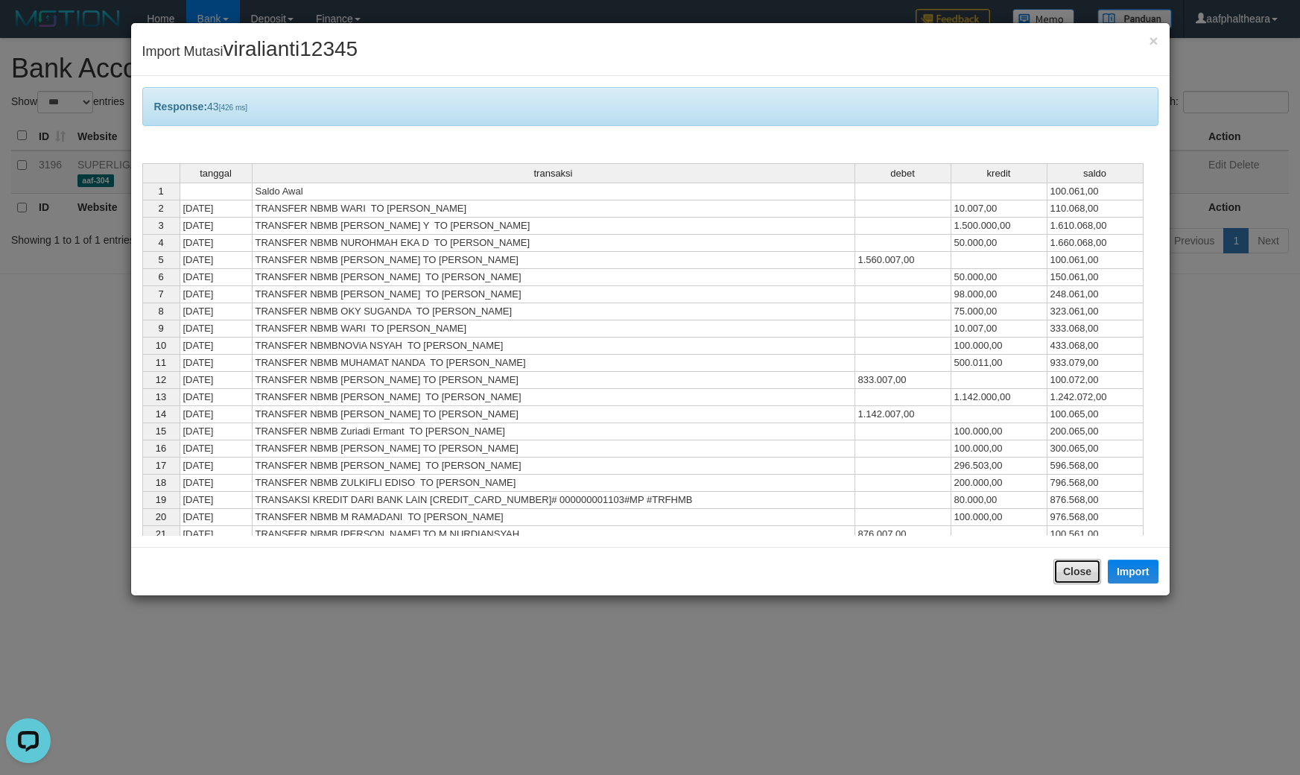
click at [1076, 574] on button "Close" at bounding box center [1077, 571] width 48 height 25
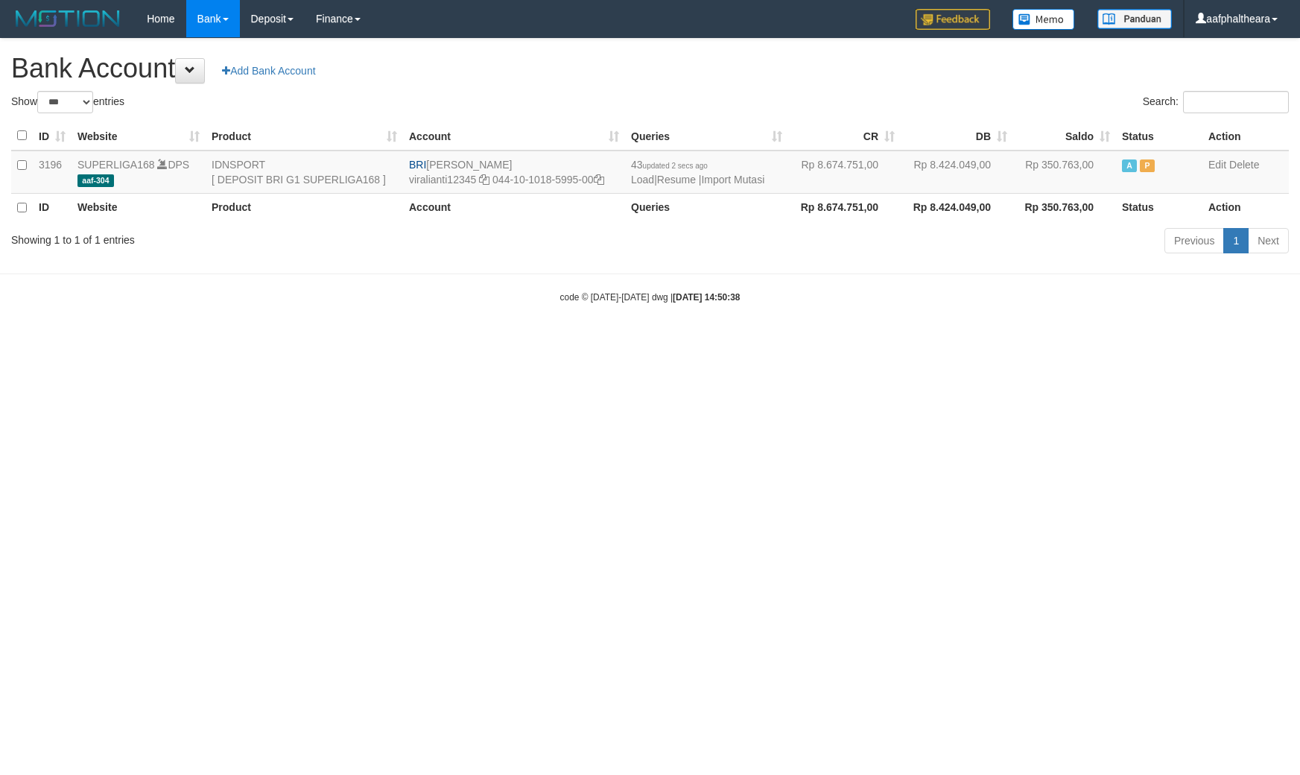
select select "***"
click at [792, 93] on div "Search:" at bounding box center [975, 104] width 628 height 26
click at [887, 72] on h1 "Bank Account Add Bank Account" at bounding box center [649, 69] width 1277 height 30
click at [734, 179] on link "Import Mutasi" at bounding box center [732, 180] width 63 height 12
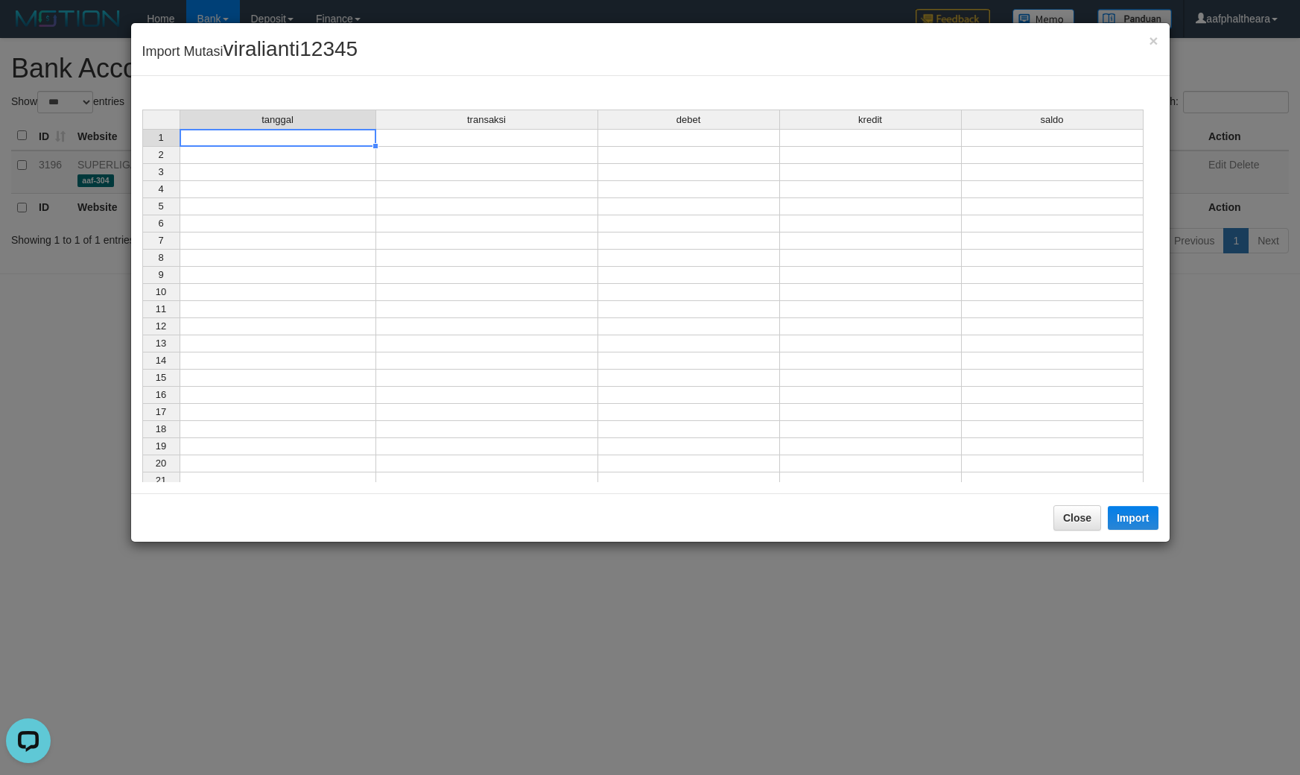
click at [339, 142] on td at bounding box center [278, 138] width 197 height 18
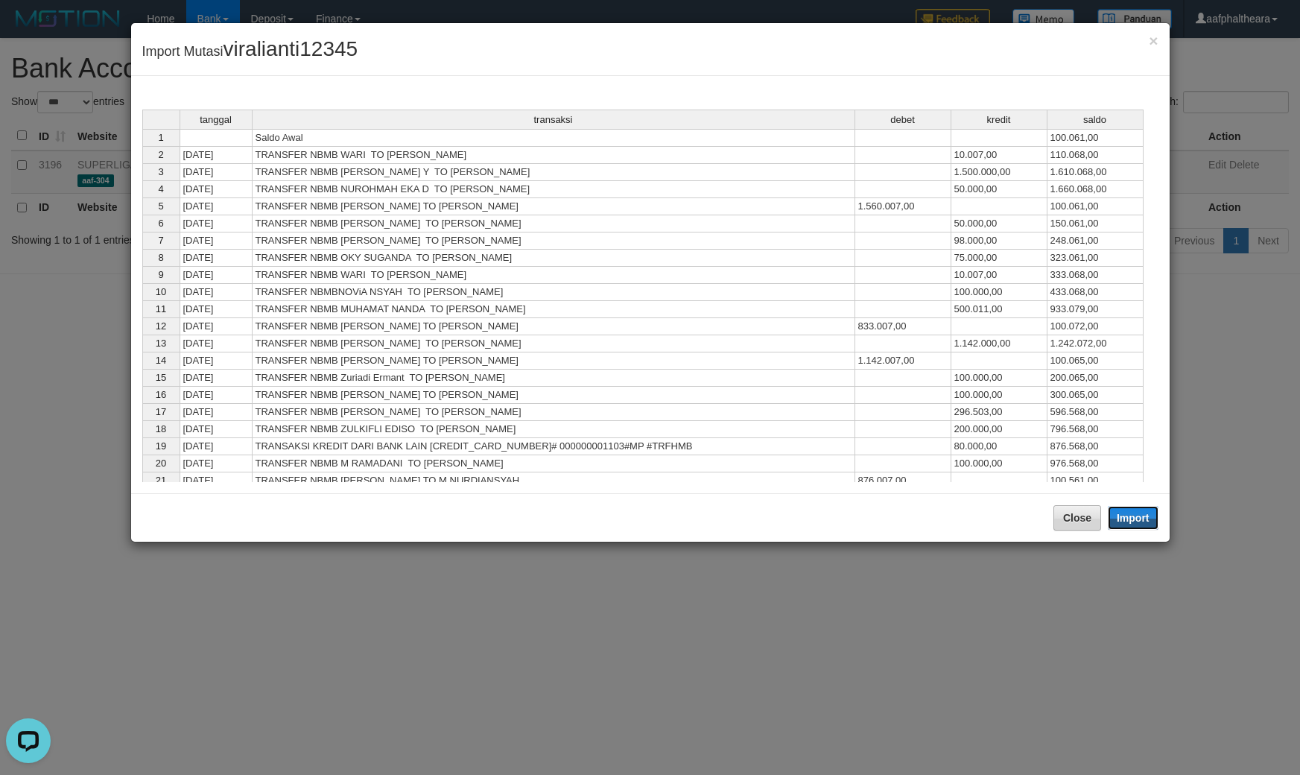
drag, startPoint x: 1130, startPoint y: 514, endPoint x: 1090, endPoint y: 570, distance: 68.8
click at [1132, 515] on button "Import" at bounding box center [1133, 518] width 51 height 24
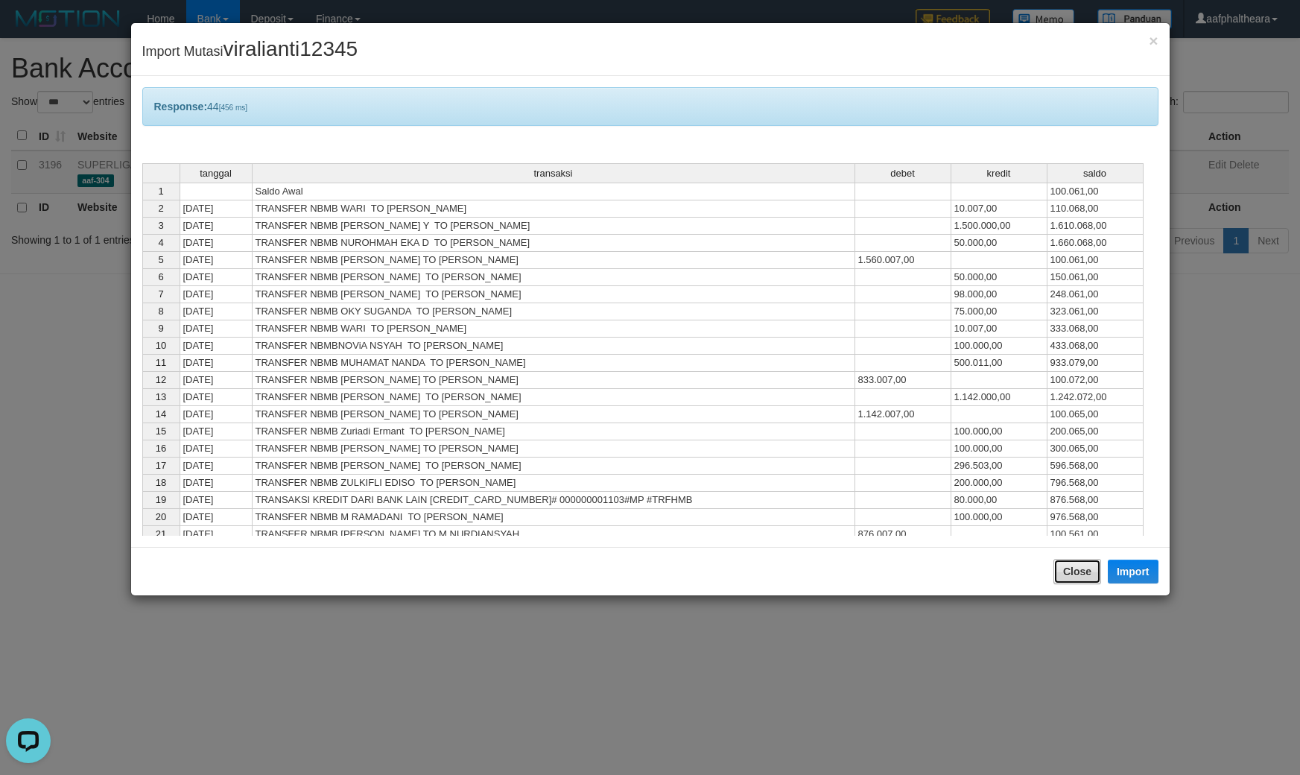
click at [1070, 570] on button "Close" at bounding box center [1077, 571] width 48 height 25
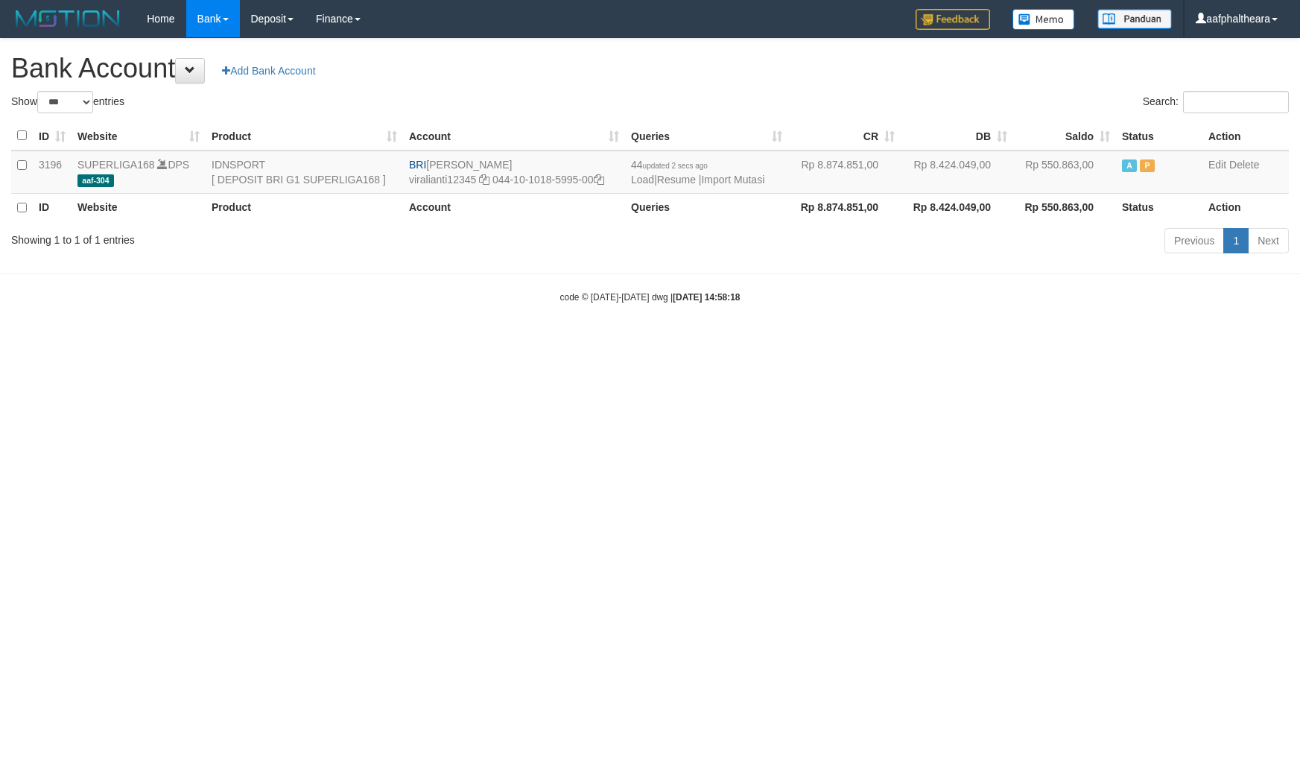
select select "***"
drag, startPoint x: 447, startPoint y: 169, endPoint x: 523, endPoint y: 164, distance: 76.2
click at [523, 164] on td "BRI VIRA APRILIANTI viralianti12345 044-10-1018-5995-00" at bounding box center [514, 171] width 222 height 43
copy td "VIRA APRILIANTI"
click at [602, 182] on icon at bounding box center [599, 179] width 10 height 10
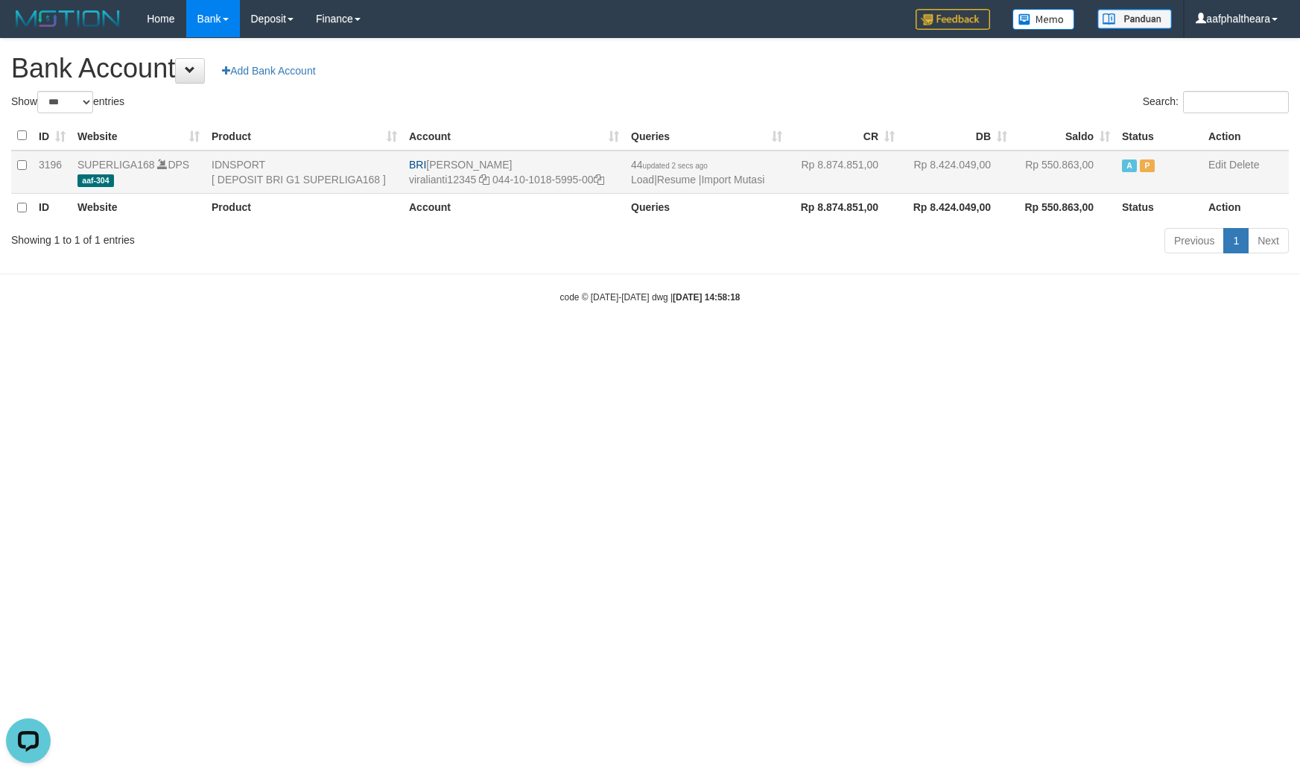
copy td "VIRA APRILIANTI"
click at [602, 182] on icon at bounding box center [599, 179] width 10 height 10
drag, startPoint x: 866, startPoint y: 71, endPoint x: 773, endPoint y: 121, distance: 105.3
click at [866, 71] on h1 "Bank Account Add Bank Account" at bounding box center [649, 69] width 1277 height 30
click at [717, 174] on link "Import Mutasi" at bounding box center [732, 180] width 63 height 12
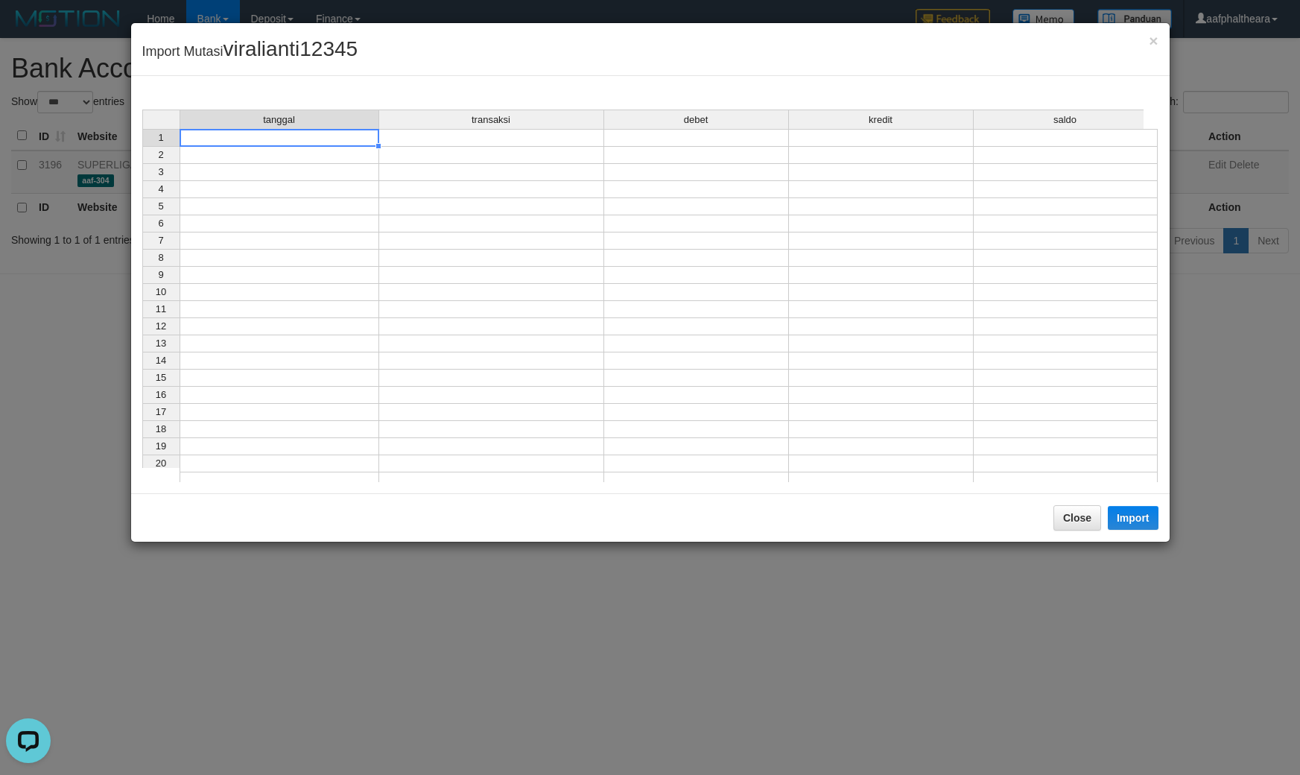
click at [255, 140] on td at bounding box center [280, 138] width 200 height 18
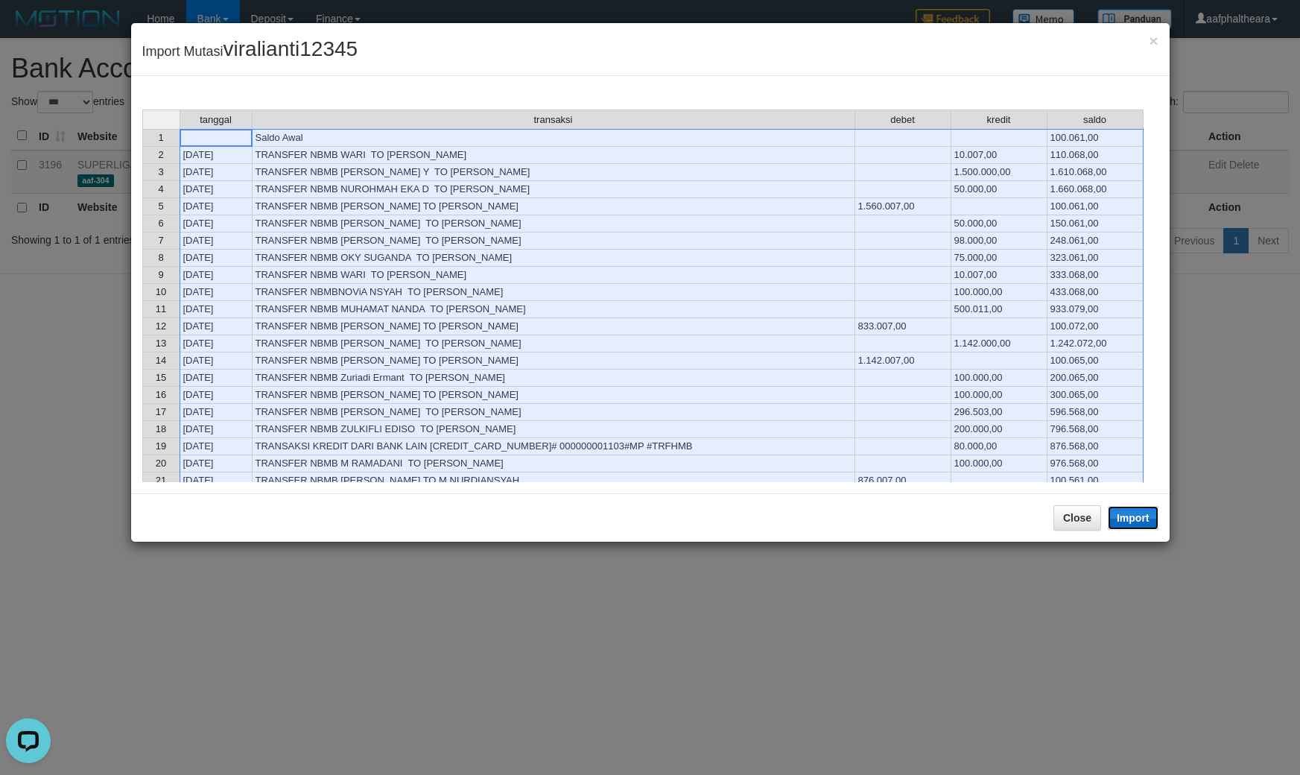
click at [1125, 518] on button "Import" at bounding box center [1133, 518] width 51 height 24
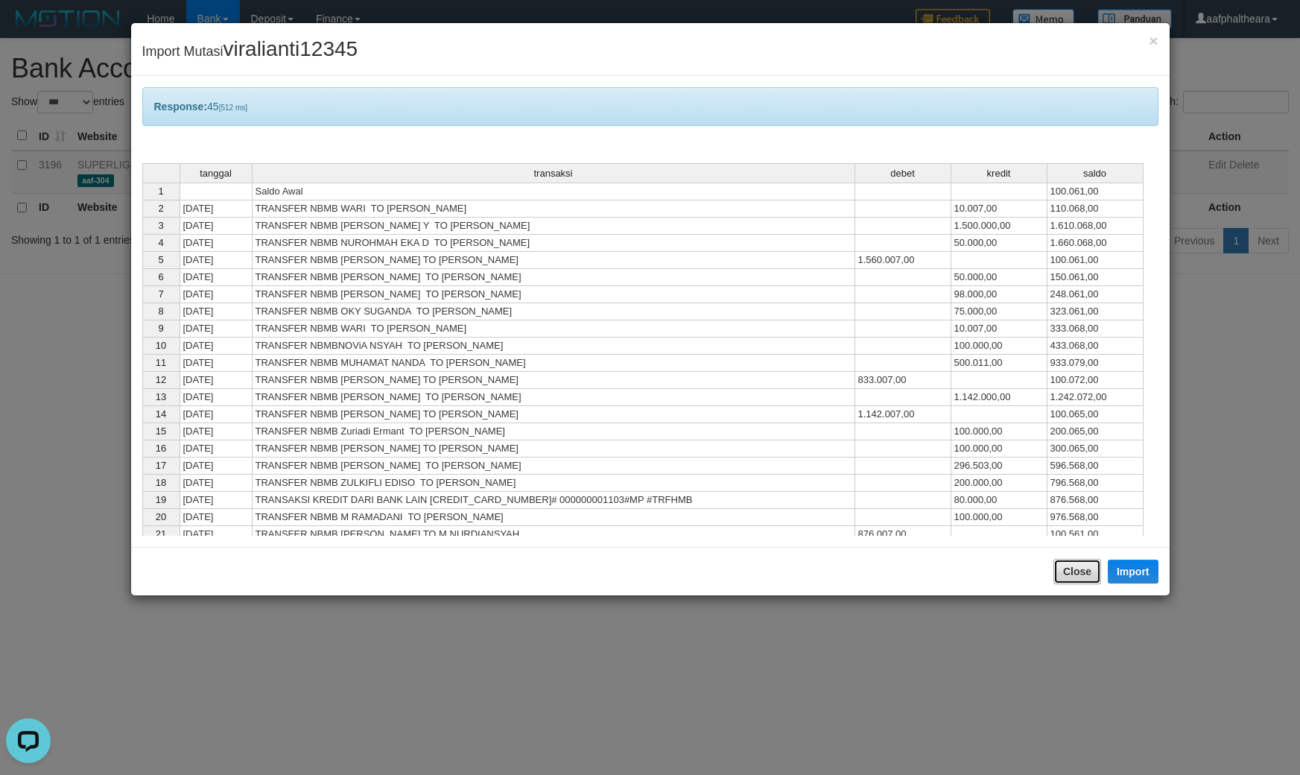
click at [1074, 576] on button "Close" at bounding box center [1077, 571] width 48 height 25
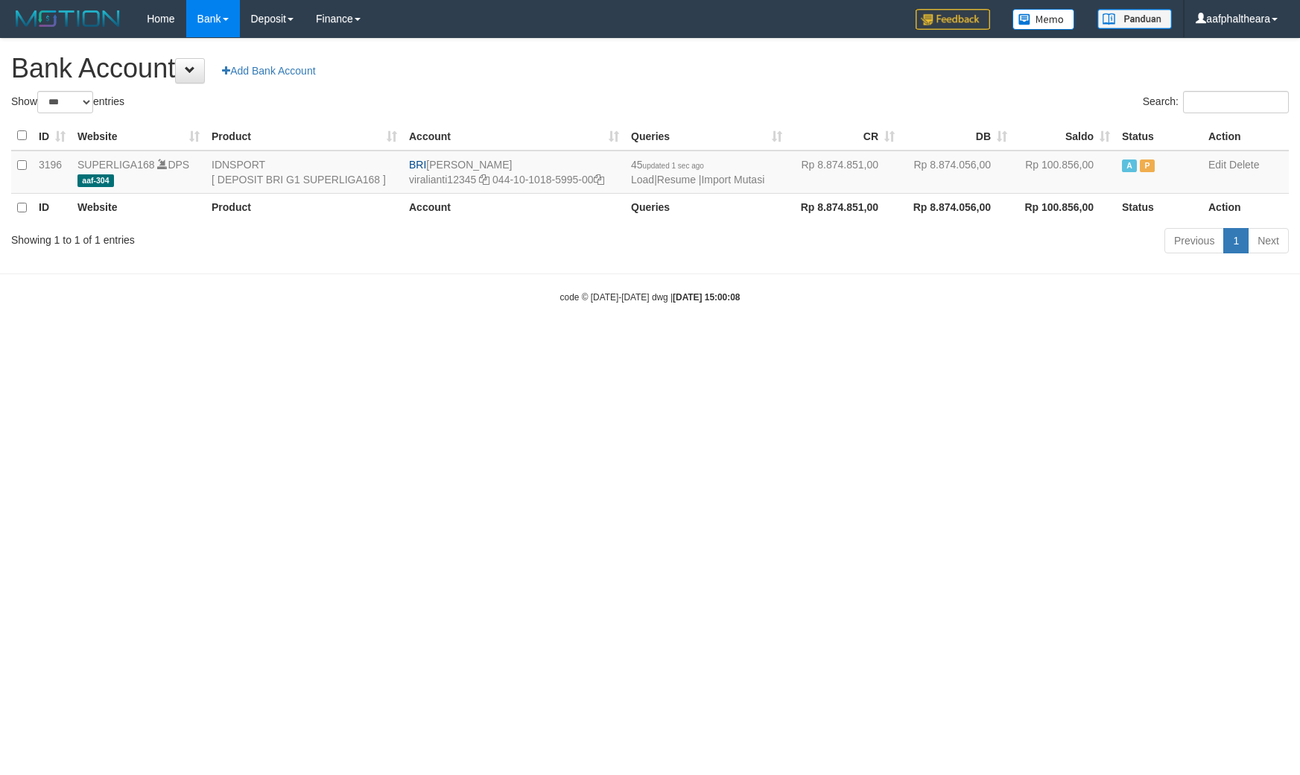
select select "***"
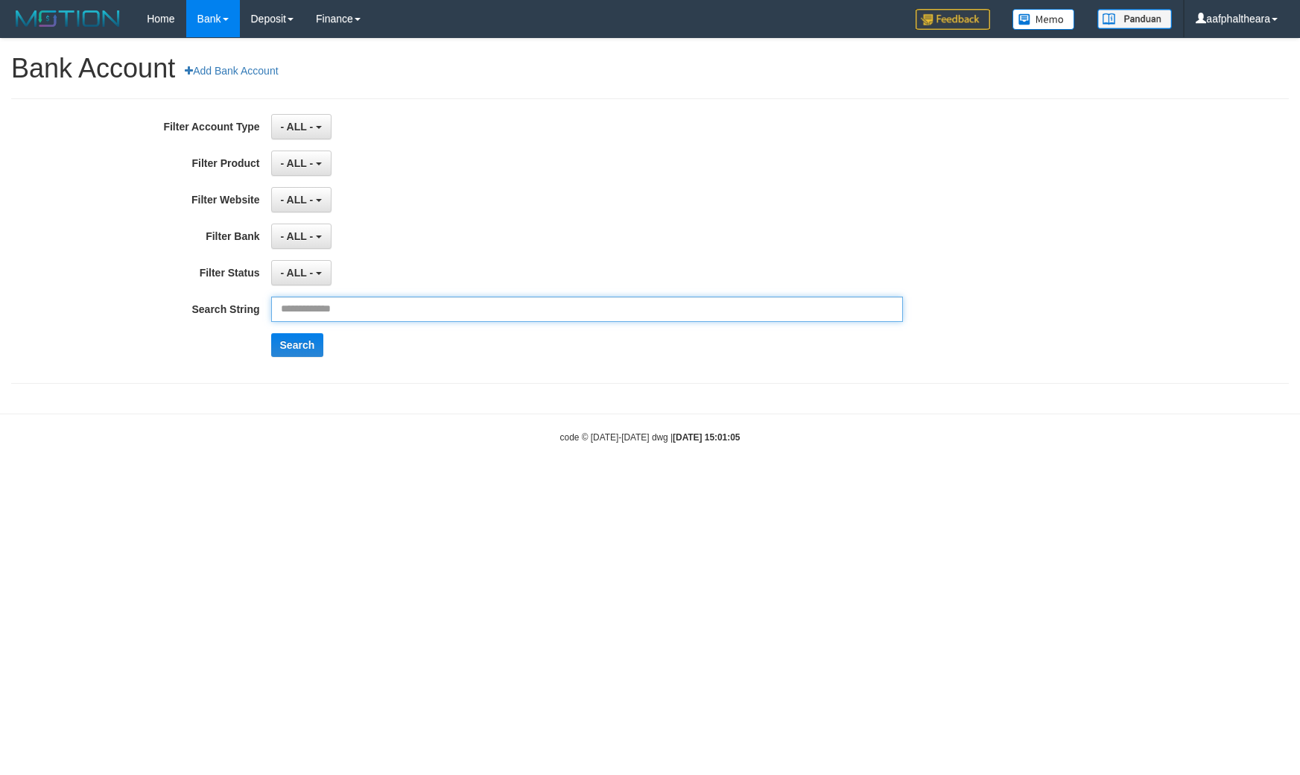
click at [378, 309] on input "text" at bounding box center [587, 308] width 632 height 25
paste input "**********"
type input "**********"
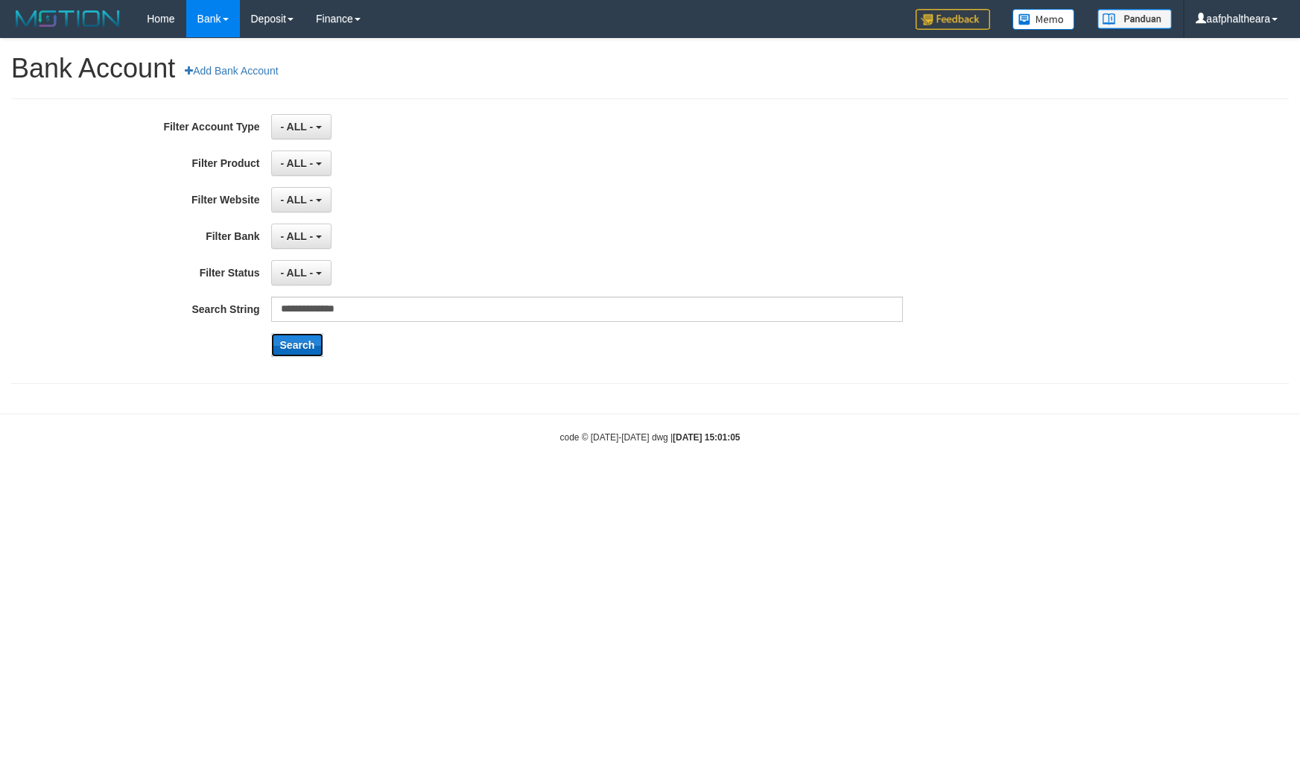
click at [304, 337] on button "Search" at bounding box center [297, 345] width 53 height 24
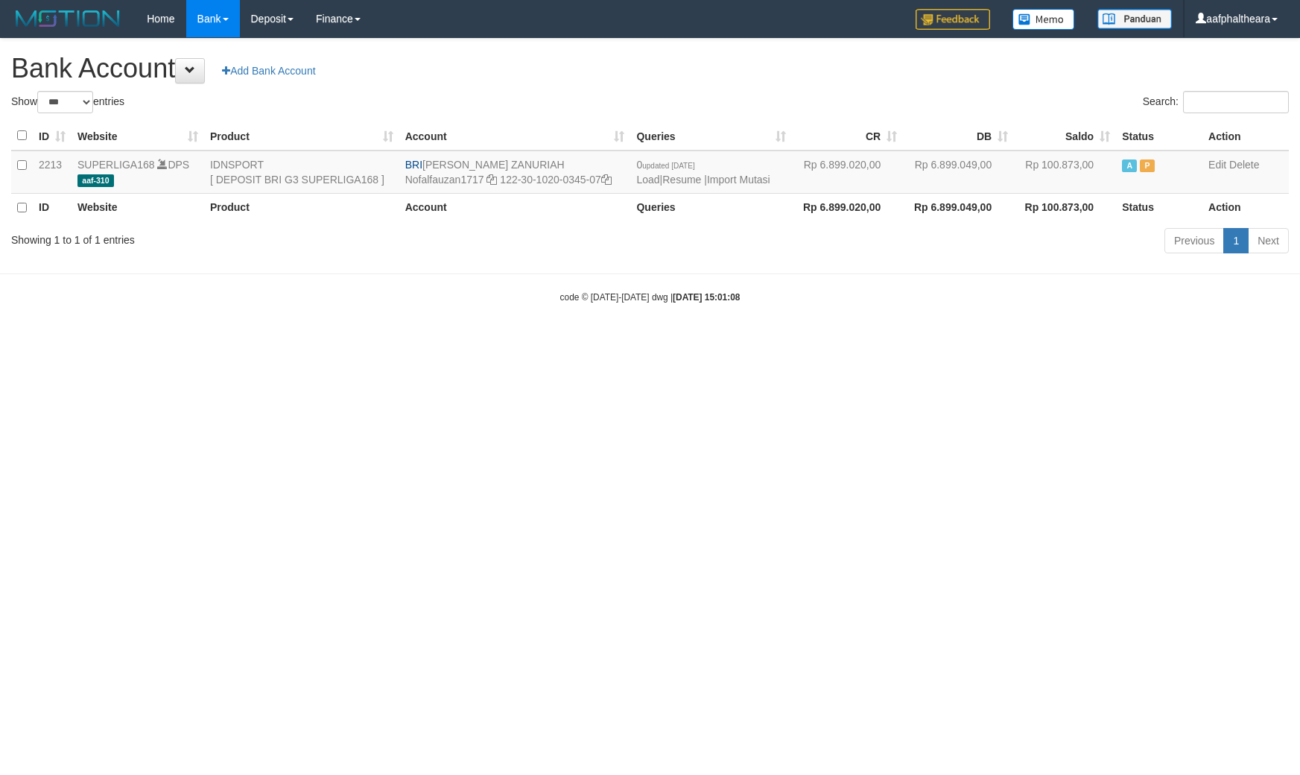
select select "***"
click at [647, 341] on html "Toggle navigation Home Bank Account List Load By Website Group [ISPORT] SUPERLI…" at bounding box center [650, 170] width 1300 height 341
select select "***"
click at [816, 79] on h1 "Bank Account Add Bank Account" at bounding box center [649, 69] width 1277 height 30
click at [839, 341] on html "Toggle navigation Home Bank Account List Load By Website Group [ISPORT] SUPERLI…" at bounding box center [650, 170] width 1300 height 341
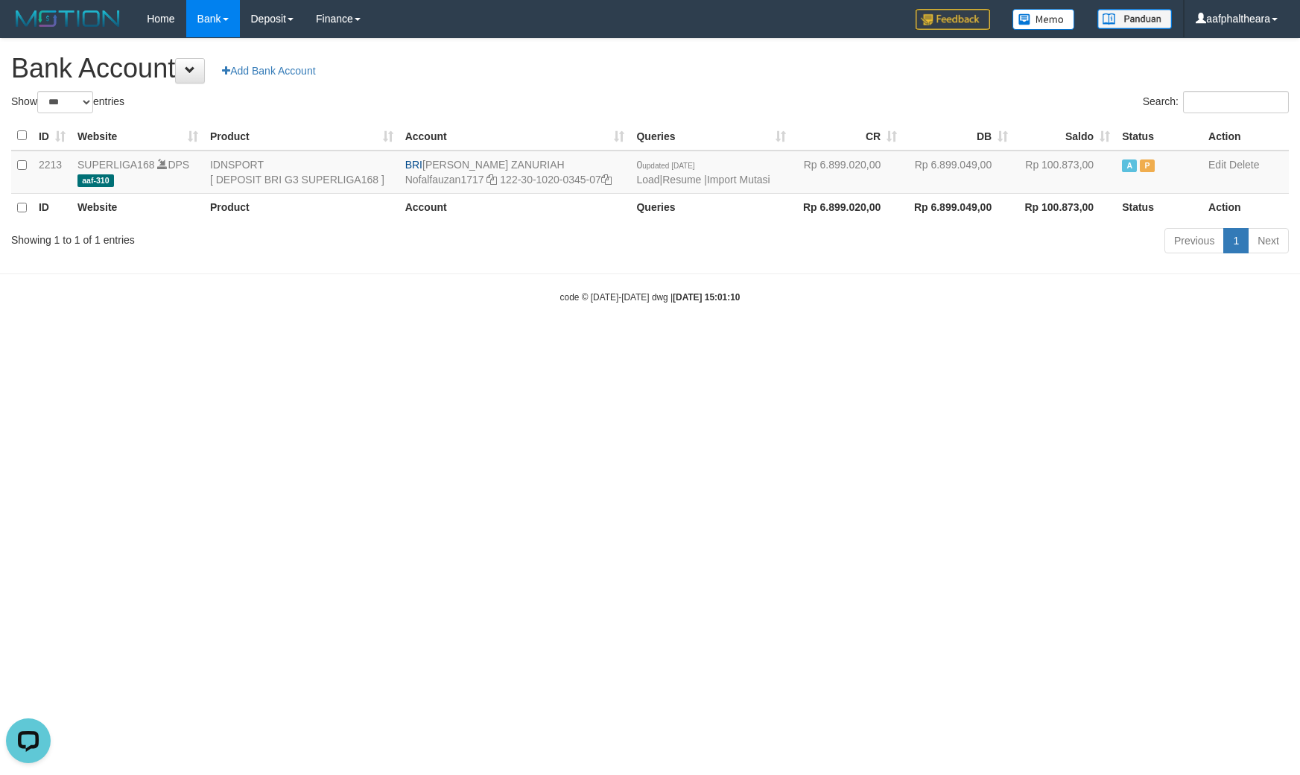
drag, startPoint x: 711, startPoint y: 53, endPoint x: 682, endPoint y: 77, distance: 38.2
click at [695, 65] on div "**********" at bounding box center [650, 148] width 1300 height 219
drag, startPoint x: 423, startPoint y: 161, endPoint x: 541, endPoint y: 174, distance: 118.4
click at [541, 174] on td "BRI [PERSON_NAME] ZANURIAH Nofalfauzan1717 122-30-1020-0345-07" at bounding box center [515, 171] width 232 height 43
drag, startPoint x: 545, startPoint y: 99, endPoint x: 478, endPoint y: 139, distance: 77.2
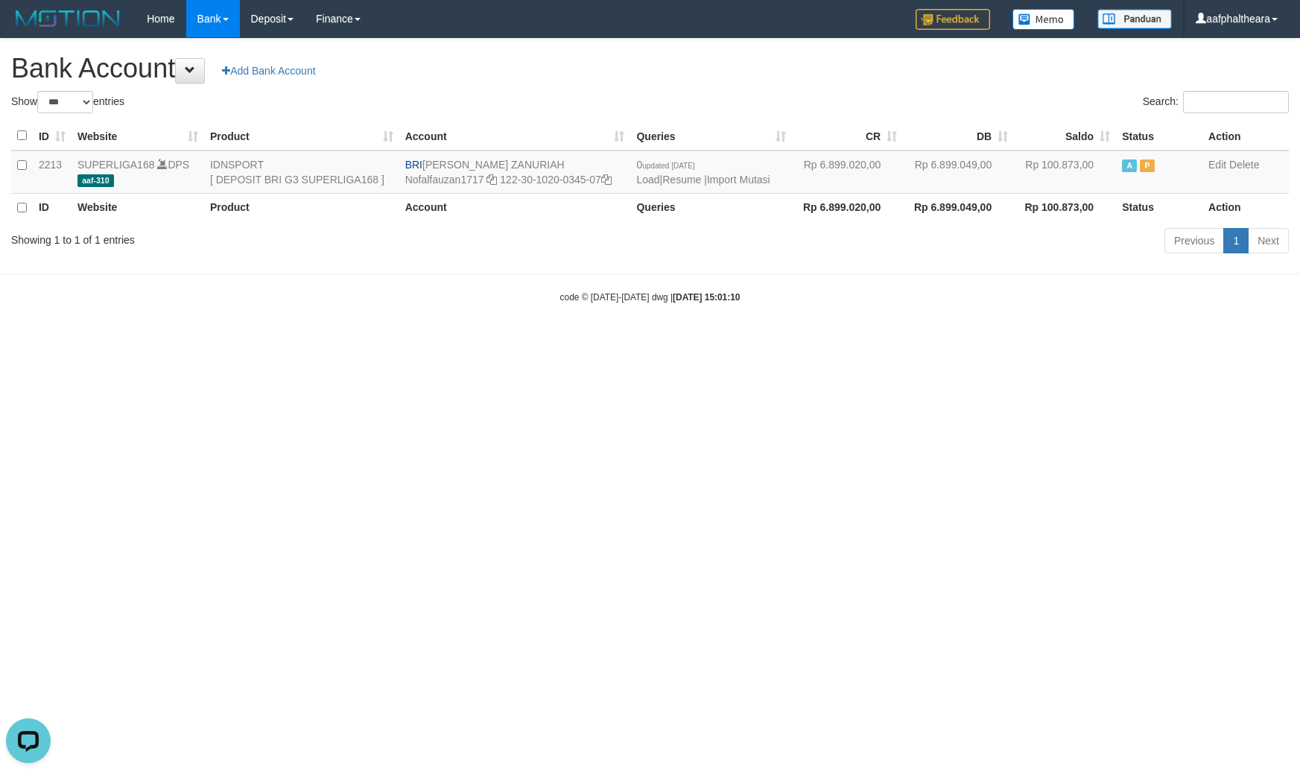
click at [545, 99] on div "Show ** ** ** *** *** entries" at bounding box center [325, 104] width 628 height 26
click at [452, 162] on td "BRI [PERSON_NAME] ZANURIAH Nofalfauzan1717 122-30-1020-0345-07" at bounding box center [515, 171] width 232 height 43
click at [441, 162] on td "BRI [PERSON_NAME] ZANURIAH Nofalfauzan1717 122-30-1020-0345-07" at bounding box center [515, 171] width 232 height 43
drag, startPoint x: 426, startPoint y: 162, endPoint x: 546, endPoint y: 161, distance: 119.9
click at [546, 161] on td "BRI [PERSON_NAME] ZANURIAH Nofalfauzan1717 122-30-1020-0345-07" at bounding box center [515, 171] width 232 height 43
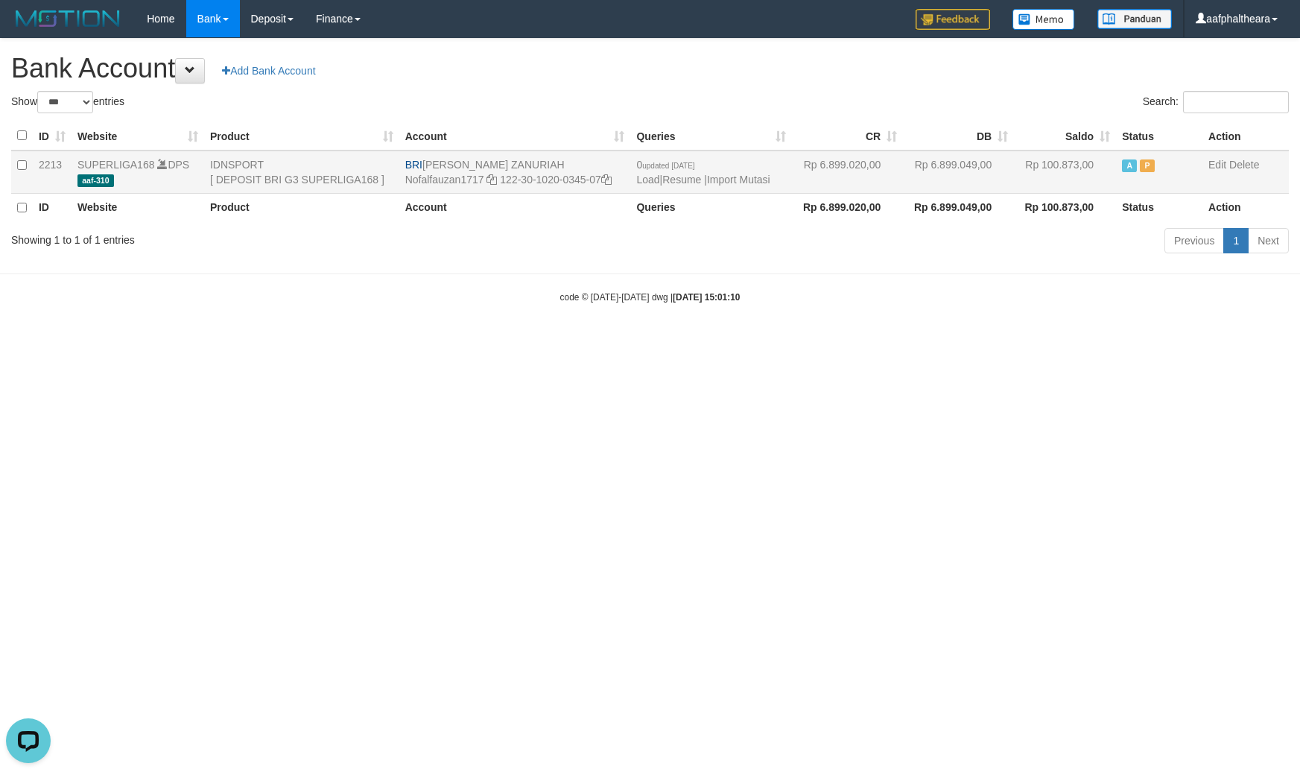
copy td "[PERSON_NAME] ZANURIAH"
drag, startPoint x: 843, startPoint y: 448, endPoint x: 661, endPoint y: 268, distance: 255.5
click at [792, 341] on html "Toggle navigation Home Bank Account List Load By Website Group [ISPORT] SUPERLI…" at bounding box center [650, 170] width 1300 height 341
drag, startPoint x: 515, startPoint y: 165, endPoint x: 427, endPoint y: 162, distance: 88.7
click at [427, 162] on td "BRI NOFAL ZANURIAH Nofalfauzan1717 122-30-1020-0345-07" at bounding box center [515, 171] width 232 height 43
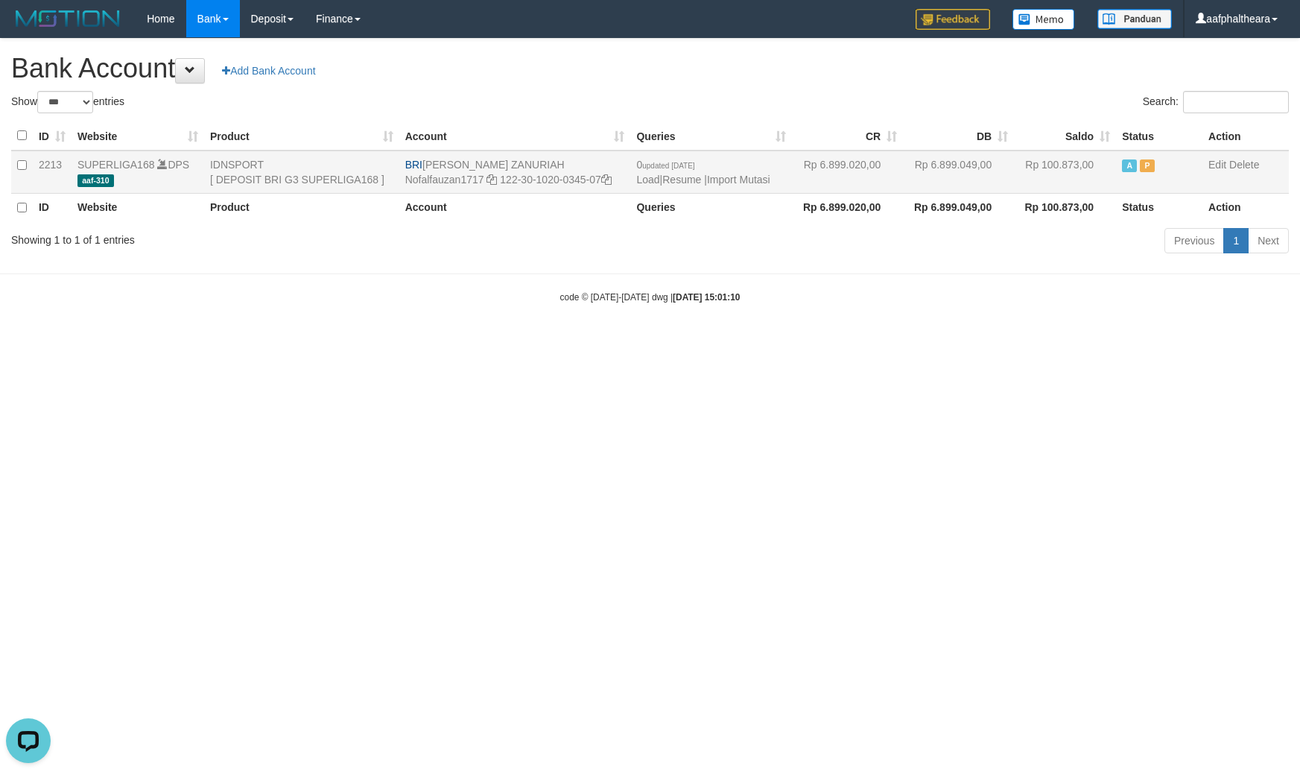
copy td "[PERSON_NAME] ZANURIAH"
click at [589, 341] on html "Toggle navigation Home Bank Account List Load By Website Group [ISPORT] SUPERLI…" at bounding box center [650, 170] width 1300 height 341
click at [891, 341] on html "Toggle navigation Home Bank Account List Load By Website Group [ISPORT] SUPERLI…" at bounding box center [650, 170] width 1300 height 341
drag, startPoint x: 515, startPoint y: 155, endPoint x: 425, endPoint y: 150, distance: 90.2
click at [425, 150] on td "BRI NOFAL ZANURIAH Nofalfauzan1717 122-30-1020-0345-07" at bounding box center [515, 171] width 232 height 43
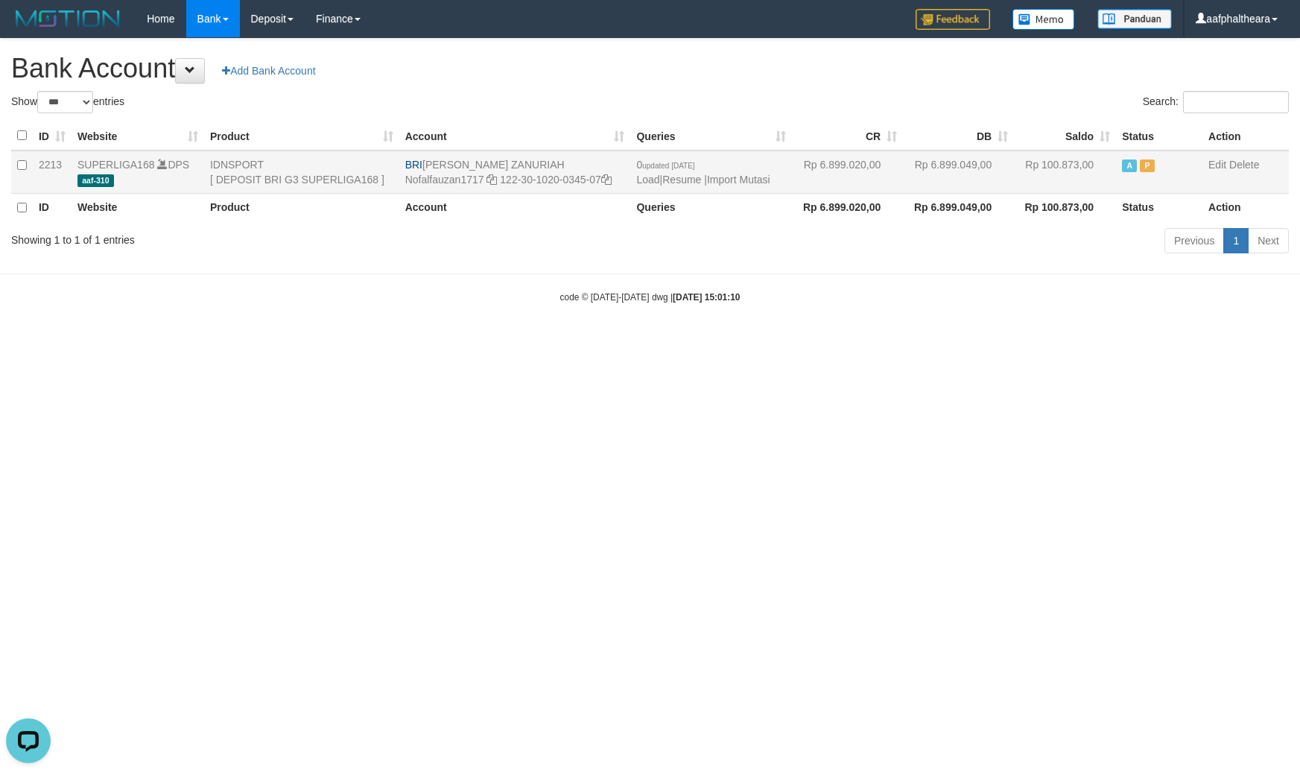
copy td "[PERSON_NAME] ZANURIAH"
click at [568, 341] on html "Toggle navigation Home Bank Account List Load By Website Group [ISPORT] SUPERLI…" at bounding box center [650, 170] width 1300 height 341
click at [714, 341] on html "Toggle navigation Home Bank Account List Load By Website Group [ISPORT] SUPERLI…" at bounding box center [650, 170] width 1300 height 341
drag, startPoint x: 439, startPoint y: 165, endPoint x: 449, endPoint y: 164, distance: 9.8
click at [449, 164] on td "BRI NOFAL ZANURIAH Nofalfauzan1717 122-30-1020-0345-07" at bounding box center [515, 171] width 232 height 43
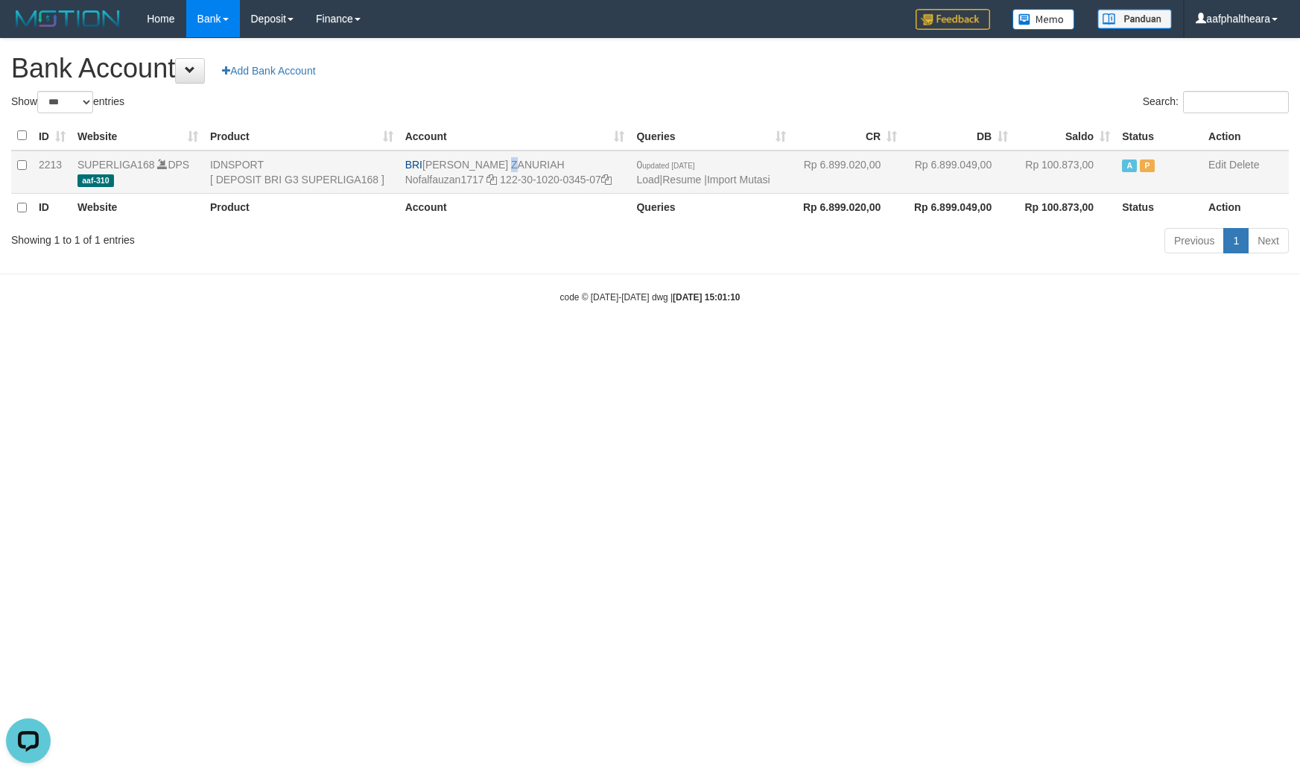
drag, startPoint x: 434, startPoint y: 166, endPoint x: 530, endPoint y: 165, distance: 95.4
click at [530, 165] on td "BRI NOFAL ZANURIAH Nofalfauzan1717 122-30-1020-0345-07" at bounding box center [515, 171] width 232 height 43
copy td "[PERSON_NAME] ZANURIAH"
drag, startPoint x: 828, startPoint y: 407, endPoint x: 825, endPoint y: 400, distance: 8.0
click at [828, 341] on html "Toggle navigation Home Bank Account List Load By Website Group [ISPORT] SUPERLI…" at bounding box center [650, 170] width 1300 height 341
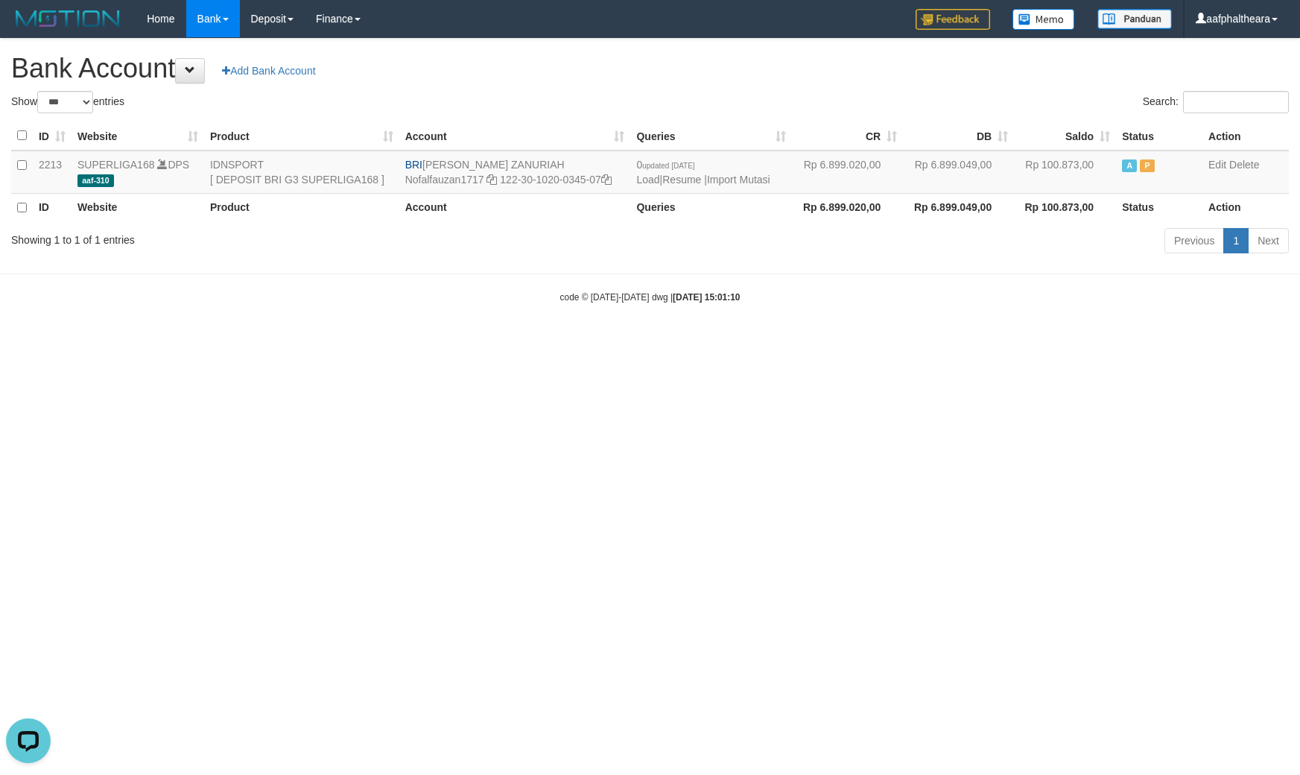
click at [799, 341] on html "Toggle navigation Home Bank Account List Load By Website Group [ISPORT] SUPERLI…" at bounding box center [650, 170] width 1300 height 341
click at [459, 160] on td "BRI NOFAL ZANURIAH Nofalfauzan1717 122-30-1020-0345-07" at bounding box center [515, 171] width 232 height 43
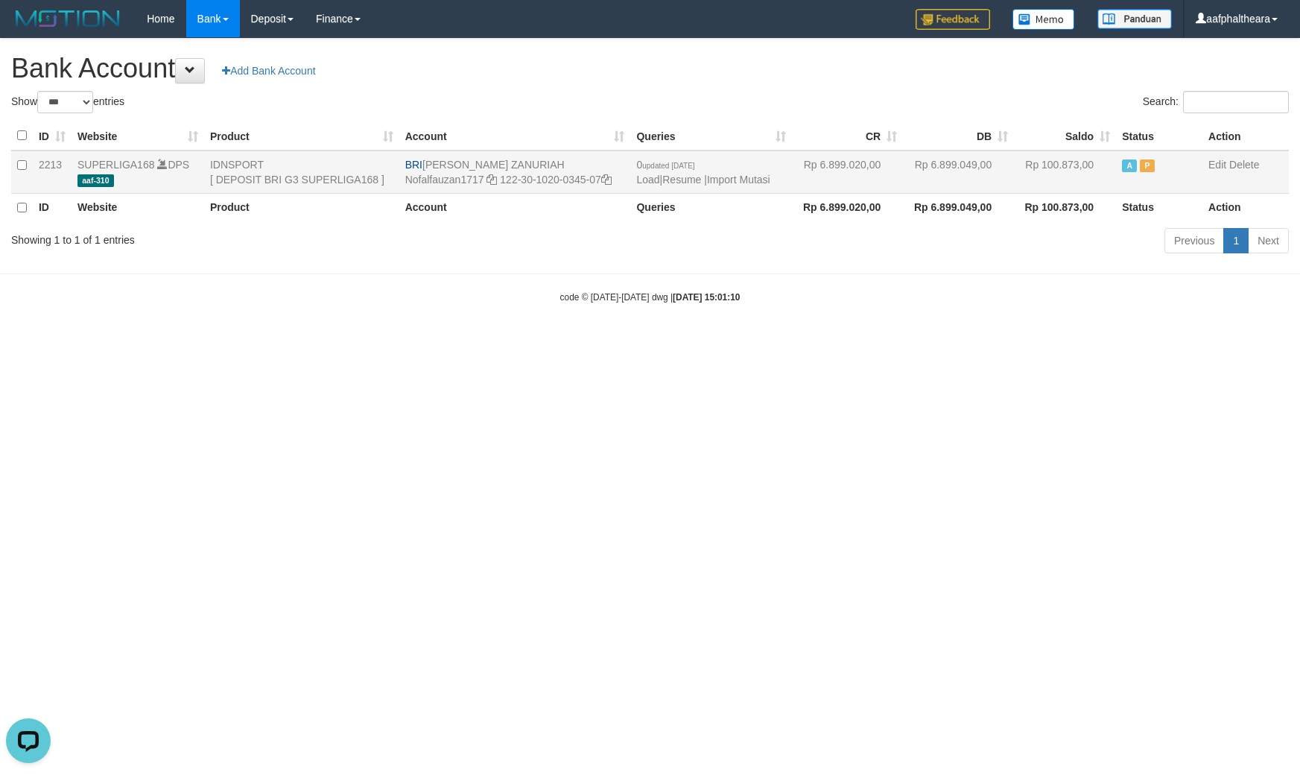
drag, startPoint x: 425, startPoint y: 162, endPoint x: 520, endPoint y: 165, distance: 94.7
click at [520, 165] on td "BRI NOFAL ZANURIAH Nofalfauzan1717 122-30-1020-0345-07" at bounding box center [515, 171] width 232 height 43
copy td "[PERSON_NAME] ZANURIAH"
click at [884, 88] on div "**********" at bounding box center [650, 148] width 1300 height 219
click at [907, 341] on html "Toggle navigation Home Bank Account List Load By Website Group [ISPORT] SUPERLI…" at bounding box center [650, 170] width 1300 height 341
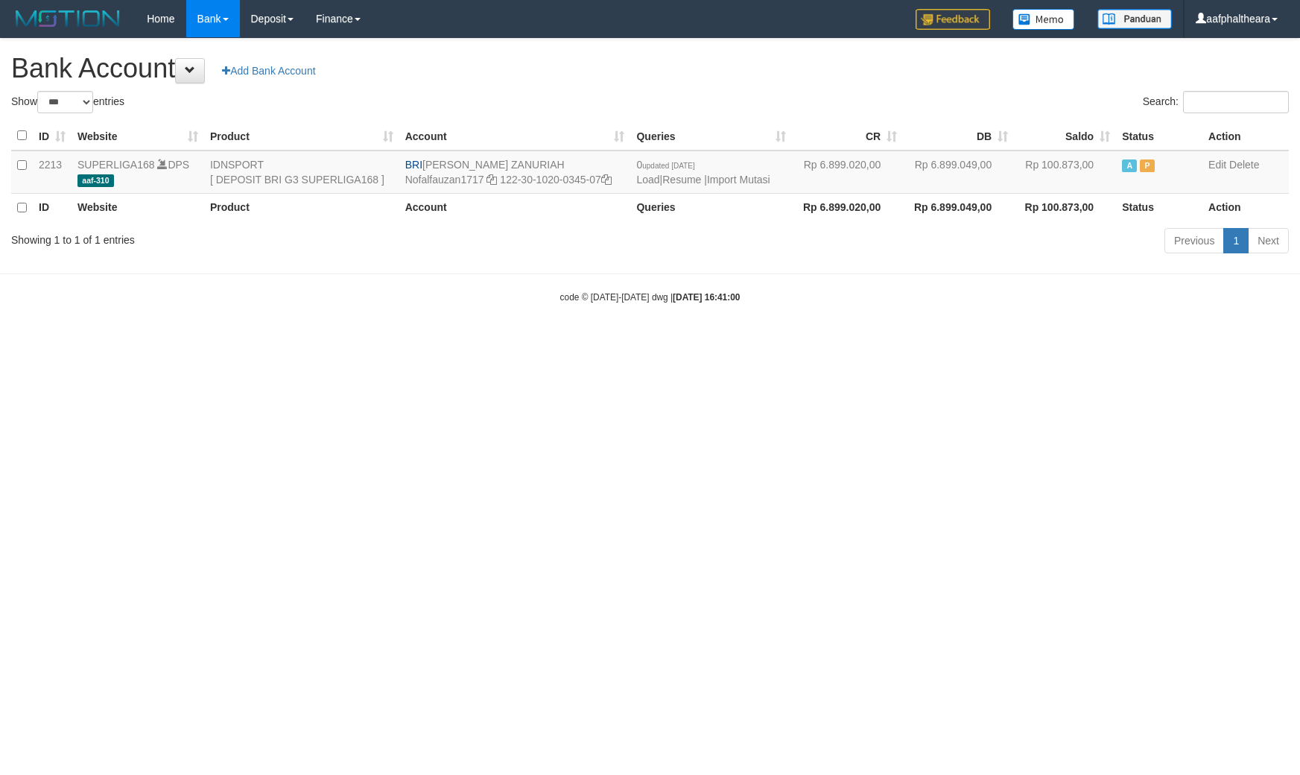
select select "***"
click at [752, 174] on link "Import Mutasi" at bounding box center [738, 180] width 63 height 12
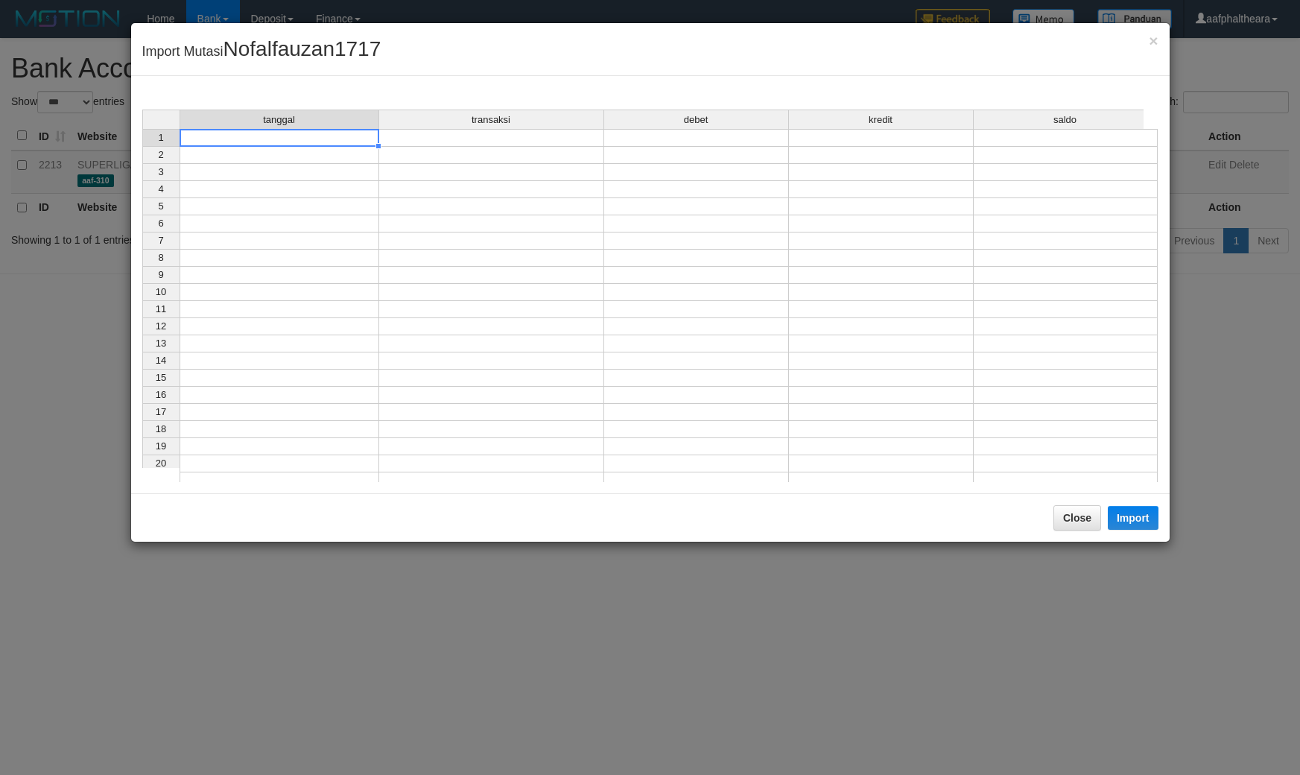
click at [314, 143] on td at bounding box center [280, 138] width 200 height 18
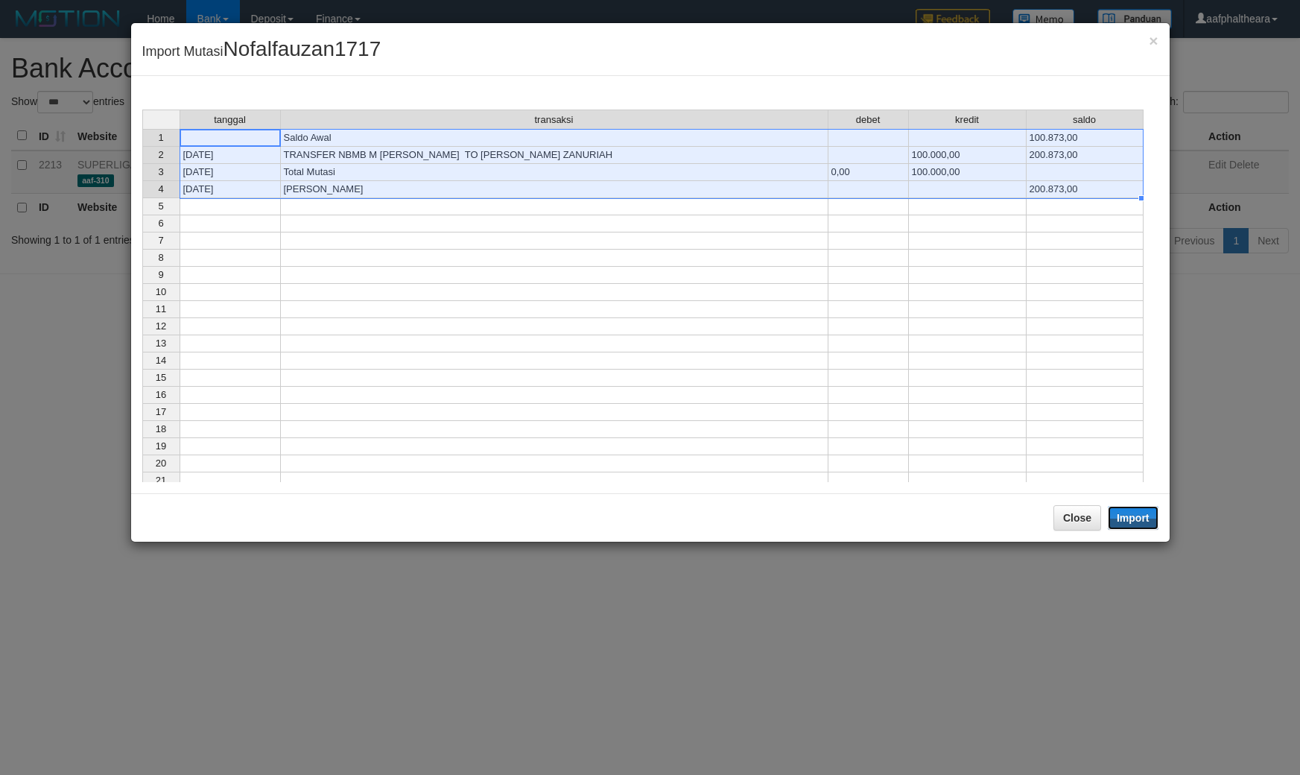
drag, startPoint x: 1120, startPoint y: 520, endPoint x: 1075, endPoint y: 552, distance: 55.0
click at [1121, 521] on button "Import" at bounding box center [1133, 518] width 51 height 24
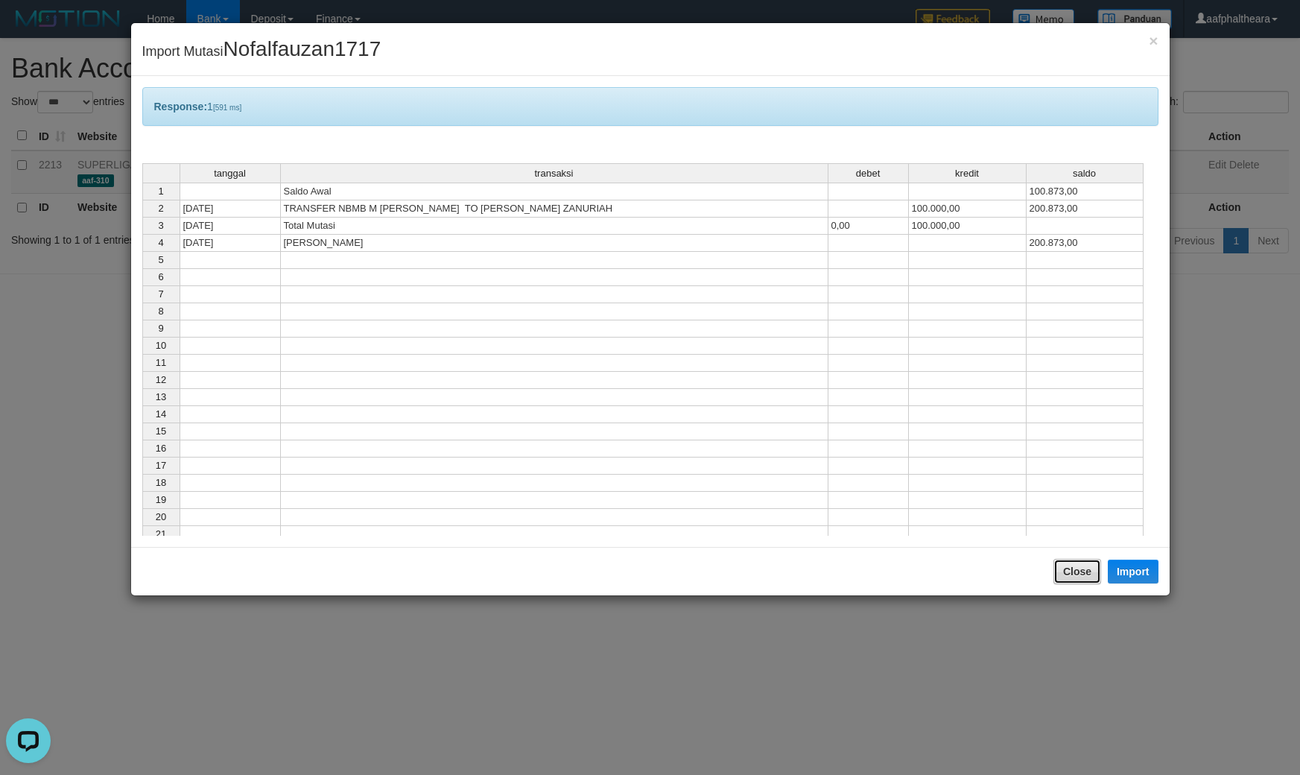
click at [1073, 568] on button "Close" at bounding box center [1077, 571] width 48 height 25
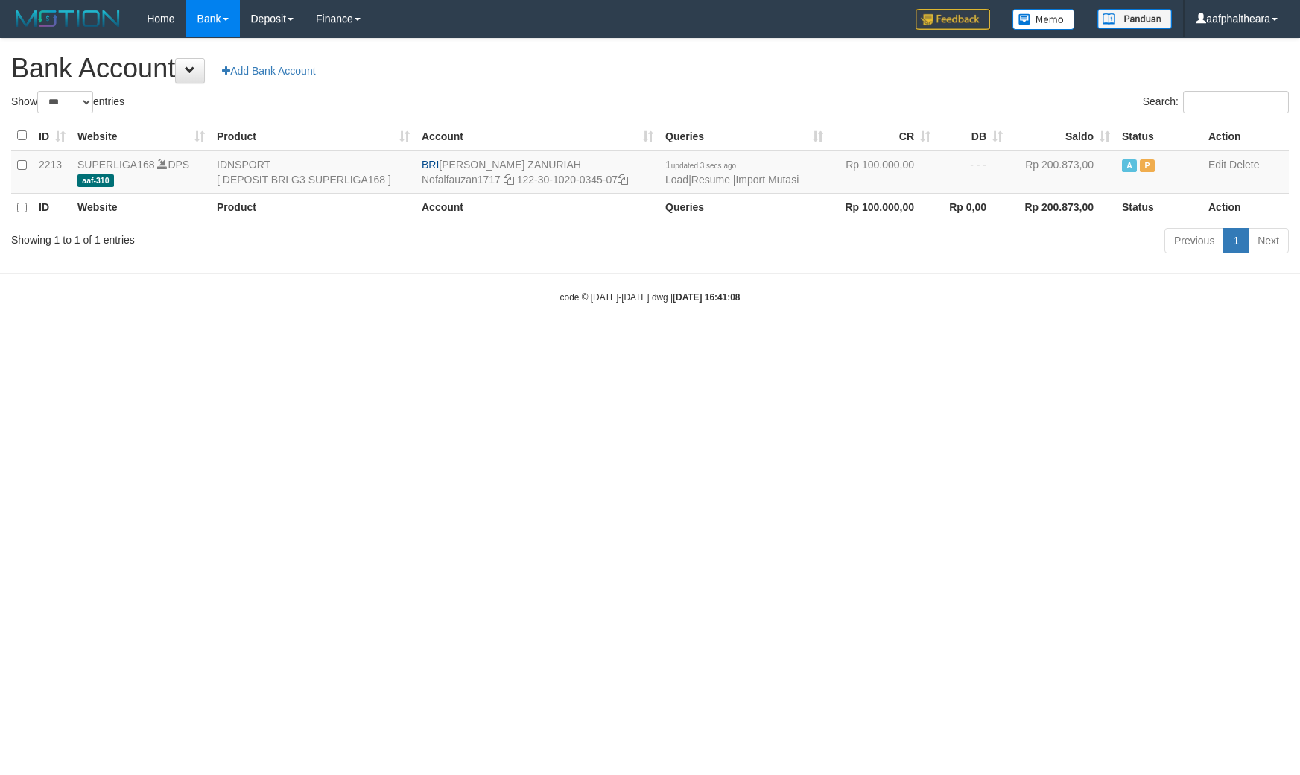
select select "***"
drag, startPoint x: 1009, startPoint y: 504, endPoint x: 1004, endPoint y: 496, distance: 9.1
click at [1004, 341] on html "Toggle navigation Home Bank Account List Load By Website Group [ISPORT] SUPERLI…" at bounding box center [650, 170] width 1300 height 341
drag, startPoint x: 1015, startPoint y: 495, endPoint x: 1015, endPoint y: 514, distance: 18.6
click at [1015, 341] on html "Toggle navigation Home Bank Account List Load By Website Group [ISPORT] SUPERLI…" at bounding box center [650, 170] width 1300 height 341
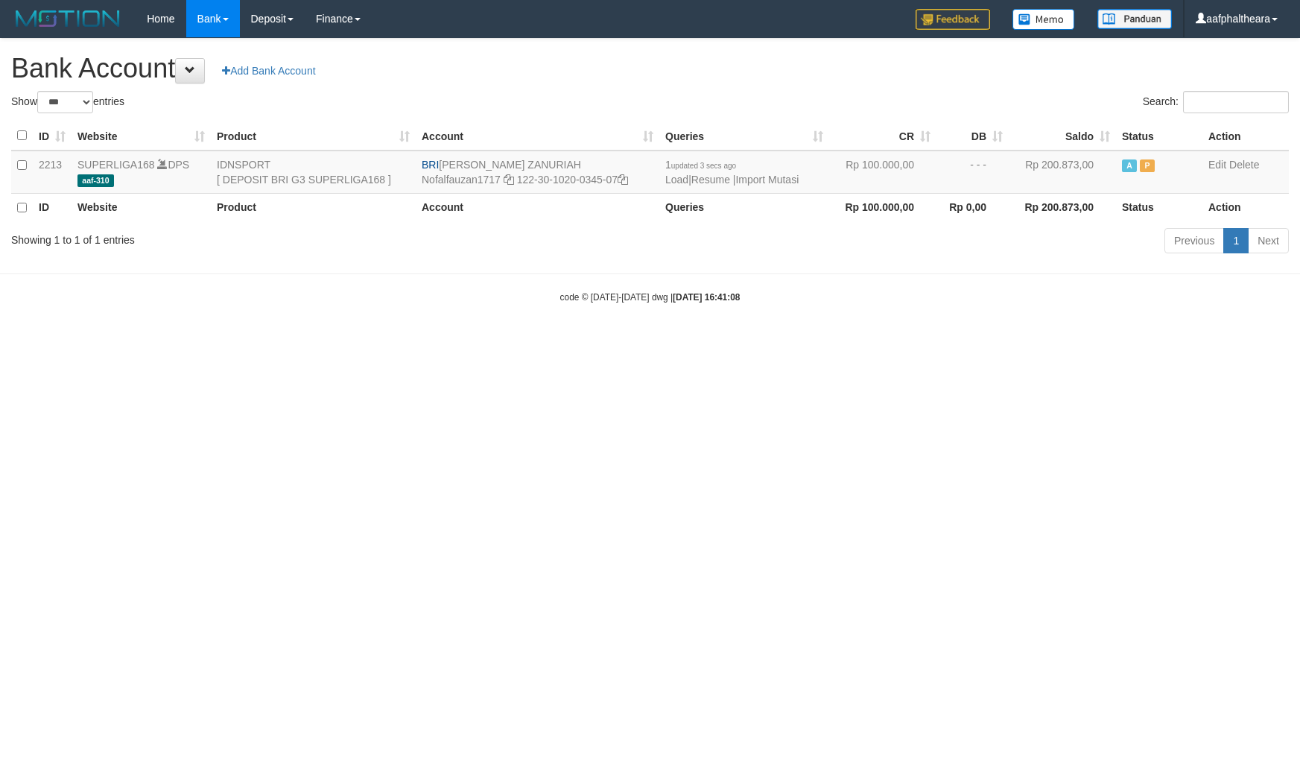
drag, startPoint x: 1008, startPoint y: 512, endPoint x: 1114, endPoint y: 514, distance: 105.8
click at [1074, 341] on html "Toggle navigation Home Bank Account List Load By Website Group [ISPORT] SUPERLI…" at bounding box center [650, 170] width 1300 height 341
drag, startPoint x: 799, startPoint y: 63, endPoint x: 801, endPoint y: 97, distance: 33.6
click at [799, 63] on h1 "Bank Account Add Bank Account" at bounding box center [649, 69] width 1277 height 30
click at [790, 175] on link "Import Mutasi" at bounding box center [766, 180] width 63 height 12
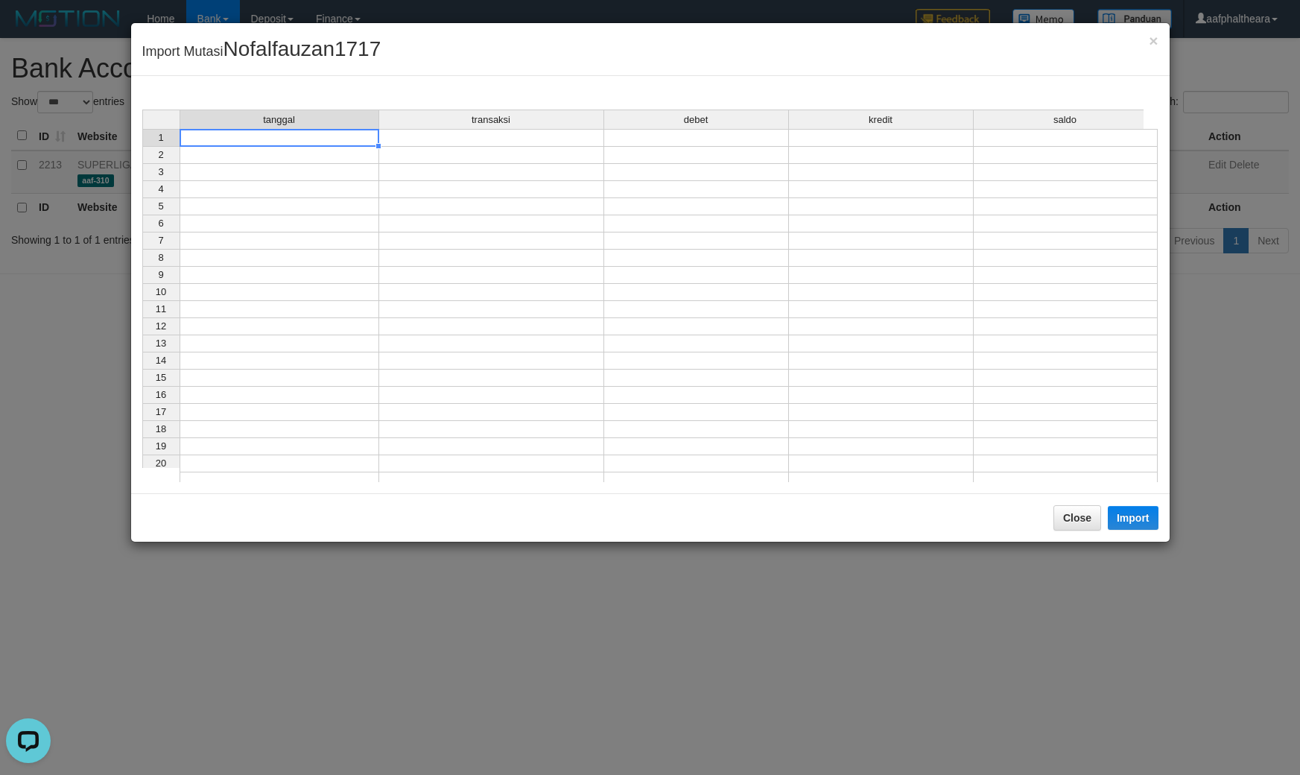
click at [365, 139] on td at bounding box center [280, 138] width 200 height 18
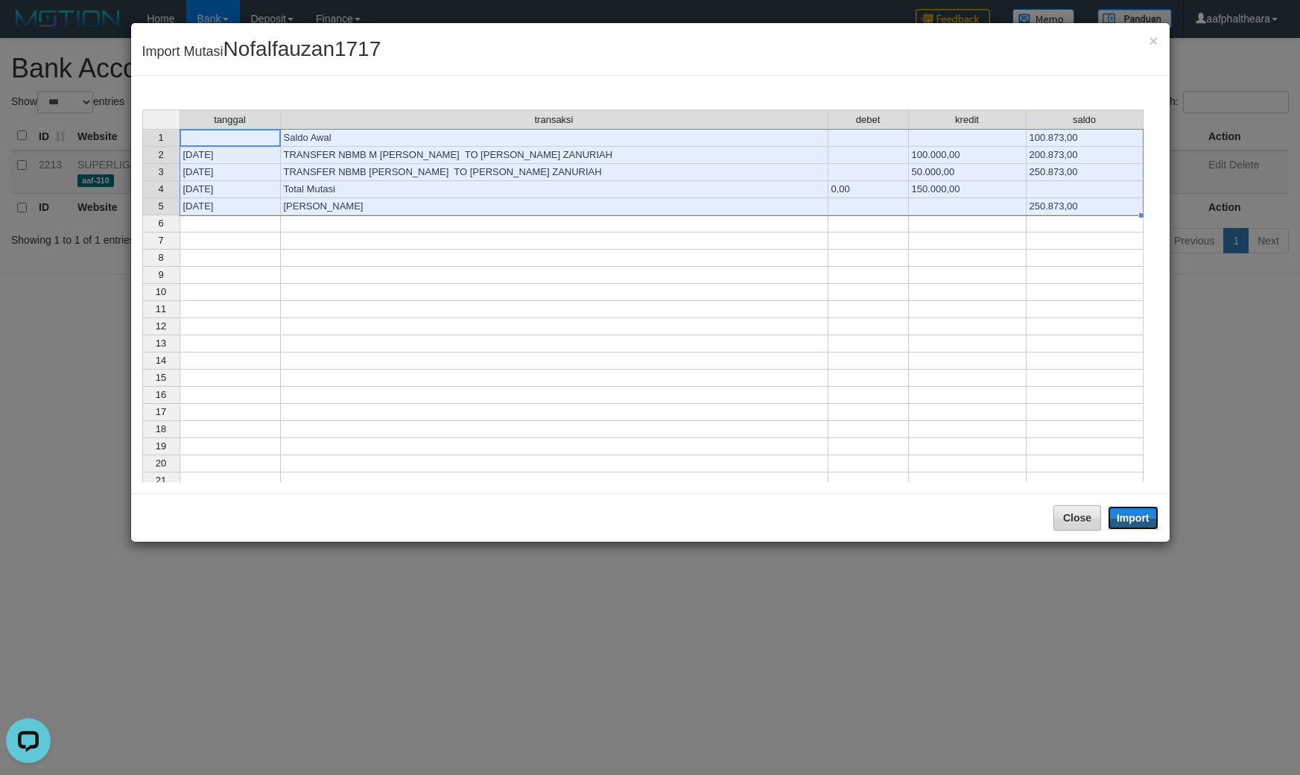
click at [1137, 519] on button "Import" at bounding box center [1133, 518] width 51 height 24
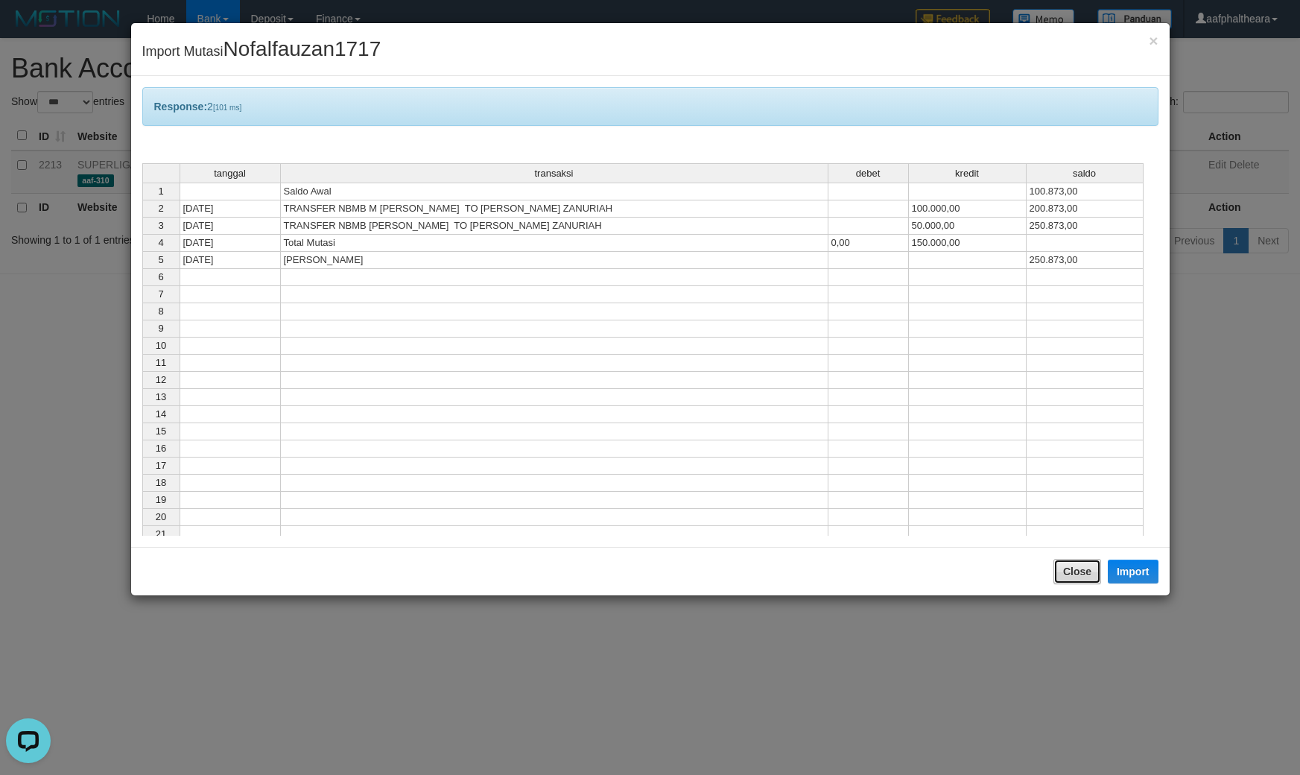
click at [1085, 568] on button "Close" at bounding box center [1077, 571] width 48 height 25
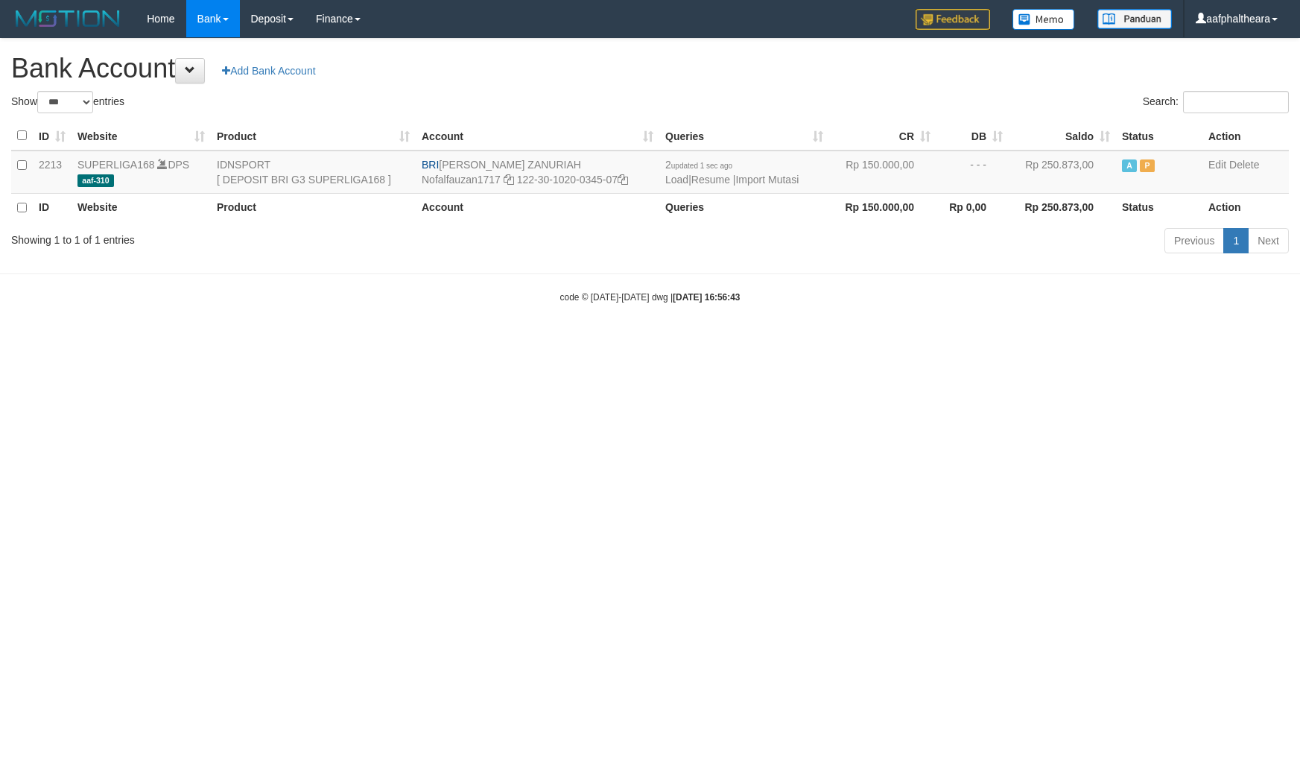
select select "***"
click at [1026, 80] on h1 "Bank Account Add Bank Account" at bounding box center [649, 69] width 1277 height 30
select select "***"
drag, startPoint x: 981, startPoint y: 80, endPoint x: 947, endPoint y: 101, distance: 39.9
click at [981, 80] on h1 "Bank Account Add Bank Account" at bounding box center [649, 69] width 1277 height 30
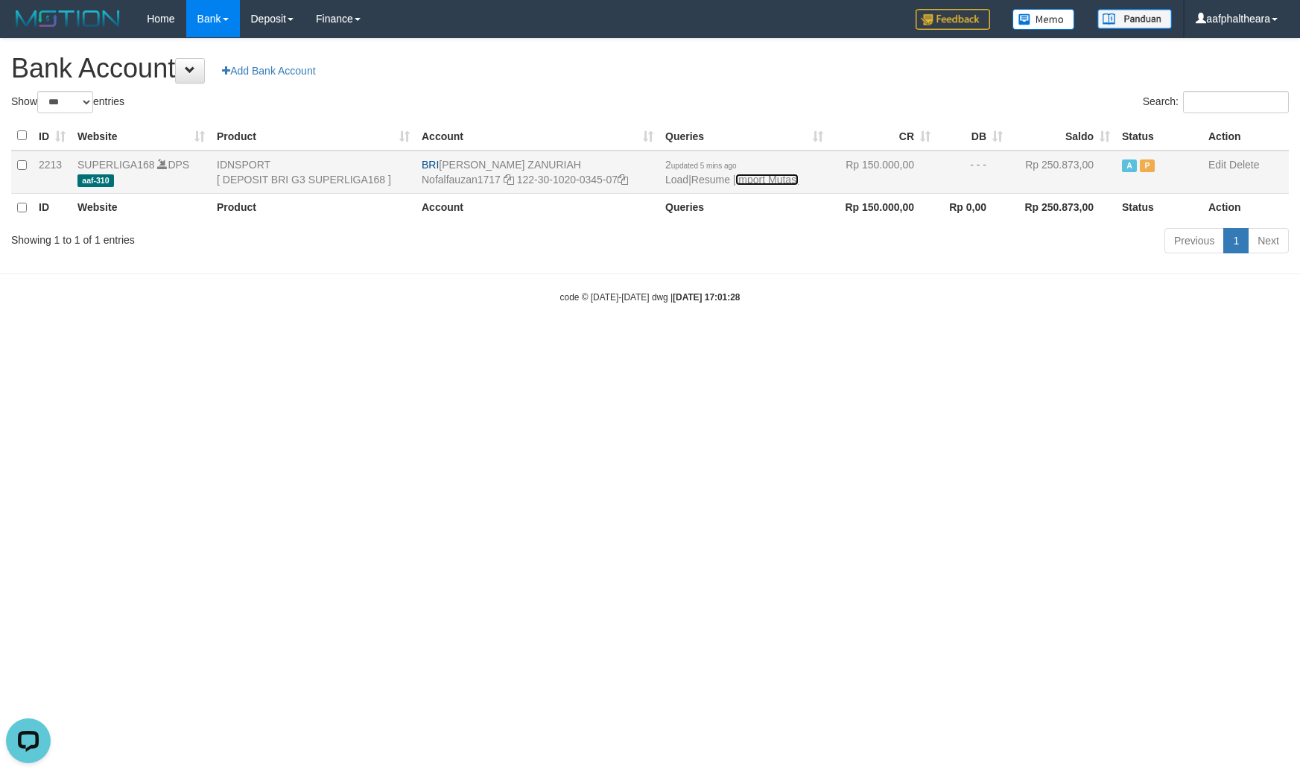
click at [784, 177] on link "Import Mutasi" at bounding box center [766, 180] width 63 height 12
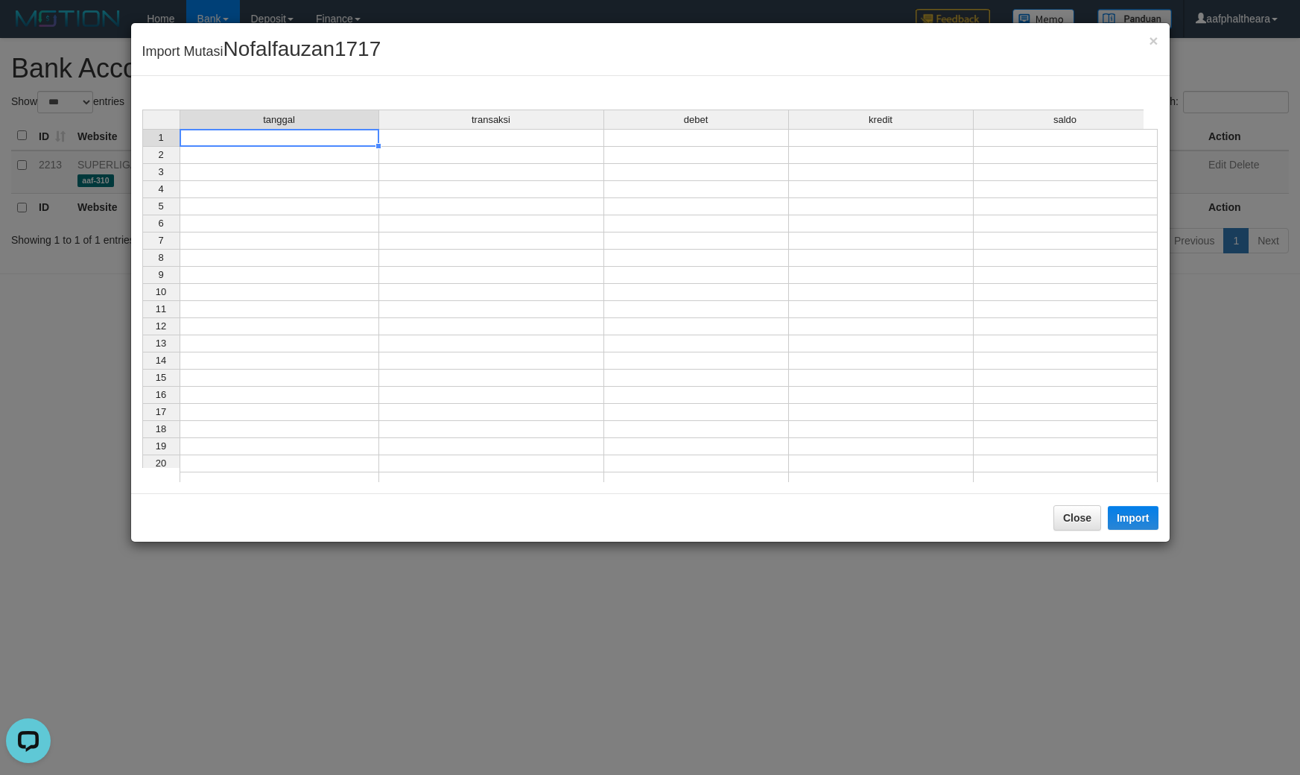
click at [308, 143] on td at bounding box center [280, 138] width 200 height 18
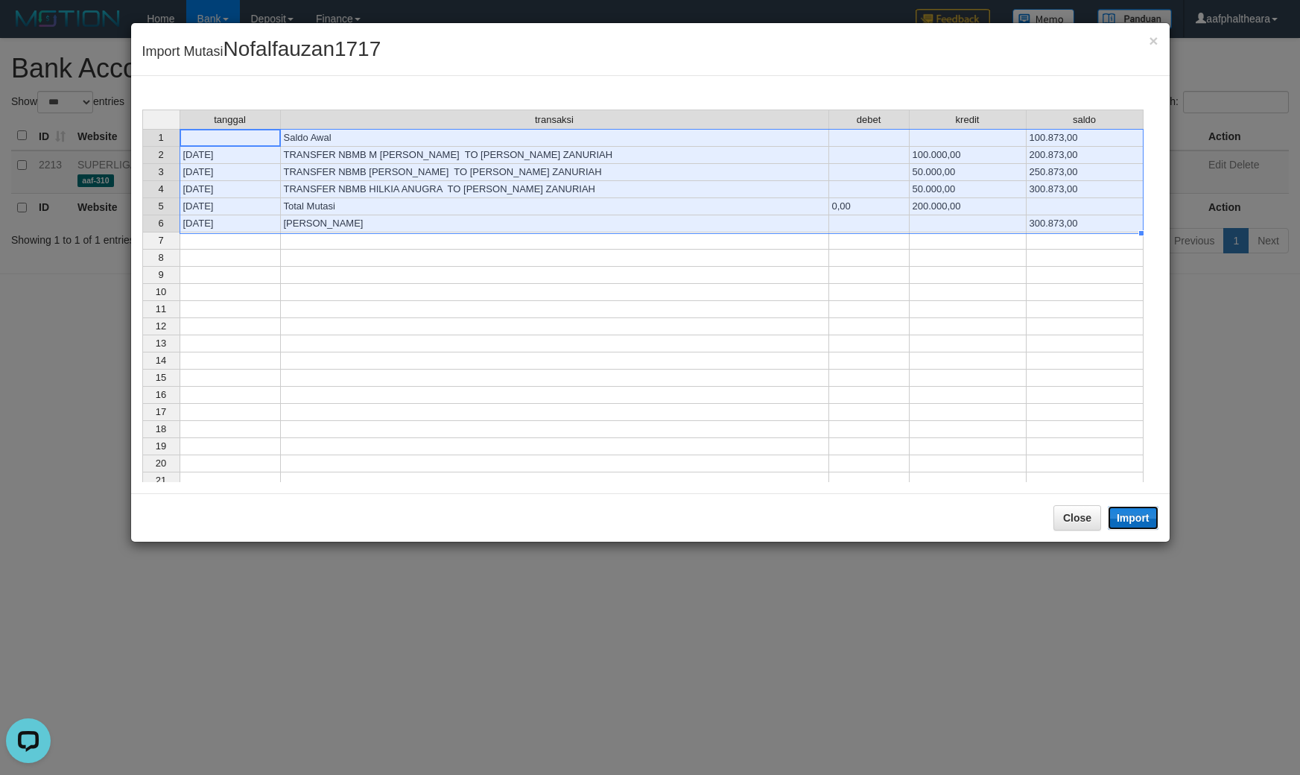
click at [1137, 523] on button "Import" at bounding box center [1133, 518] width 51 height 24
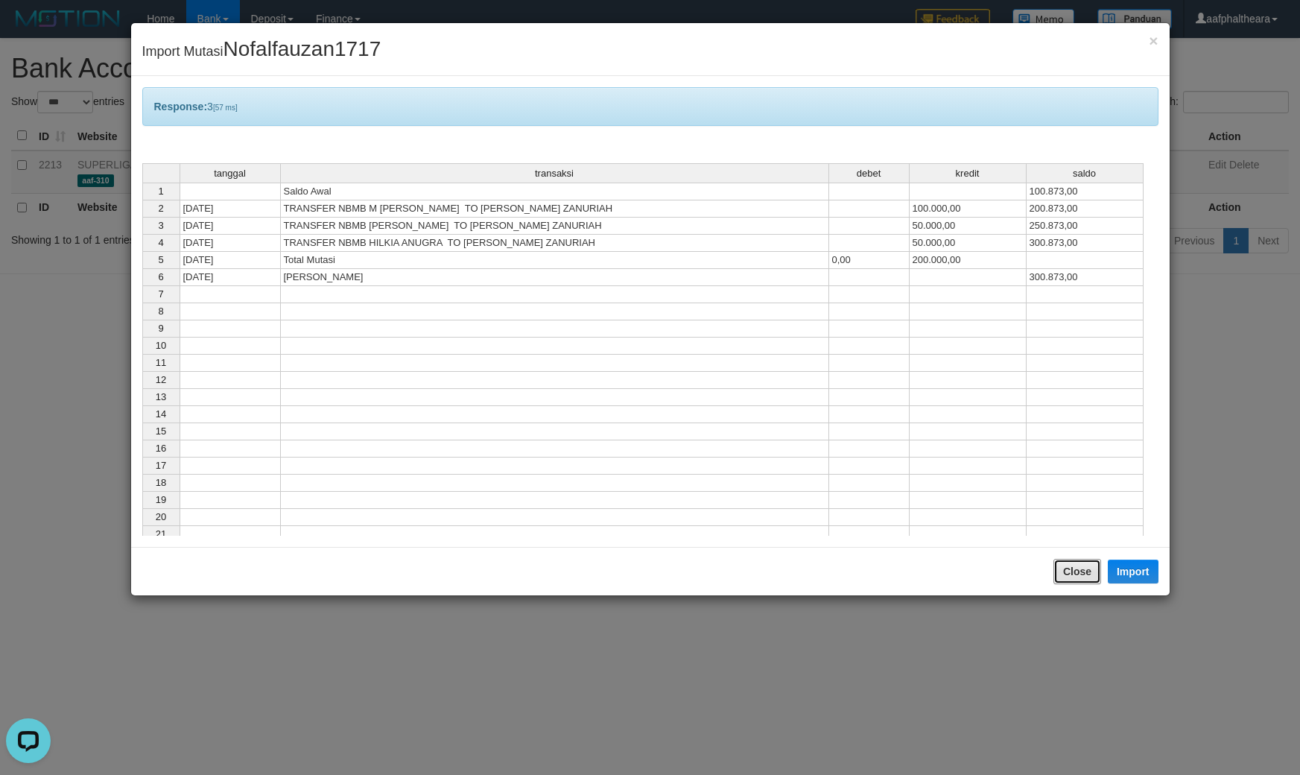
click at [1085, 572] on button "Close" at bounding box center [1077, 571] width 48 height 25
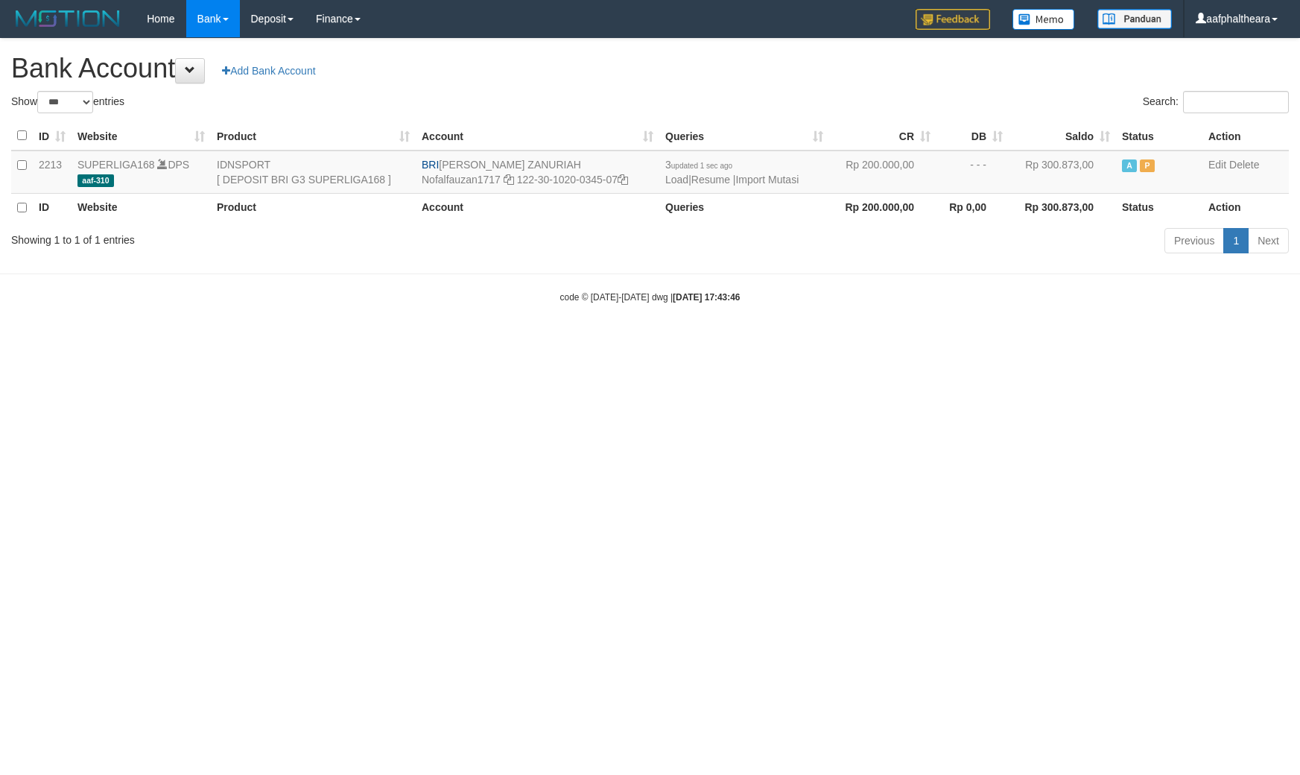
select select "***"
click at [741, 69] on h1 "Bank Account Add Bank Account" at bounding box center [649, 69] width 1277 height 30
click at [763, 176] on link "Import Mutasi" at bounding box center [766, 180] width 63 height 12
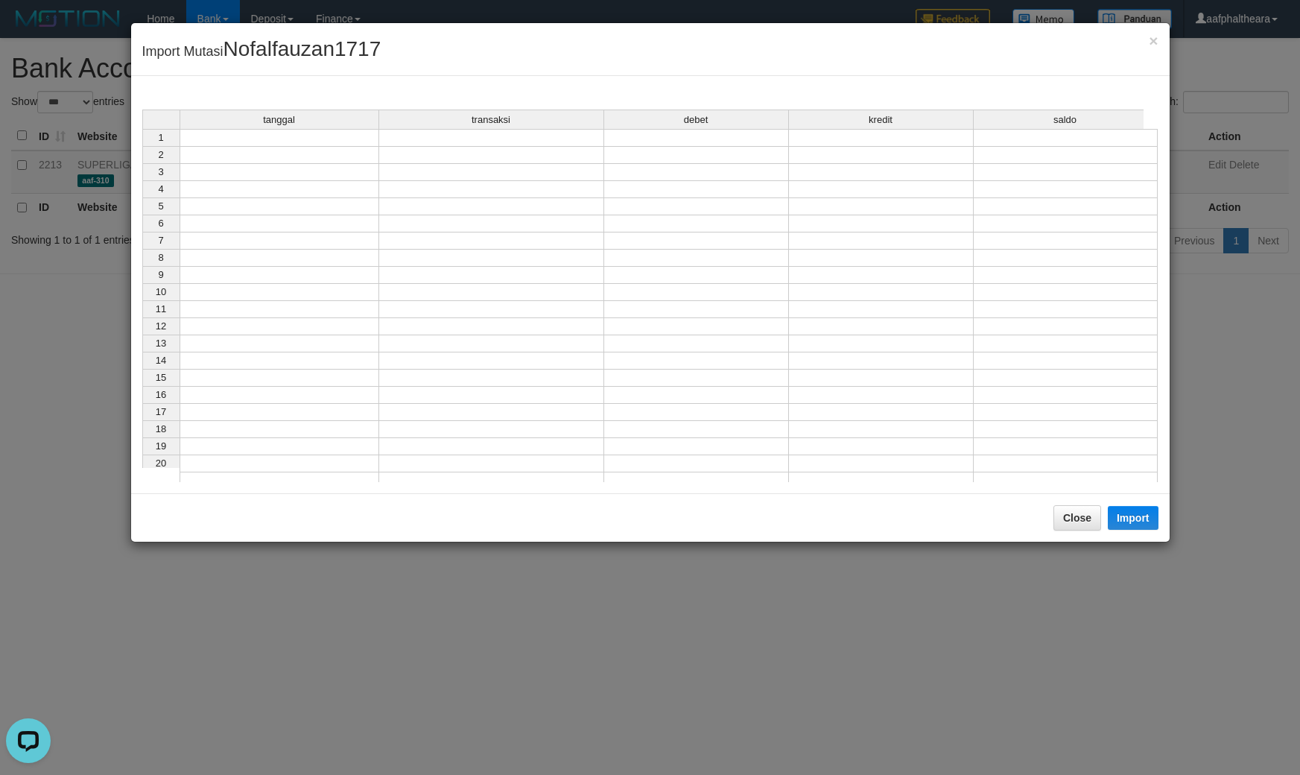
click at [227, 139] on td at bounding box center [280, 138] width 200 height 18
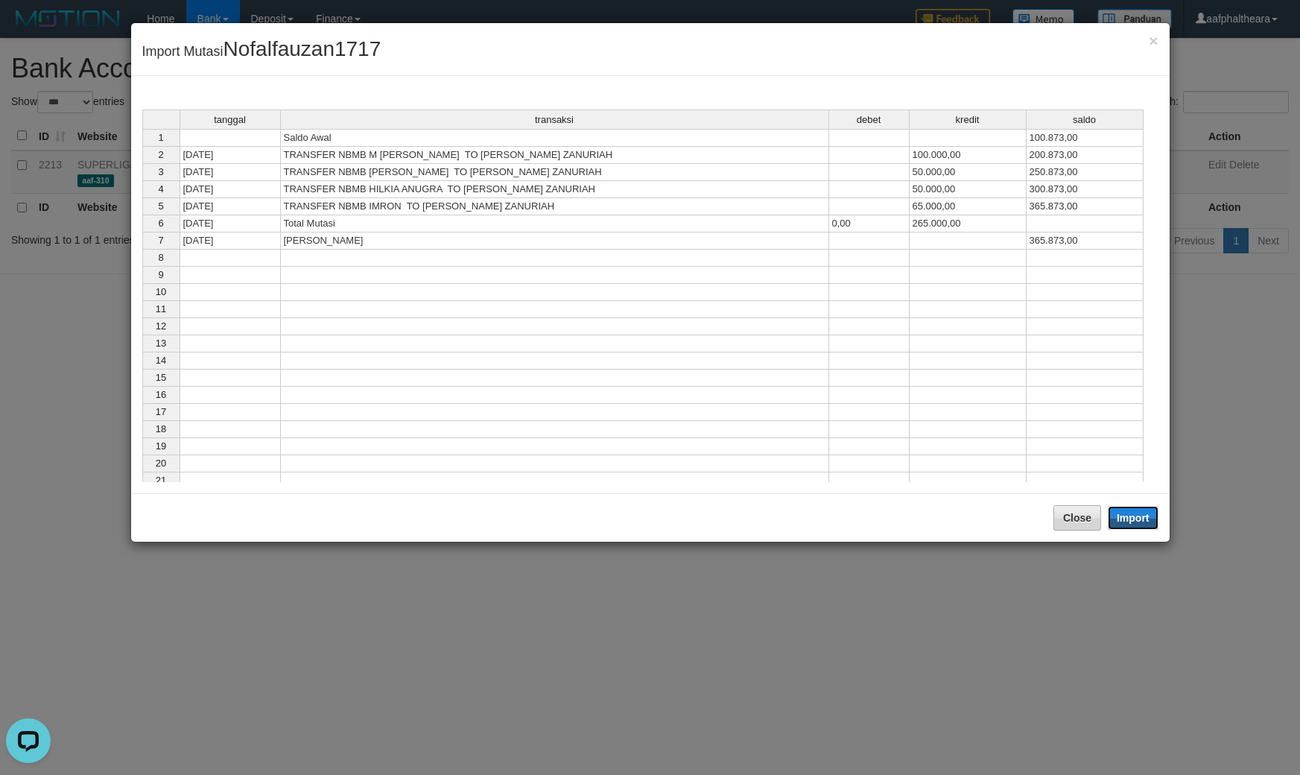
drag, startPoint x: 1130, startPoint y: 519, endPoint x: 1097, endPoint y: 559, distance: 51.9
click at [1129, 520] on button "Import" at bounding box center [1133, 518] width 51 height 24
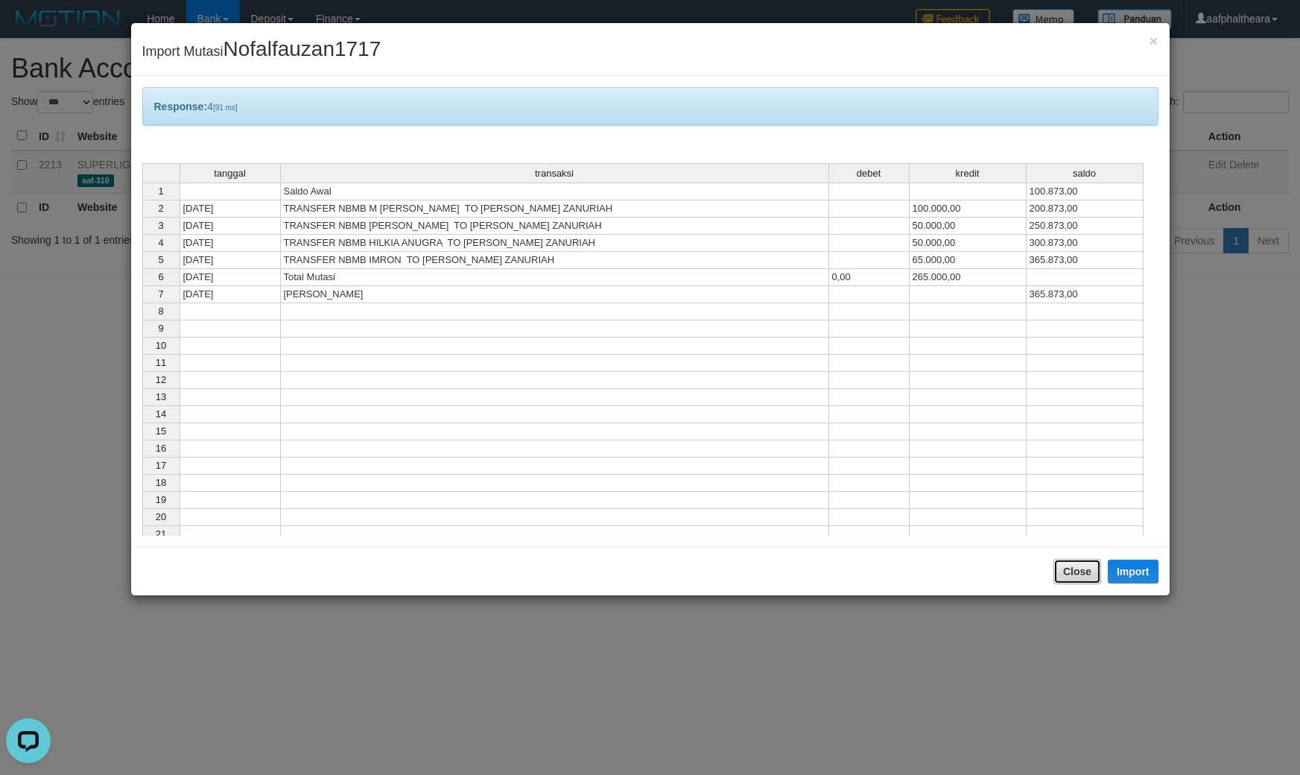
click at [1070, 574] on button "Close" at bounding box center [1077, 571] width 48 height 25
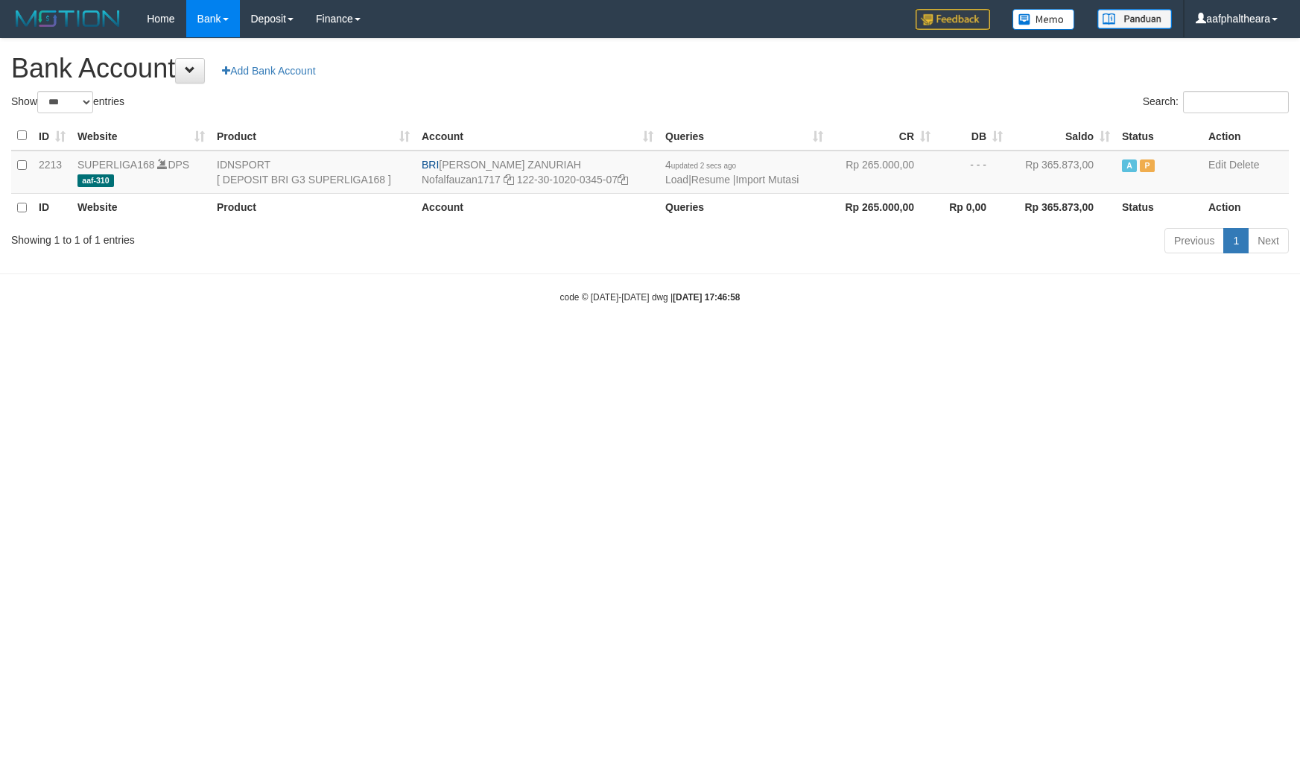
select select "***"
click at [1047, 341] on html "Toggle navigation Home Bank Account List Load By Website Group [ISPORT] SUPERLI…" at bounding box center [650, 170] width 1300 height 341
click at [769, 80] on h1 "Bank Account Add Bank Account" at bounding box center [649, 69] width 1277 height 30
select select "***"
click at [906, 88] on div "**********" at bounding box center [650, 148] width 1300 height 219
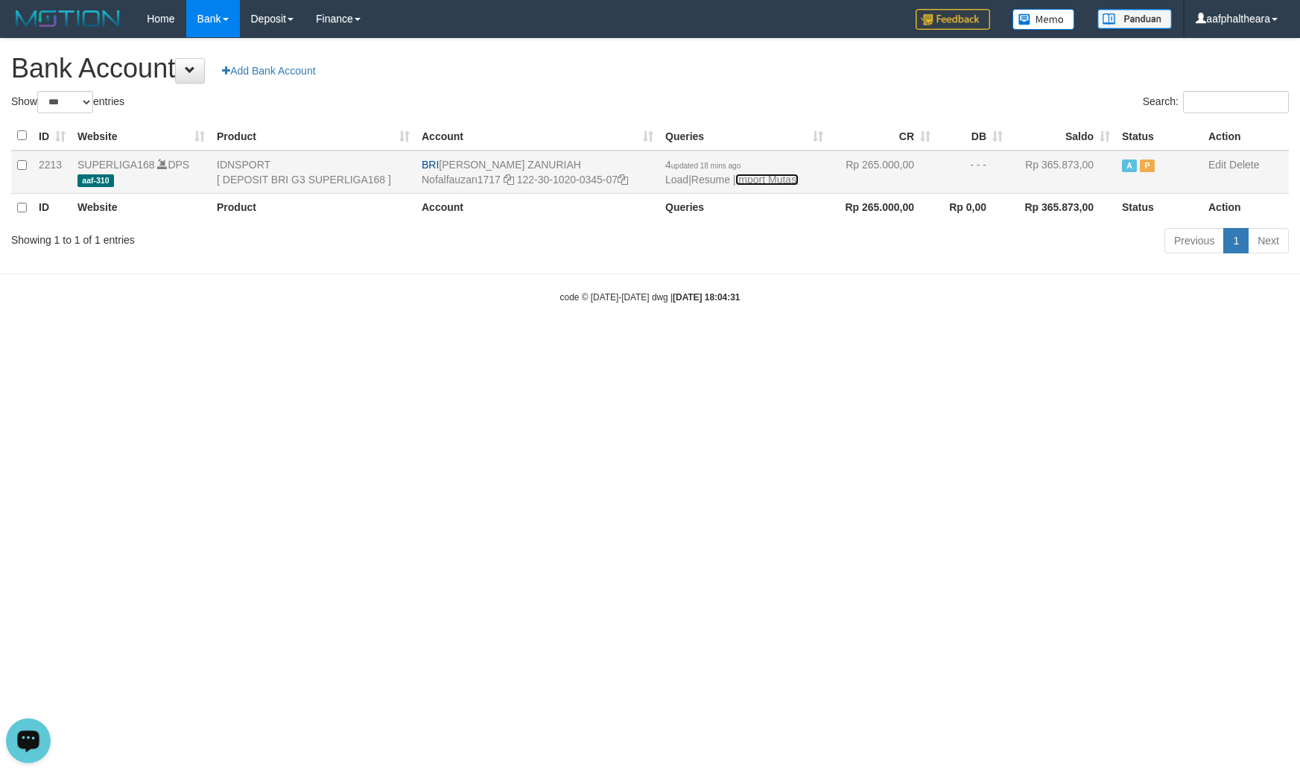
click at [769, 176] on link "Import Mutasi" at bounding box center [766, 180] width 63 height 12
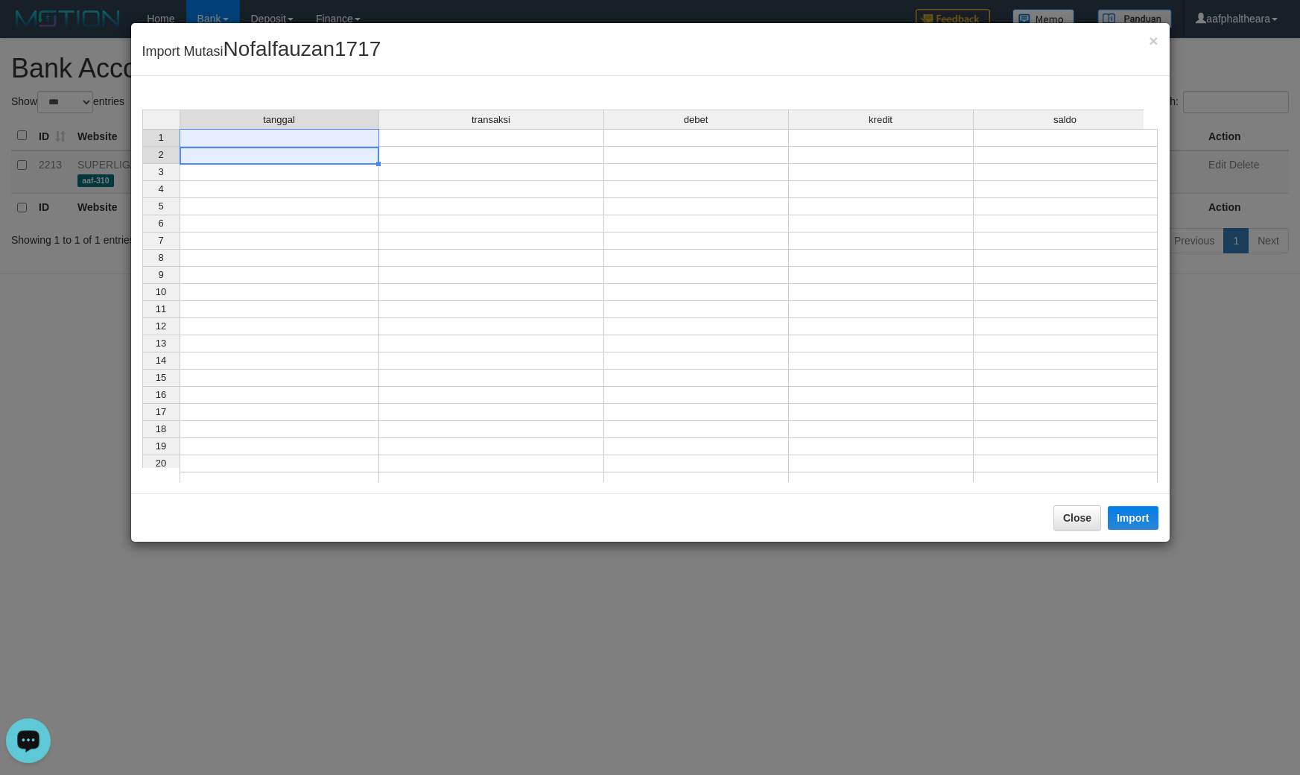
click at [200, 145] on tbody "1 2 3 4 5 6 7 8 9 10 11 12 13 14 15 16 17 18 19 20 21" at bounding box center [649, 309] width 1015 height 361
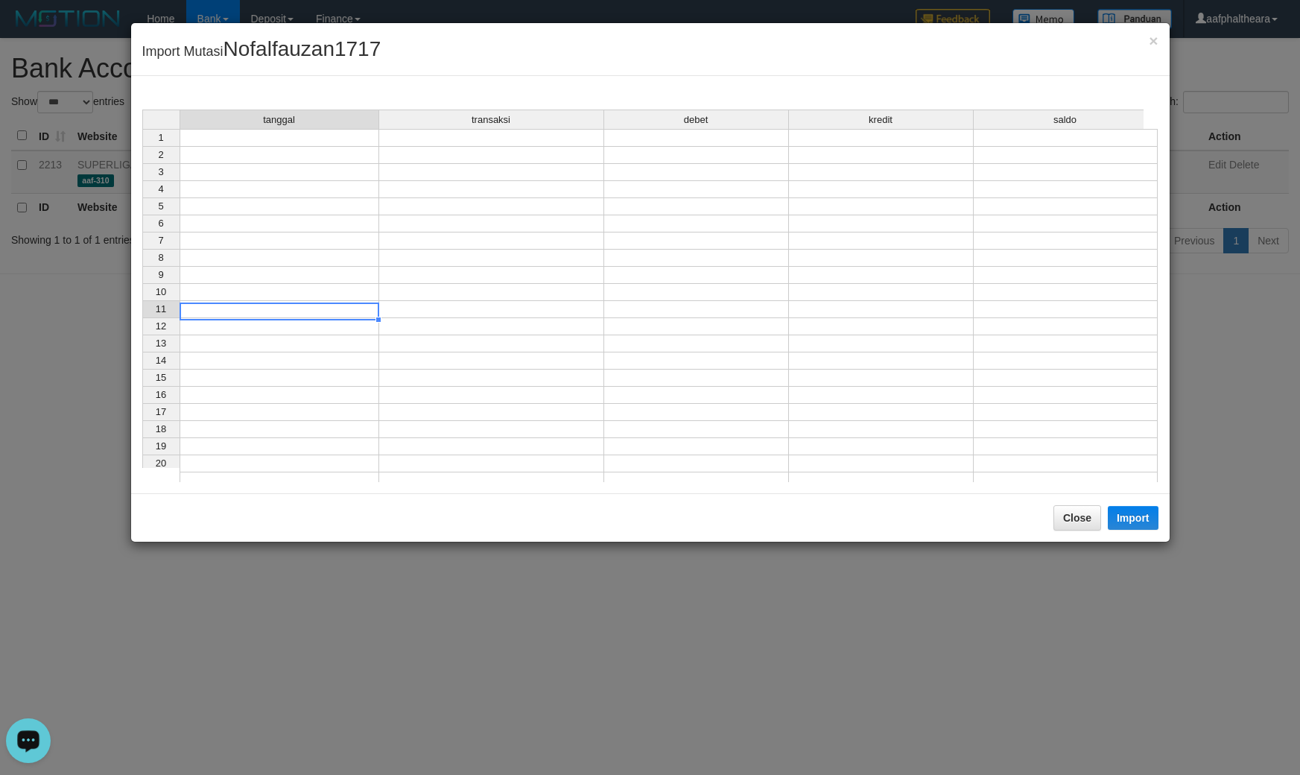
drag, startPoint x: 254, startPoint y: 307, endPoint x: 238, endPoint y: 183, distance: 124.6
click at [142, 285] on div "tanggal transaksi debet kredit saldo 1 2 3 4 5 6 7 8 9 10 11 12 13 14 15 16 17 …" at bounding box center [142, 299] width 0 height 380
click at [226, 136] on td at bounding box center [280, 138] width 200 height 18
drag, startPoint x: 287, startPoint y: 184, endPoint x: 280, endPoint y: 158, distance: 26.9
click at [287, 183] on td at bounding box center [280, 189] width 200 height 17
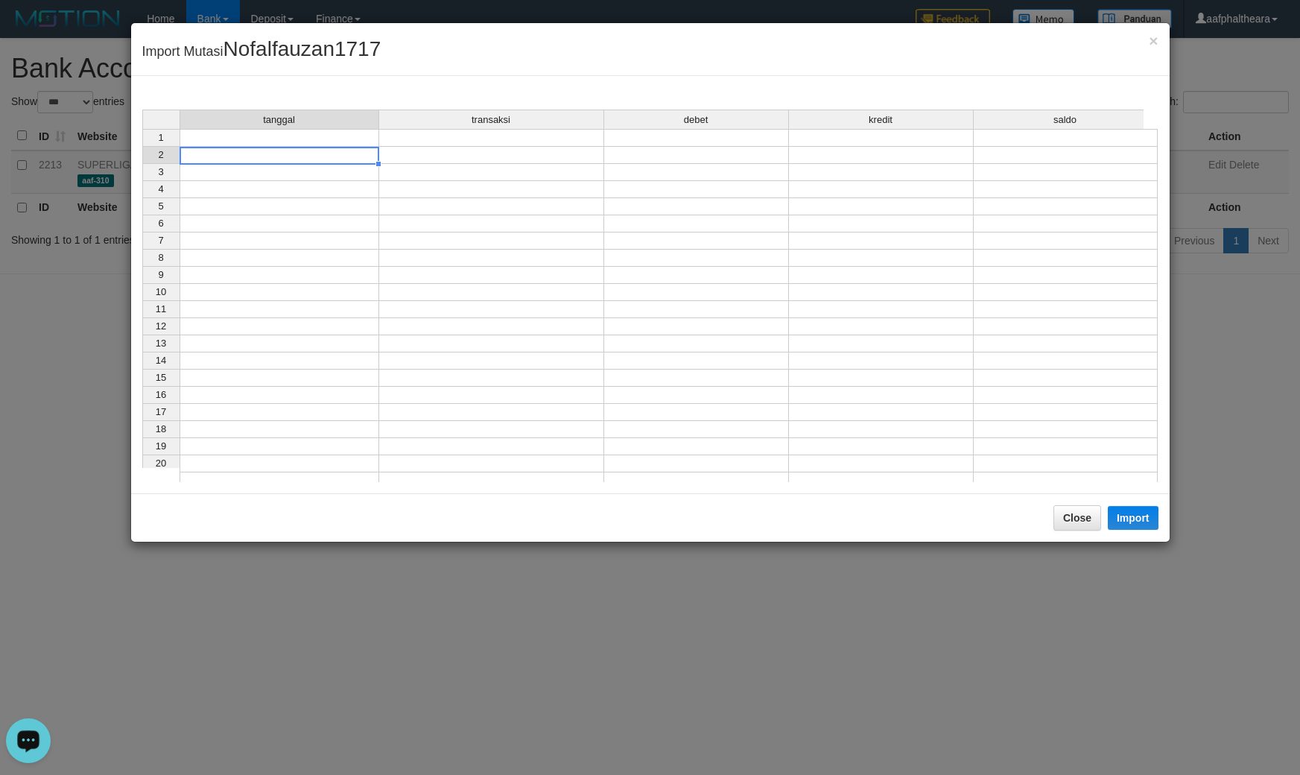
click at [281, 153] on td at bounding box center [280, 155] width 200 height 17
click at [281, 136] on td at bounding box center [280, 138] width 200 height 18
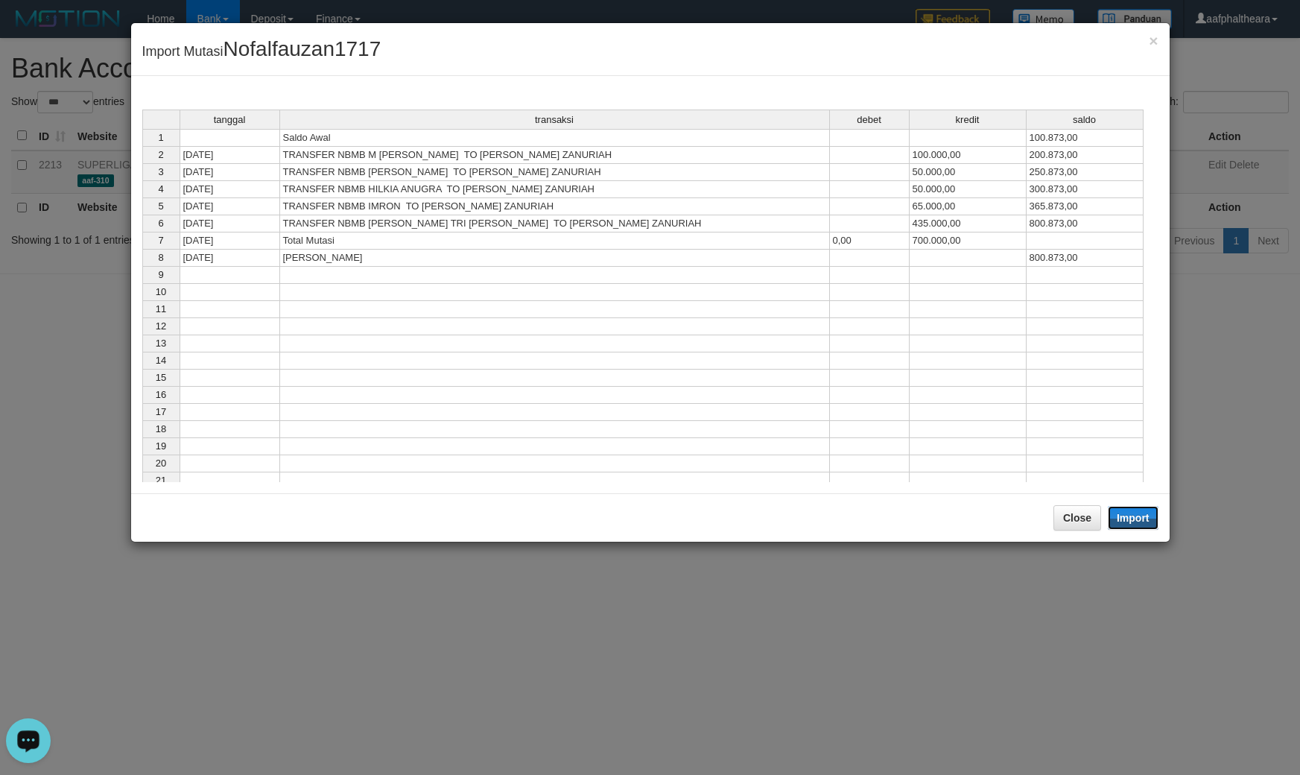
drag, startPoint x: 1138, startPoint y: 524, endPoint x: 1050, endPoint y: 548, distance: 91.3
click at [1138, 526] on button "Import" at bounding box center [1133, 518] width 51 height 24
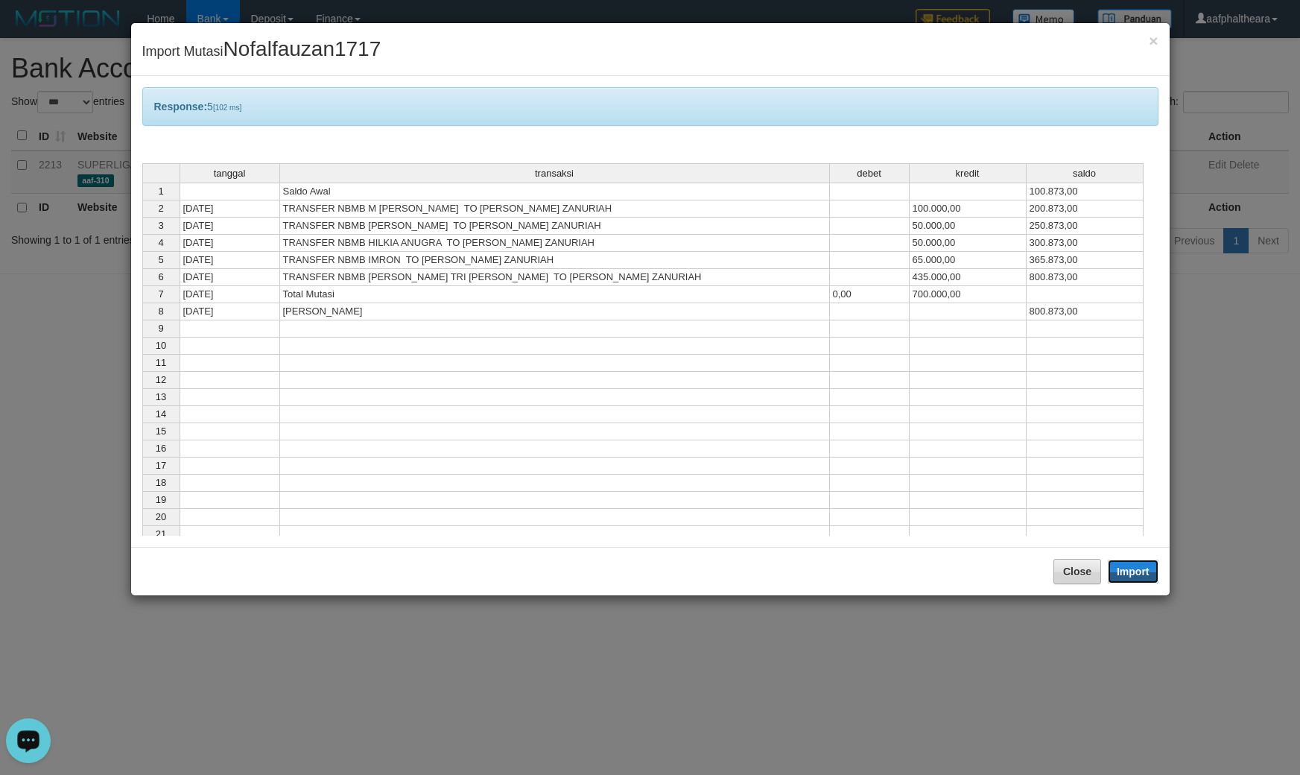
drag, startPoint x: 1117, startPoint y: 570, endPoint x: 1073, endPoint y: 585, distance: 46.4
click at [1123, 568] on button "Import" at bounding box center [1133, 571] width 51 height 24
click at [1070, 574] on button "Close" at bounding box center [1077, 571] width 48 height 25
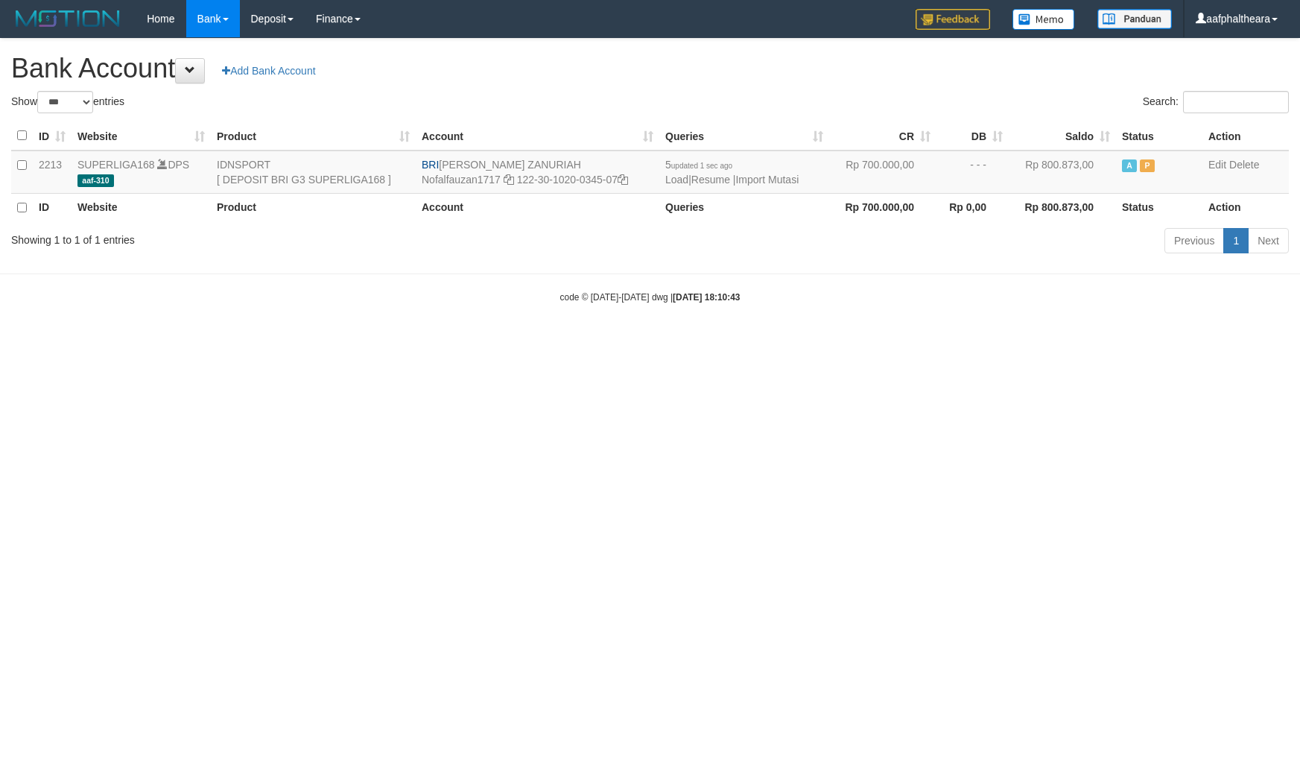
select select "***"
click at [879, 86] on div "**********" at bounding box center [650, 148] width 1300 height 219
click at [776, 179] on link "Import Mutasi" at bounding box center [766, 180] width 63 height 12
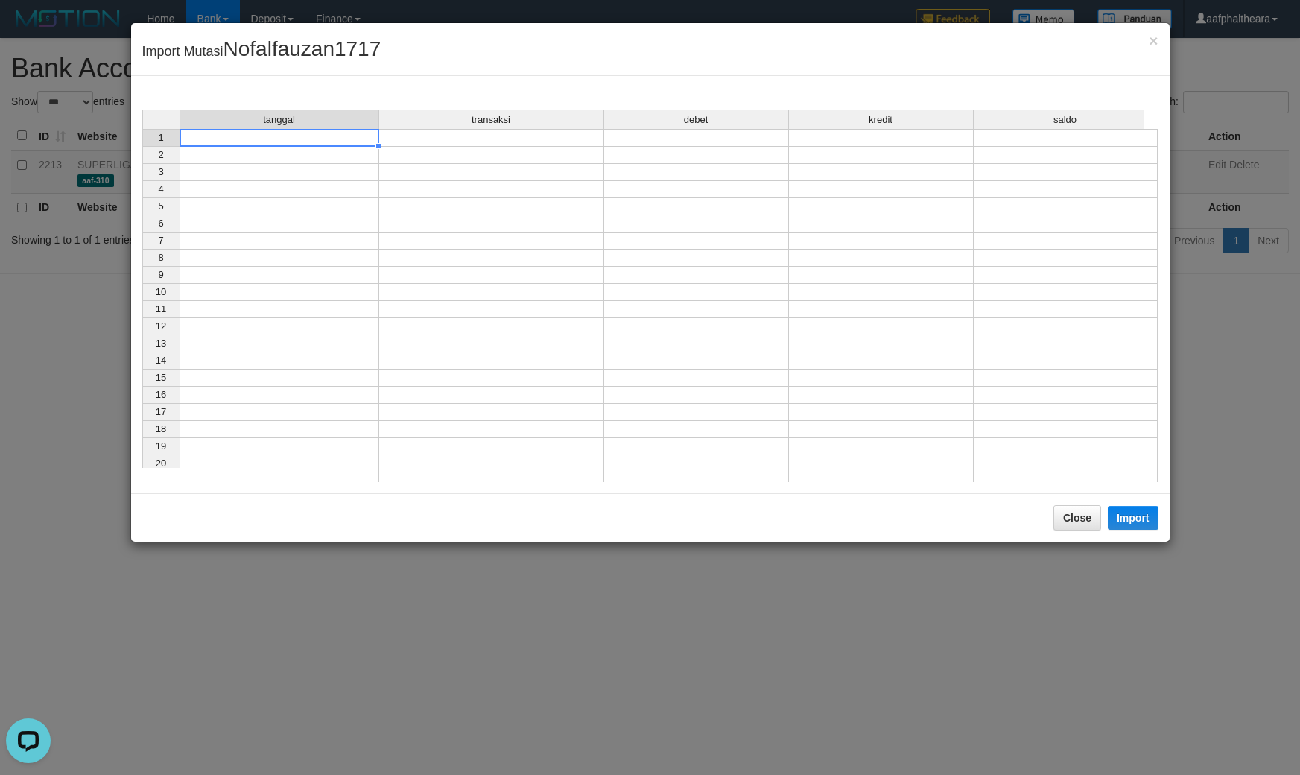
click at [337, 136] on td at bounding box center [280, 138] width 200 height 18
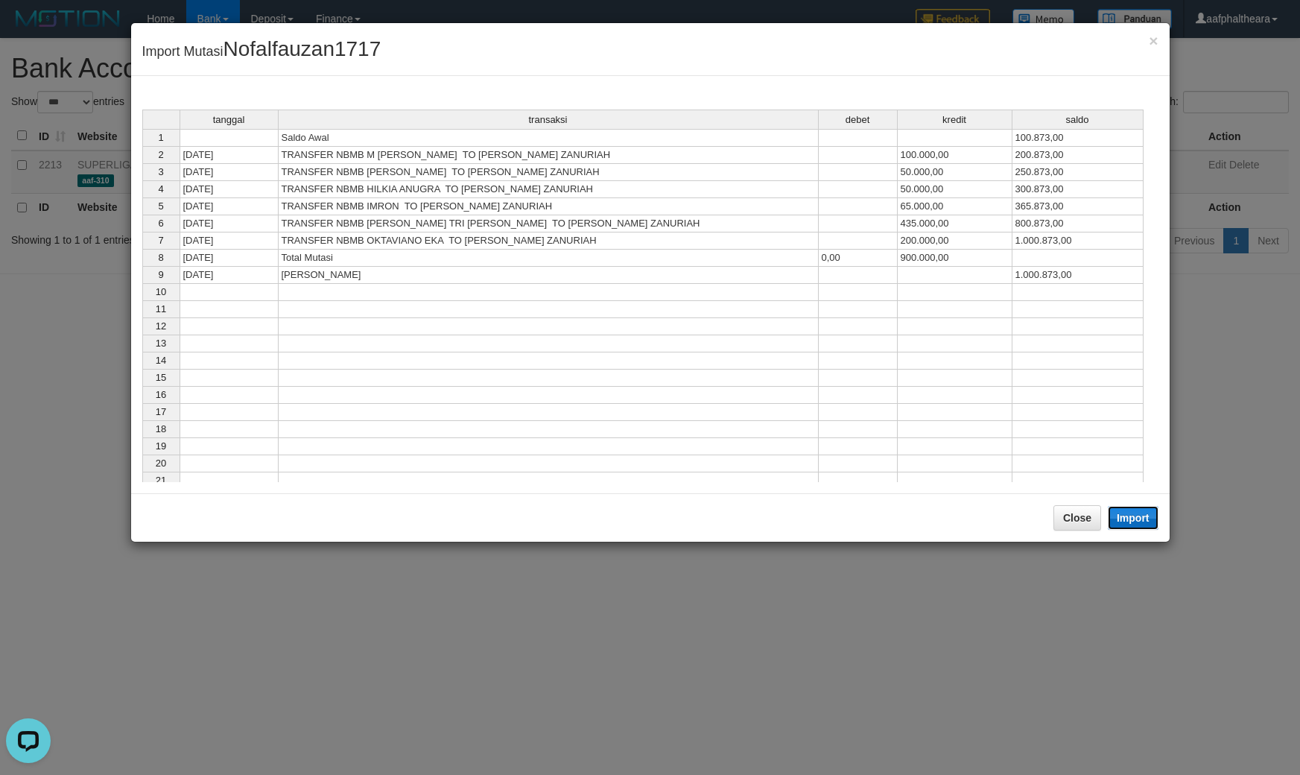
click at [1130, 518] on button "Import" at bounding box center [1133, 518] width 51 height 24
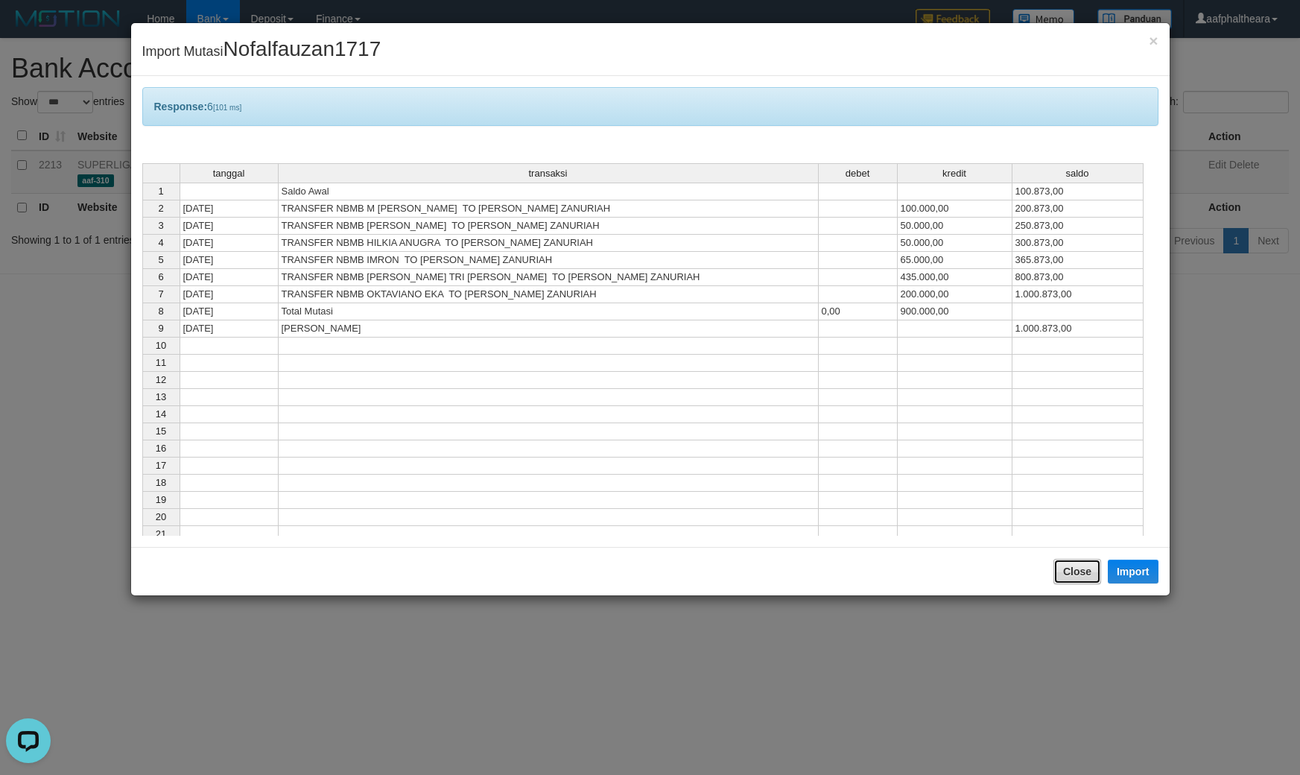
click at [1060, 566] on button "Close" at bounding box center [1077, 571] width 48 height 25
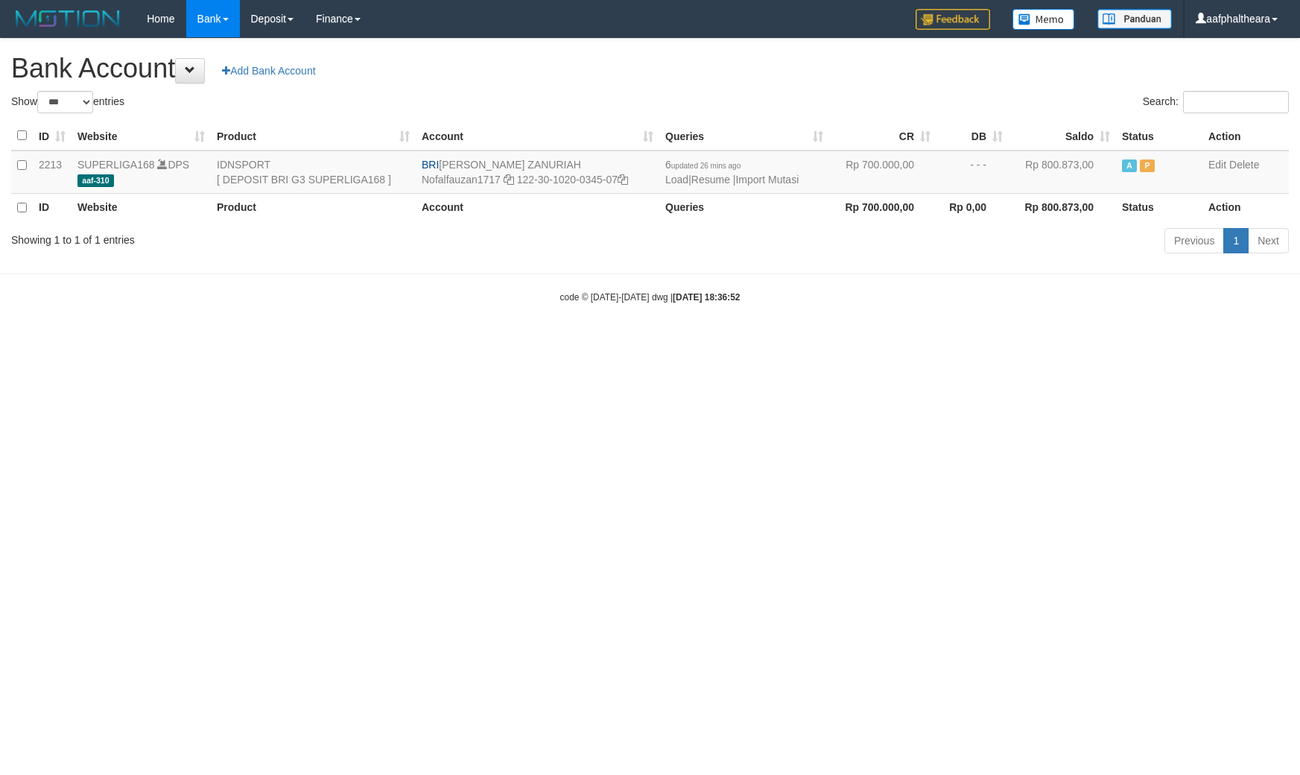
select select "***"
click at [776, 177] on link "Import Mutasi" at bounding box center [766, 180] width 63 height 12
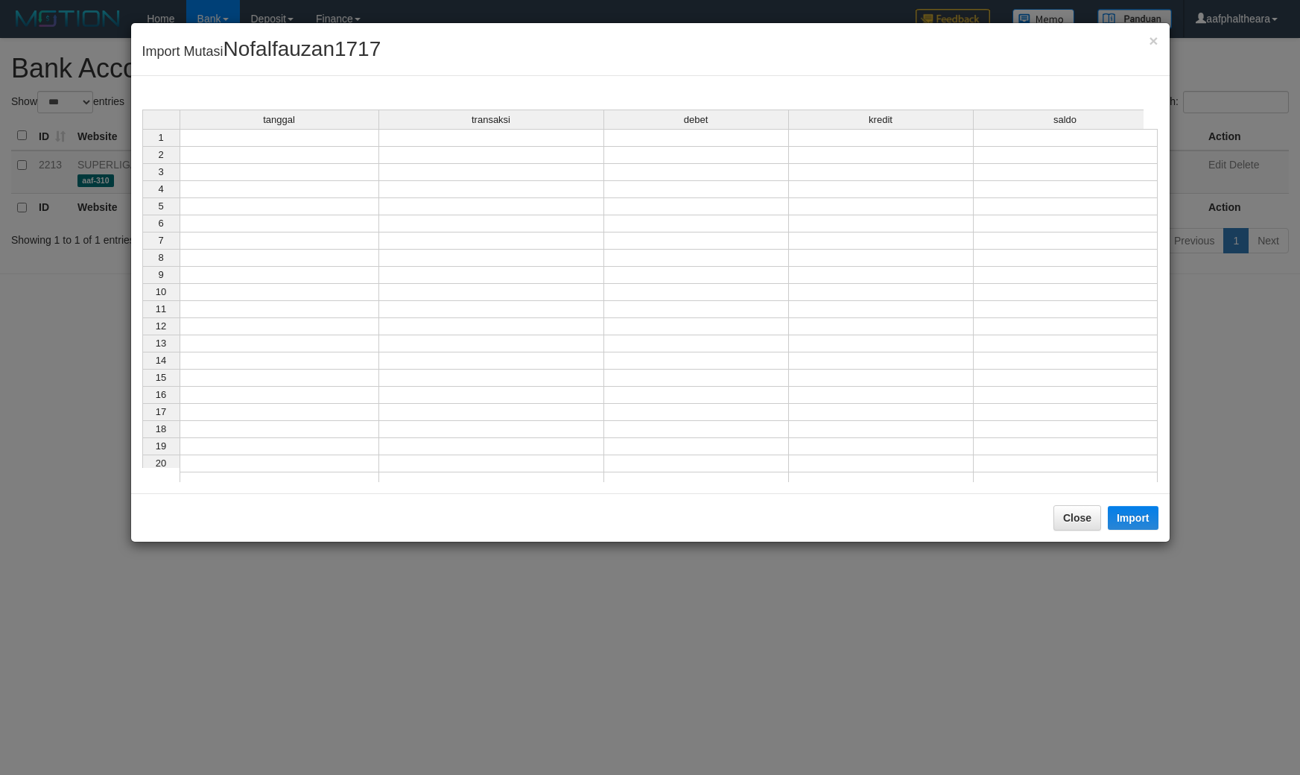
click at [299, 143] on td at bounding box center [280, 138] width 200 height 18
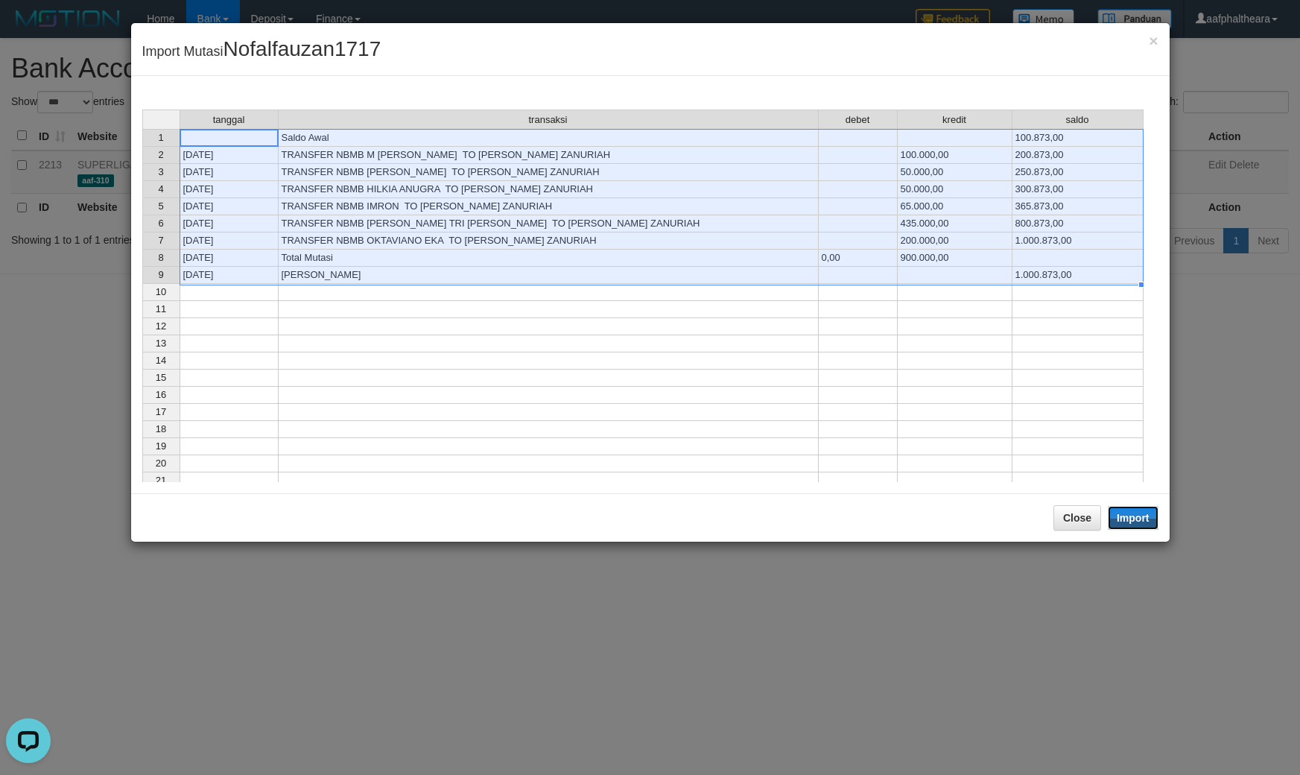
click at [1123, 518] on button "Import" at bounding box center [1133, 518] width 51 height 24
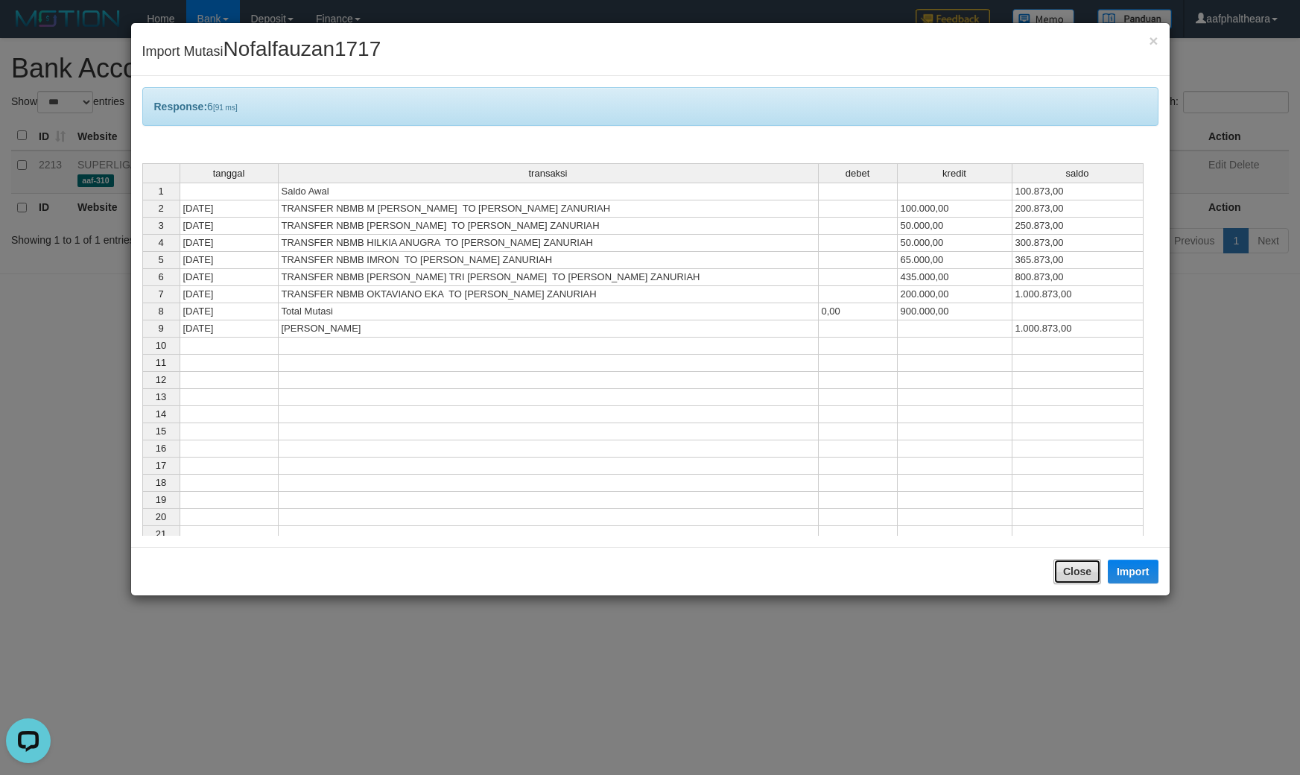
click at [1079, 566] on button "Close" at bounding box center [1077, 571] width 48 height 25
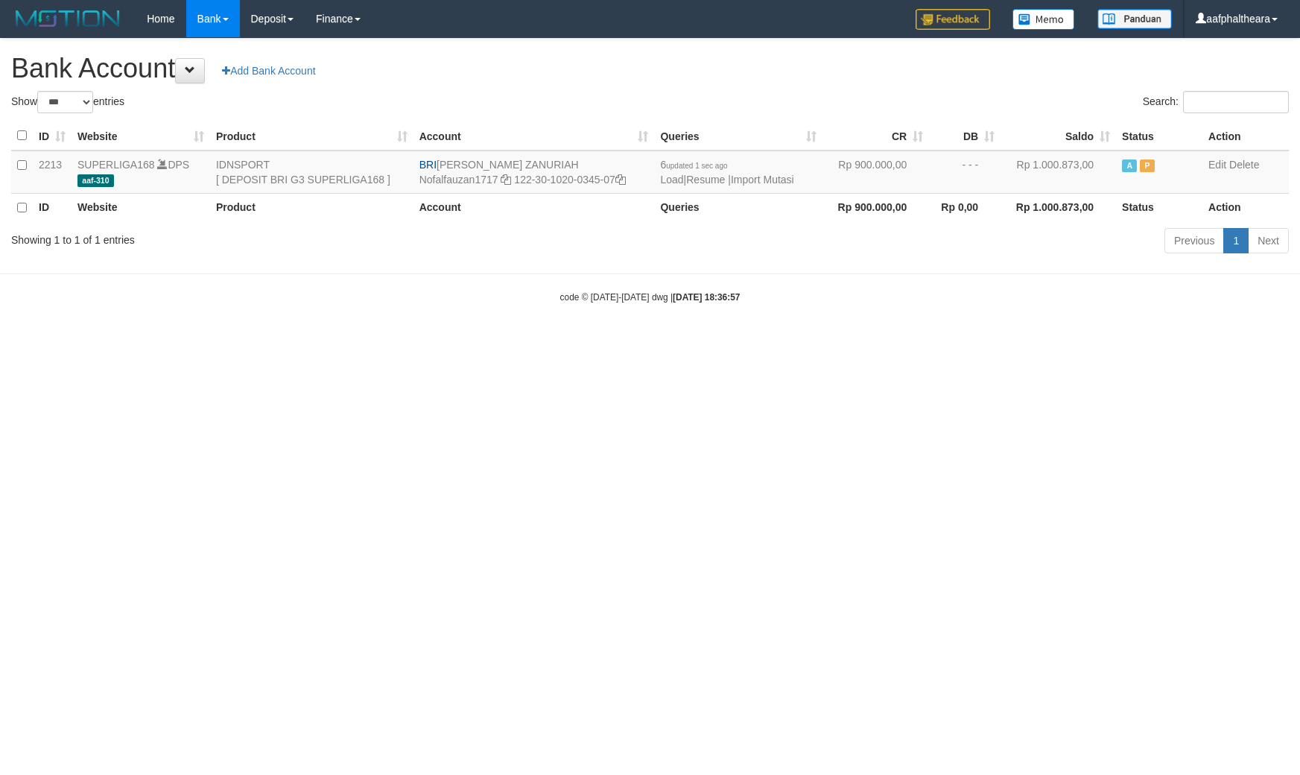
select select "***"
drag, startPoint x: 1013, startPoint y: 480, endPoint x: 1298, endPoint y: 492, distance: 284.8
click at [1155, 341] on html "Toggle navigation Home Bank Account List Load By Website Group [ISPORT] SUPERLI…" at bounding box center [650, 170] width 1300 height 341
drag, startPoint x: 829, startPoint y: 58, endPoint x: 810, endPoint y: 101, distance: 47.3
click at [828, 60] on h1 "Bank Account Add Bank Account" at bounding box center [649, 69] width 1277 height 30
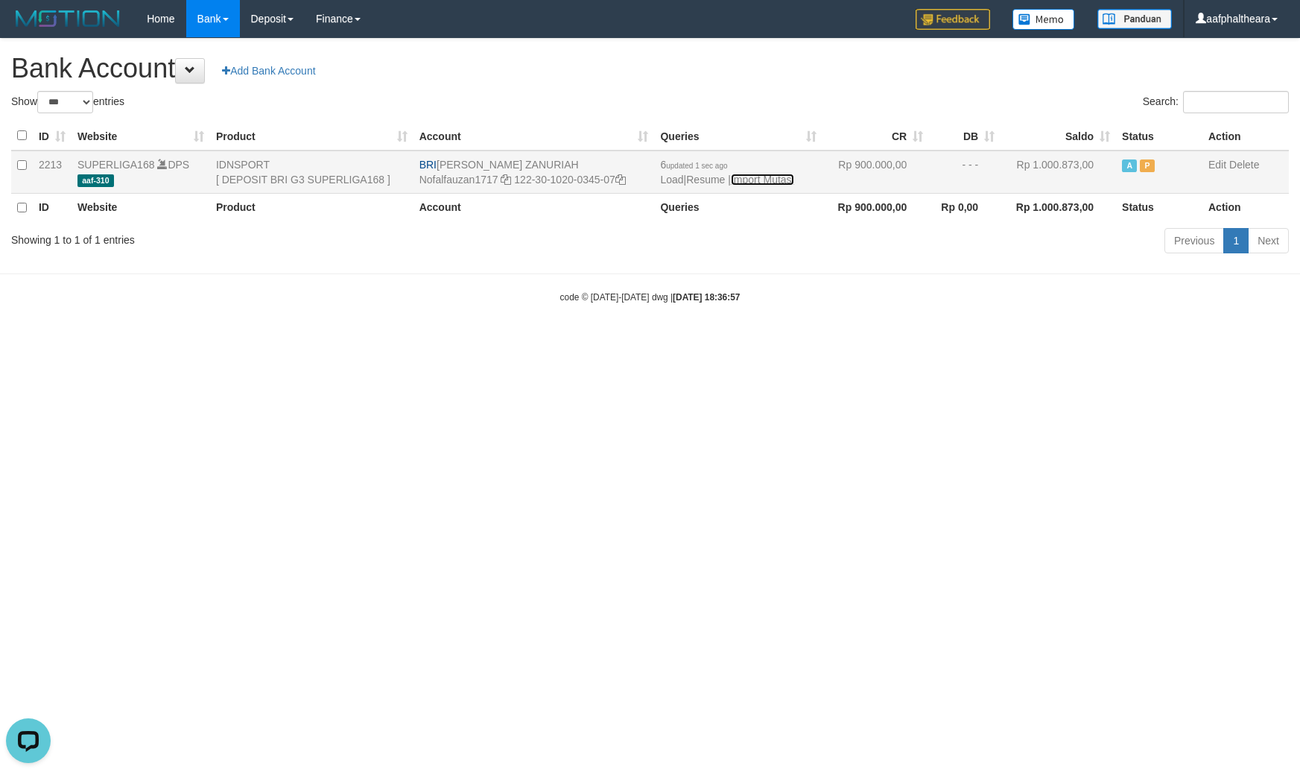
click at [775, 179] on link "Import Mutasi" at bounding box center [762, 180] width 63 height 12
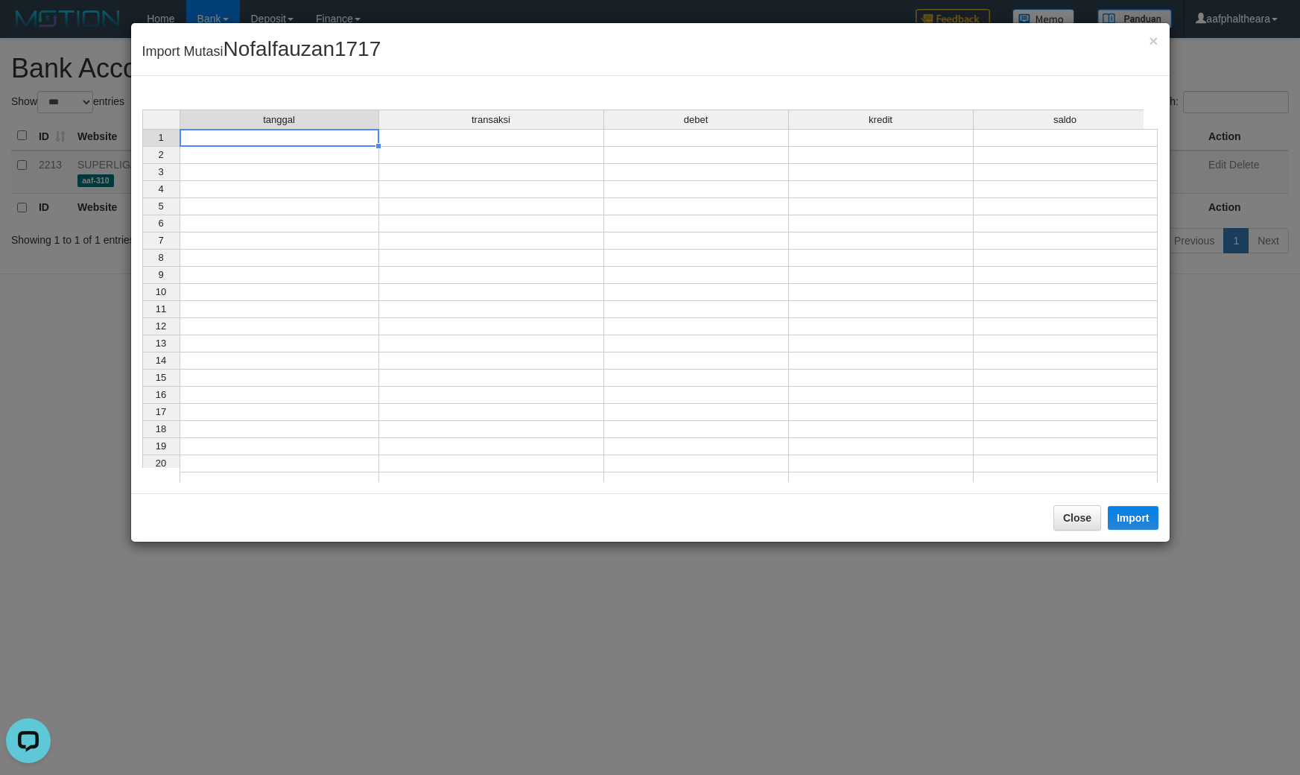
click at [289, 142] on td at bounding box center [280, 138] width 200 height 18
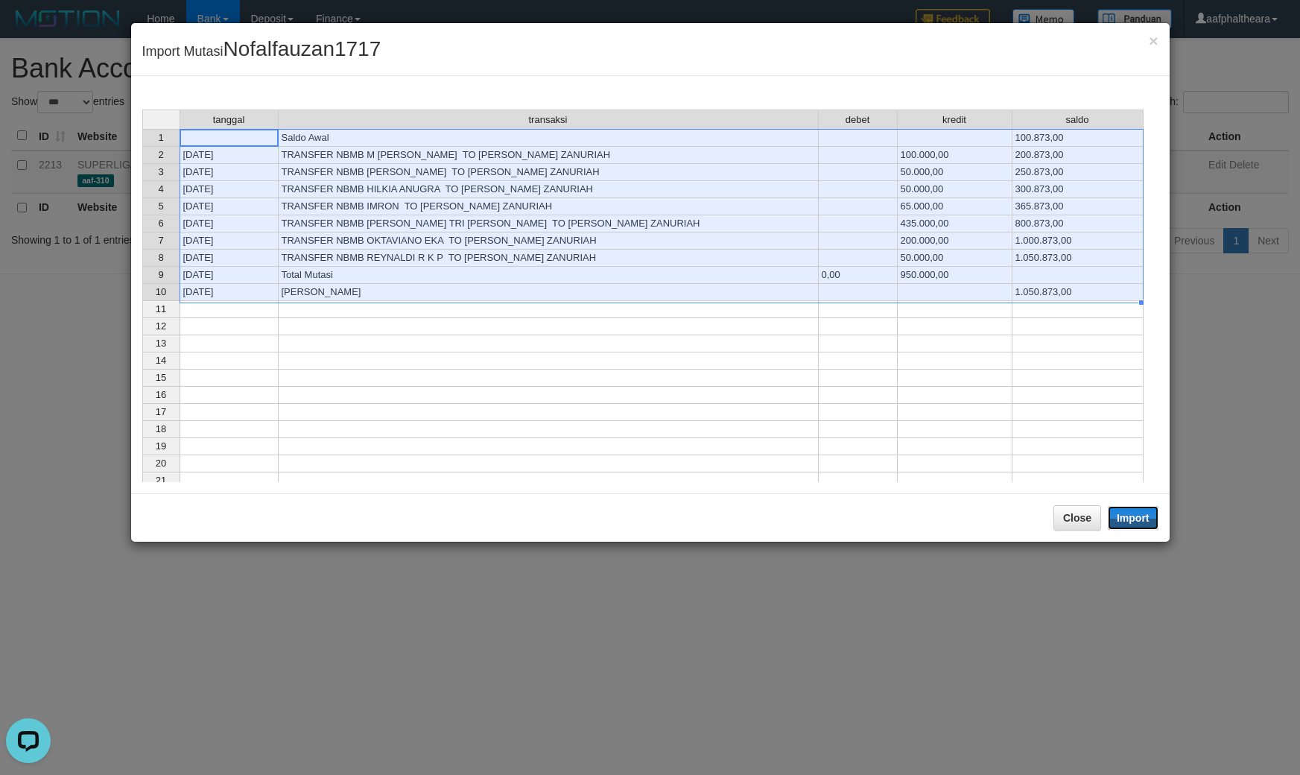
drag, startPoint x: 1144, startPoint y: 516, endPoint x: 1073, endPoint y: 542, distance: 76.1
click at [1142, 516] on button "Import" at bounding box center [1133, 518] width 51 height 24
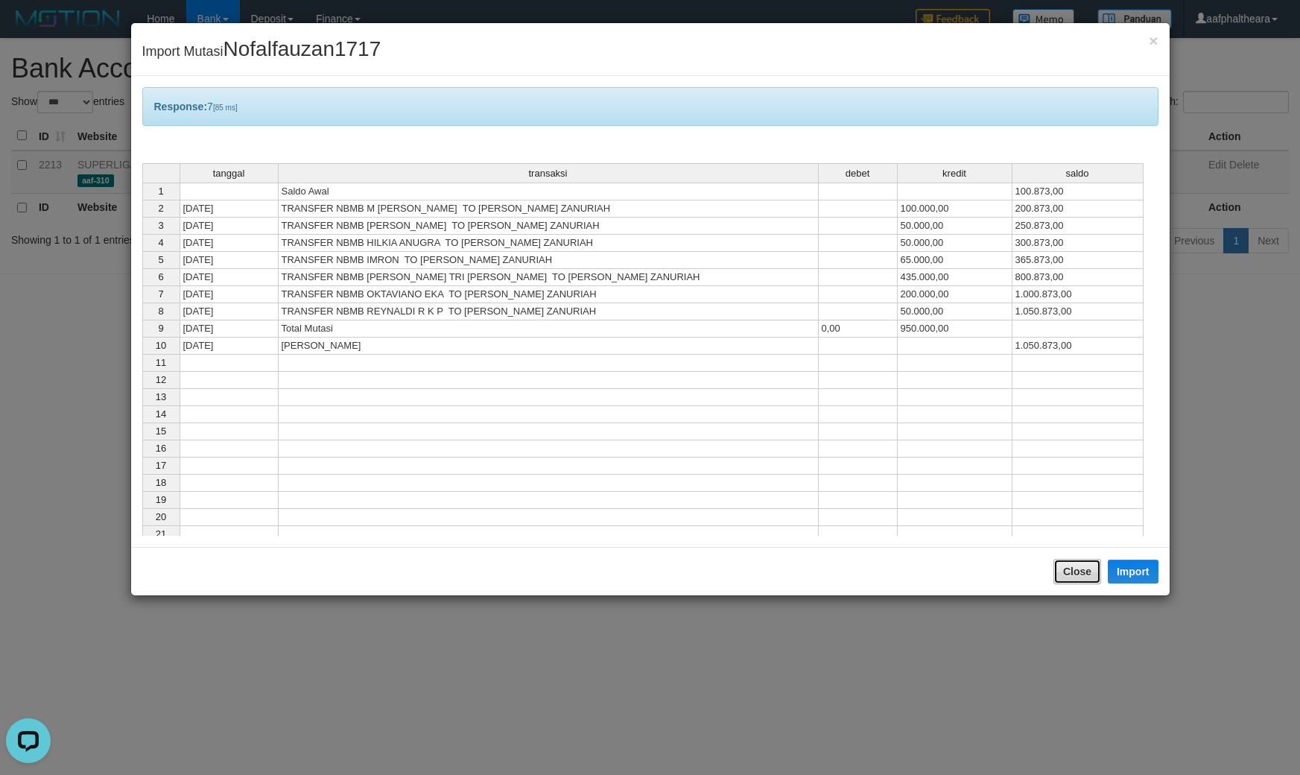
click at [1073, 570] on button "Close" at bounding box center [1077, 571] width 48 height 25
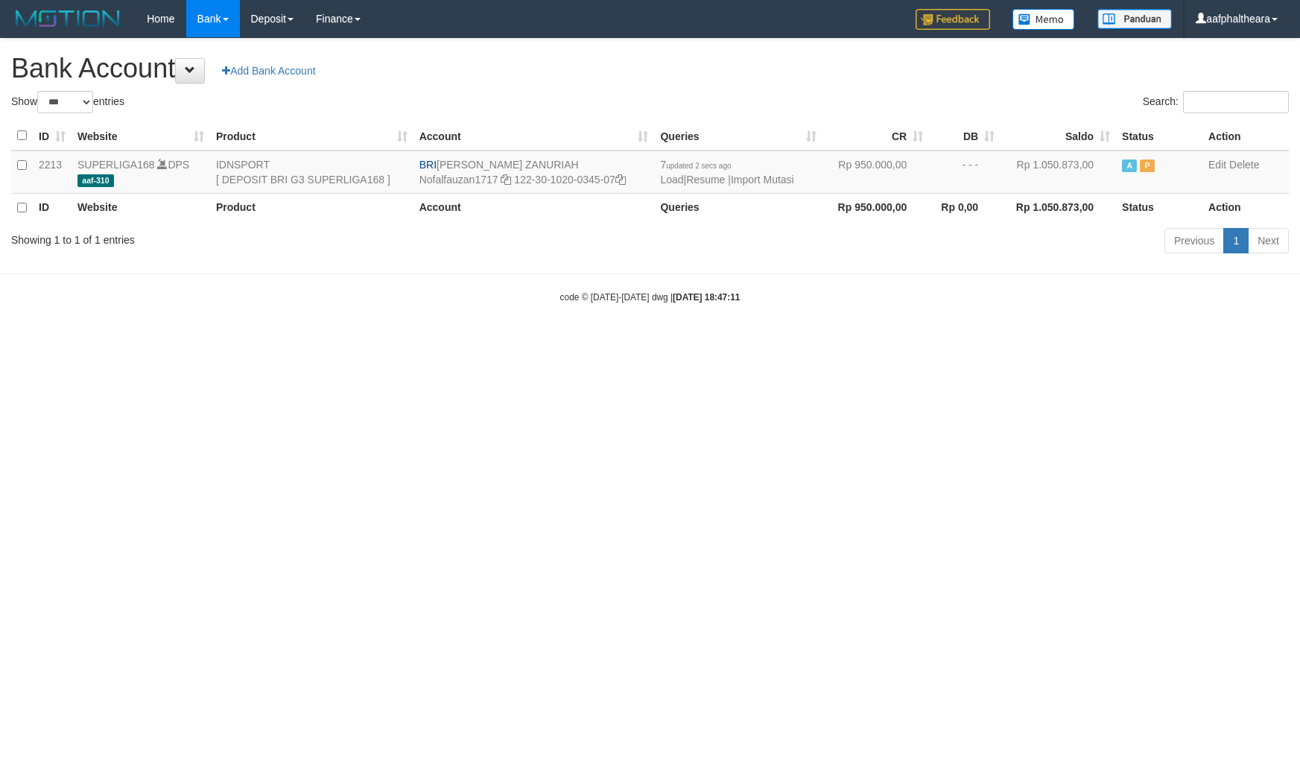
select select "***"
drag, startPoint x: 799, startPoint y: 64, endPoint x: 792, endPoint y: 194, distance: 129.8
click at [801, 68] on h1 "Bank Account Add Bank Account" at bounding box center [649, 69] width 1277 height 30
click at [780, 172] on td "7 updated 2 secs ago Load | Resume | Import Mutasi" at bounding box center [738, 171] width 168 height 43
click at [767, 181] on link "Import Mutasi" at bounding box center [762, 180] width 63 height 12
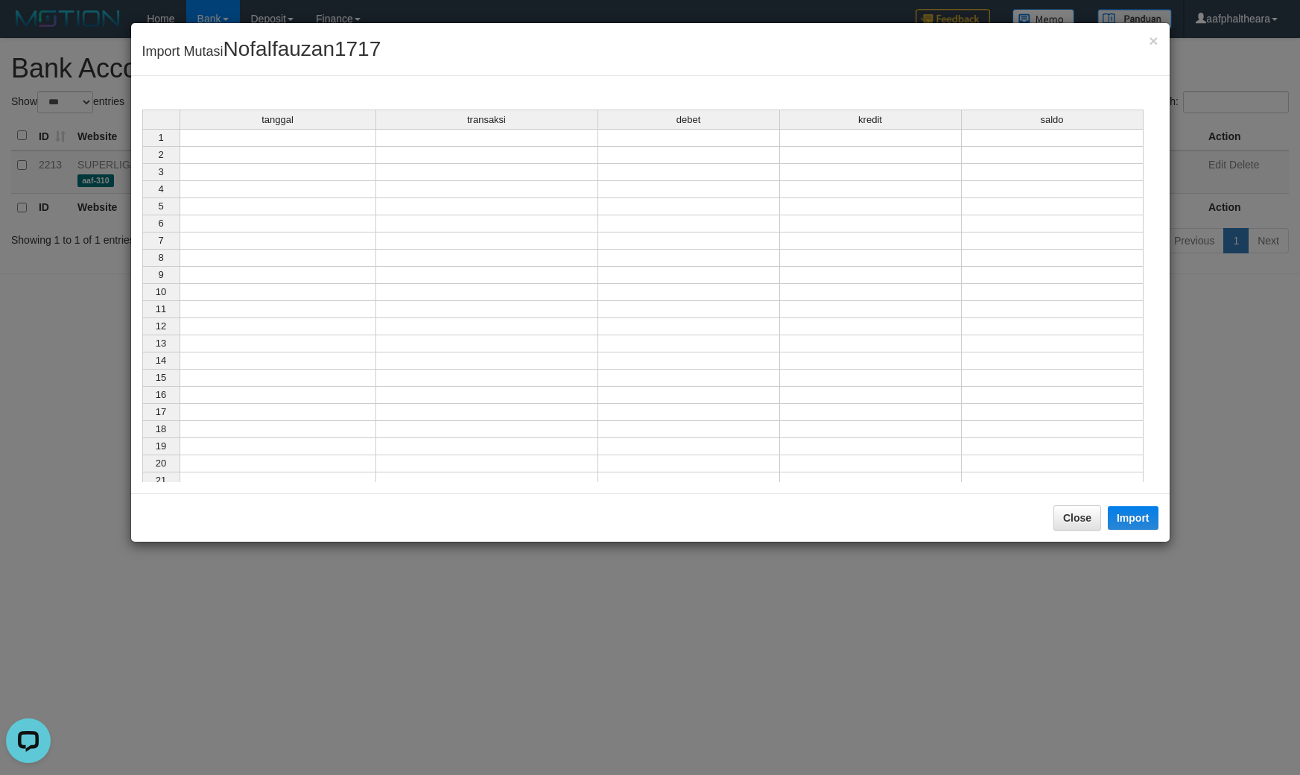
click at [326, 131] on div "tanggal transaksi debet kredit saldo" at bounding box center [642, 120] width 1001 height 22
click at [318, 135] on td at bounding box center [278, 138] width 197 height 18
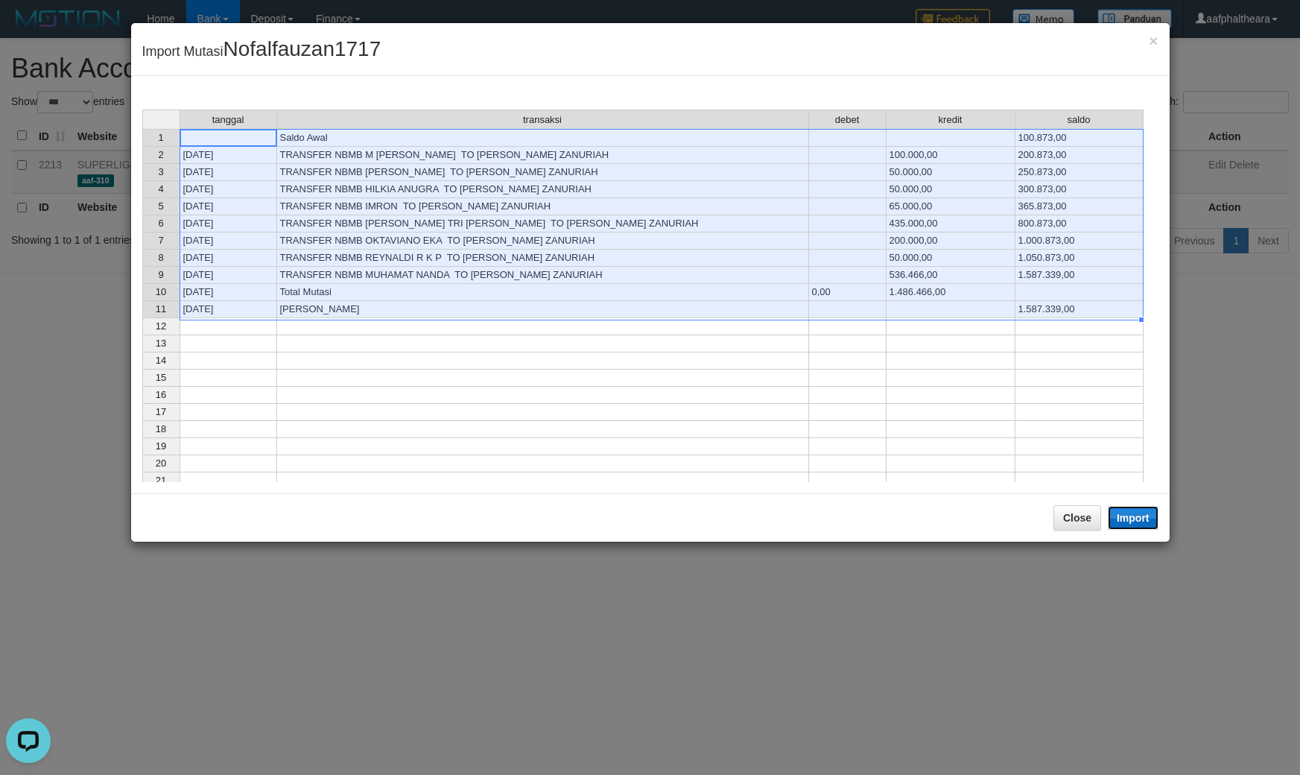
click at [1144, 516] on button "Import" at bounding box center [1133, 518] width 51 height 24
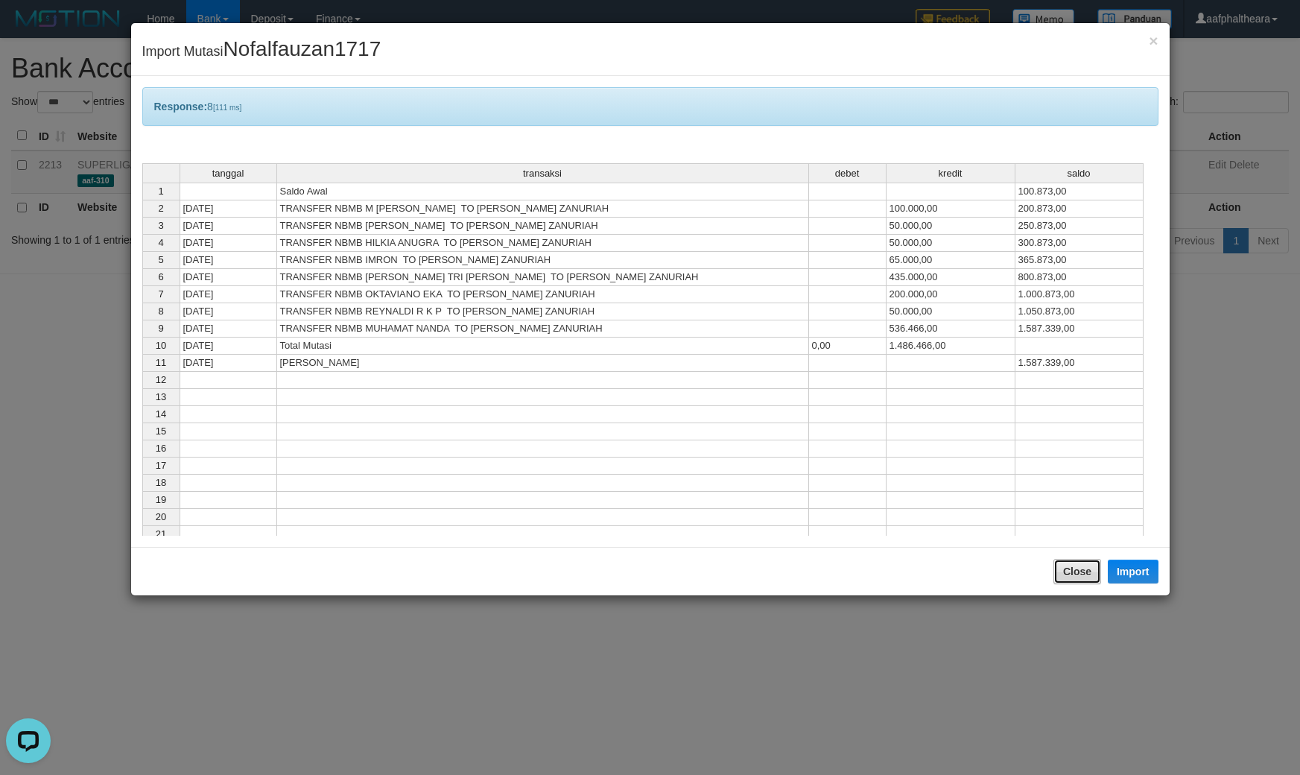
click at [1082, 566] on button "Close" at bounding box center [1077, 571] width 48 height 25
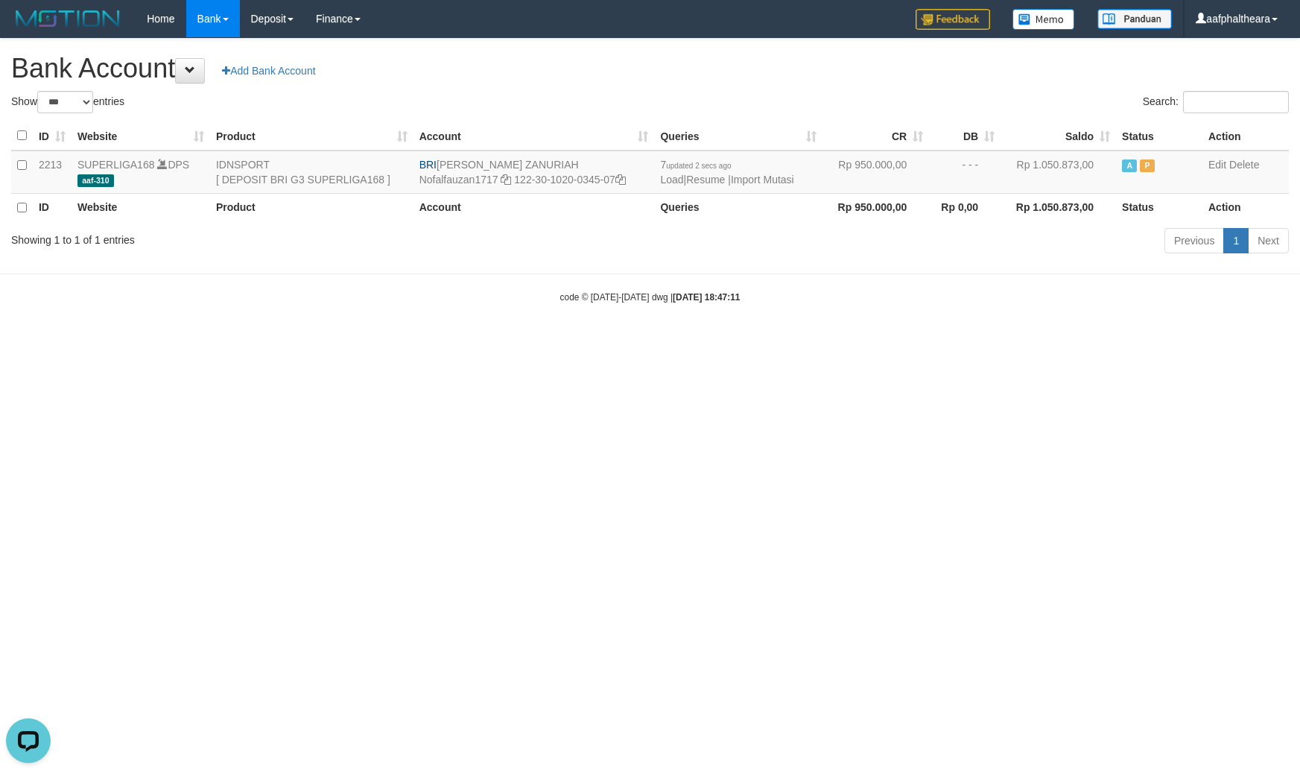
drag, startPoint x: 1052, startPoint y: 540, endPoint x: 1047, endPoint y: 526, distance: 15.1
click at [1047, 341] on html "Toggle navigation Home Bank Account List Load By Website Group [ISPORT] SUPERLI…" at bounding box center [650, 170] width 1300 height 341
select select "***"
drag, startPoint x: 680, startPoint y: 66, endPoint x: 611, endPoint y: 107, distance: 80.5
click at [682, 66] on h1 "Bank Account Add Bank Account" at bounding box center [649, 69] width 1277 height 30
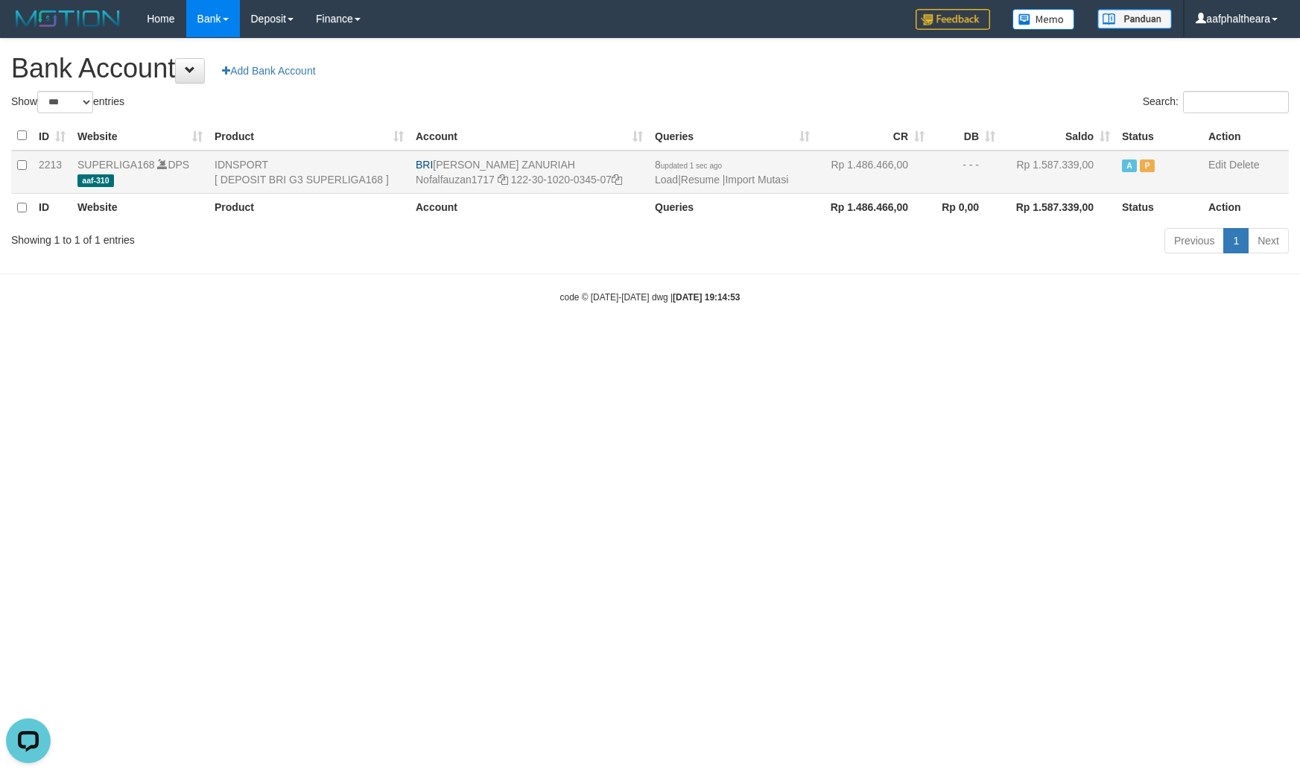
drag, startPoint x: 439, startPoint y: 165, endPoint x: 542, endPoint y: 156, distance: 103.1
click at [547, 156] on td "BRI [PERSON_NAME] ZANURIAH Nofalfauzan1717 122-30-1020-0345-07" at bounding box center [529, 171] width 239 height 43
click at [441, 162] on td "BRI [PERSON_NAME] ZANURIAH Nofalfauzan1717 122-30-1020-0345-07" at bounding box center [529, 171] width 239 height 43
drag, startPoint x: 436, startPoint y: 162, endPoint x: 539, endPoint y: 155, distance: 102.3
click at [539, 155] on td "BRI [PERSON_NAME] ZANURIAH Nofalfauzan1717 122-30-1020-0345-07" at bounding box center [529, 171] width 239 height 43
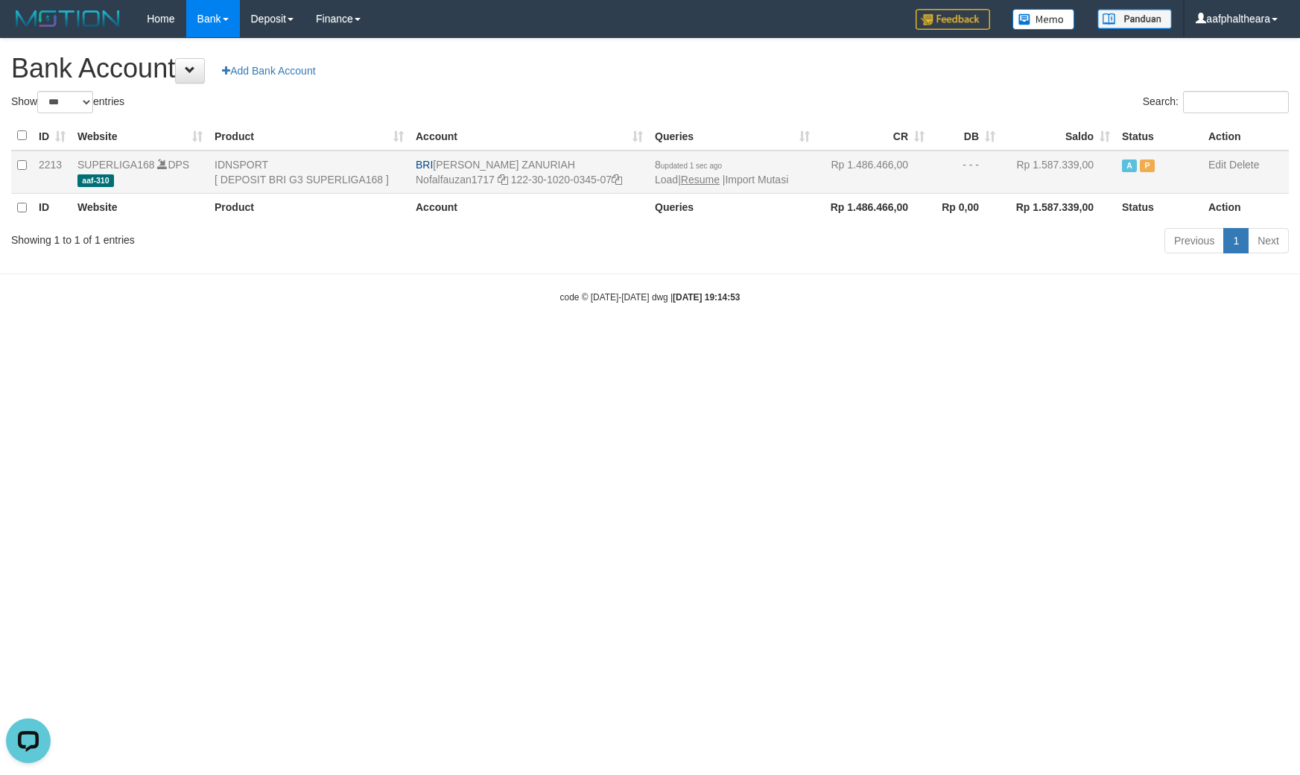
copy td "[PERSON_NAME] ZANURIAH"
click at [619, 176] on icon at bounding box center [617, 179] width 10 height 10
copy td "[PERSON_NAME] ZANURIAH"
click at [619, 176] on icon at bounding box center [617, 179] width 10 height 10
drag, startPoint x: 970, startPoint y: 539, endPoint x: 831, endPoint y: 313, distance: 264.8
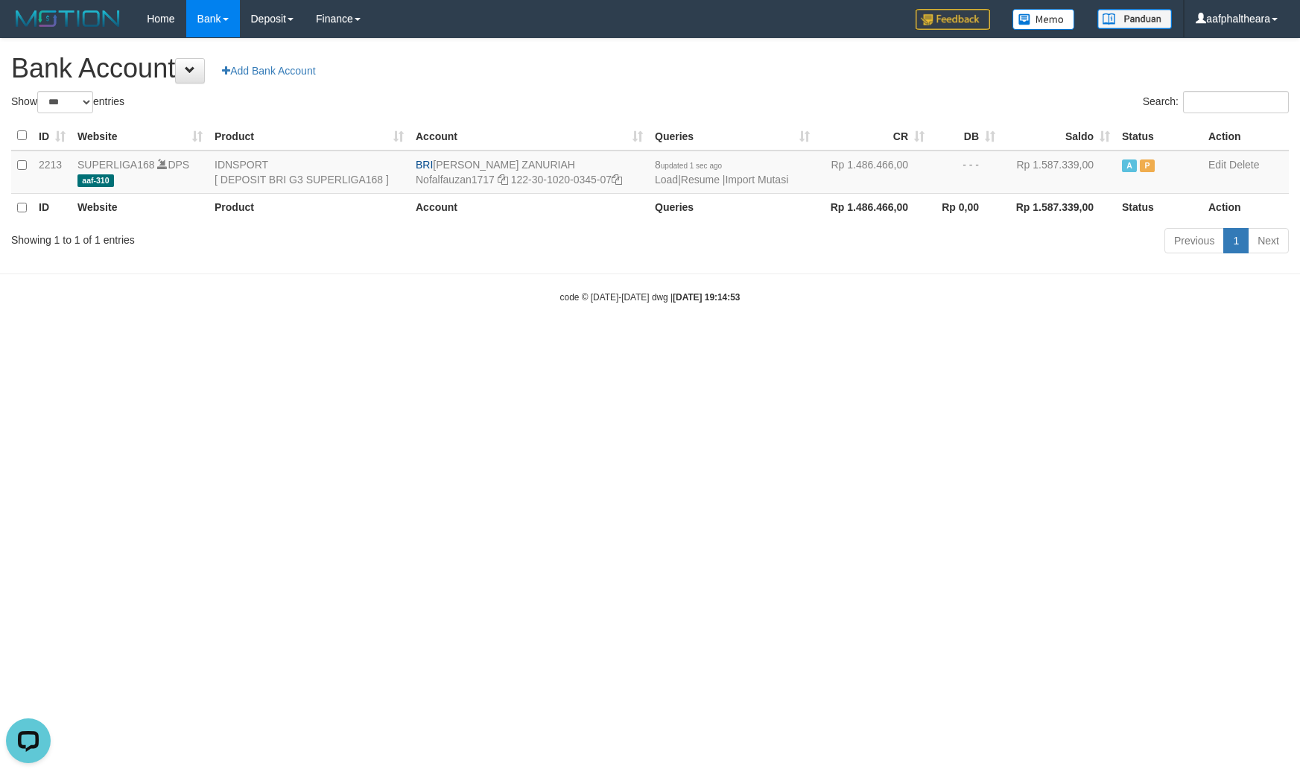
click at [967, 341] on html "Toggle navigation Home Bank Account List Load By Website Group [ISPORT] SUPERLI…" at bounding box center [650, 170] width 1300 height 341
click at [749, 176] on link "Import Mutasi" at bounding box center [756, 180] width 63 height 12
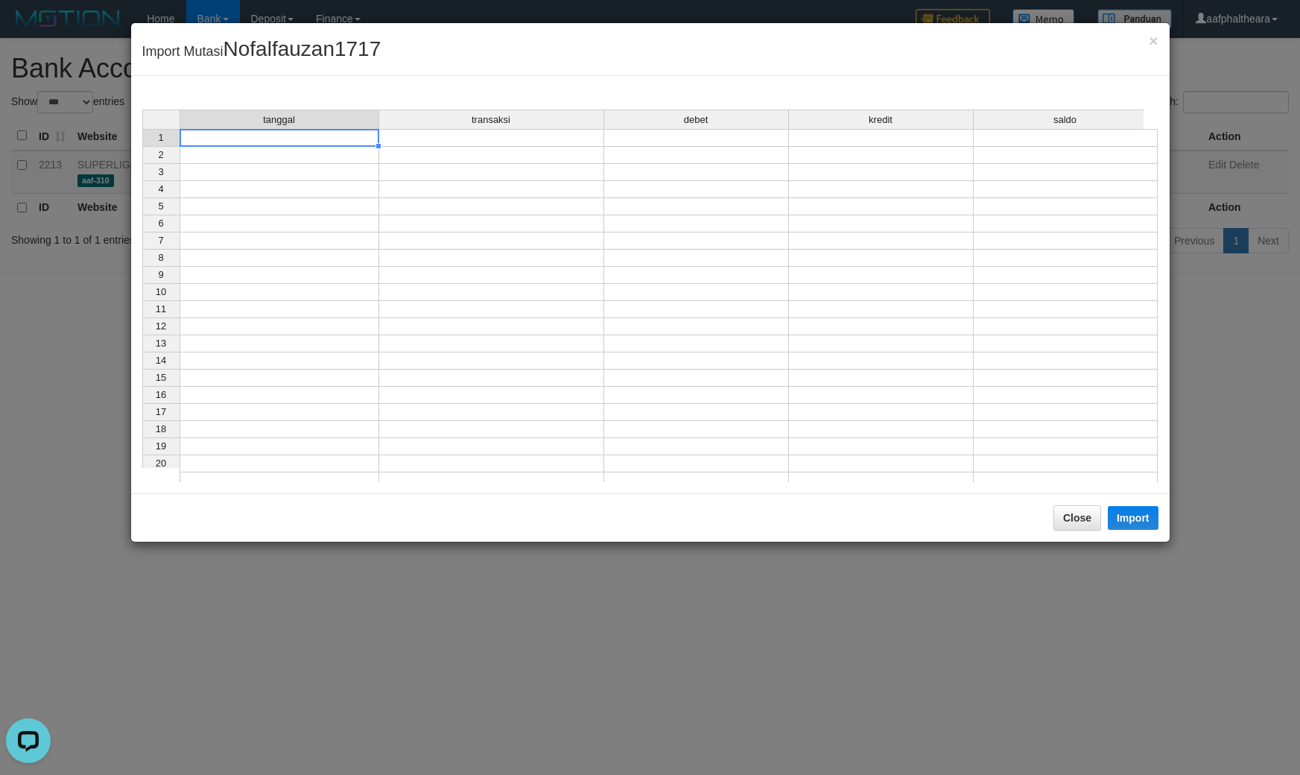
click at [345, 142] on td at bounding box center [280, 138] width 200 height 18
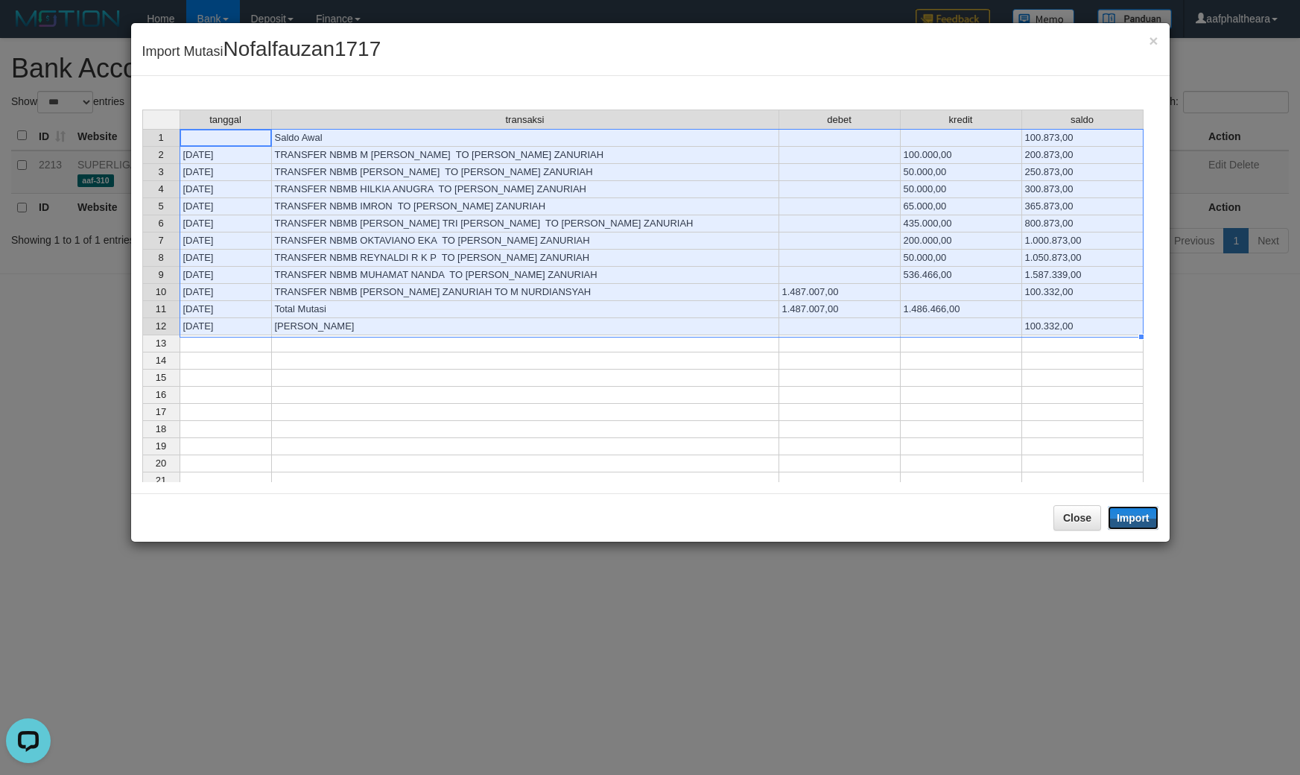
drag, startPoint x: 1134, startPoint y: 522, endPoint x: 1108, endPoint y: 545, distance: 34.3
click at [1137, 523] on button "Import" at bounding box center [1133, 518] width 51 height 24
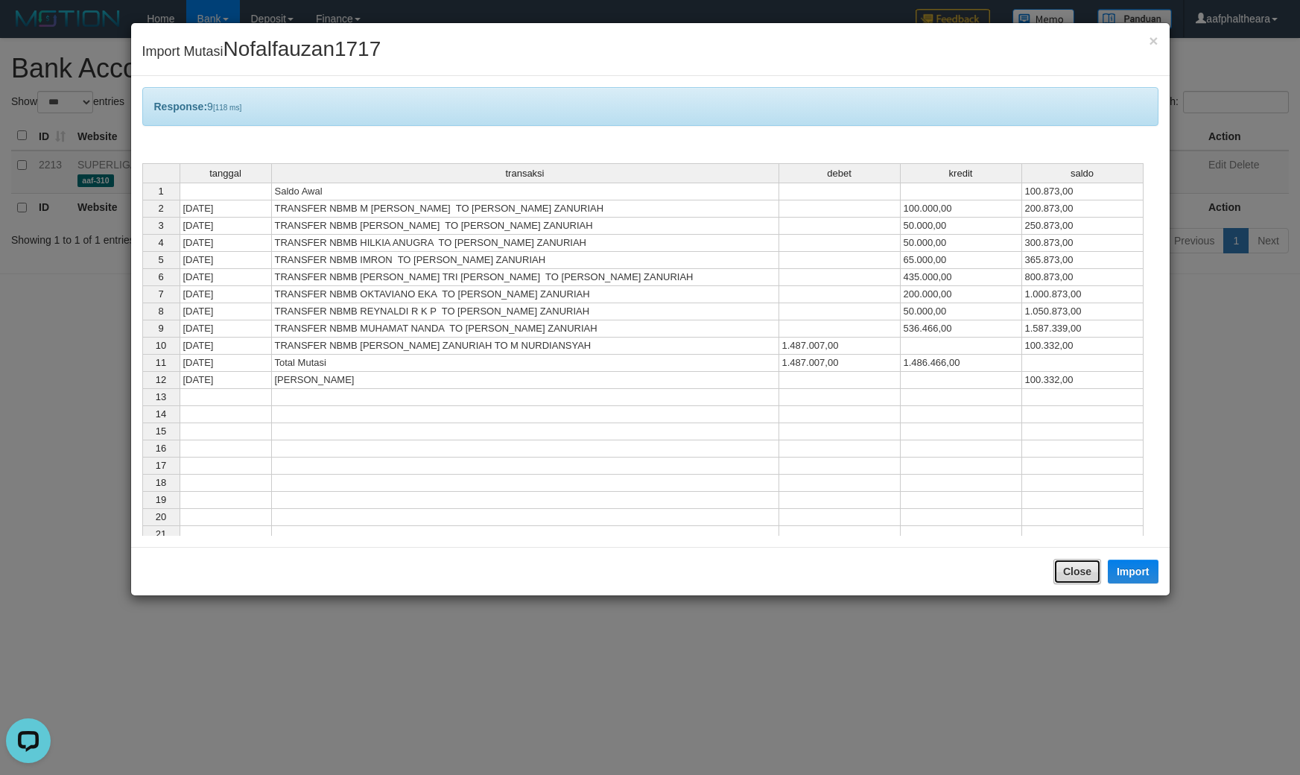
click at [1088, 571] on button "Close" at bounding box center [1077, 571] width 48 height 25
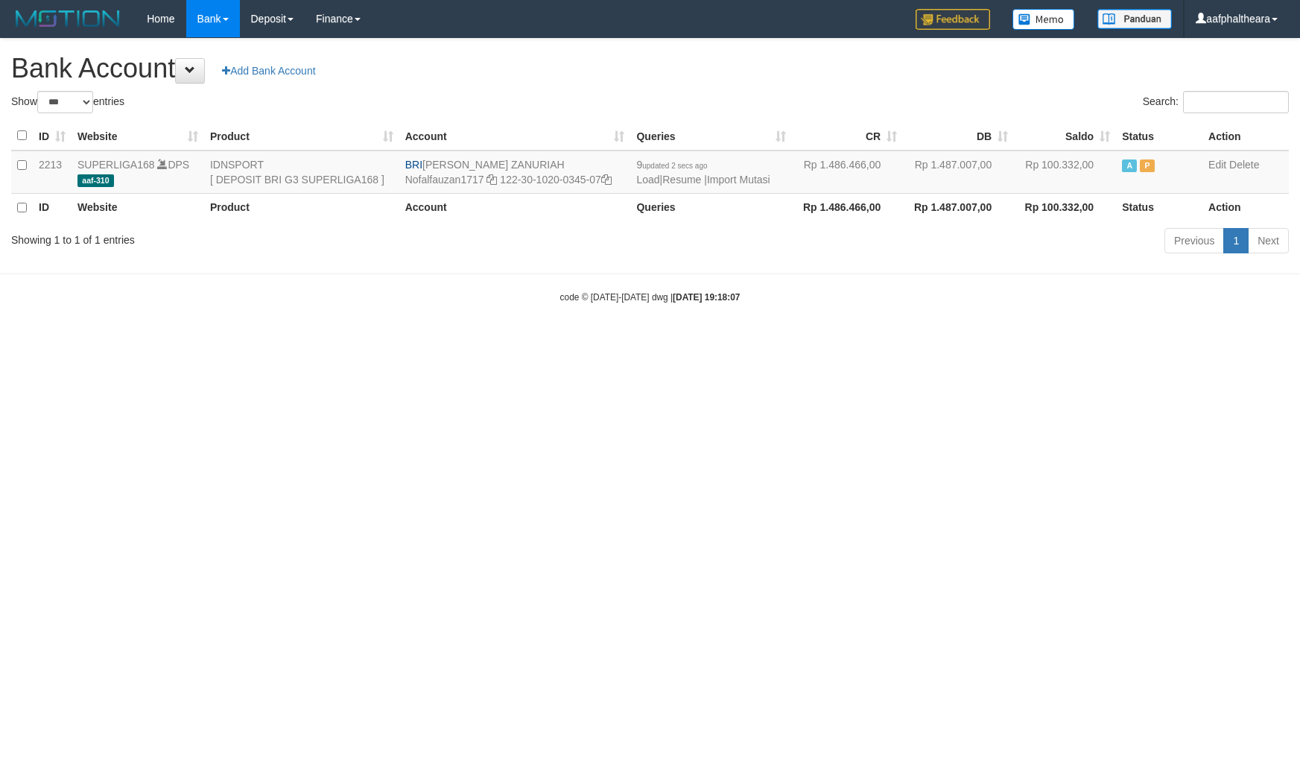
select select "***"
click at [823, 93] on div "Search:" at bounding box center [975, 104] width 628 height 26
click at [747, 181] on link "Import Mutasi" at bounding box center [738, 180] width 63 height 12
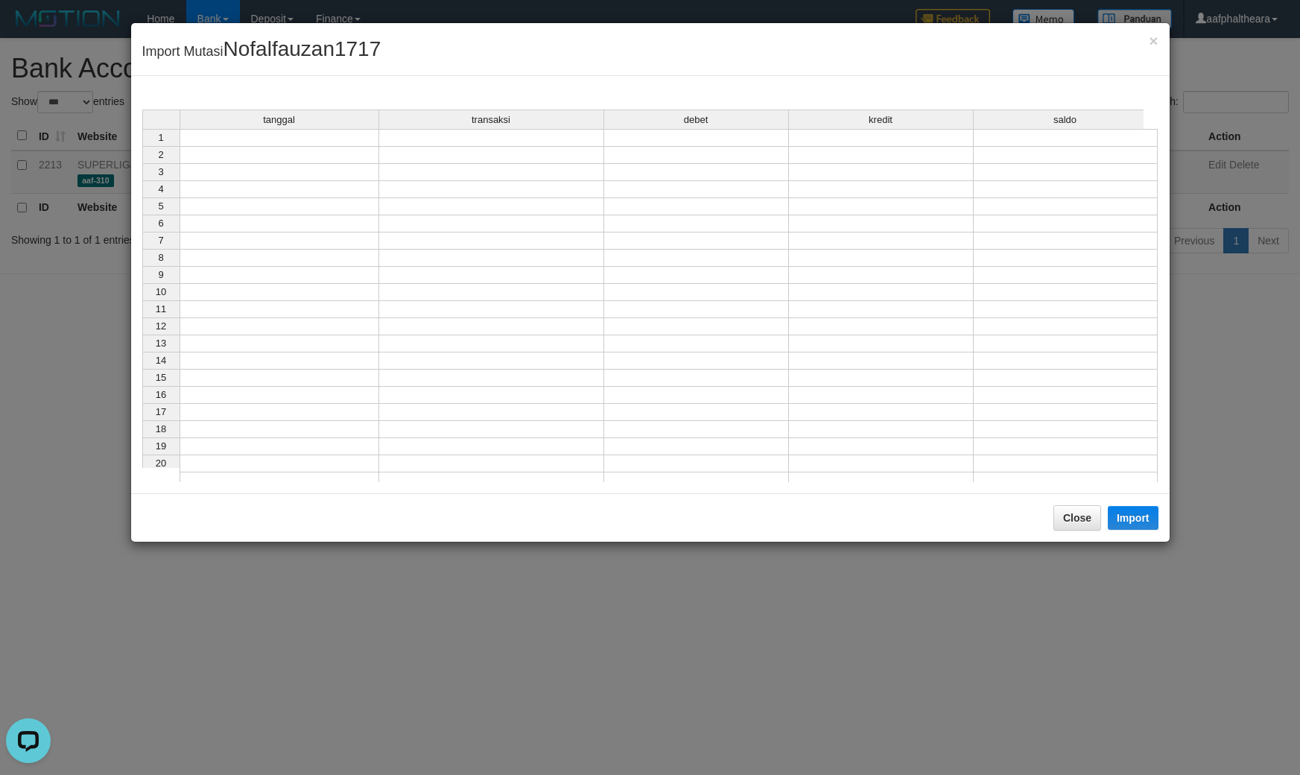
click at [251, 142] on td at bounding box center [280, 138] width 200 height 18
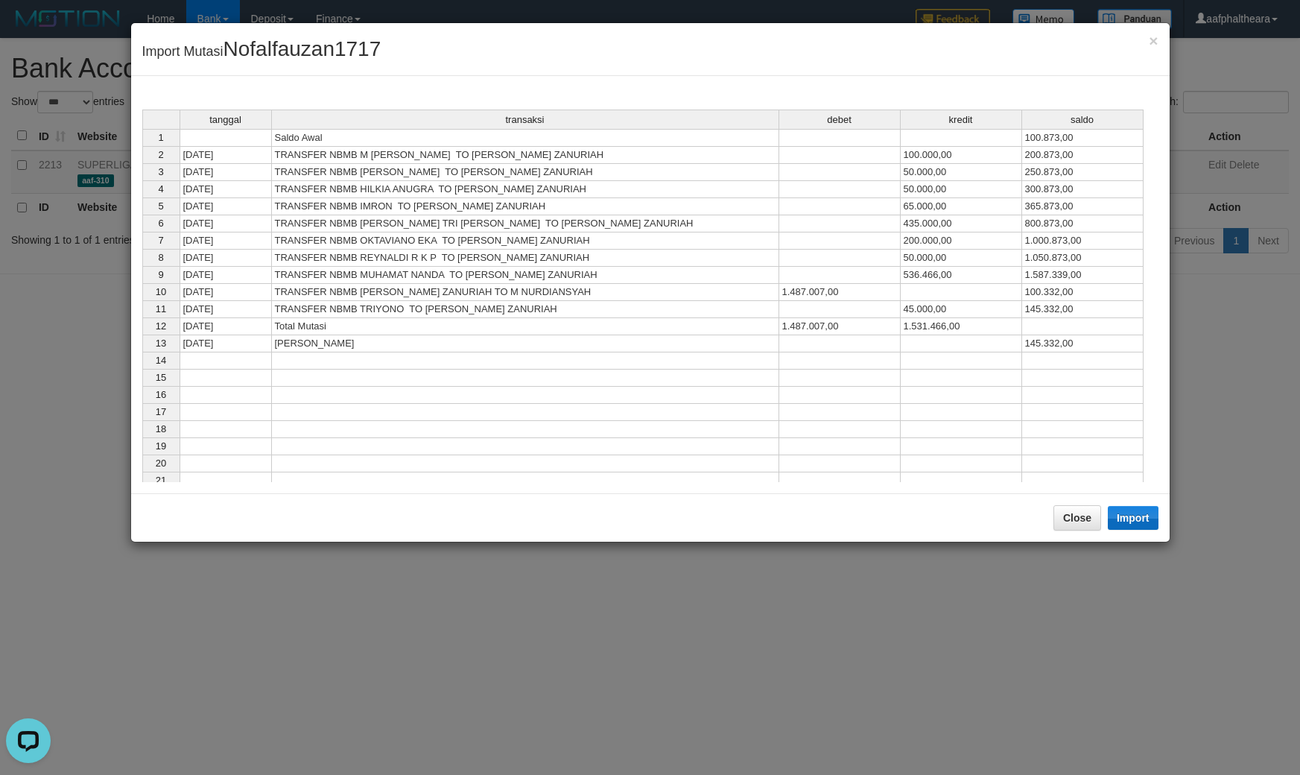
drag, startPoint x: 1134, startPoint y: 510, endPoint x: 1129, endPoint y: 518, distance: 8.7
click at [1130, 518] on div "Close Import" at bounding box center [650, 517] width 1038 height 48
click at [1128, 521] on button "Import" at bounding box center [1133, 518] width 51 height 24
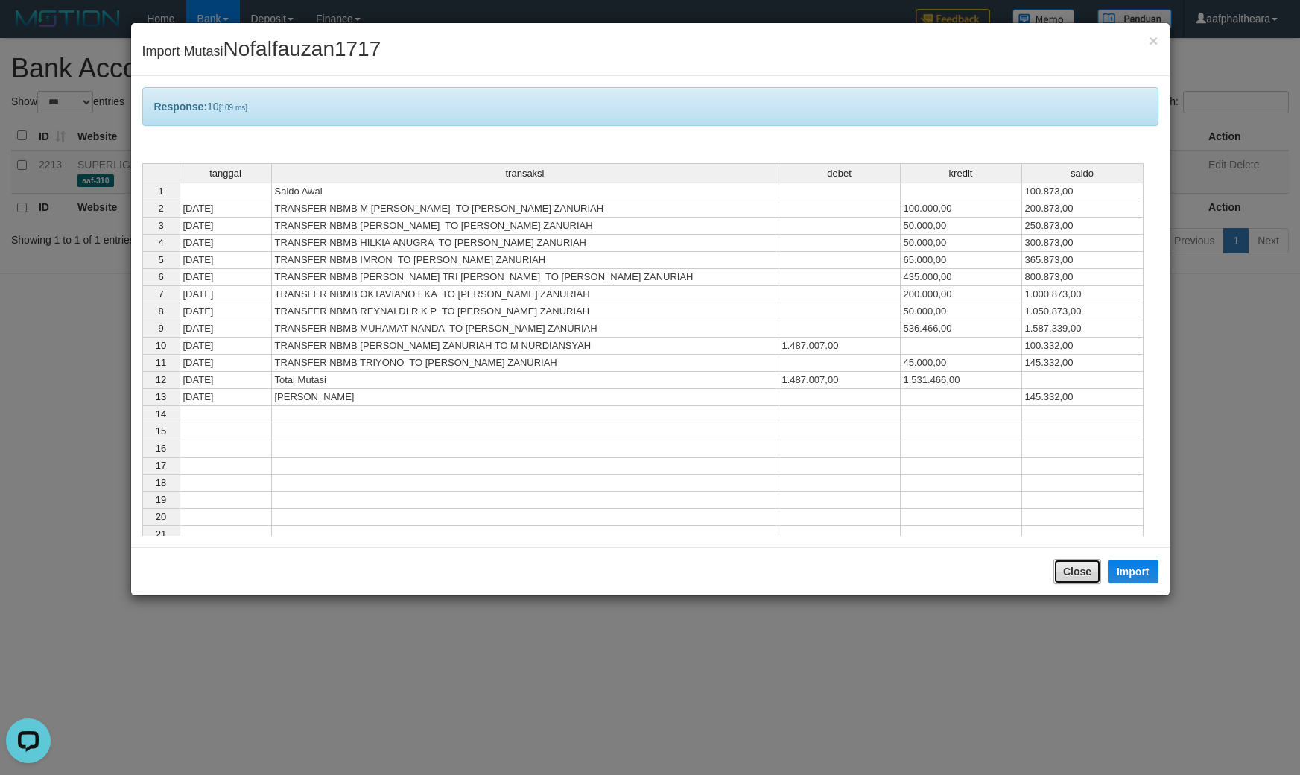
click at [1074, 576] on button "Close" at bounding box center [1077, 571] width 48 height 25
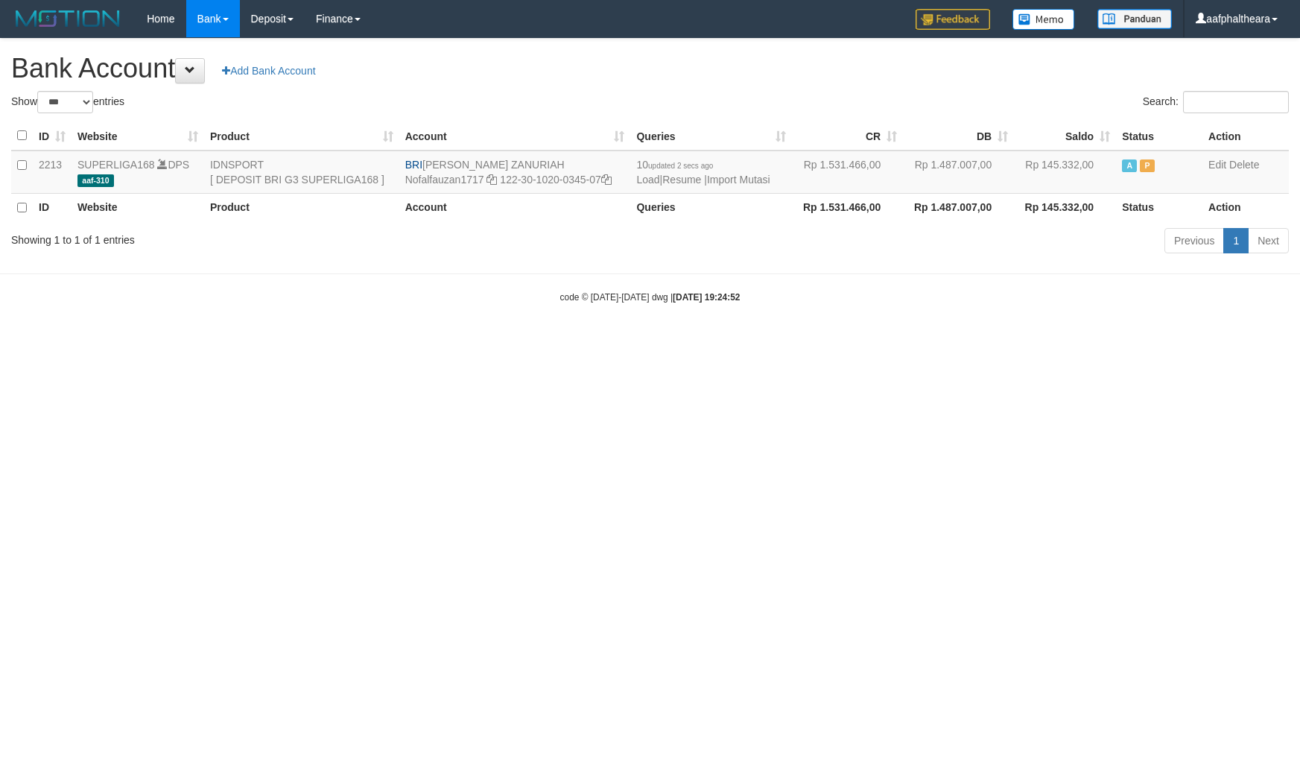
select select "***"
click at [727, 118] on div "ID Website Product Account Queries CR [PERSON_NAME] Status Action 2213 SUPERLIG…" at bounding box center [650, 171] width 1300 height 109
click at [730, 182] on link "Import Mutasi" at bounding box center [738, 180] width 63 height 12
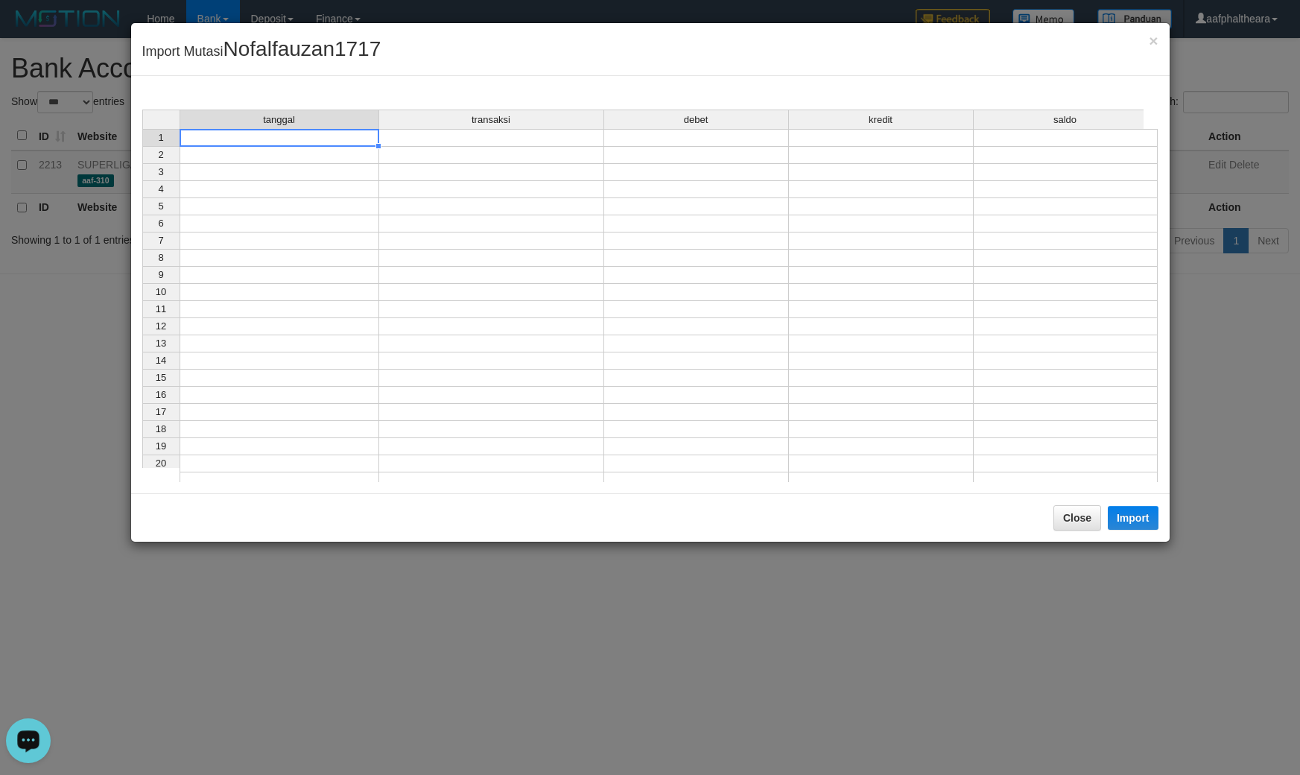
click at [311, 135] on td at bounding box center [280, 138] width 200 height 18
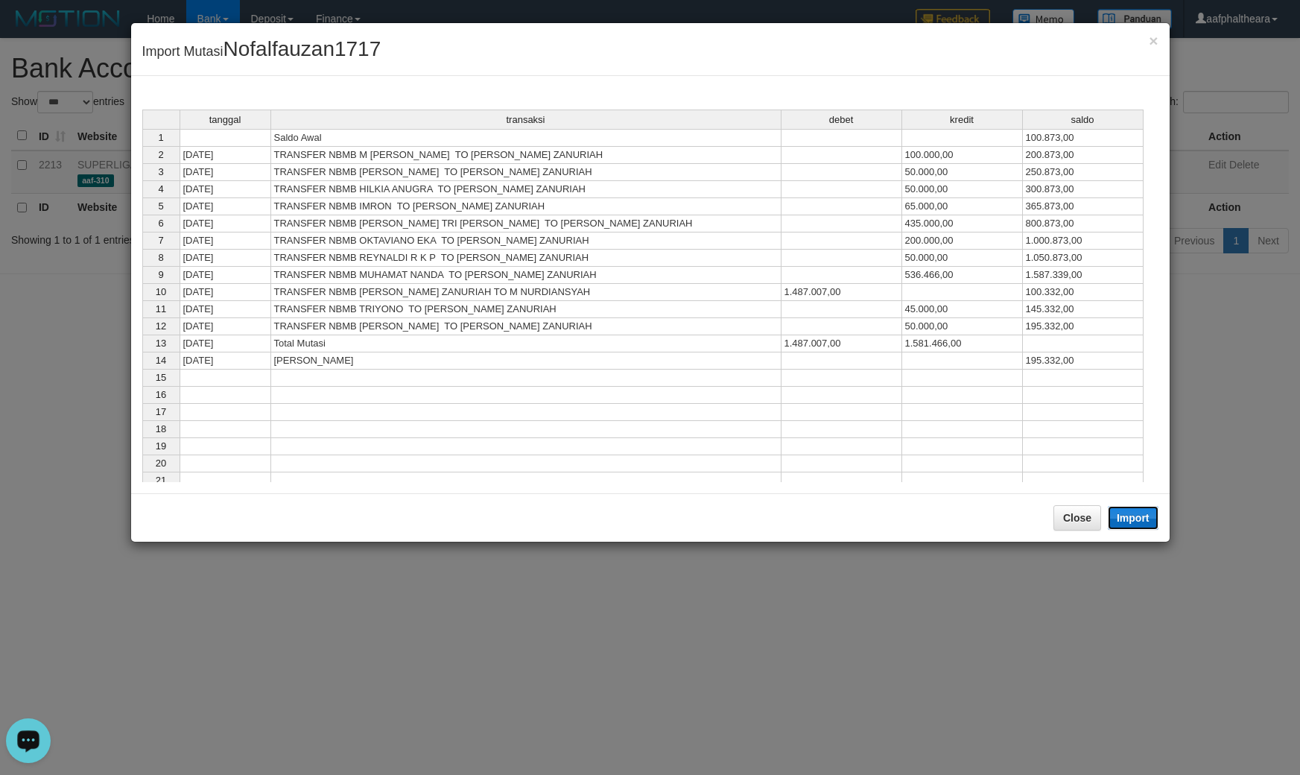
click at [1137, 523] on button "Import" at bounding box center [1133, 518] width 51 height 24
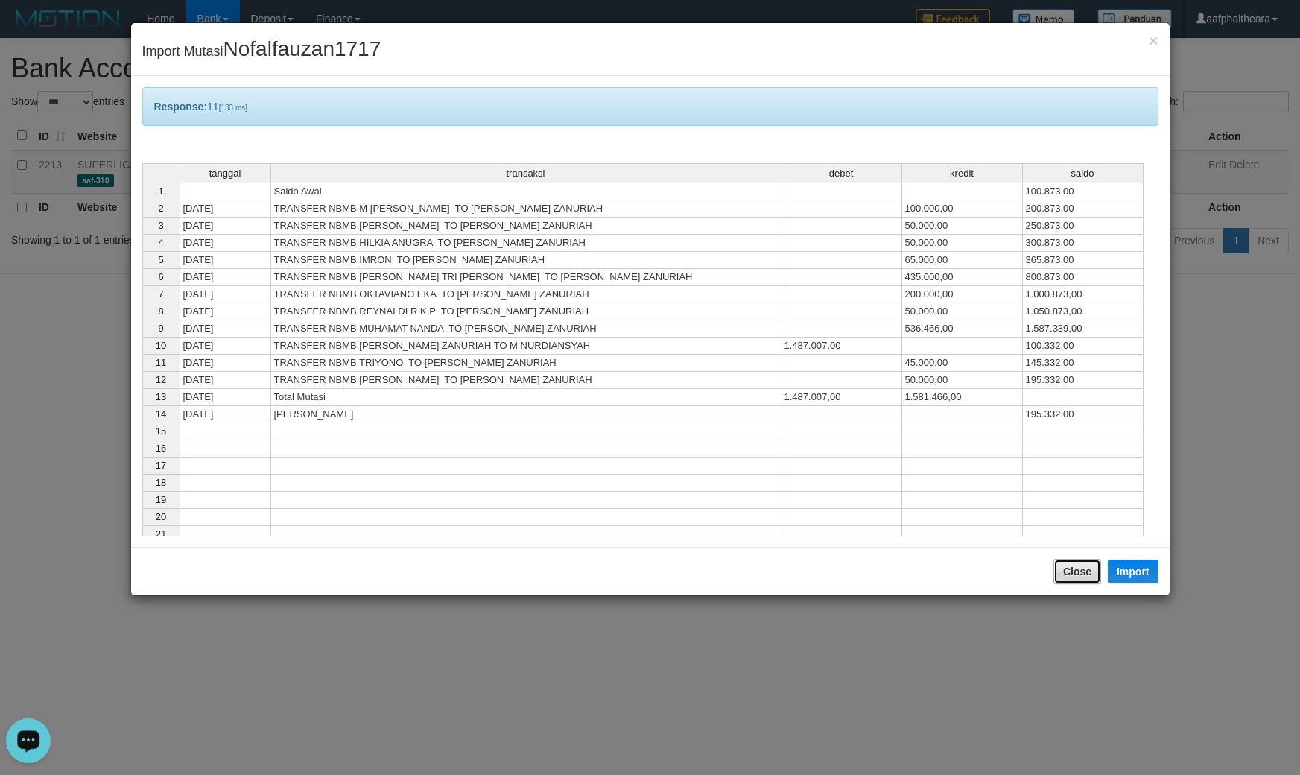
click at [1060, 566] on button "Close" at bounding box center [1077, 571] width 48 height 25
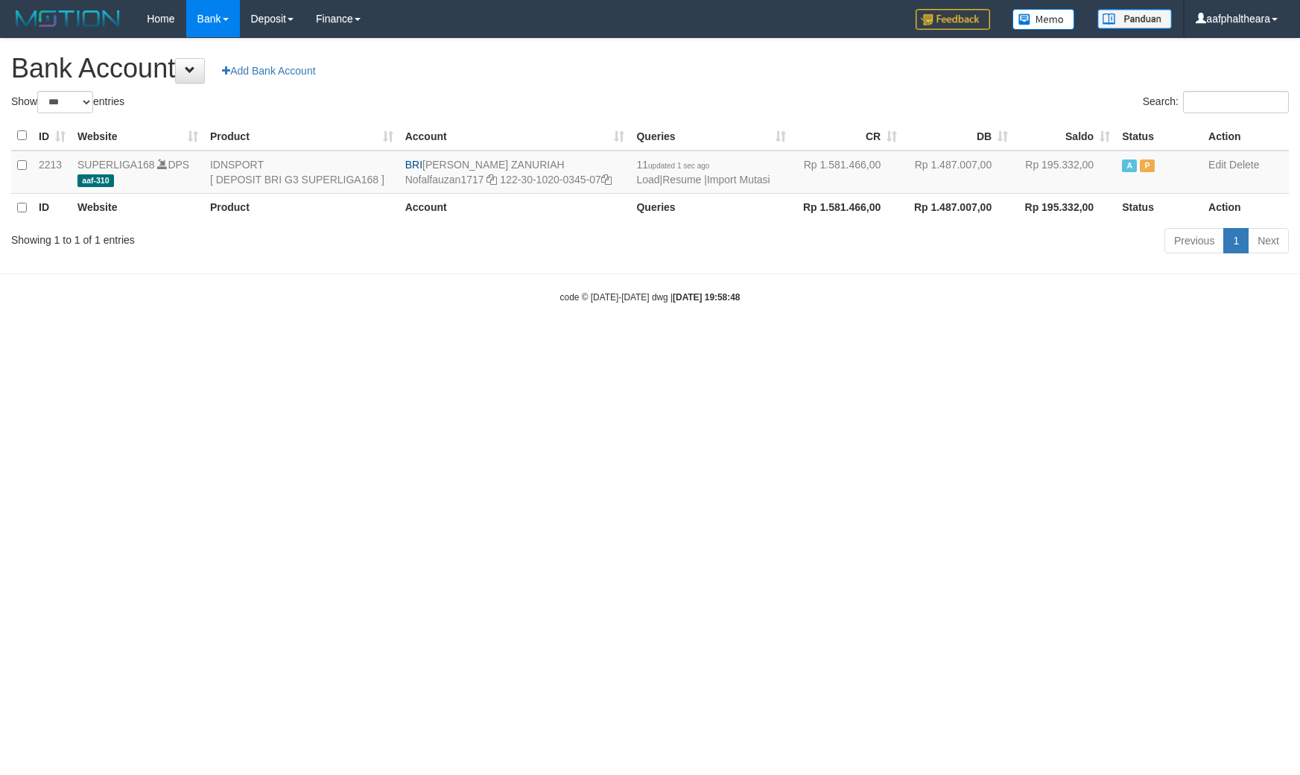
select select "***"
click at [881, 341] on html "Toggle navigation Home Bank Account List Load By Website Group [ISPORT] SUPERLI…" at bounding box center [650, 170] width 1300 height 341
select select "***"
click at [819, 109] on div "Search:" at bounding box center [975, 104] width 628 height 26
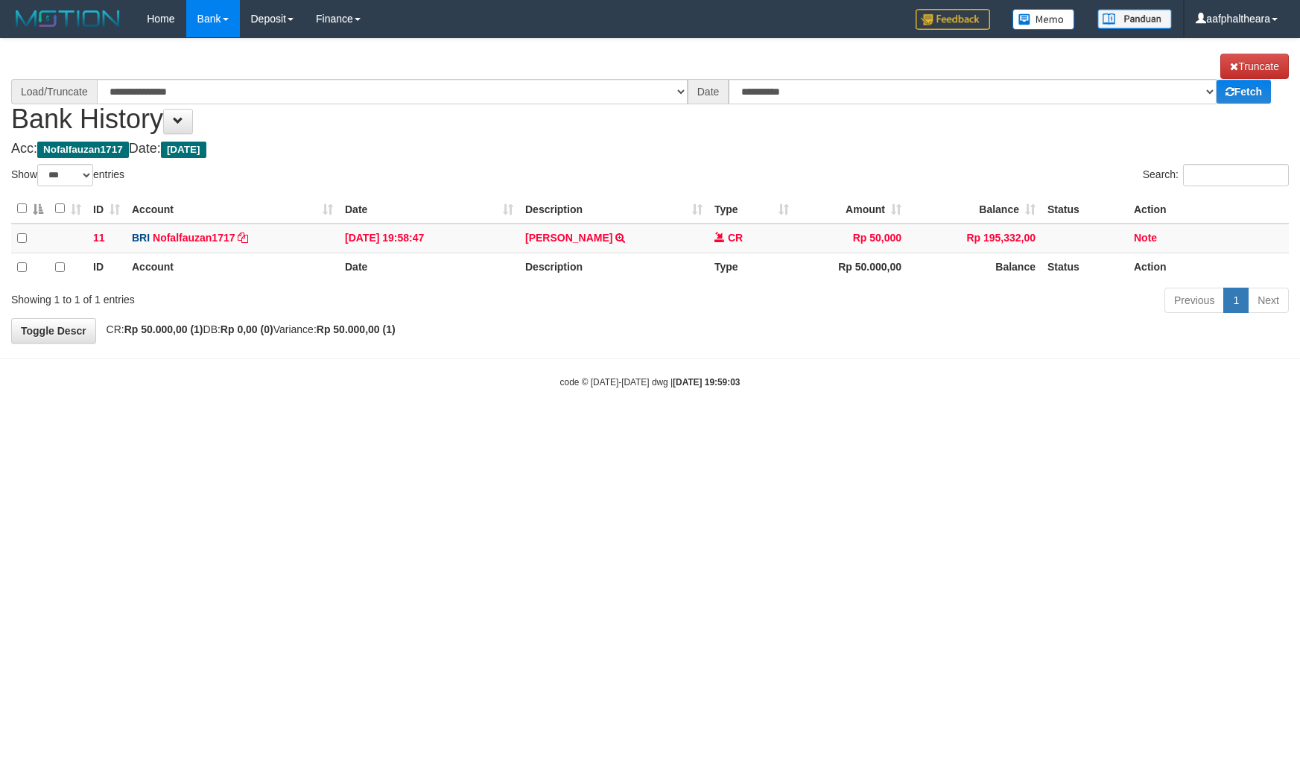
select select "***"
select select "****"
click at [183, 118] on span at bounding box center [178, 120] width 10 height 10
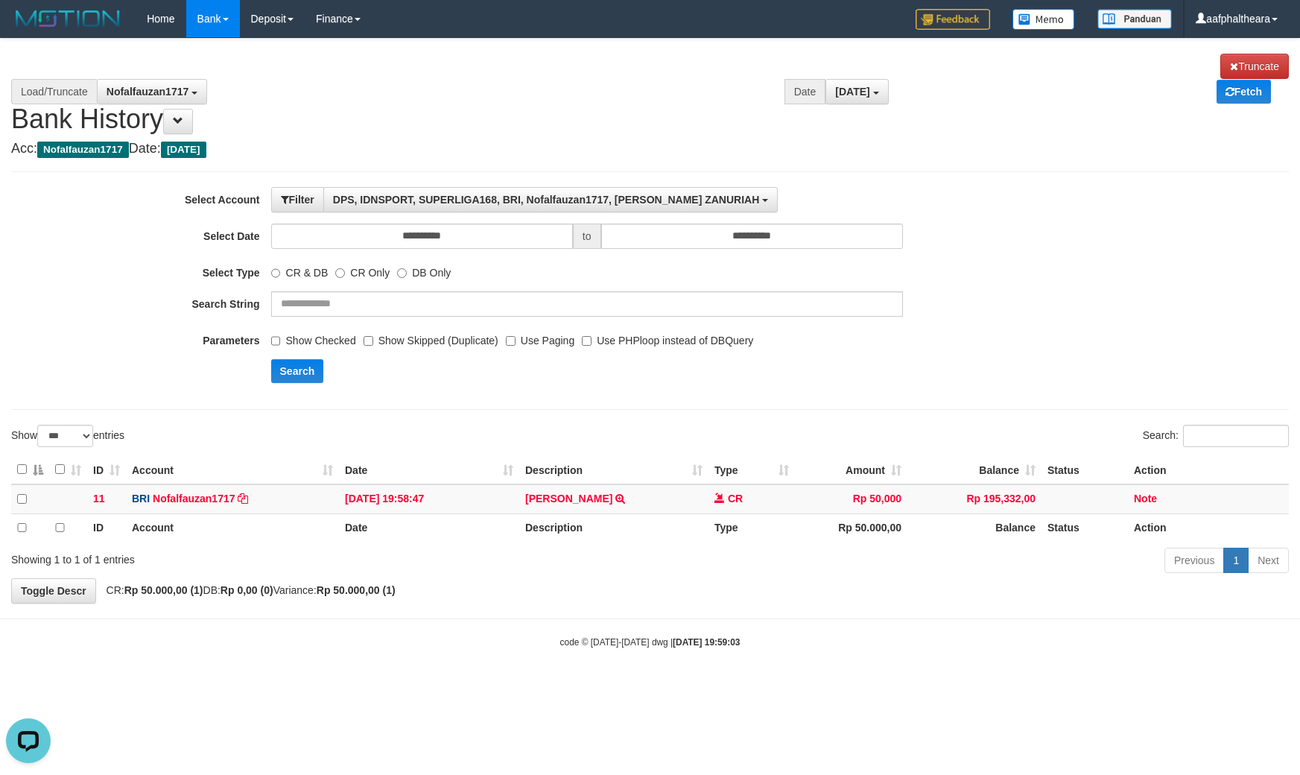
click at [287, 340] on label "Show Checked" at bounding box center [313, 338] width 85 height 20
click at [285, 367] on button "Search" at bounding box center [297, 371] width 53 height 24
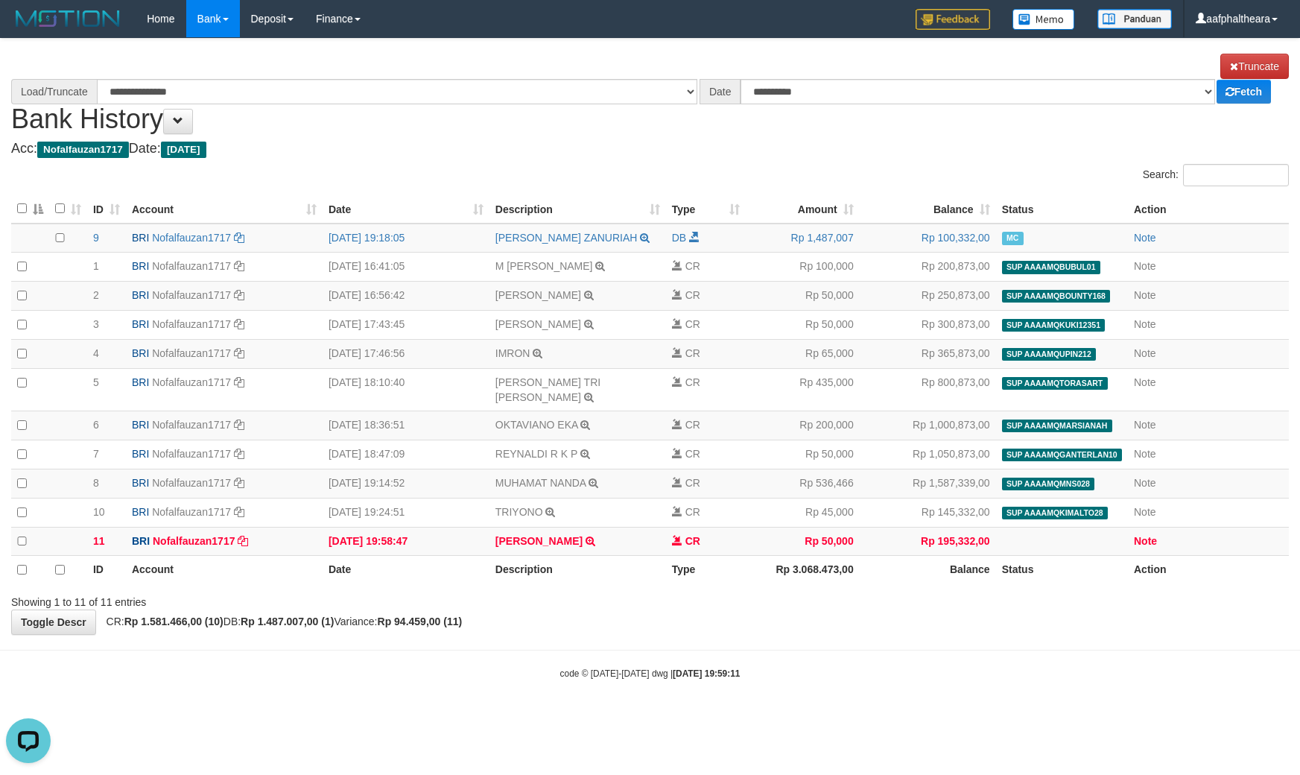
click at [860, 631] on body "Toggle navigation Home Bank Account List Load By Website Group [ISPORT] SUPERLI…" at bounding box center [650, 358] width 1300 height 717
select select "****"
click at [784, 673] on body "Toggle navigation Home Bank Account List Load By Website Group [ISPORT] SUPERLI…" at bounding box center [650, 358] width 1300 height 717
select select "****"
click at [827, 704] on body "Toggle navigation Home Bank Account List Load By Website Group [ISPORT] SUPERLI…" at bounding box center [650, 358] width 1300 height 717
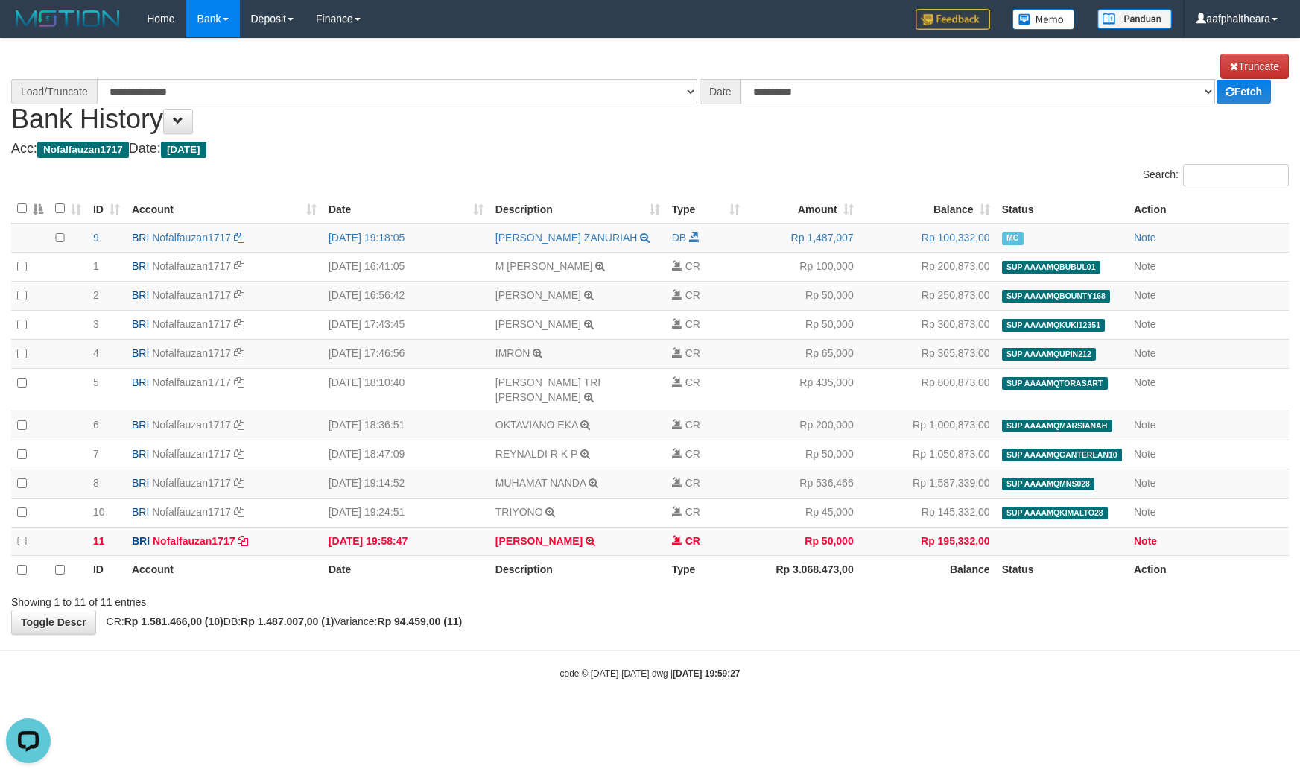
select select "****"
click at [848, 717] on html "Toggle navigation Home Bank Account List Load By Website Group [ISPORT] SUPERLI…" at bounding box center [650, 358] width 1300 height 717
select select "****"
click at [947, 623] on div "**********" at bounding box center [650, 337] width 1300 height 596
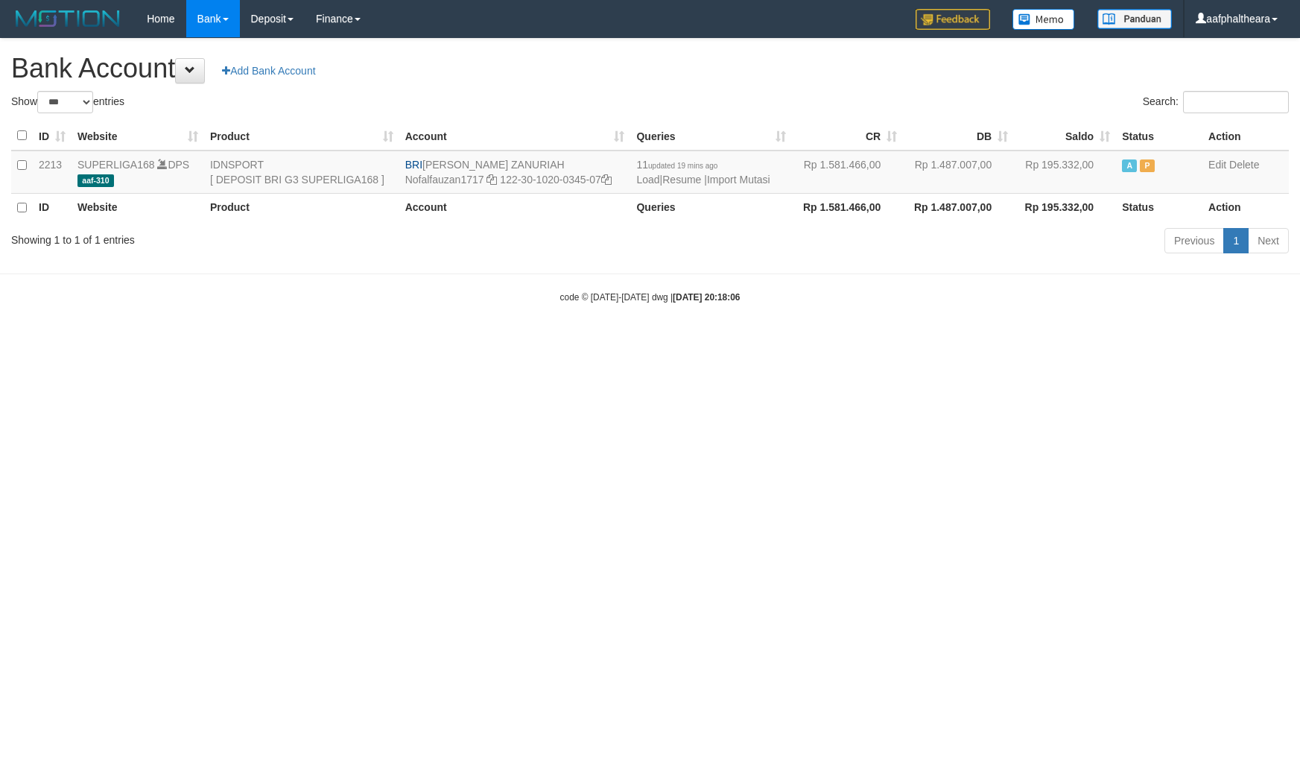
select select "***"
click at [545, 341] on html "Toggle navigation Home Bank Account List Load By Website Group [ISPORT] SUPERLI…" at bounding box center [650, 170] width 1300 height 341
select select "***"
click at [741, 179] on link "Import Mutasi" at bounding box center [738, 180] width 63 height 12
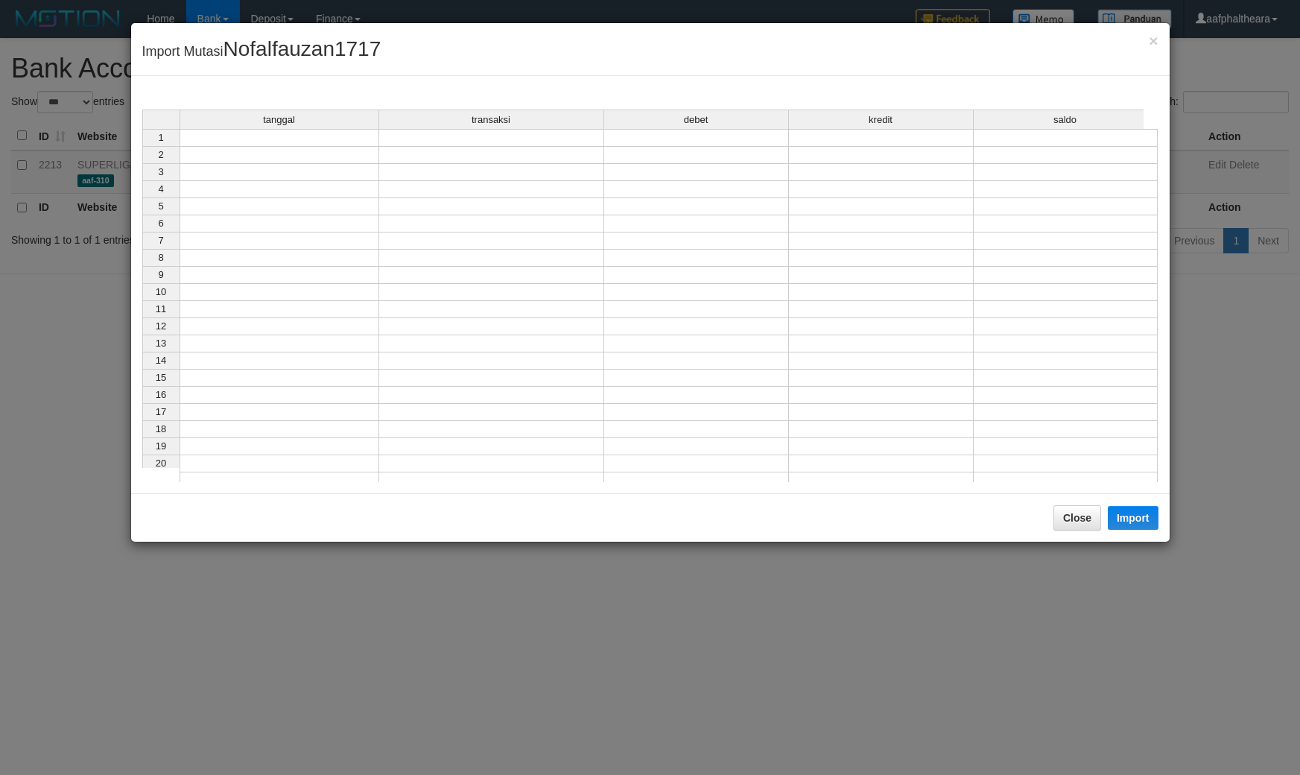
click at [272, 165] on td at bounding box center [280, 172] width 200 height 17
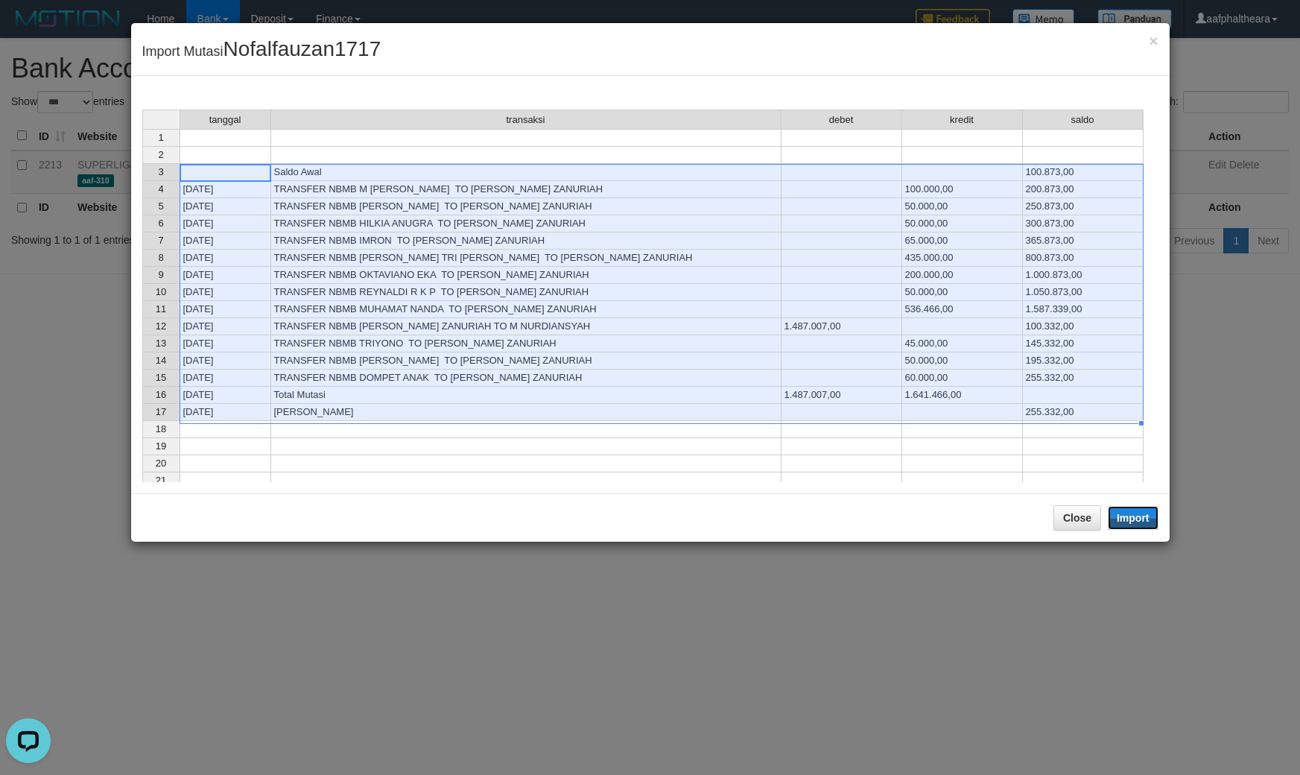
click at [1143, 524] on button "Import" at bounding box center [1133, 518] width 51 height 24
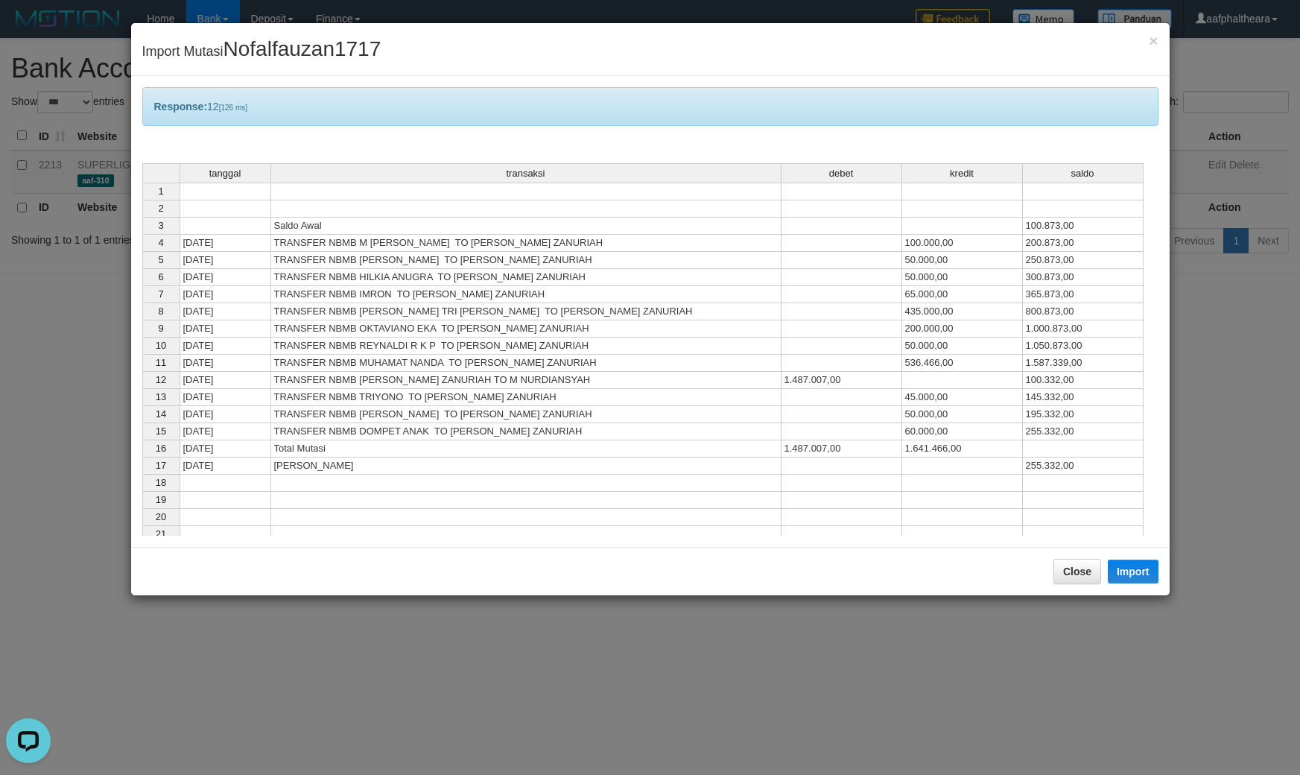
click at [918, 472] on td at bounding box center [962, 465] width 121 height 17
drag, startPoint x: 836, startPoint y: 339, endPoint x: 845, endPoint y: 340, distance: 9.0
click at [142, 339] on div "tanggal transaksi debet kredit saldo 1 2 3 Saldo Awal 100.873,00 4 01/10/25 TRA…" at bounding box center [142, 404] width 0 height 483
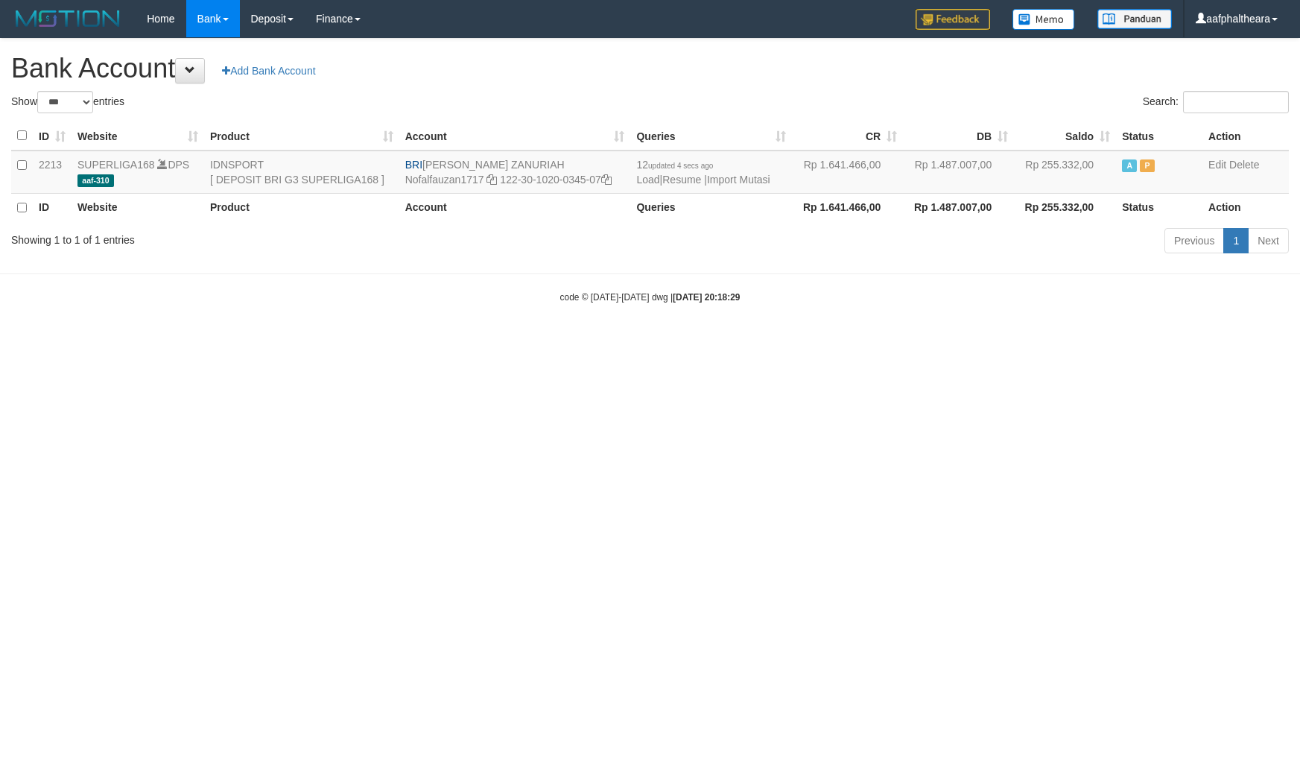
select select "***"
click at [749, 83] on h1 "Bank Account Add Bank Account" at bounding box center [649, 69] width 1277 height 30
select select "***"
drag, startPoint x: 965, startPoint y: 363, endPoint x: 790, endPoint y: 281, distance: 193.6
click at [959, 341] on html "Toggle navigation Home Bank Account List Load By Website Group [ISPORT] SUPERLI…" at bounding box center [650, 170] width 1300 height 341
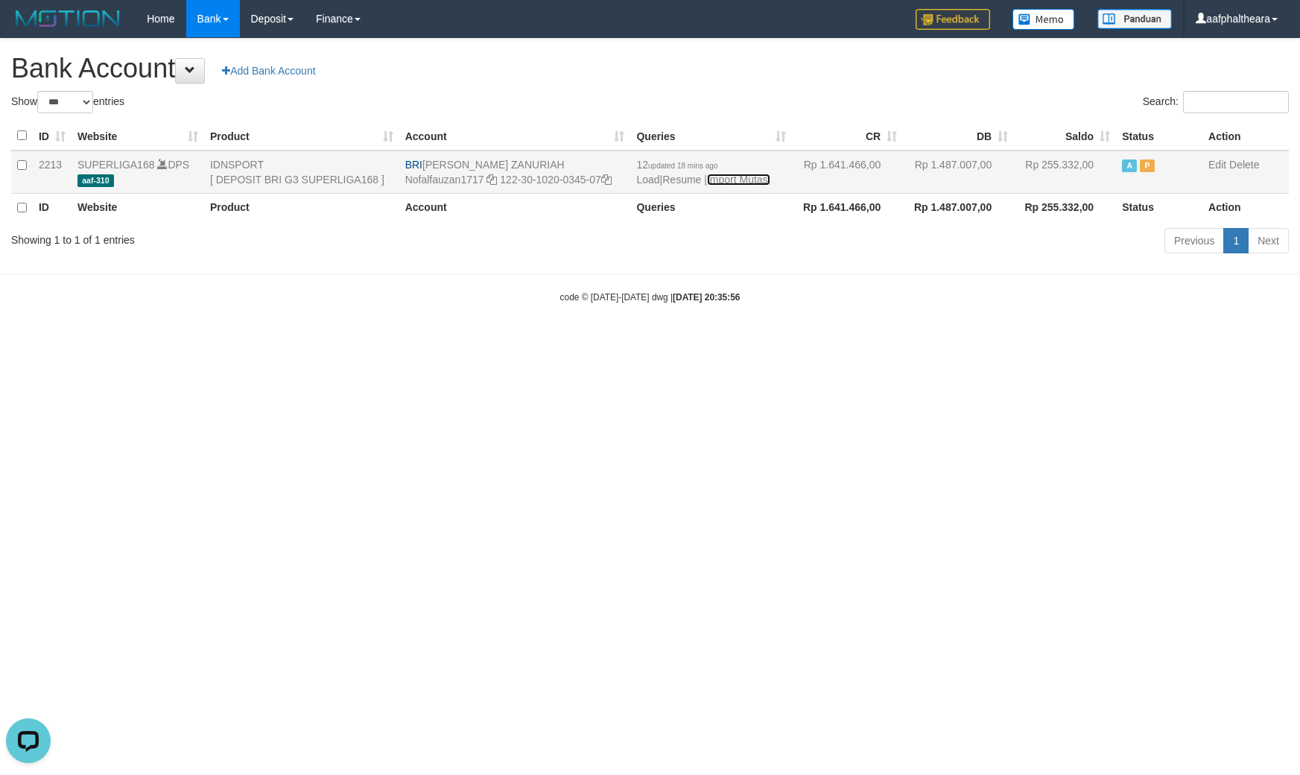
click at [740, 183] on link "Import Mutasi" at bounding box center [738, 180] width 63 height 12
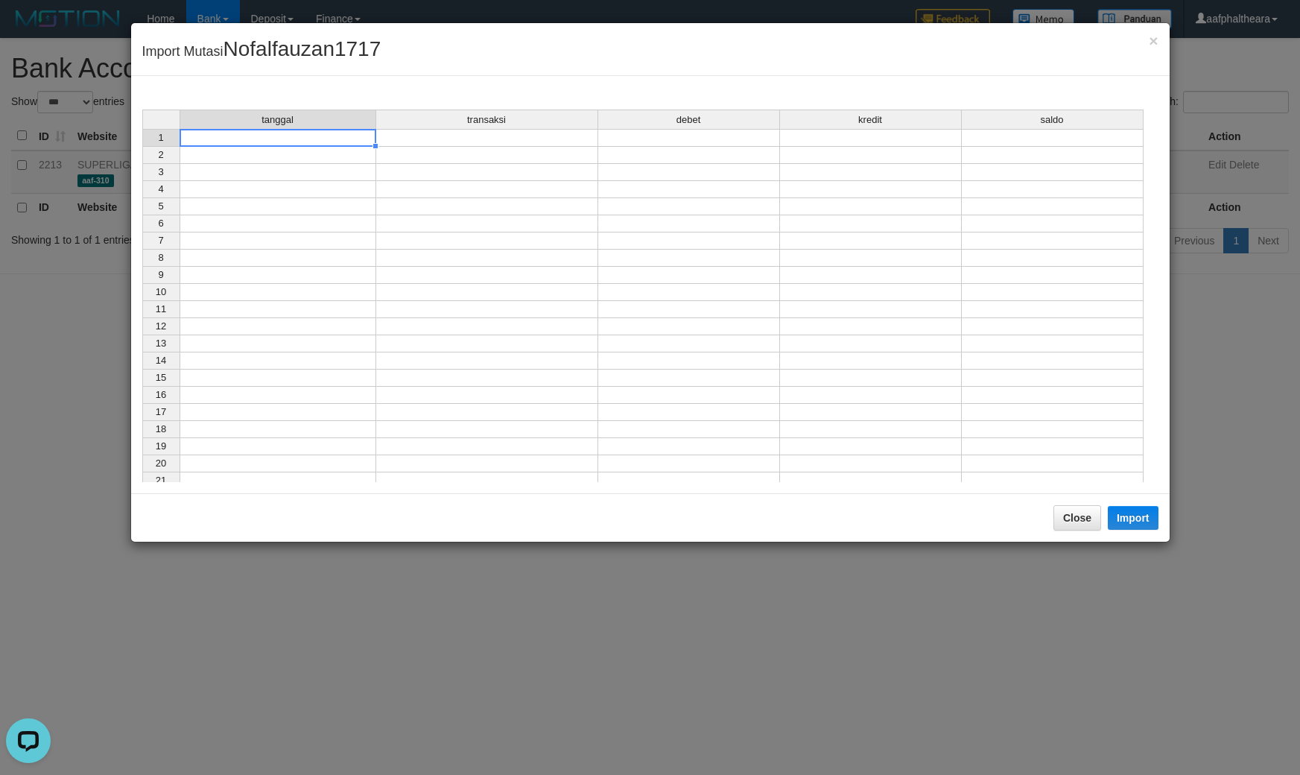
click at [273, 133] on td at bounding box center [278, 138] width 197 height 18
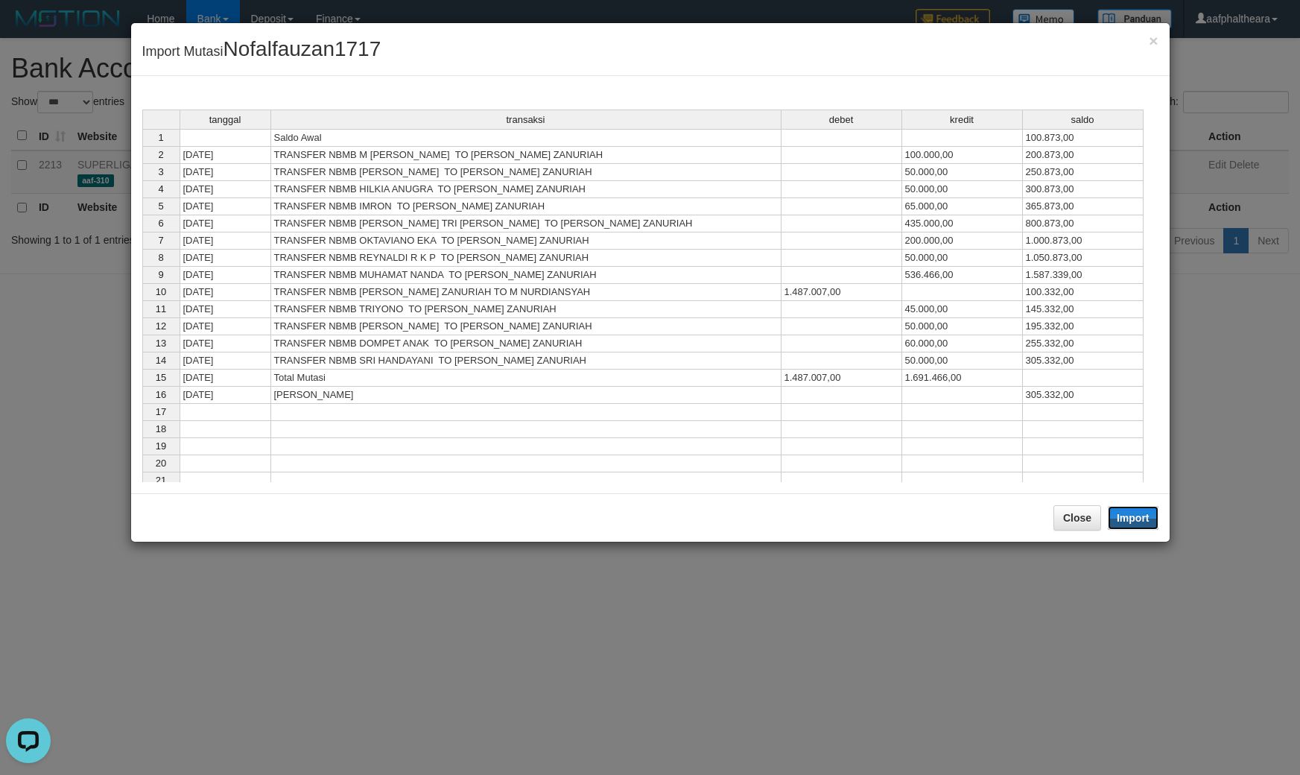
drag, startPoint x: 1112, startPoint y: 510, endPoint x: 1052, endPoint y: 598, distance: 106.6
click at [1116, 512] on button "Import" at bounding box center [1133, 518] width 51 height 24
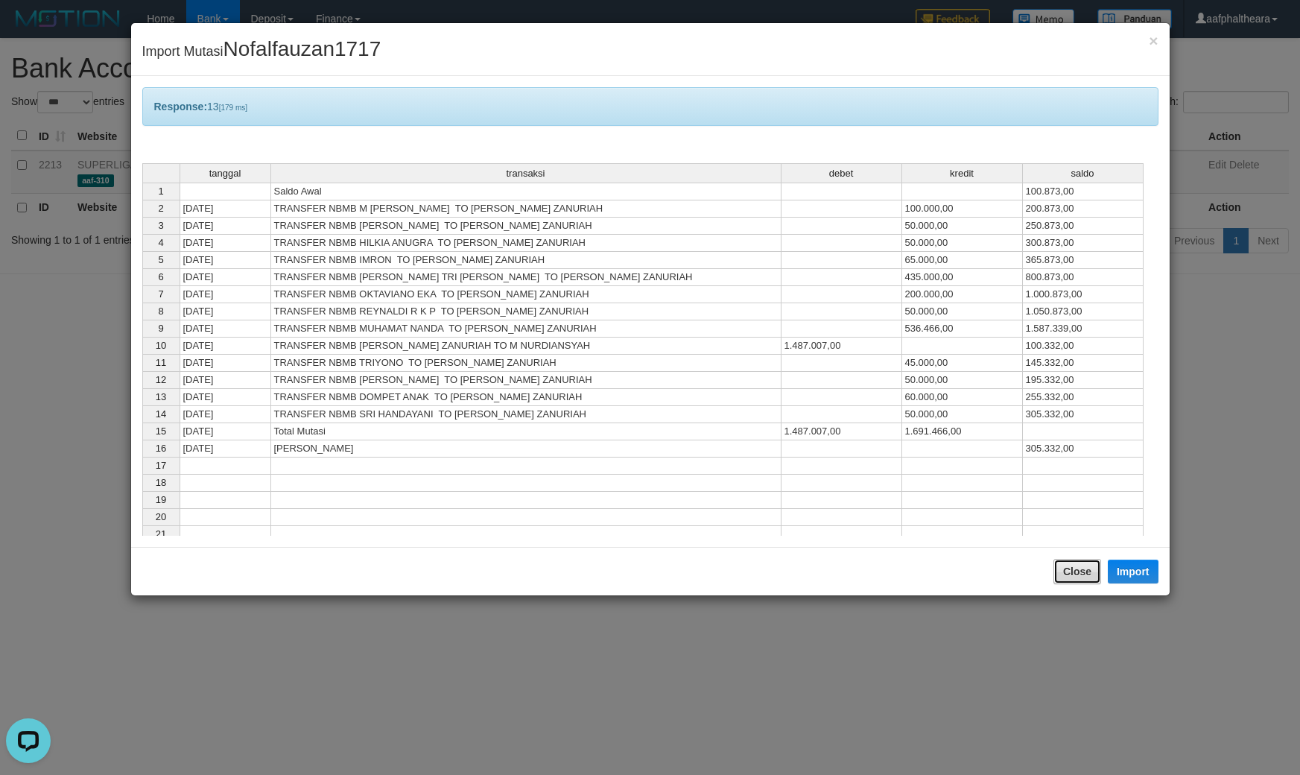
click at [1070, 572] on button "Close" at bounding box center [1077, 571] width 48 height 25
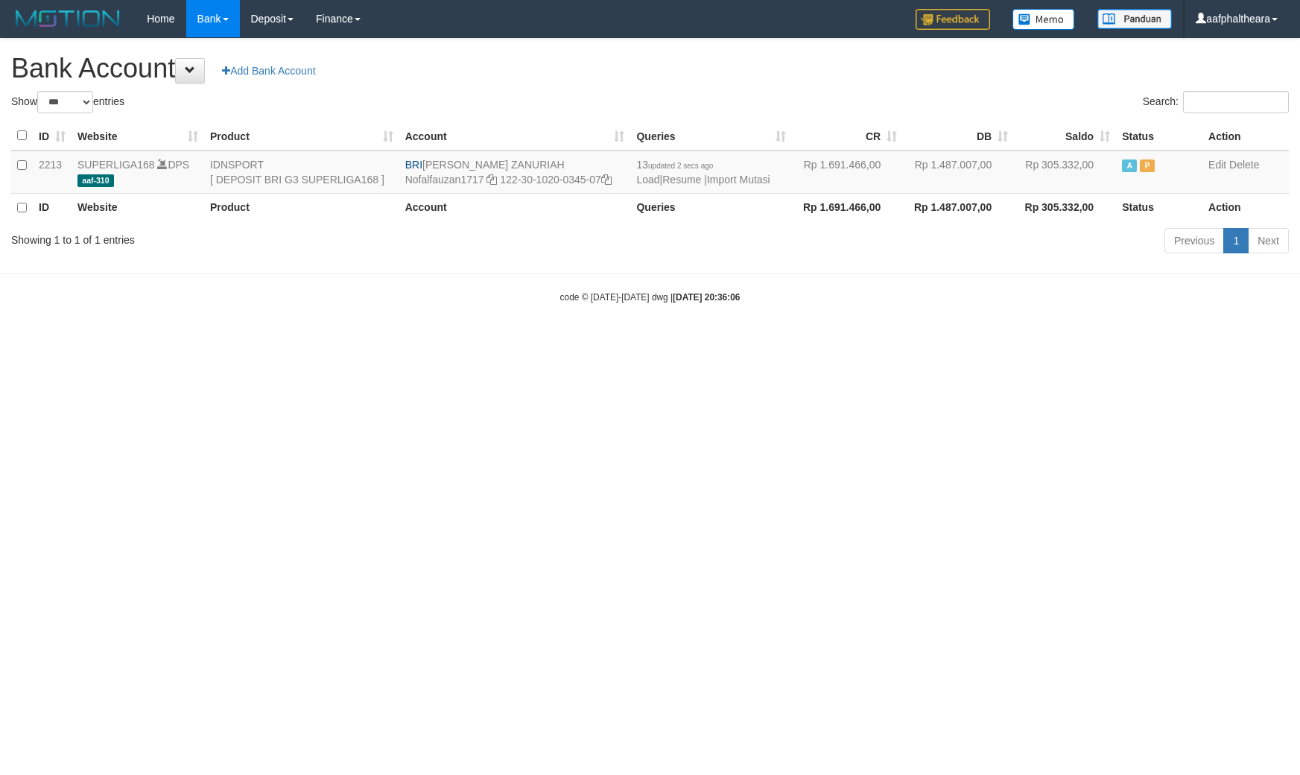
select select "***"
drag, startPoint x: 855, startPoint y: 333, endPoint x: 796, endPoint y: 202, distance: 144.0
click at [851, 317] on html "Toggle navigation Home Bank Account List Load By Website Group [ISPORT] SUPERLI…" at bounding box center [650, 170] width 1300 height 341
click at [738, 180] on link "Import Mutasi" at bounding box center [738, 180] width 63 height 12
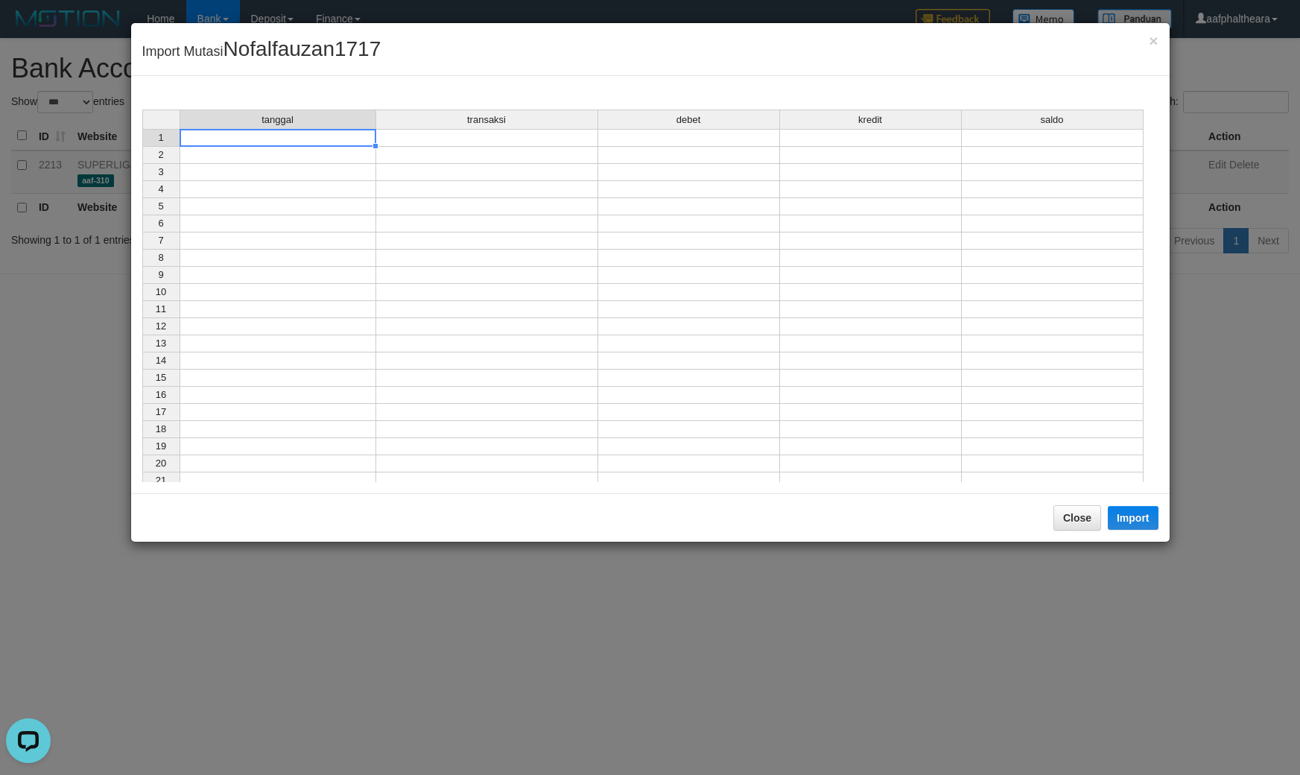
click at [339, 142] on td at bounding box center [278, 138] width 197 height 18
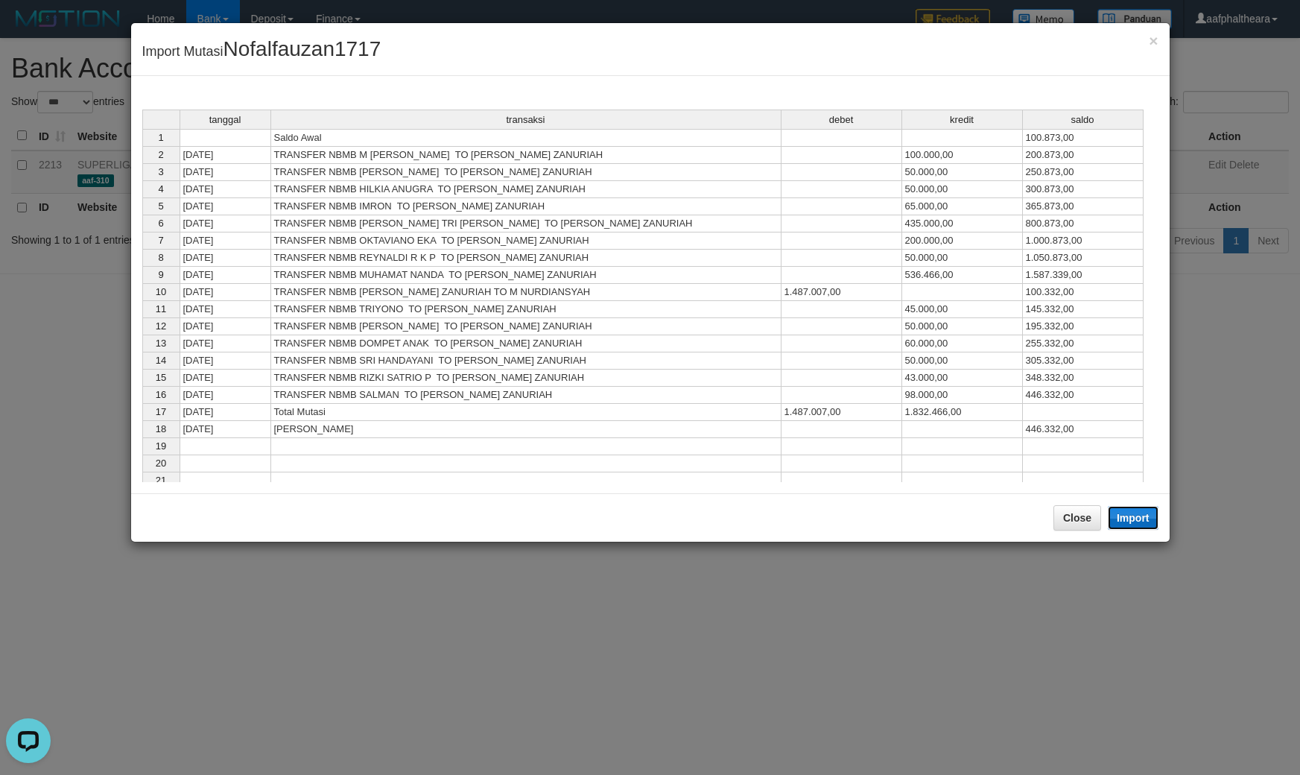
click at [1129, 520] on button "Import" at bounding box center [1133, 518] width 51 height 24
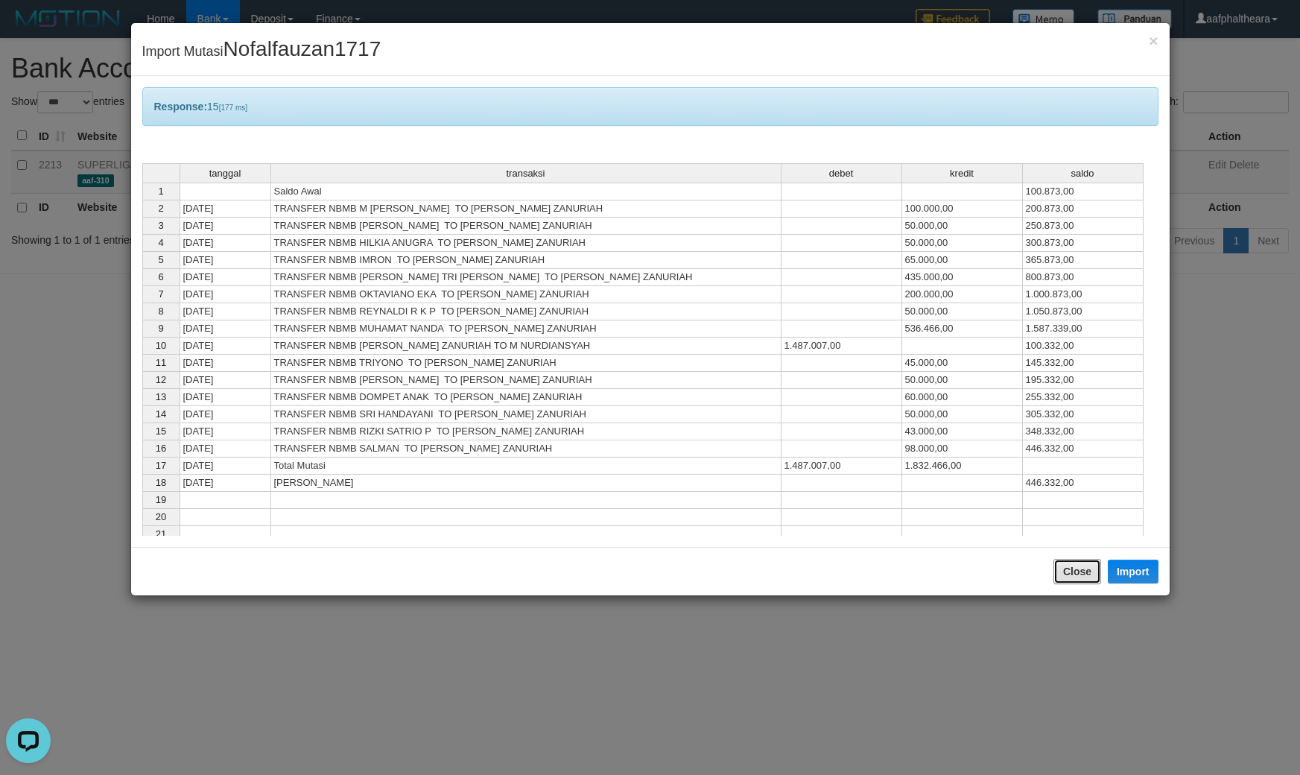
drag, startPoint x: 1069, startPoint y: 572, endPoint x: 1053, endPoint y: 566, distance: 17.4
click at [1069, 570] on button "Close" at bounding box center [1077, 571] width 48 height 25
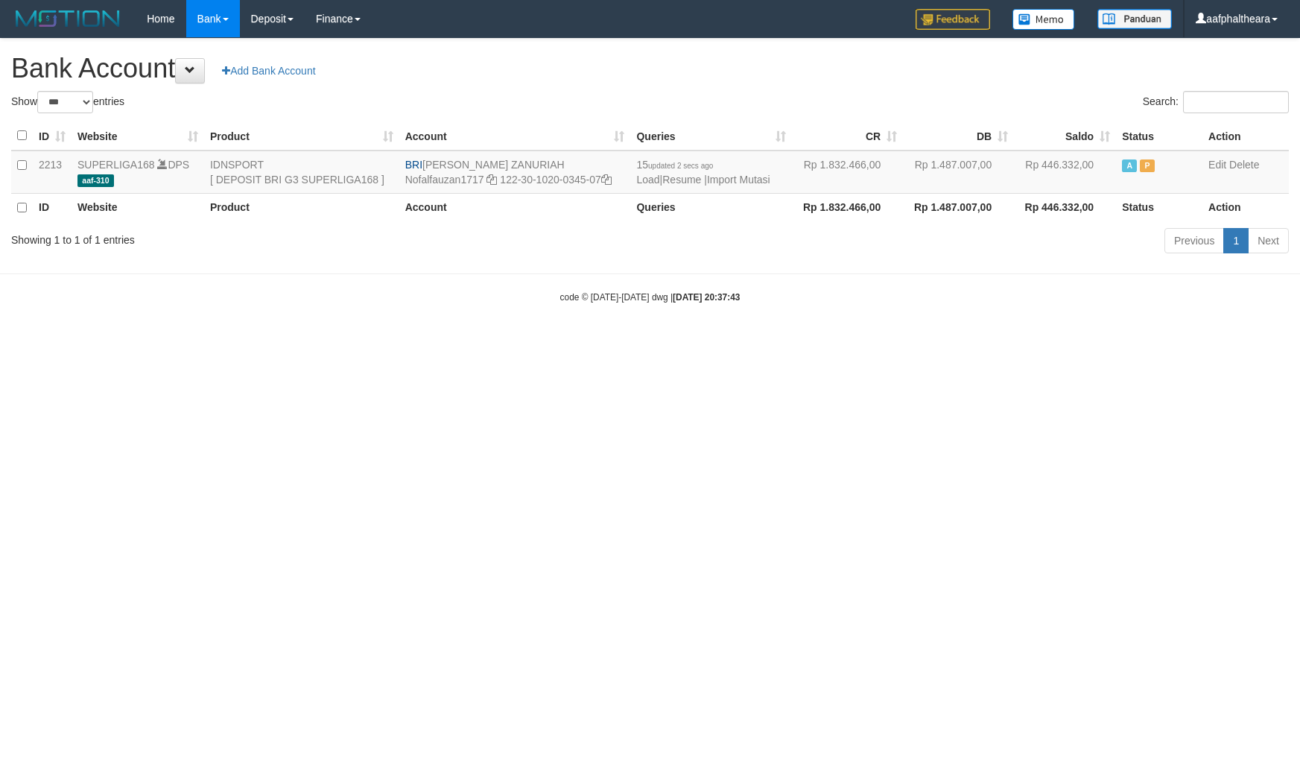
select select "***"
click at [790, 34] on div "Home Bank Account List Load By Website Group [ISPORT] SUPERLIGA168 By Load Grou…" at bounding box center [649, 19] width 1277 height 38
click at [747, 180] on link "Import Mutasi" at bounding box center [738, 180] width 63 height 12
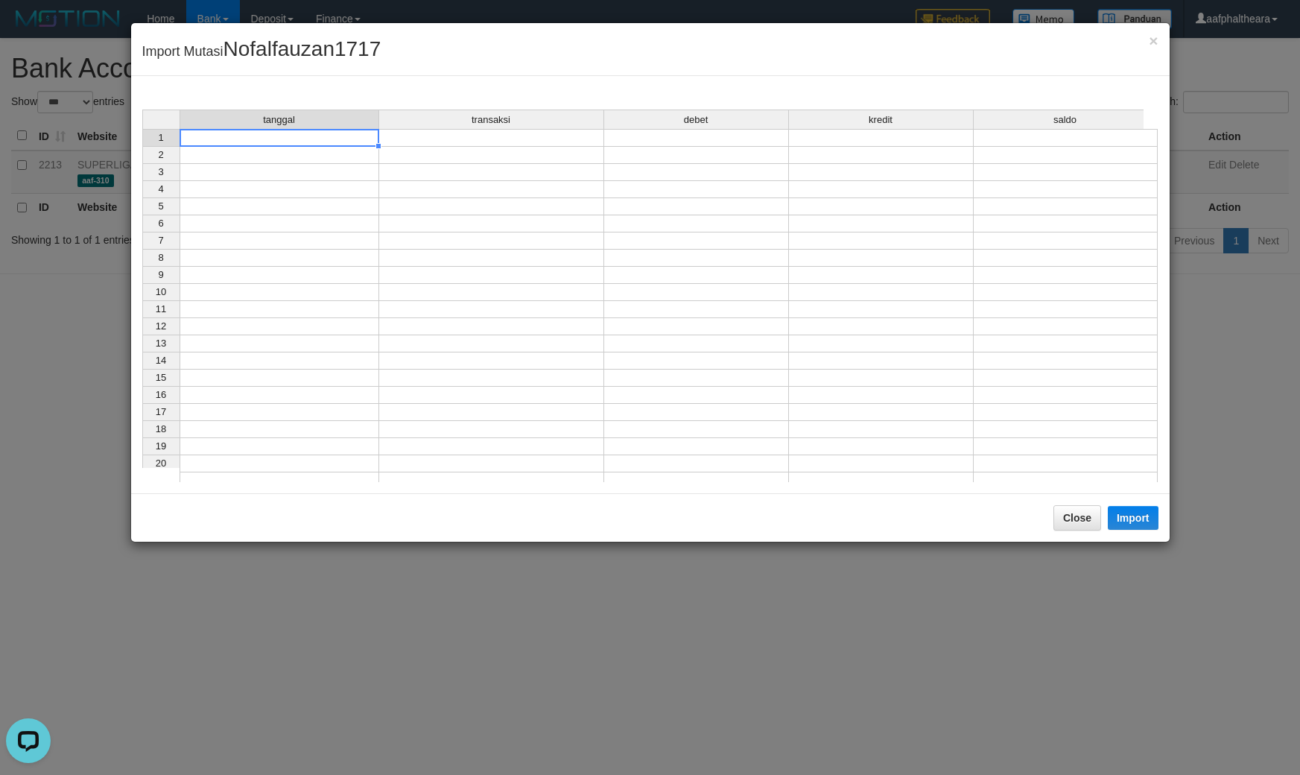
click at [350, 135] on td at bounding box center [280, 138] width 200 height 18
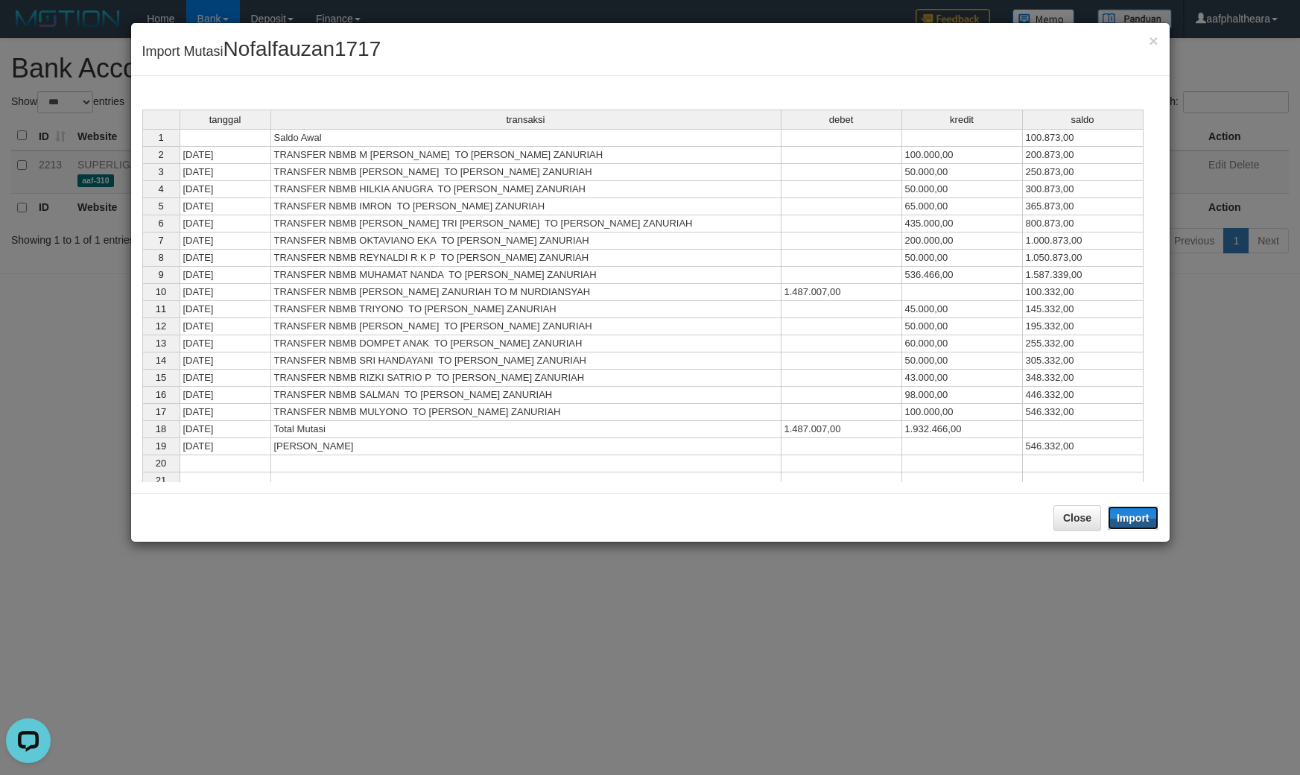
drag, startPoint x: 1132, startPoint y: 515, endPoint x: 1128, endPoint y: 555, distance: 39.7
click at [1131, 516] on button "Import" at bounding box center [1133, 518] width 51 height 24
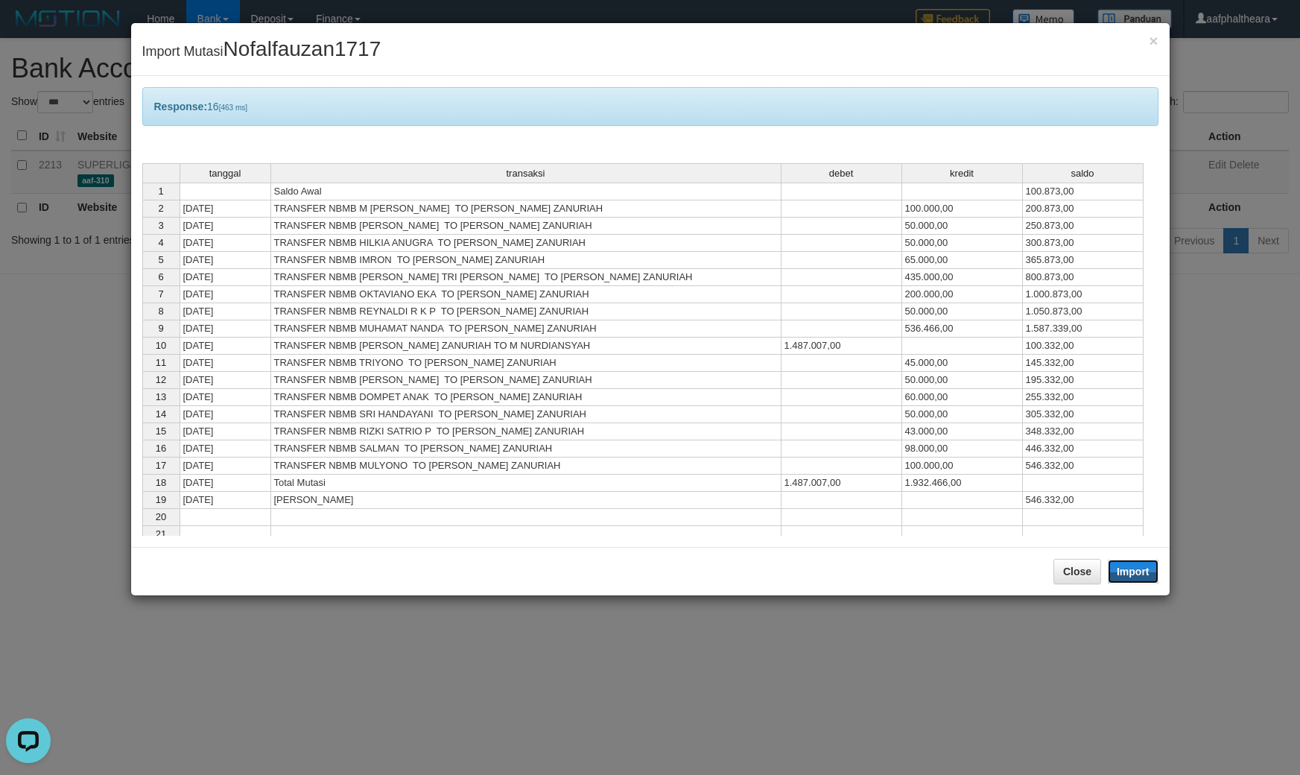
drag, startPoint x: 1131, startPoint y: 575, endPoint x: 1146, endPoint y: 556, distance: 24.4
click at [1145, 556] on div "Close Import" at bounding box center [650, 571] width 1038 height 48
click at [1078, 568] on button "Close" at bounding box center [1077, 571] width 48 height 25
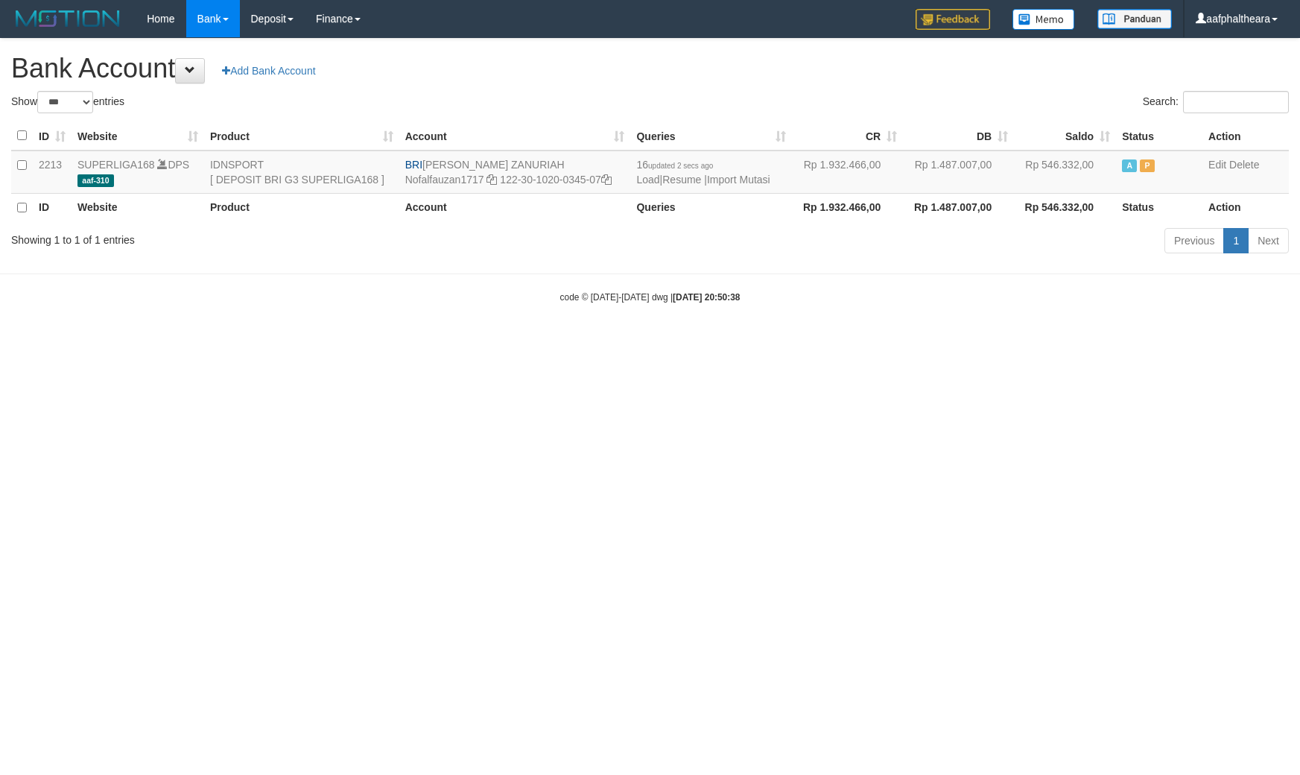
select select "***"
click at [899, 77] on h1 "Bank Account Add Bank Account" at bounding box center [649, 69] width 1277 height 30
click at [751, 186] on td "16 updated 2 secs ago Load | Resume | Import Mutasi" at bounding box center [711, 171] width 162 height 43
click at [758, 174] on link "Import Mutasi" at bounding box center [738, 180] width 63 height 12
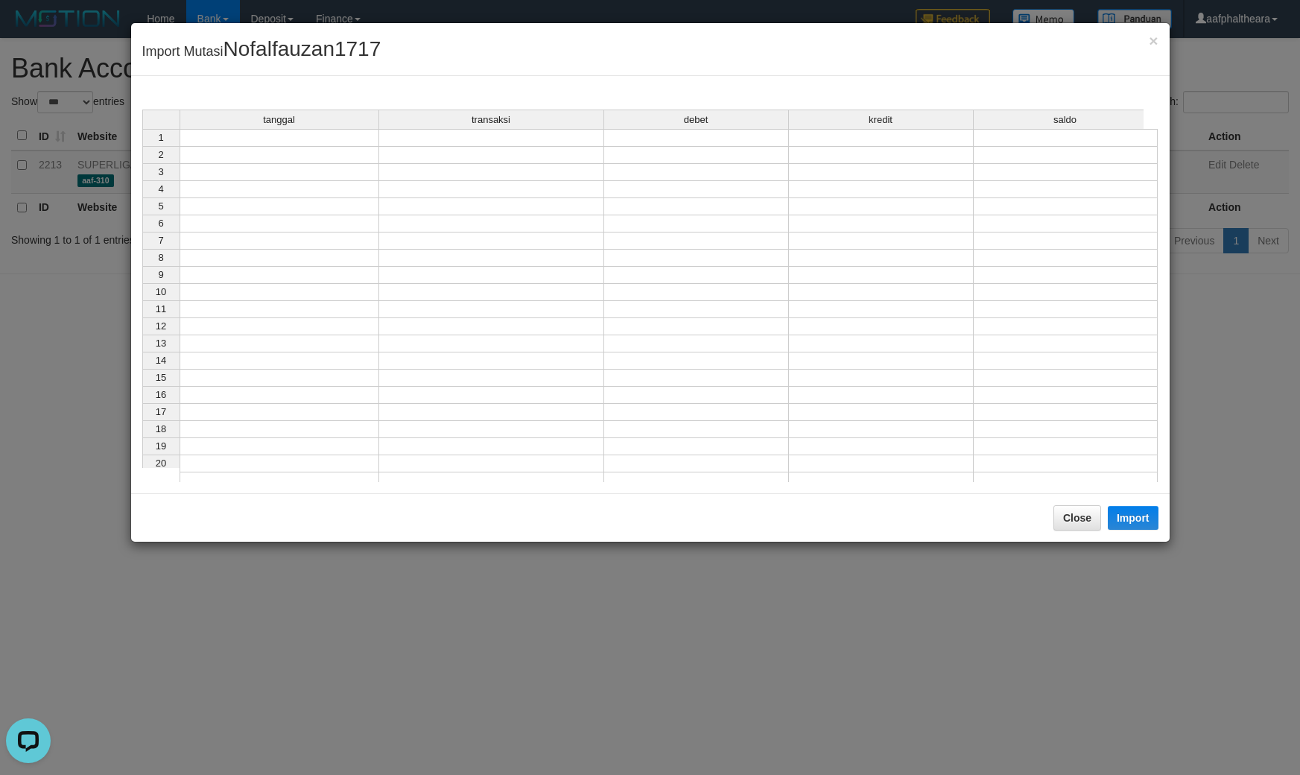
drag, startPoint x: 489, startPoint y: 255, endPoint x: 483, endPoint y: 235, distance: 21.2
click at [489, 254] on td at bounding box center [491, 258] width 225 height 17
click at [1148, 45] on div "× Import Mutasi Nofalfauzan1717" at bounding box center [650, 49] width 1038 height 53
click at [1153, 36] on span "×" at bounding box center [1153, 40] width 9 height 17
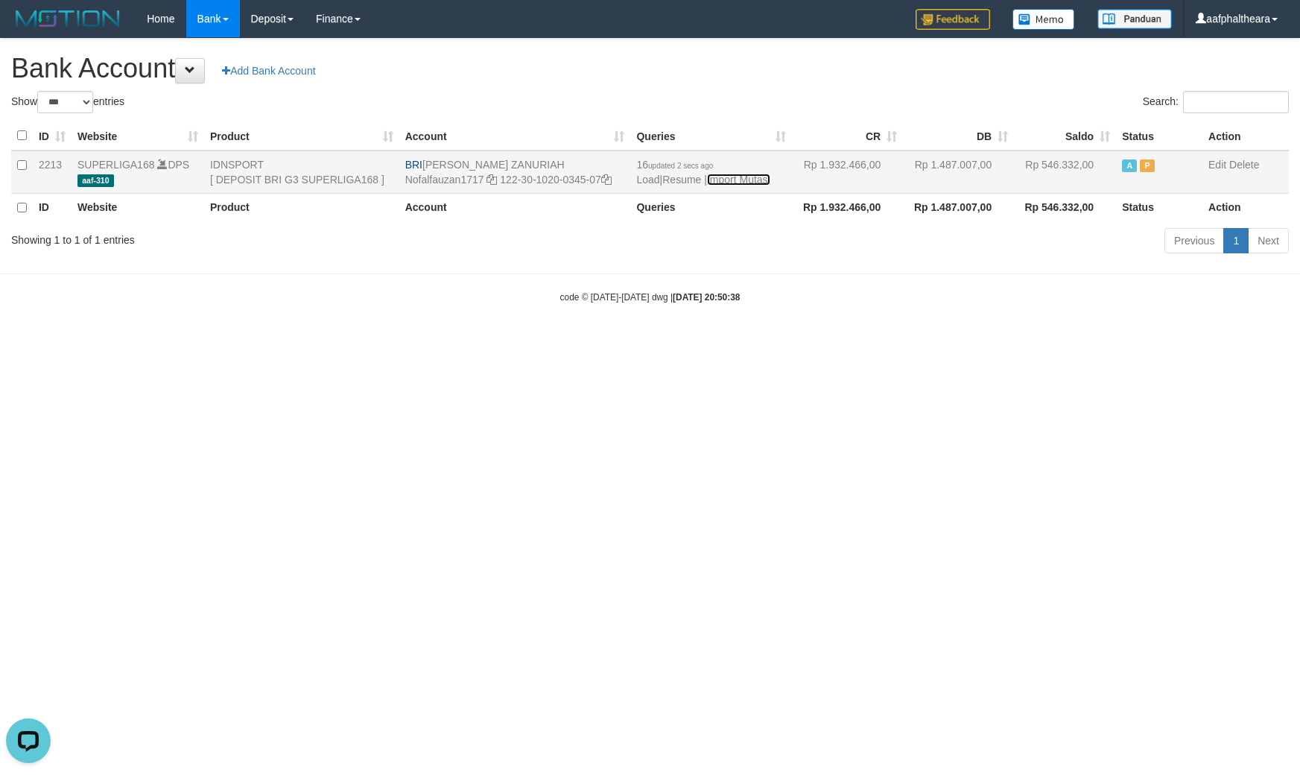
click at [723, 177] on link "Import Mutasi" at bounding box center [738, 180] width 63 height 12
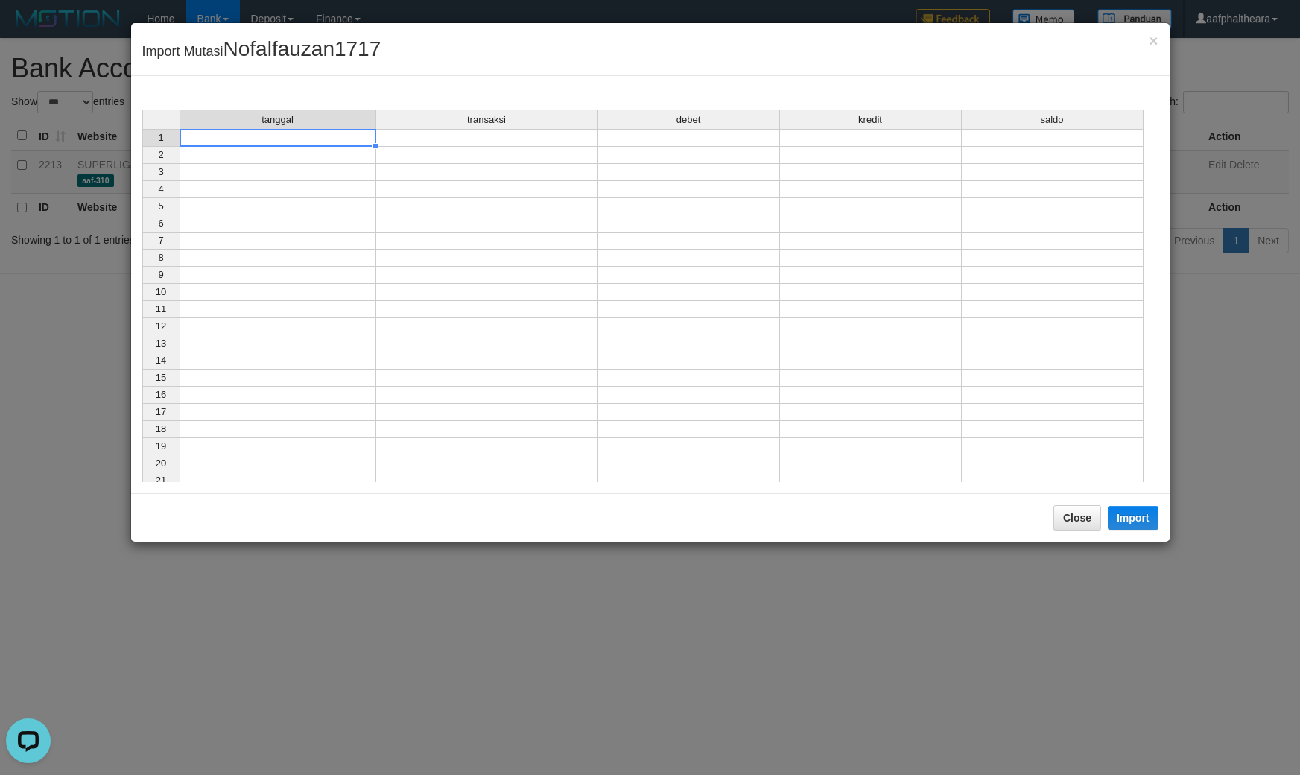
click at [339, 138] on td at bounding box center [278, 138] width 197 height 18
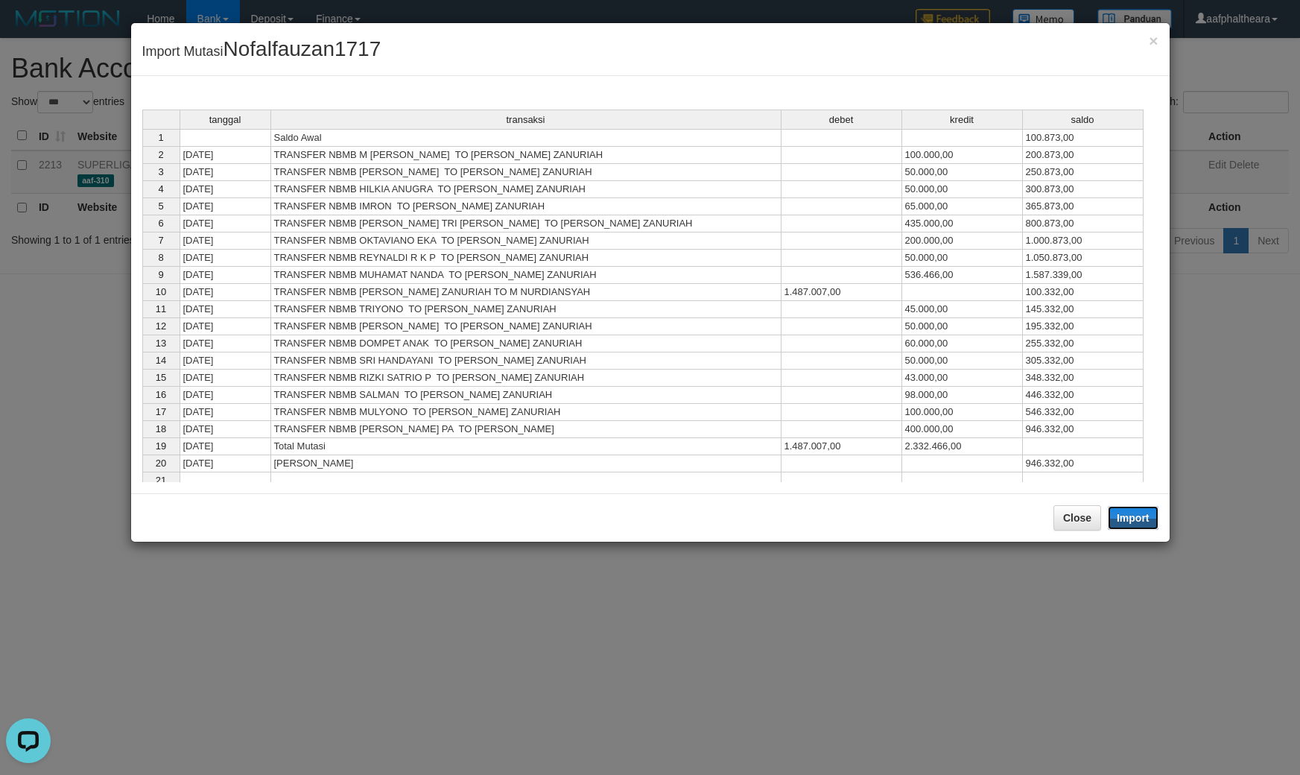
drag, startPoint x: 1117, startPoint y: 510, endPoint x: 1131, endPoint y: 523, distance: 18.4
click at [1119, 510] on button "Import" at bounding box center [1133, 518] width 51 height 24
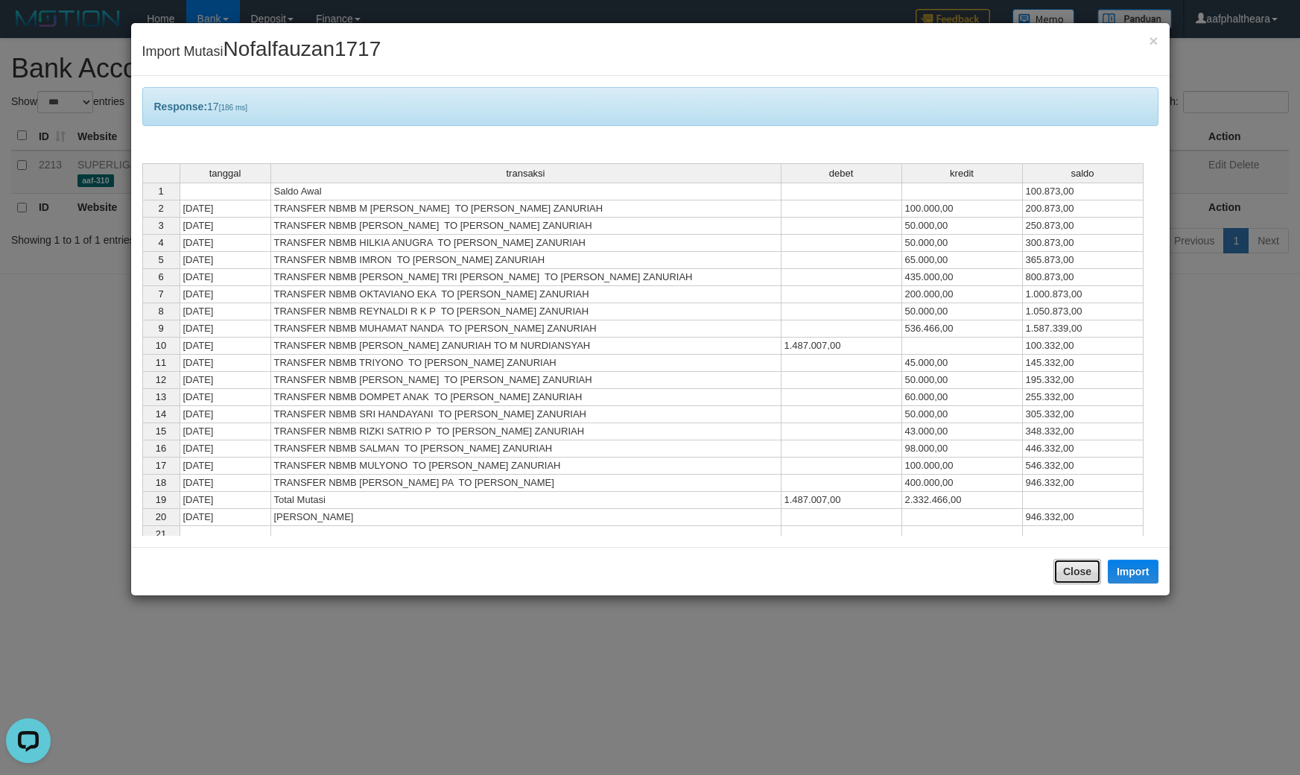
click at [1071, 571] on button "Close" at bounding box center [1077, 571] width 48 height 25
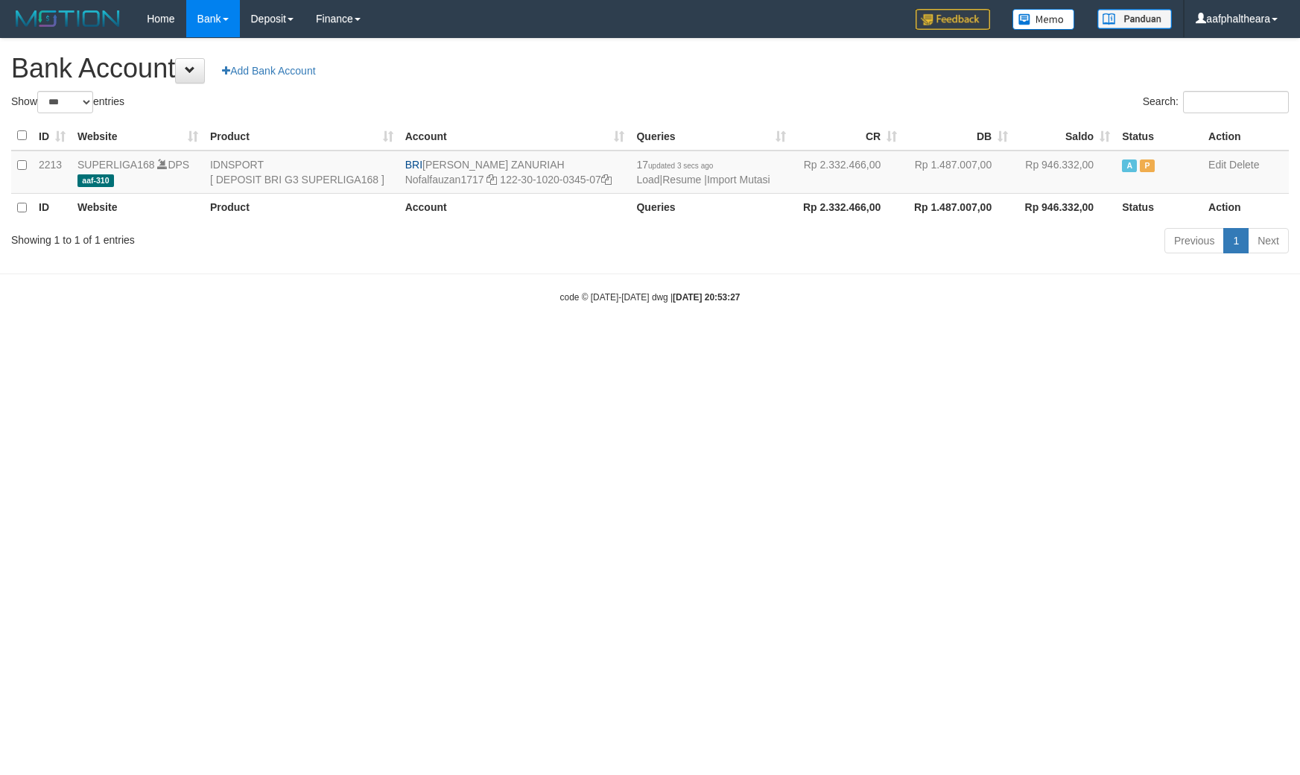
select select "***"
click at [710, 80] on h1 "Bank Account Add Bank Account" at bounding box center [649, 69] width 1277 height 30
drag, startPoint x: 427, startPoint y: 162, endPoint x: 552, endPoint y: 162, distance: 125.1
click at [552, 162] on td "BRI [PERSON_NAME] ZANURIAH Nofalfauzan1717 122-30-1020-0345-07" at bounding box center [515, 171] width 232 height 43
copy td "[PERSON_NAME] ZANURIAH"
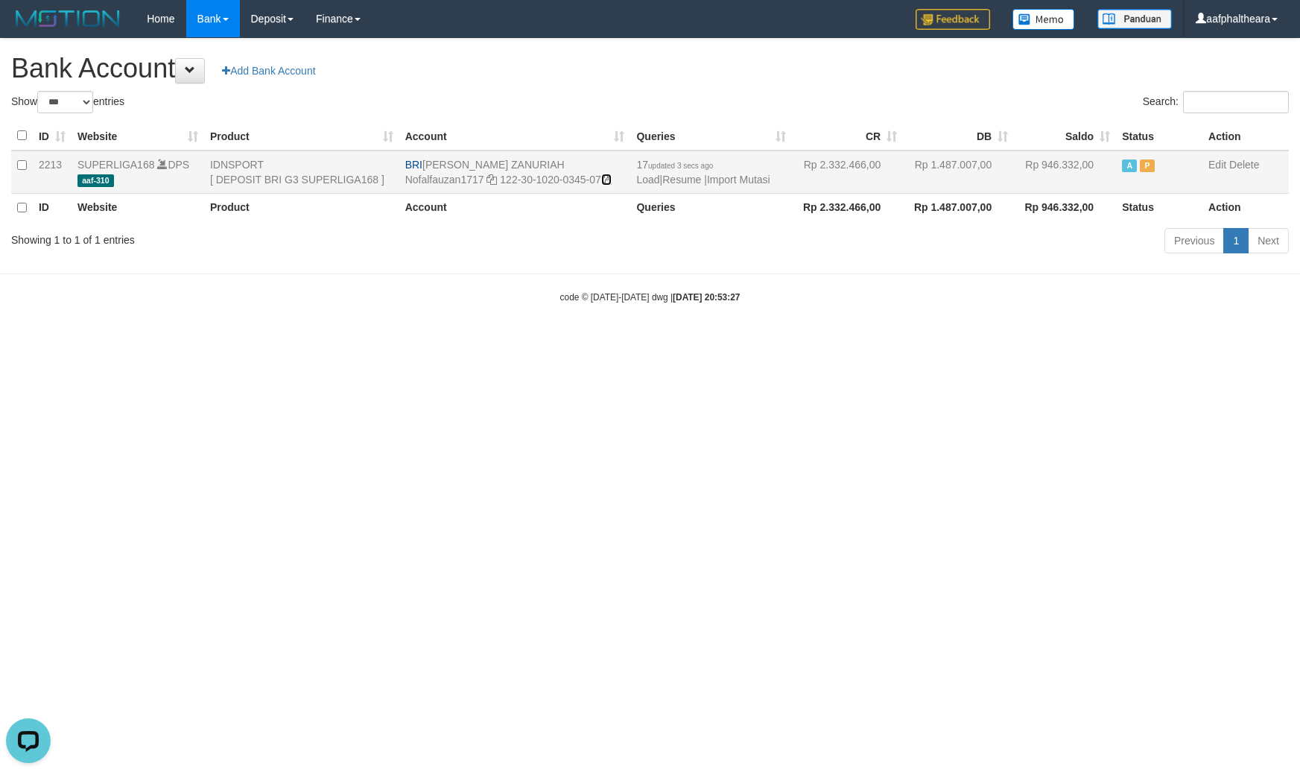
click at [608, 177] on icon at bounding box center [606, 179] width 10 height 10
copy td "[PERSON_NAME] ZANURIAH"
click at [608, 177] on icon at bounding box center [606, 179] width 10 height 10
drag, startPoint x: 1163, startPoint y: 612, endPoint x: 1188, endPoint y: 611, distance: 24.6
click at [1175, 341] on html "Toggle navigation Home Bank Account List Load By Website Group [ISPORT] SUPERLI…" at bounding box center [650, 170] width 1300 height 341
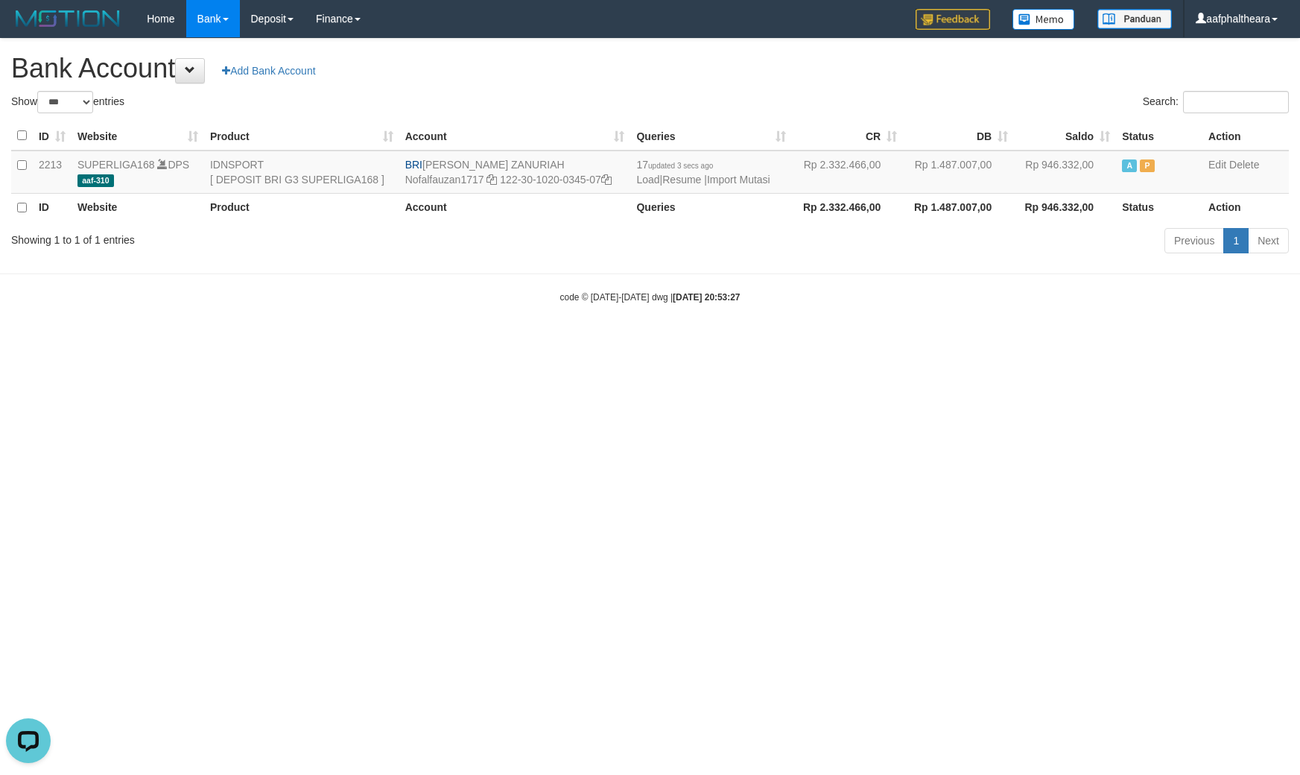
click at [296, 341] on html "Toggle navigation Home Bank Account List Load By Website Group [ISPORT] SUPERLI…" at bounding box center [650, 170] width 1300 height 341
click at [732, 177] on link "Import Mutasi" at bounding box center [738, 180] width 63 height 12
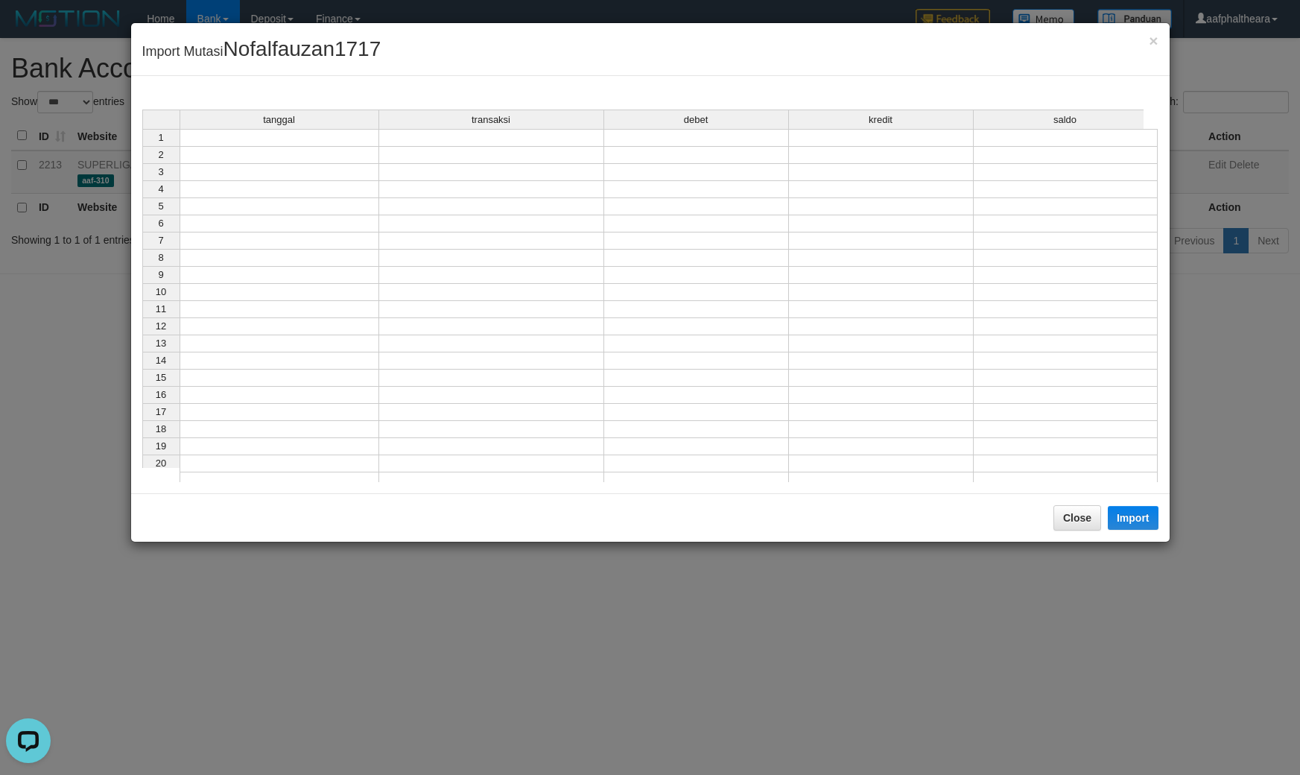
click at [142, 147] on div "tanggal transaksi debet kredit saldo 1 2 3 4 5 6 7 8 9 10 11 12 13 14 15 16 17 …" at bounding box center [142, 299] width 0 height 380
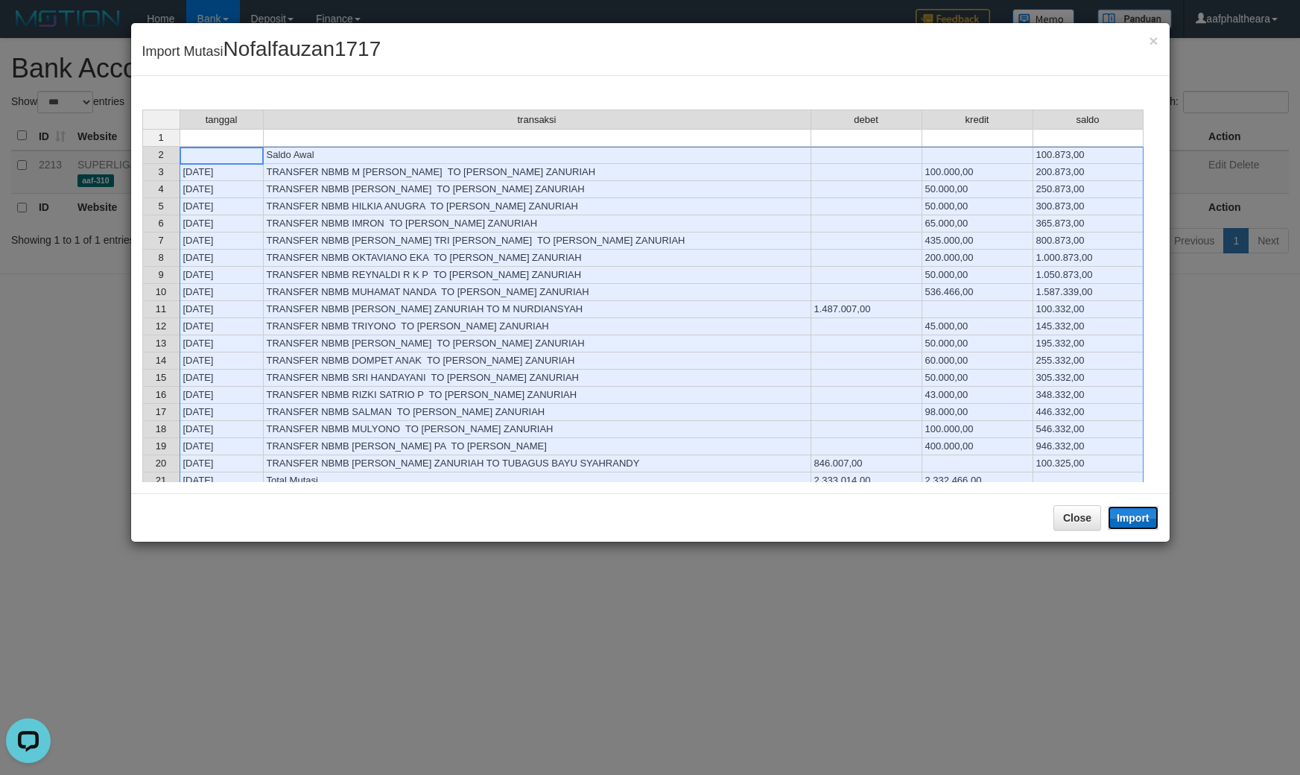
click at [1134, 521] on button "Import" at bounding box center [1133, 518] width 51 height 24
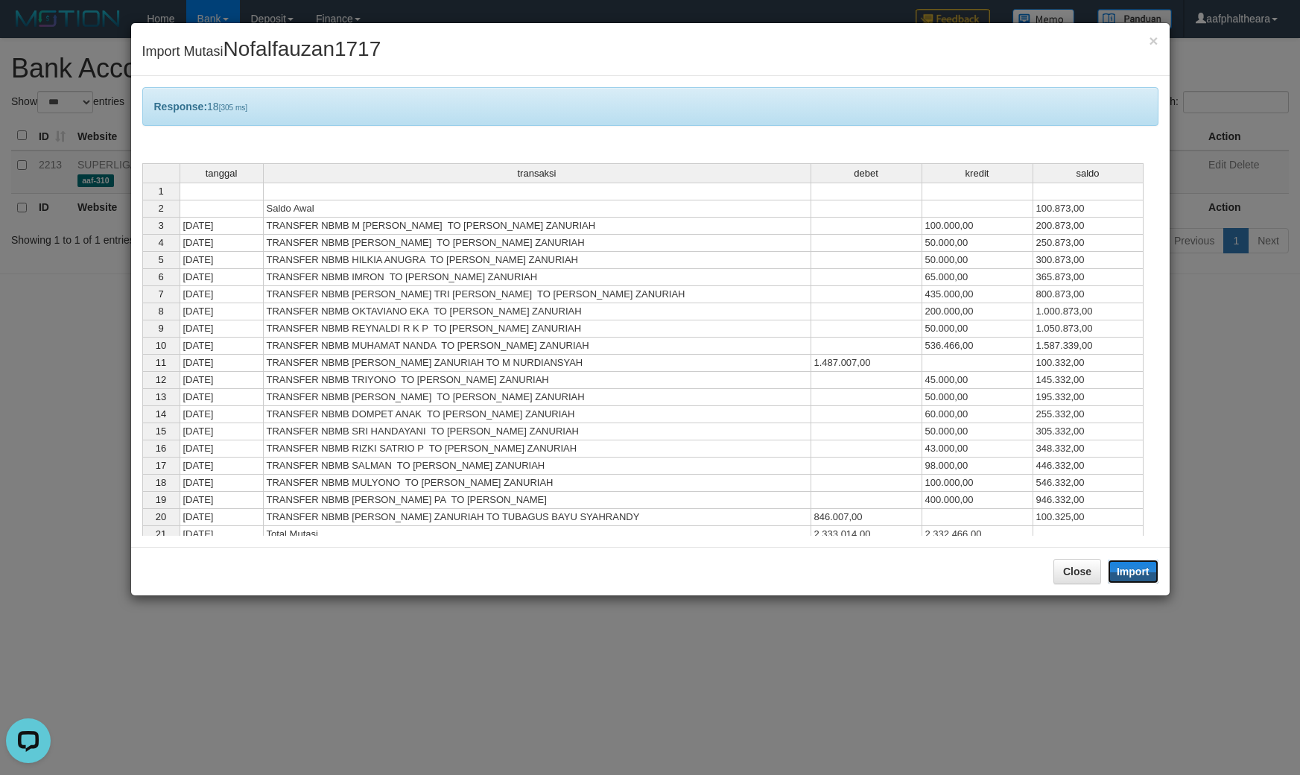
drag, startPoint x: 1133, startPoint y: 571, endPoint x: 1129, endPoint y: 542, distance: 29.3
click at [1184, 542] on div "× Import Mutasi Nofalfauzan1717 Response: 18 [305 ms] tanggal transaksi debet k…" at bounding box center [650, 387] width 1300 height 775
click at [1067, 574] on button "Close" at bounding box center [1077, 571] width 48 height 25
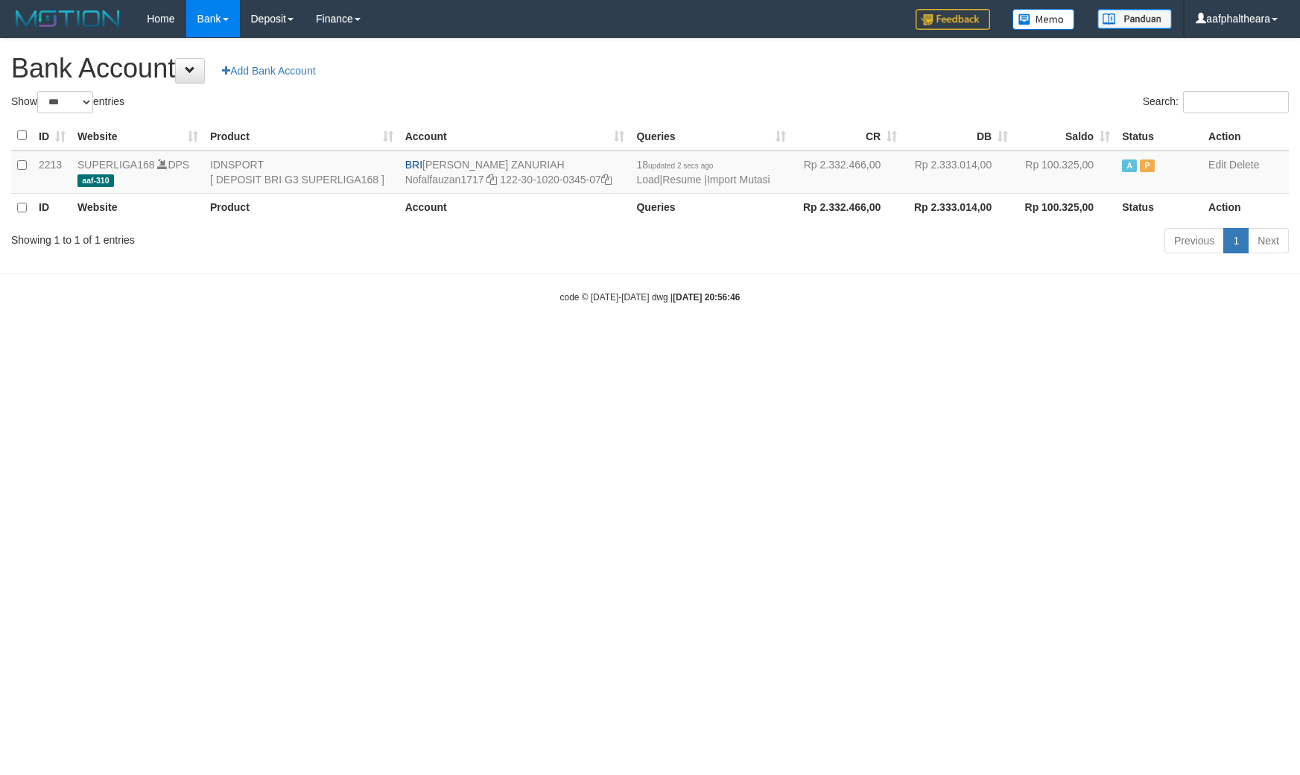
select select "***"
drag, startPoint x: 1015, startPoint y: 459, endPoint x: 958, endPoint y: 399, distance: 82.7
click at [1014, 341] on html "Toggle navigation Home Bank Account List Load By Website Group [ISPORT] SUPERLI…" at bounding box center [650, 170] width 1300 height 341
click at [751, 177] on link "Import Mutasi" at bounding box center [738, 180] width 63 height 12
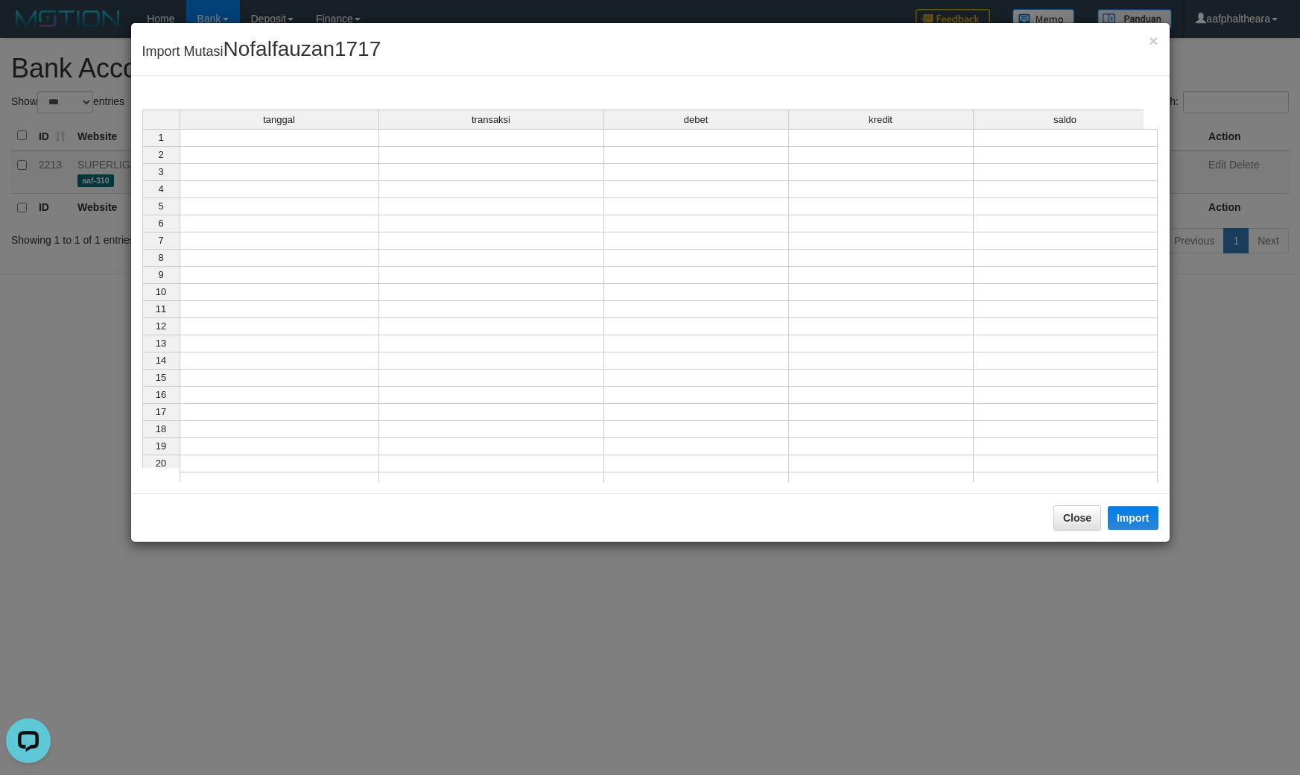
click at [307, 143] on td at bounding box center [280, 138] width 200 height 18
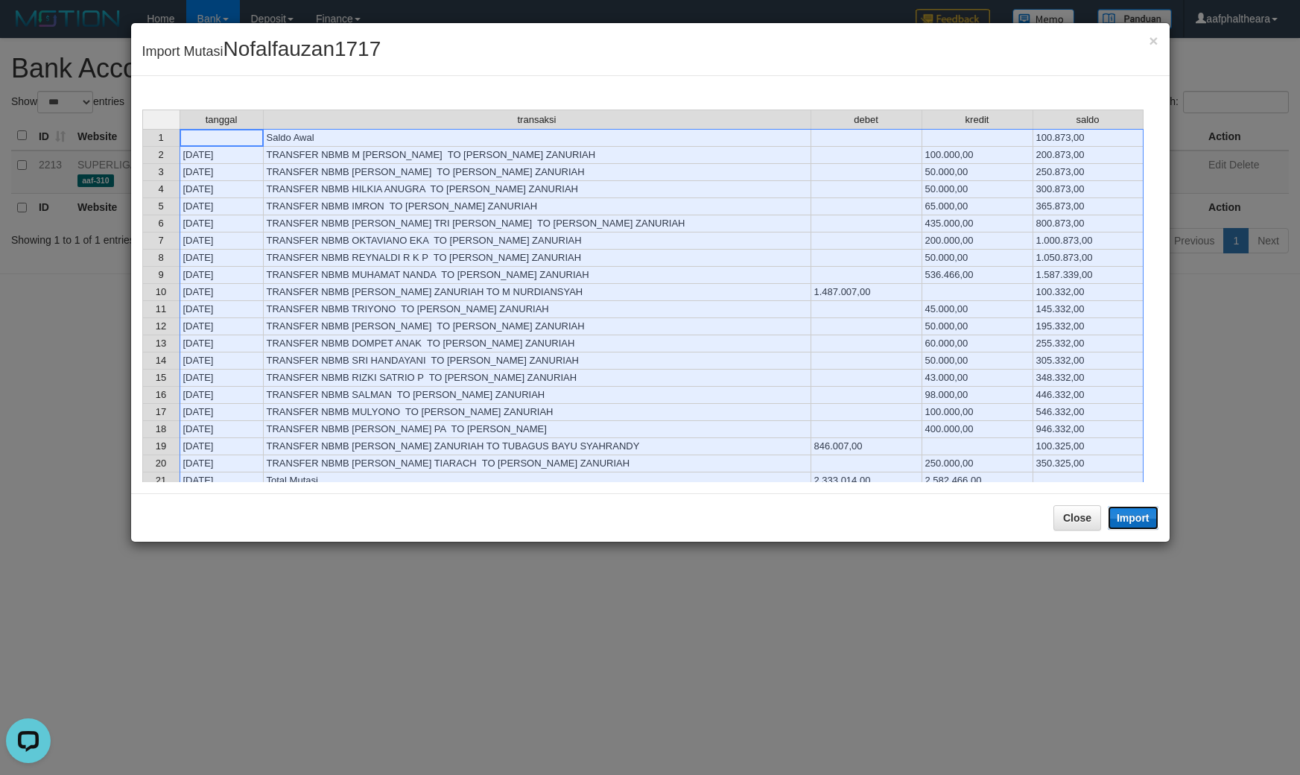
click at [1117, 527] on button "Import" at bounding box center [1133, 518] width 51 height 24
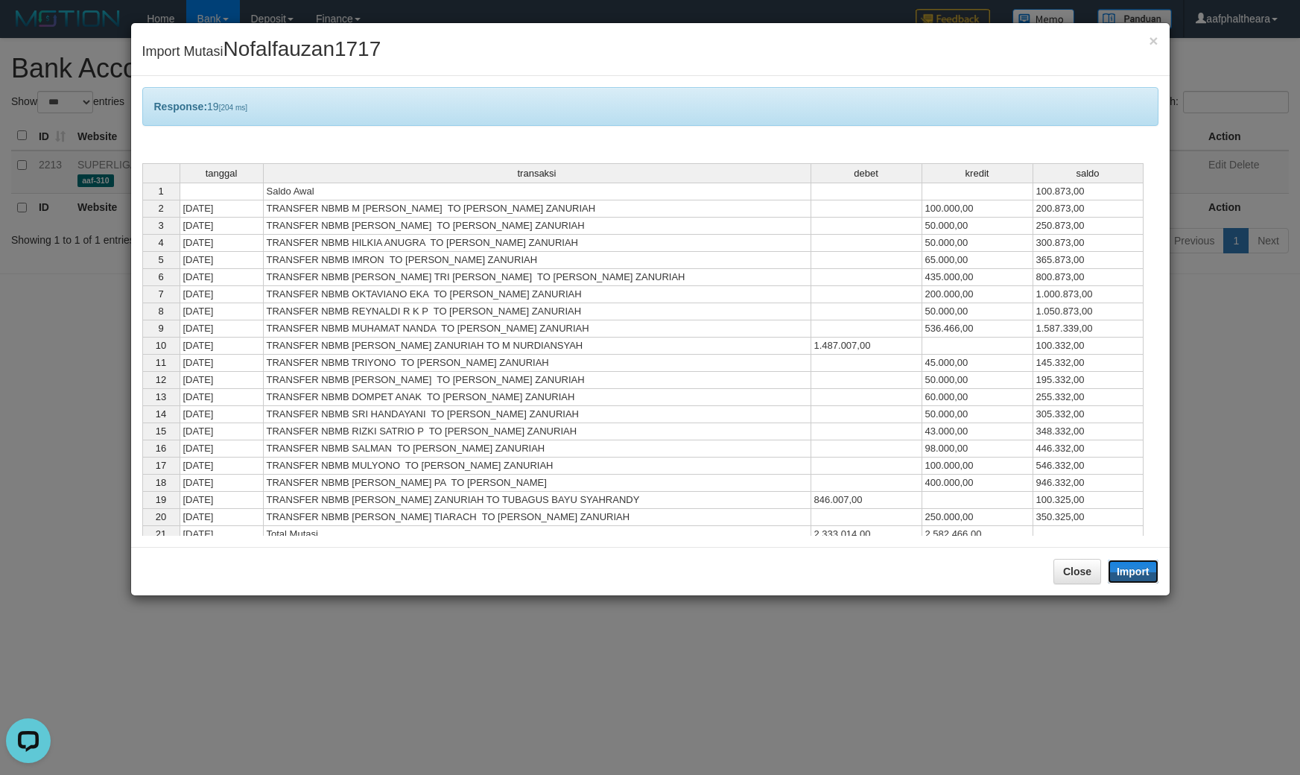
drag, startPoint x: 1143, startPoint y: 567, endPoint x: 1133, endPoint y: 559, distance: 12.8
click at [1171, 559] on div "× Import Mutasi Nofalfauzan1717 Response: 19 [204 ms] tanggal transaksi debet k…" at bounding box center [650, 387] width 1300 height 775
click at [1084, 566] on button "Close" at bounding box center [1077, 571] width 48 height 25
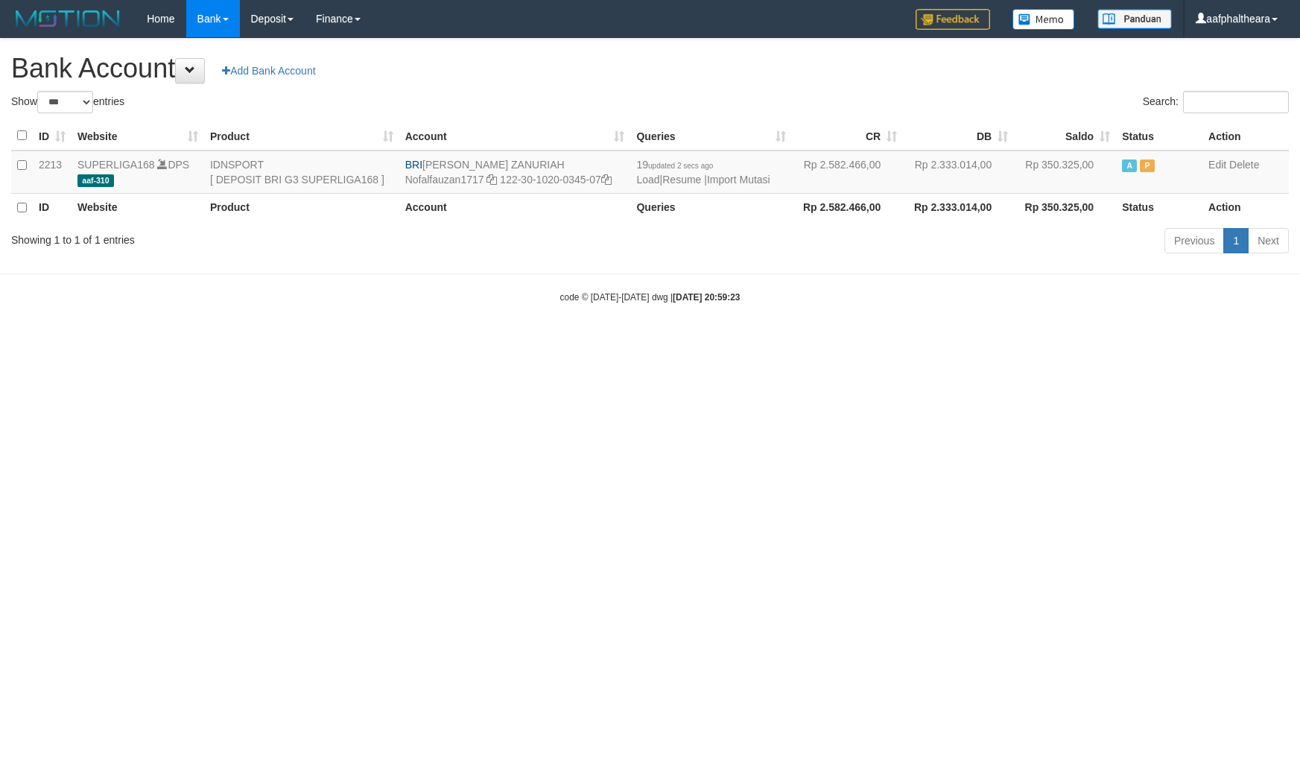
select select "***"
